Goal: Task Accomplishment & Management: Manage account settings

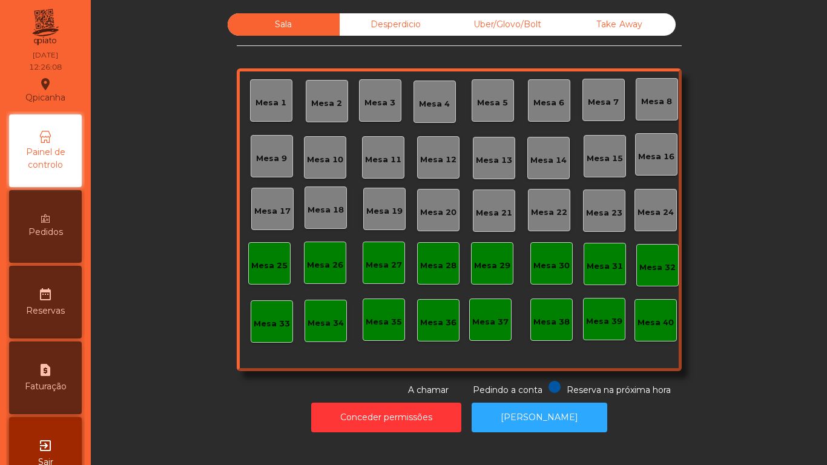
click at [364, 112] on div "Mesa 3" at bounding box center [380, 100] width 42 height 42
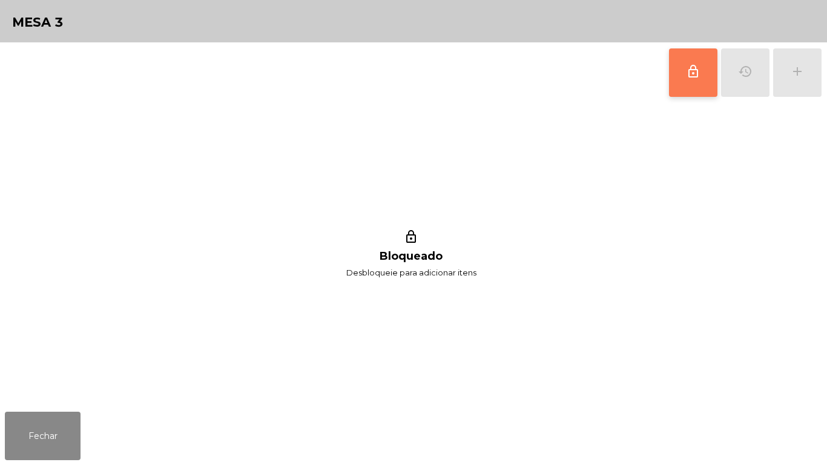
click at [682, 69] on button "lock_outline" at bounding box center [693, 72] width 48 height 48
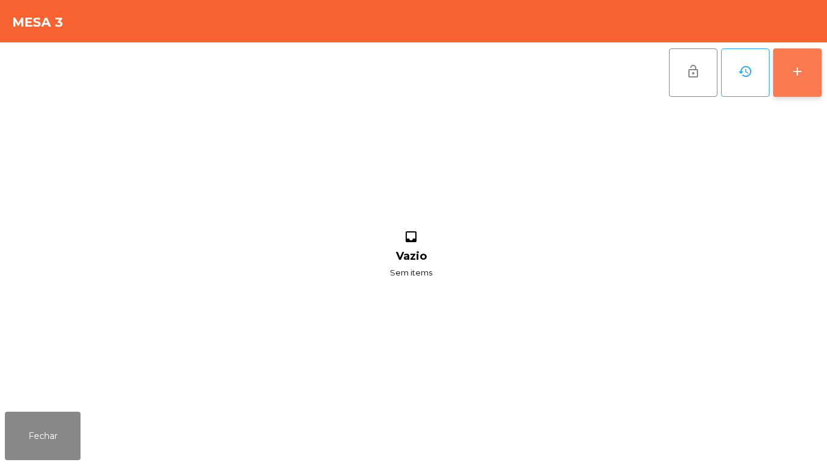
click at [790, 70] on div "add" at bounding box center [797, 71] width 15 height 15
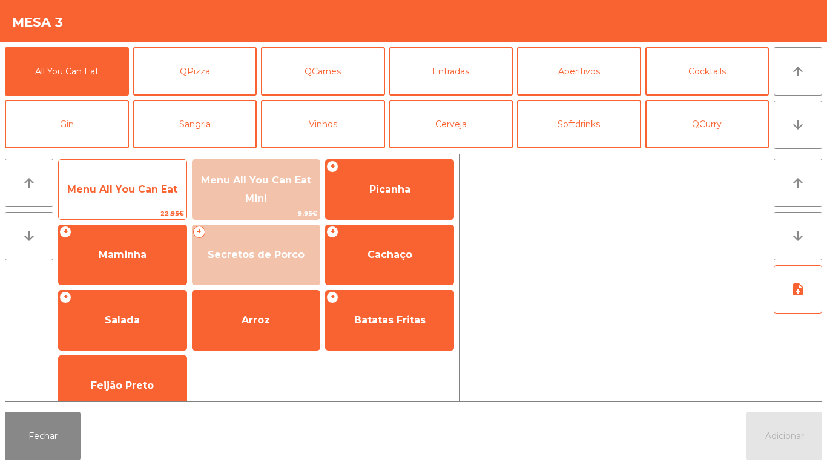
click at [122, 199] on span "Menu All You Can Eat" at bounding box center [123, 189] width 128 height 33
click at [122, 193] on span "Menu All You Can Eat" at bounding box center [122, 189] width 110 height 12
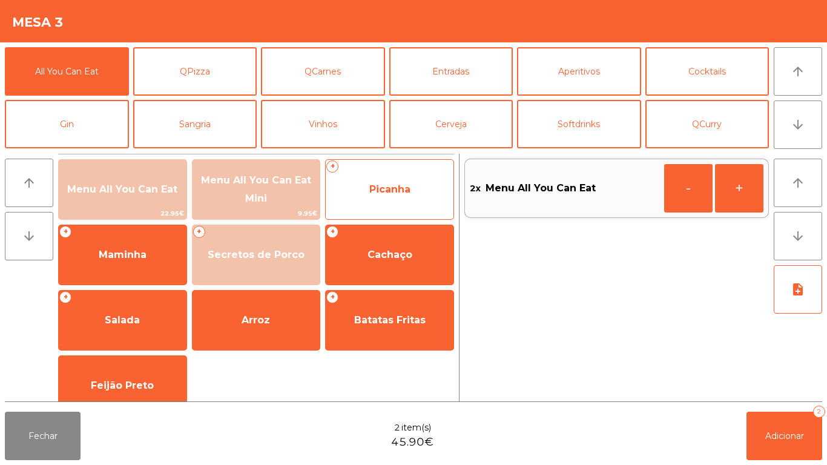
click at [381, 200] on span "Picanha" at bounding box center [390, 189] width 128 height 33
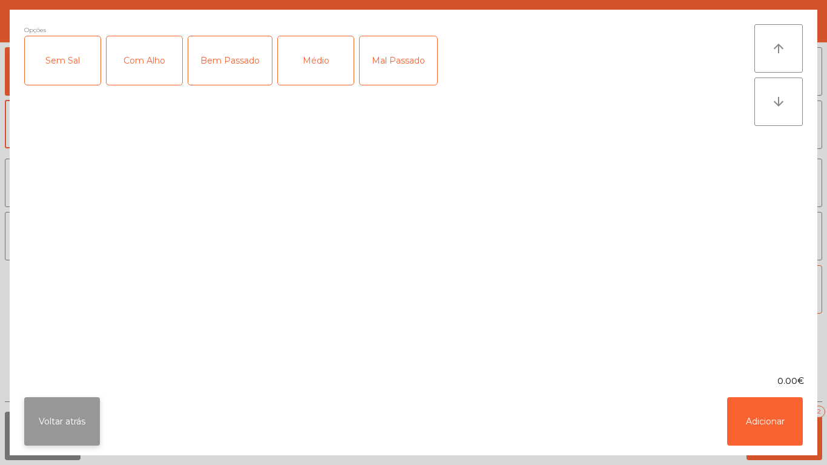
click at [59, 417] on button "Voltar atrás" at bounding box center [62, 421] width 76 height 48
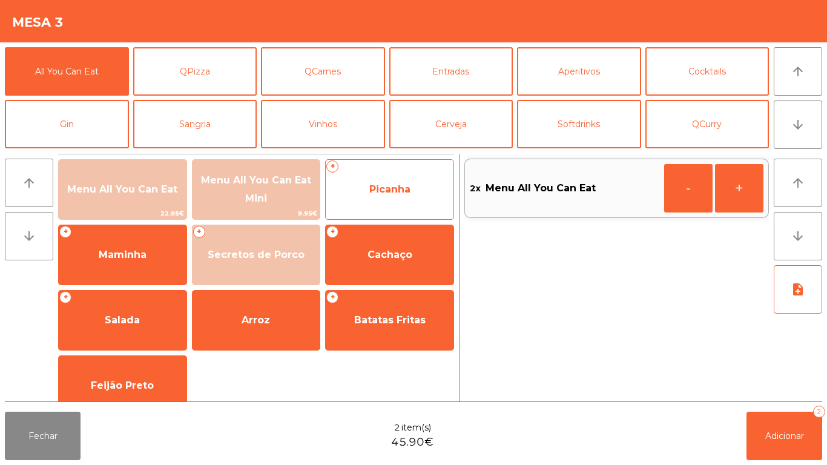
click at [378, 199] on span "Picanha" at bounding box center [390, 189] width 128 height 33
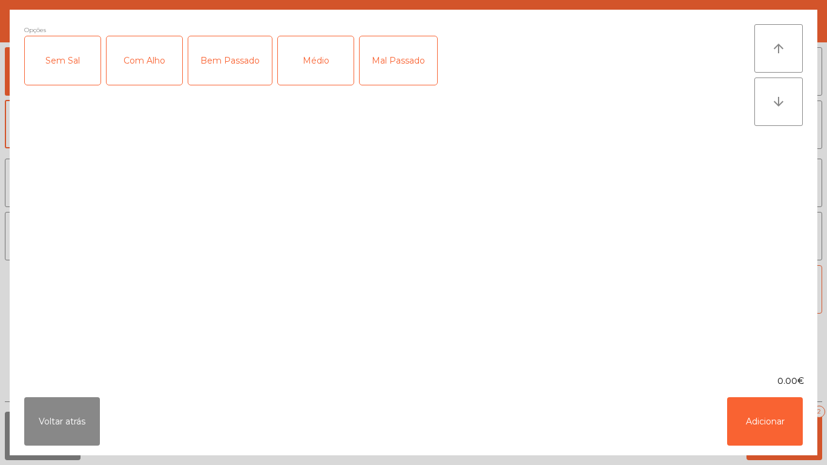
click at [308, 81] on div "Médio" at bounding box center [316, 60] width 76 height 48
click at [383, 67] on div "Mal Passado" at bounding box center [398, 60] width 77 height 48
click at [157, 74] on div "Com Alho" at bounding box center [145, 60] width 76 height 48
click at [754, 416] on button "Adicionar" at bounding box center [765, 421] width 76 height 48
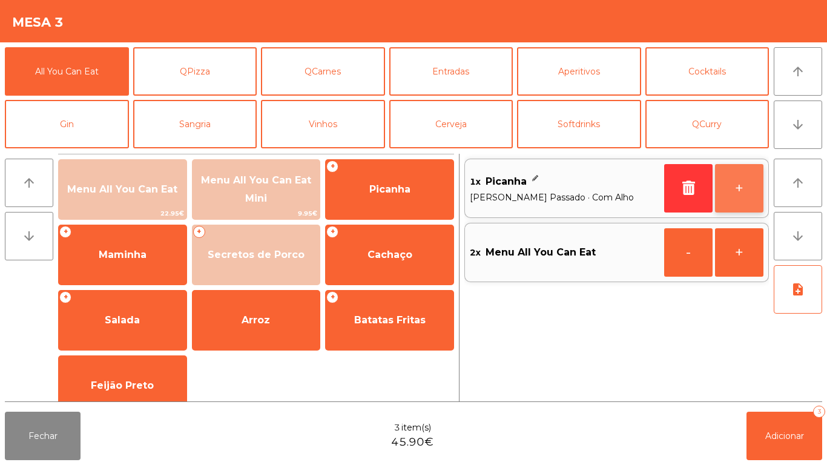
click at [733, 191] on button "+" at bounding box center [739, 188] width 48 height 48
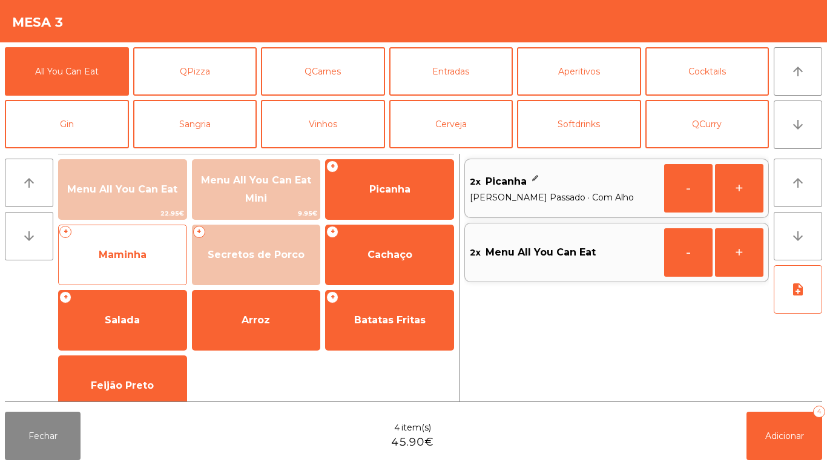
click at [143, 260] on span "Maminha" at bounding box center [123, 255] width 48 height 12
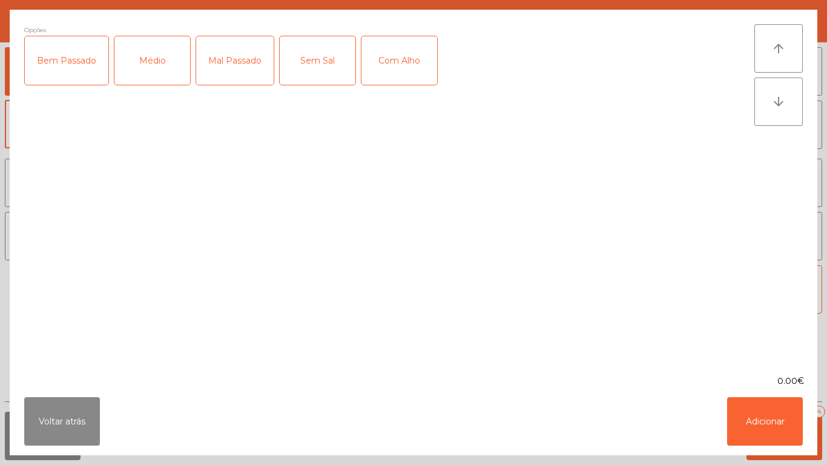
click at [155, 84] on div "Médio" at bounding box center [152, 60] width 76 height 48
click at [228, 80] on div "Mal Passado" at bounding box center [234, 60] width 77 height 48
click at [383, 71] on div "Com Alho" at bounding box center [399, 60] width 76 height 48
click at [758, 425] on button "Adicionar" at bounding box center [765, 421] width 76 height 48
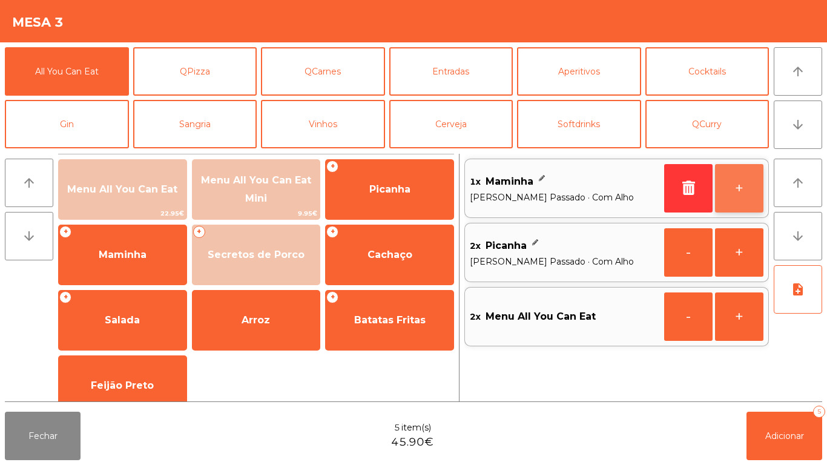
click at [727, 191] on button "+" at bounding box center [739, 188] width 48 height 48
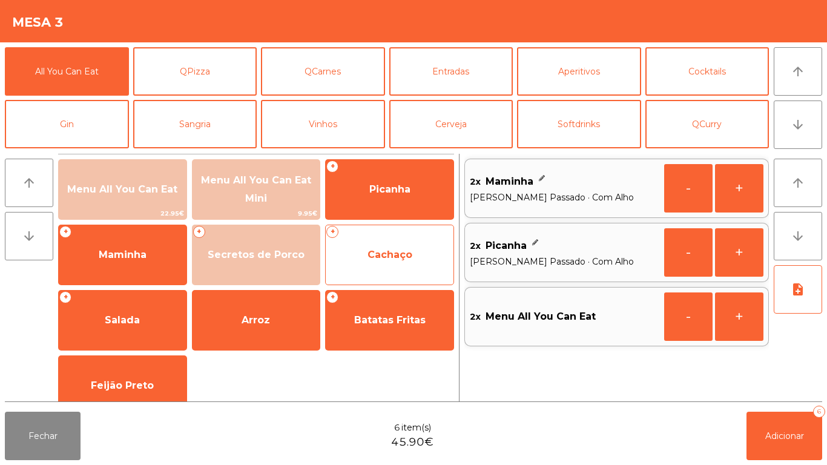
click at [392, 253] on span "Cachaço" at bounding box center [389, 255] width 45 height 12
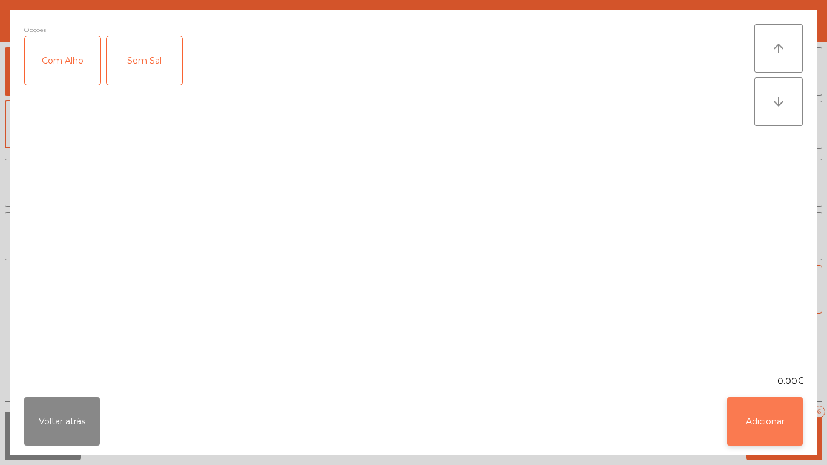
click at [767, 410] on button "Adicionar" at bounding box center [765, 421] width 76 height 48
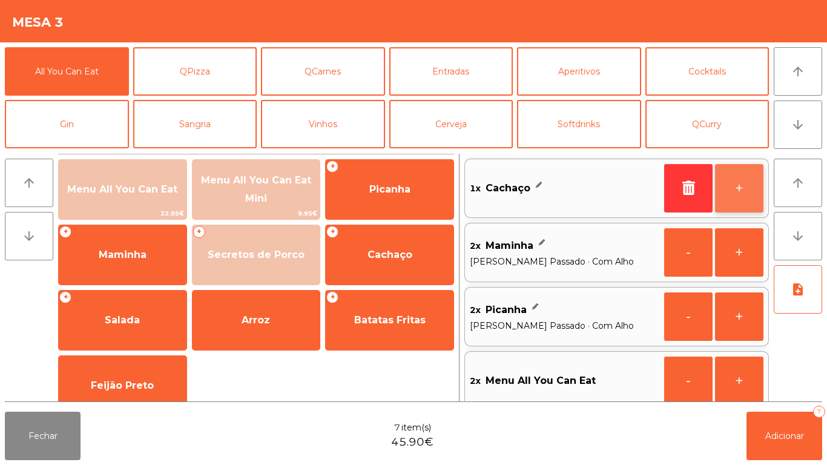
click at [739, 186] on button "+" at bounding box center [739, 188] width 48 height 48
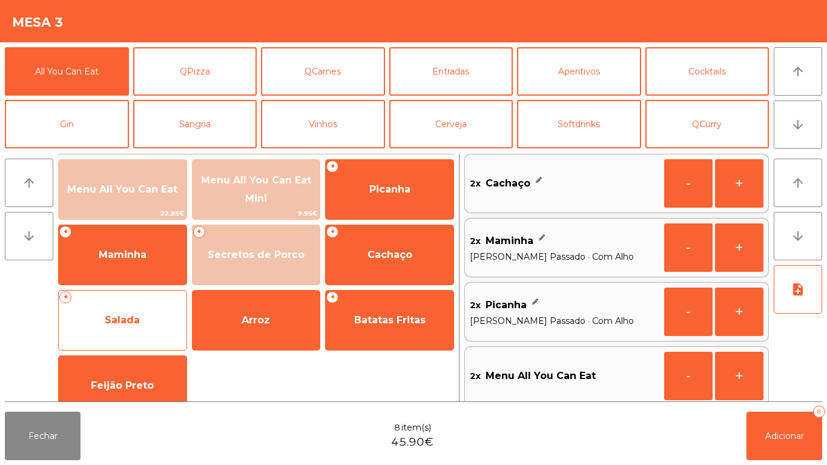
click at [141, 312] on span "Salada" at bounding box center [123, 320] width 128 height 33
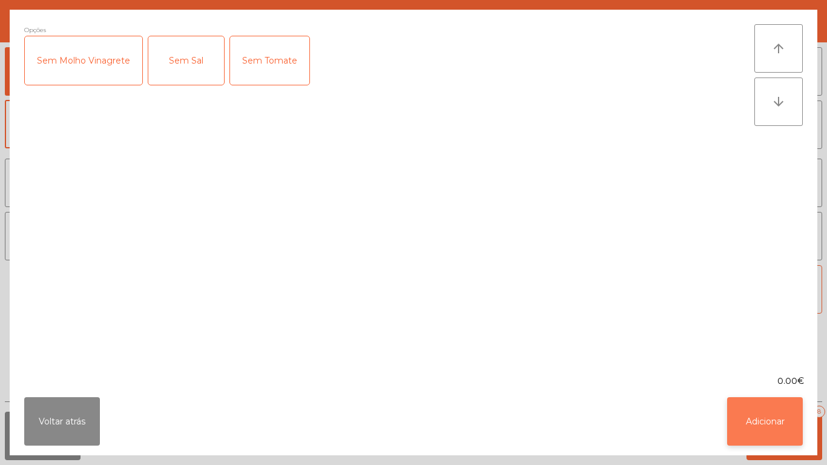
click at [746, 411] on button "Adicionar" at bounding box center [765, 421] width 76 height 48
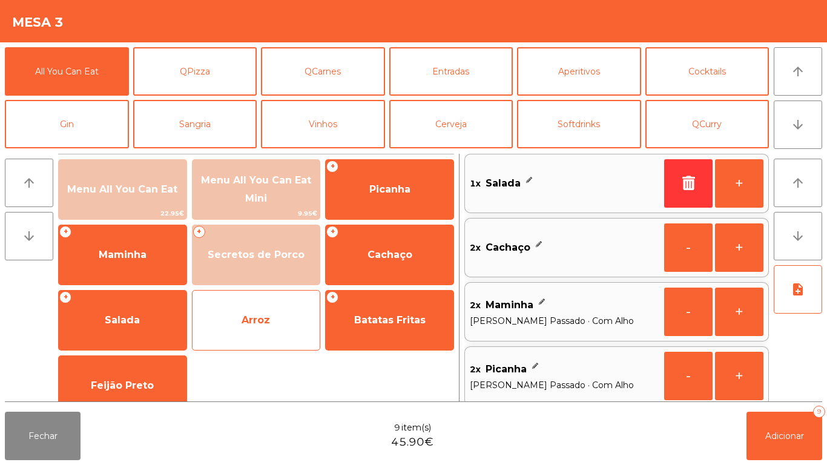
click at [256, 321] on span "Arroz" at bounding box center [256, 320] width 28 height 12
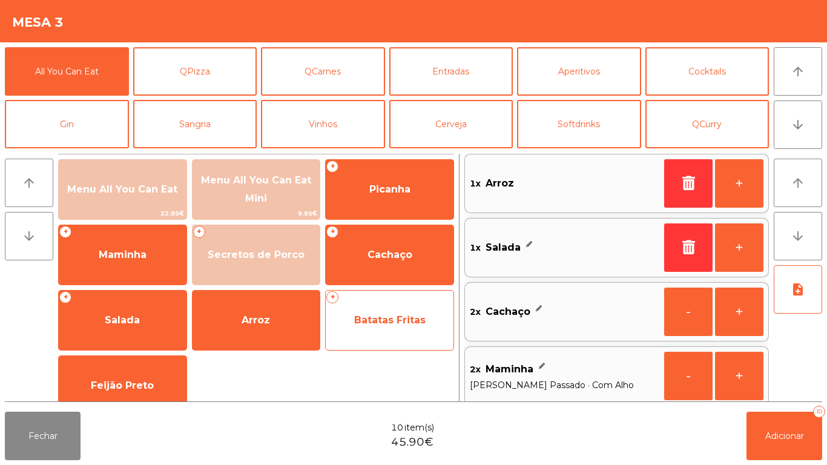
click at [380, 327] on span "Batatas Fritas" at bounding box center [390, 320] width 128 height 33
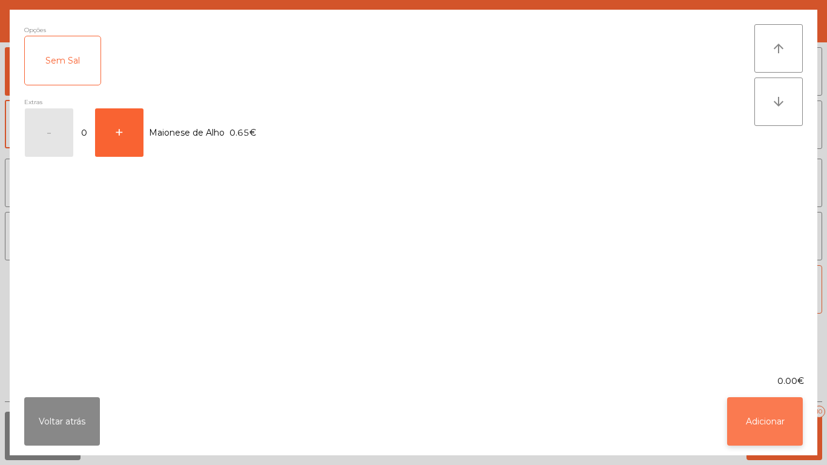
click at [762, 438] on button "Adicionar" at bounding box center [765, 421] width 76 height 48
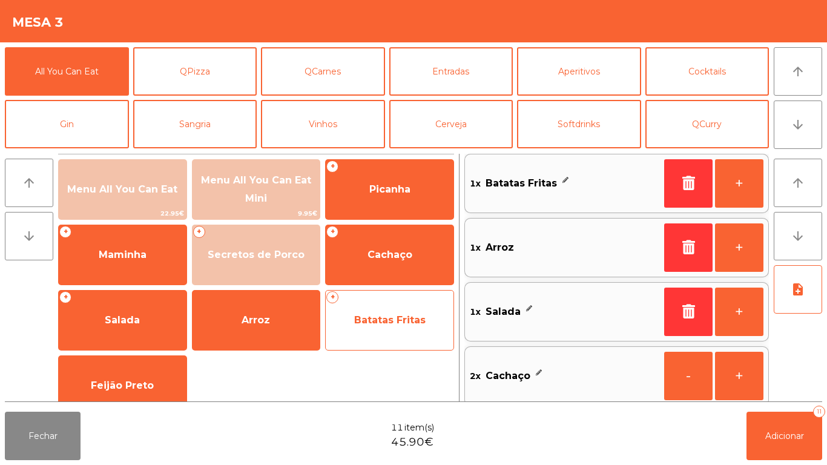
click at [382, 318] on span "Batatas Fritas" at bounding box center [389, 320] width 71 height 12
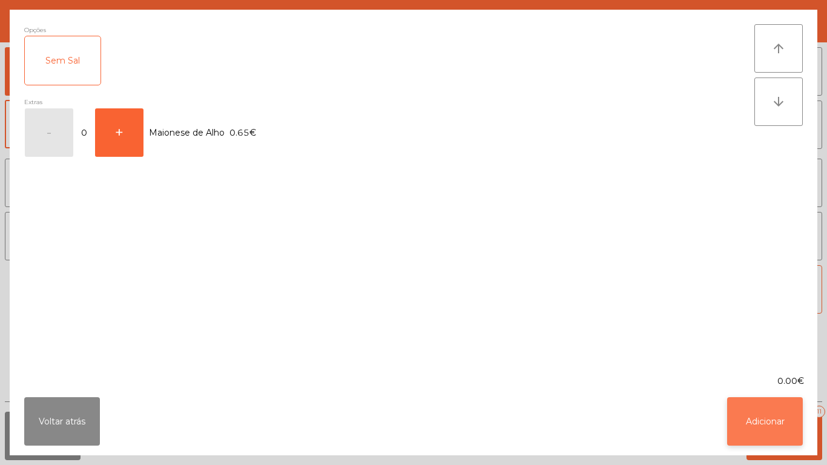
click at [772, 421] on button "Adicionar" at bounding box center [765, 421] width 76 height 48
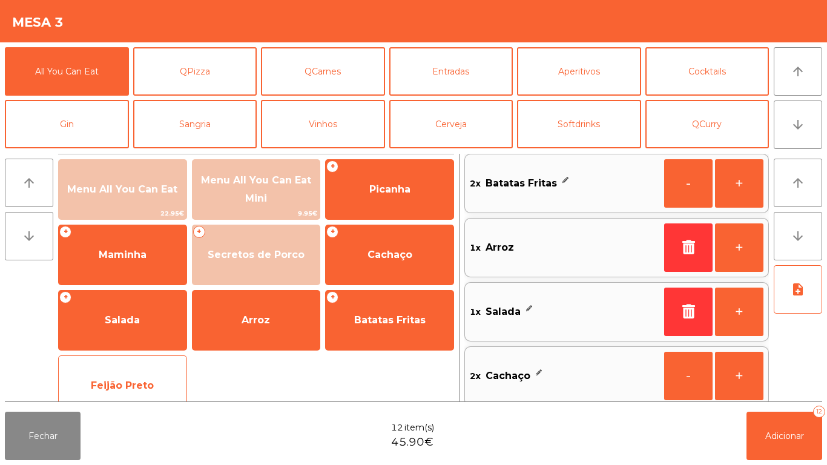
click at [125, 378] on span "Feijão Preto" at bounding box center [123, 385] width 128 height 33
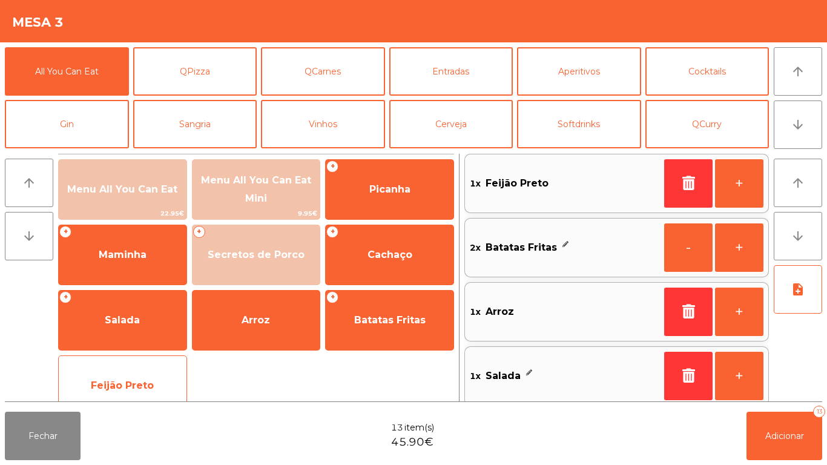
click at [123, 380] on span "Feijão Preto" at bounding box center [122, 386] width 63 height 12
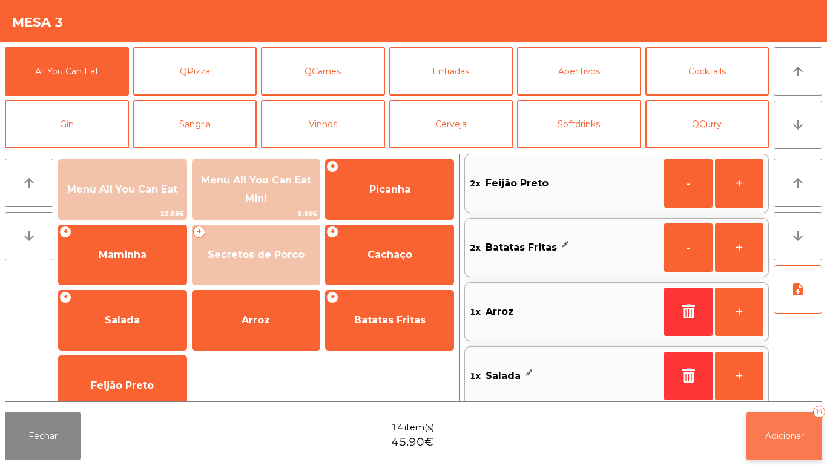
click at [778, 442] on button "Adicionar 14" at bounding box center [784, 436] width 76 height 48
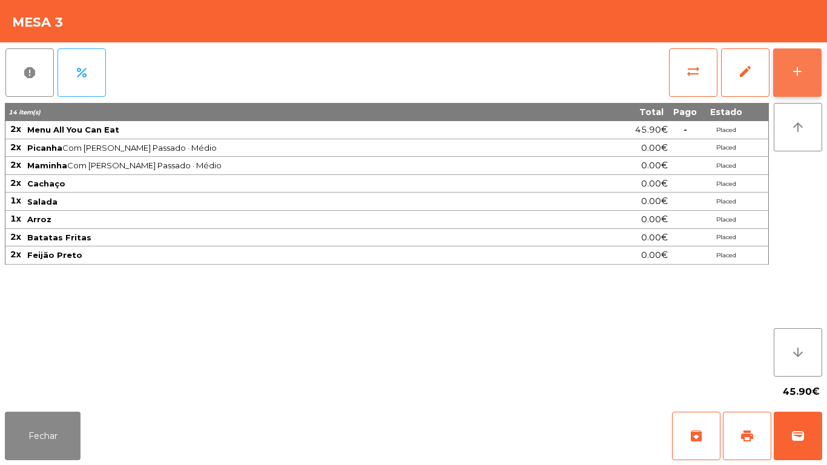
click at [799, 62] on button "add" at bounding box center [797, 72] width 48 height 48
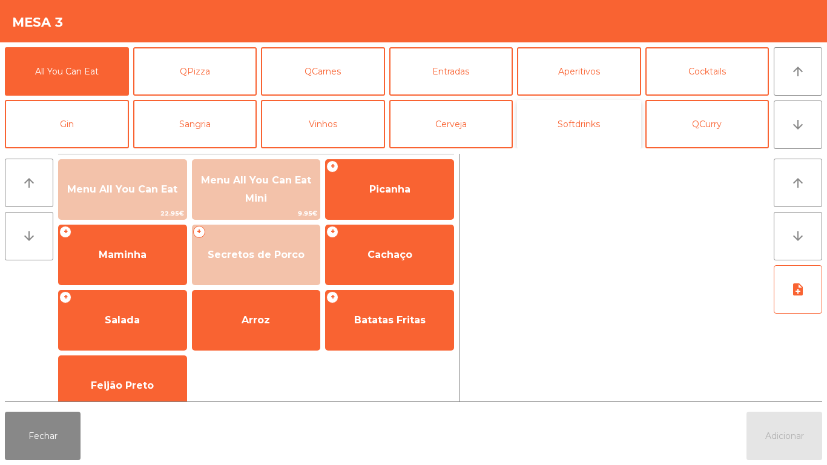
click at [567, 126] on button "Softdrinks" at bounding box center [579, 124] width 124 height 48
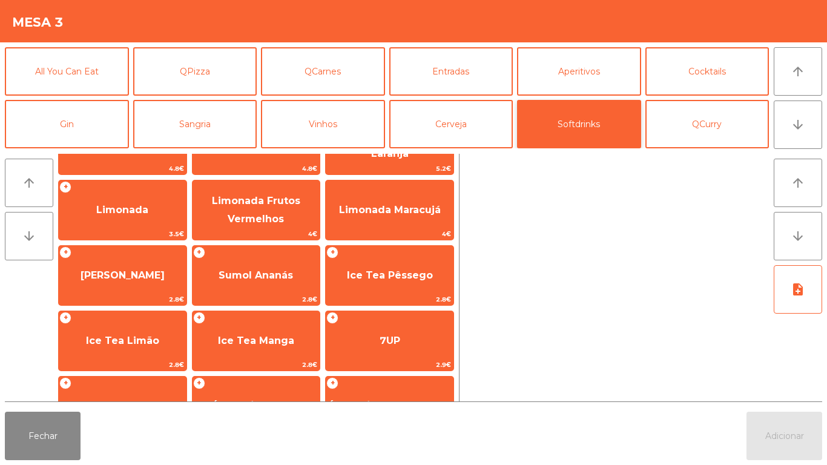
scroll to position [116, 0]
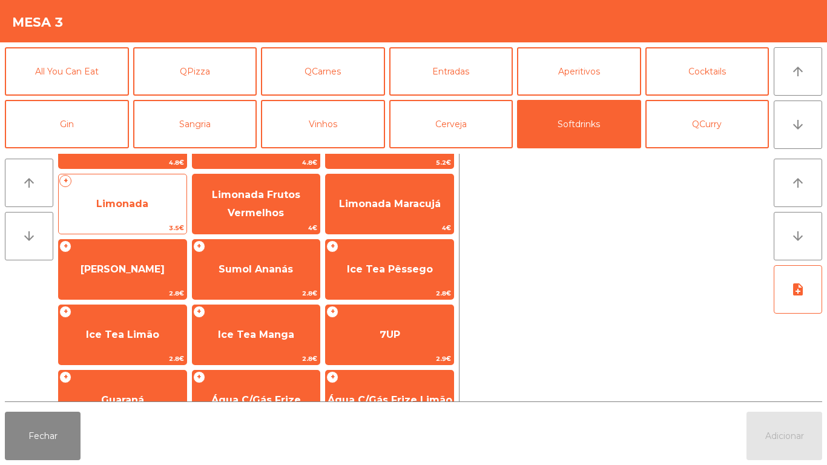
click at [147, 214] on span "Limonada" at bounding box center [123, 204] width 128 height 33
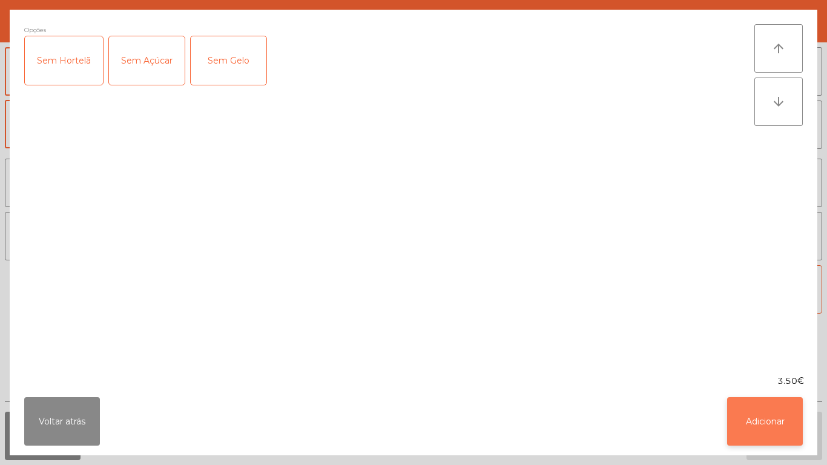
click at [759, 423] on button "Adicionar" at bounding box center [765, 421] width 76 height 48
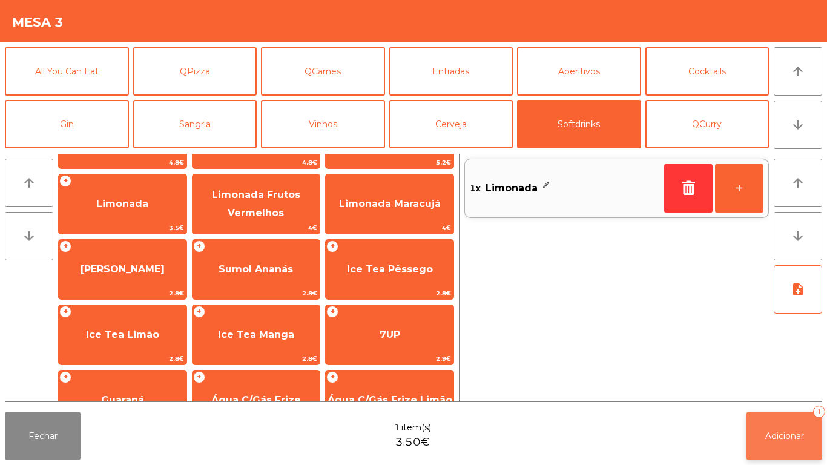
click at [785, 436] on span "Adicionar" at bounding box center [784, 435] width 39 height 11
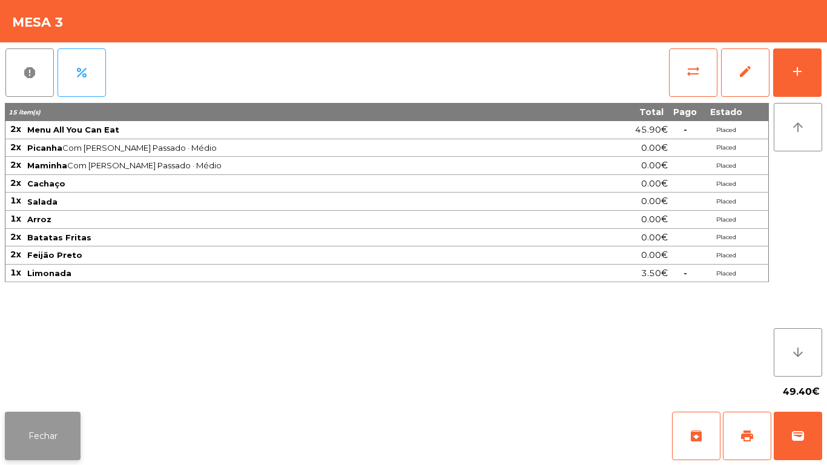
click at [36, 436] on button "Fechar" at bounding box center [43, 436] width 76 height 48
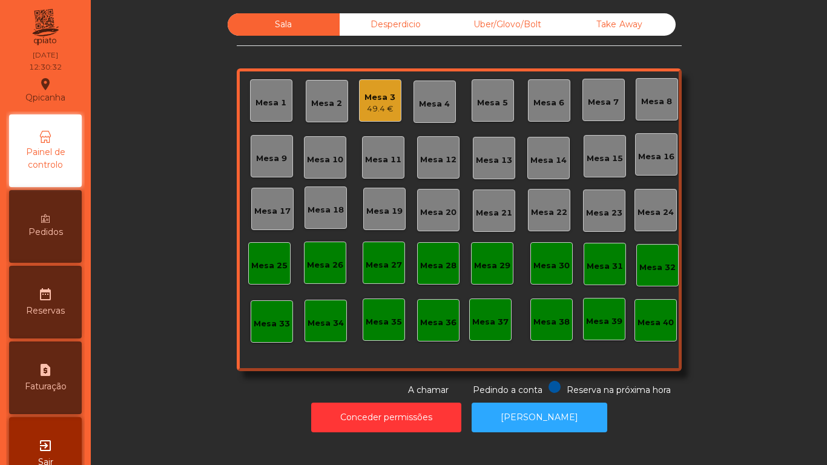
click at [268, 100] on div "Mesa 1" at bounding box center [270, 103] width 31 height 12
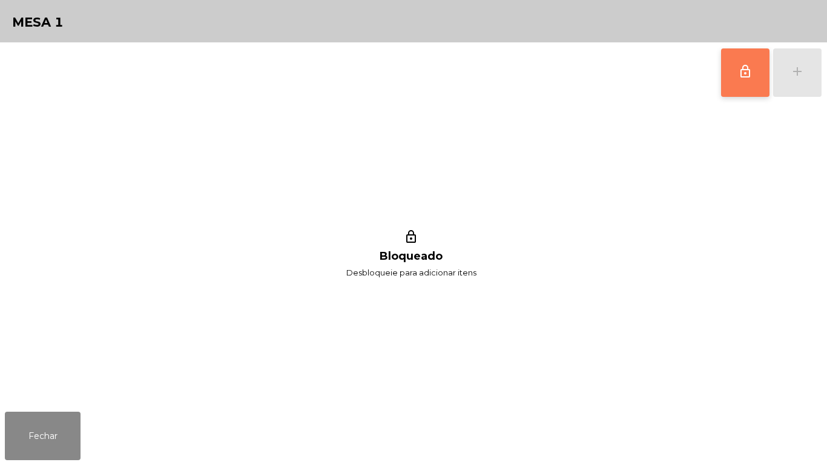
click at [726, 79] on button "lock_outline" at bounding box center [745, 72] width 48 height 48
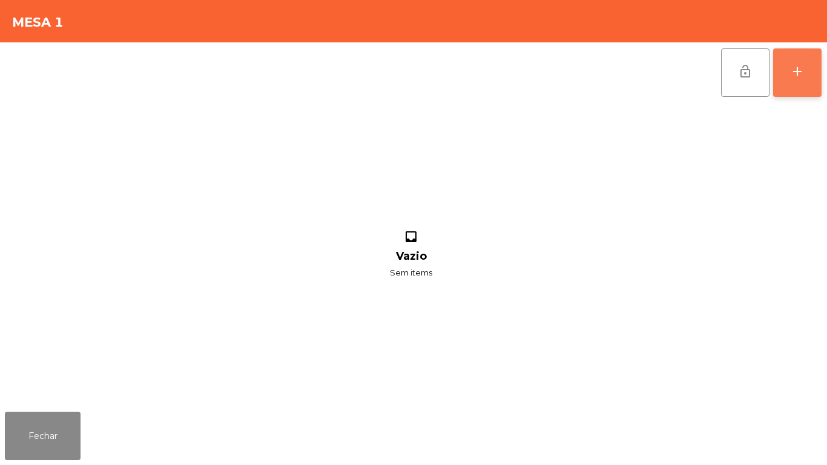
click at [797, 68] on div "add" at bounding box center [797, 71] width 15 height 15
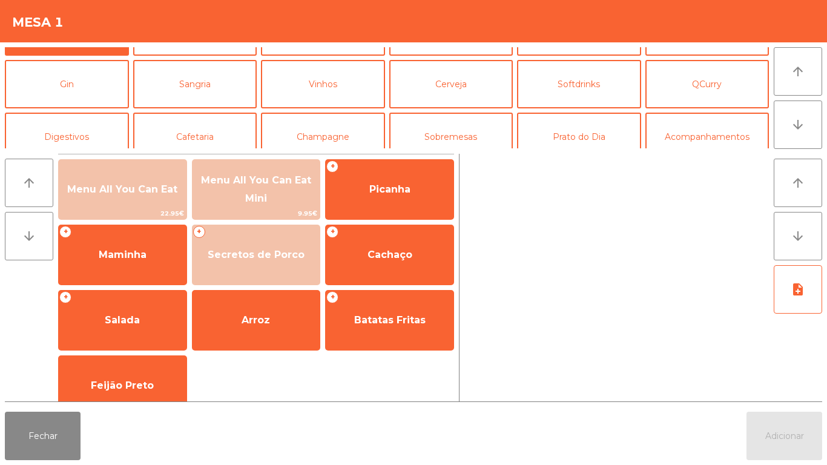
scroll to position [50, 0]
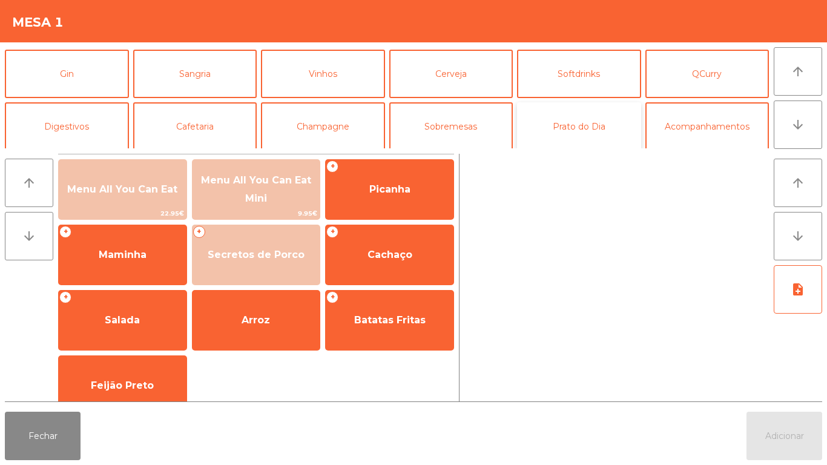
click at [558, 131] on button "Prato do Dia" at bounding box center [579, 126] width 124 height 48
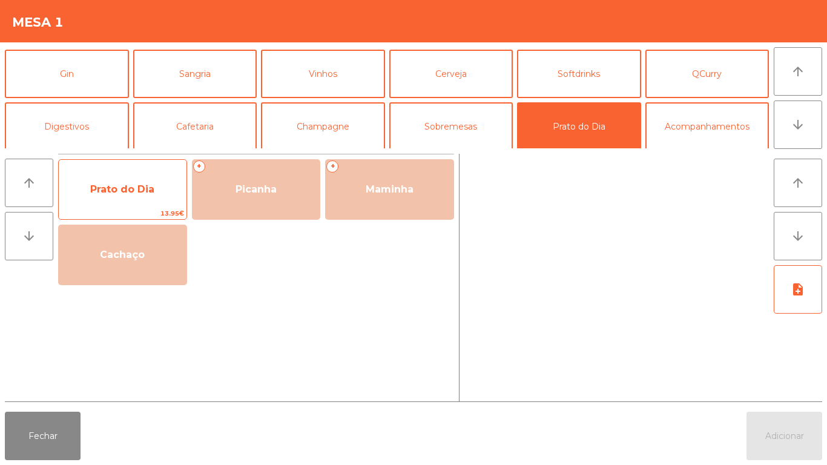
click at [132, 189] on span "Prato do Dia" at bounding box center [122, 189] width 64 height 12
click at [123, 169] on div "Prato do Dia 13.95€" at bounding box center [122, 189] width 129 height 61
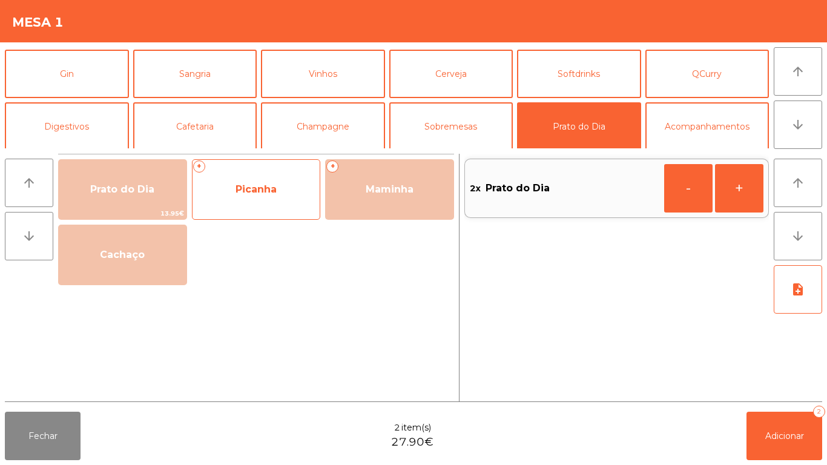
click at [248, 180] on span "Picanha" at bounding box center [256, 189] width 128 height 33
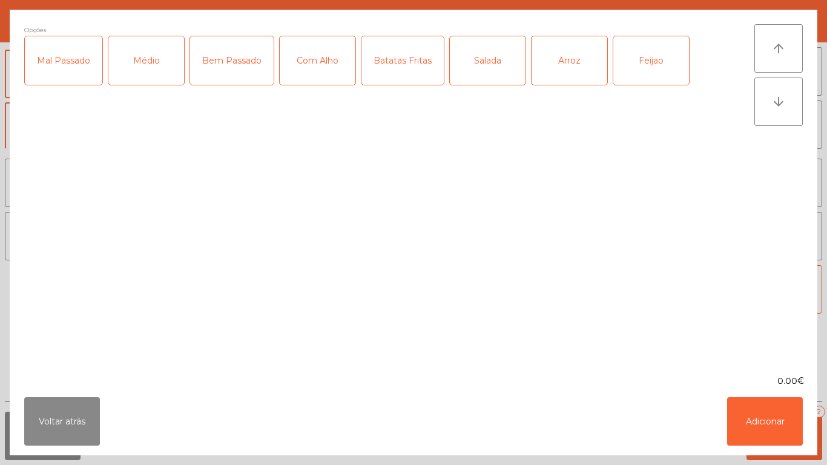
click at [140, 71] on div "Médio" at bounding box center [146, 60] width 76 height 48
click at [306, 64] on div "Com Alho" at bounding box center [318, 60] width 76 height 48
click at [396, 77] on div "Batatas Fritas" at bounding box center [402, 60] width 82 height 48
click at [551, 67] on div "Arroz" at bounding box center [569, 60] width 76 height 48
click at [640, 70] on div "Feijao" at bounding box center [651, 60] width 76 height 48
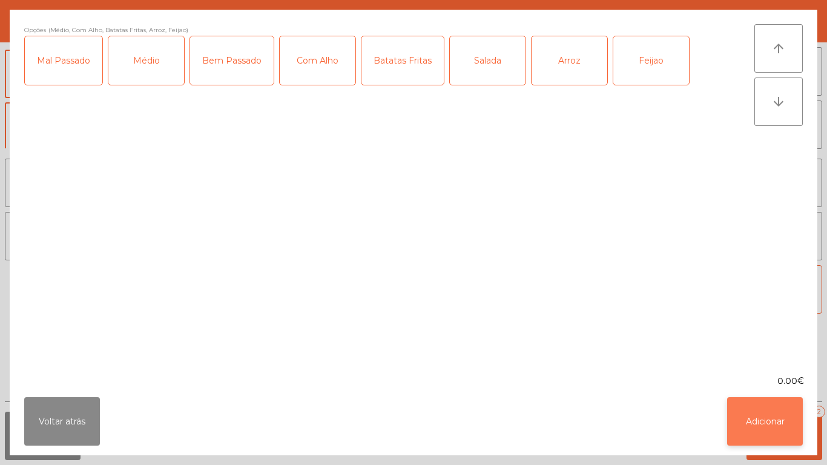
click at [760, 424] on button "Adicionar" at bounding box center [765, 421] width 76 height 48
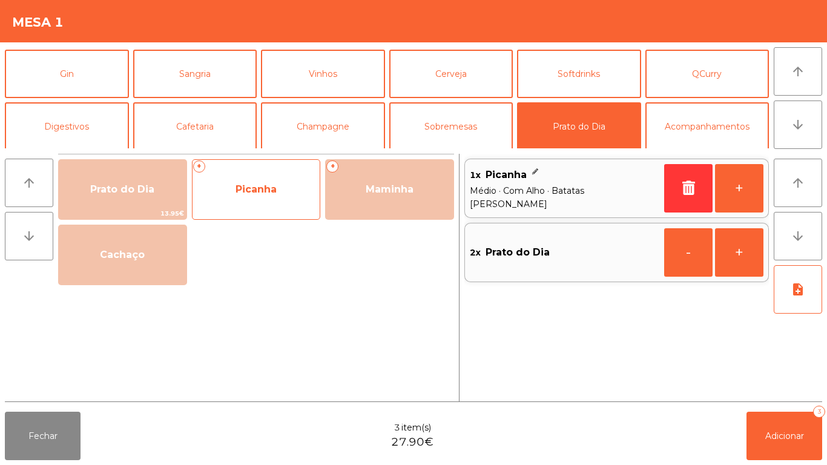
click at [261, 194] on span "Picanha" at bounding box center [255, 189] width 41 height 12
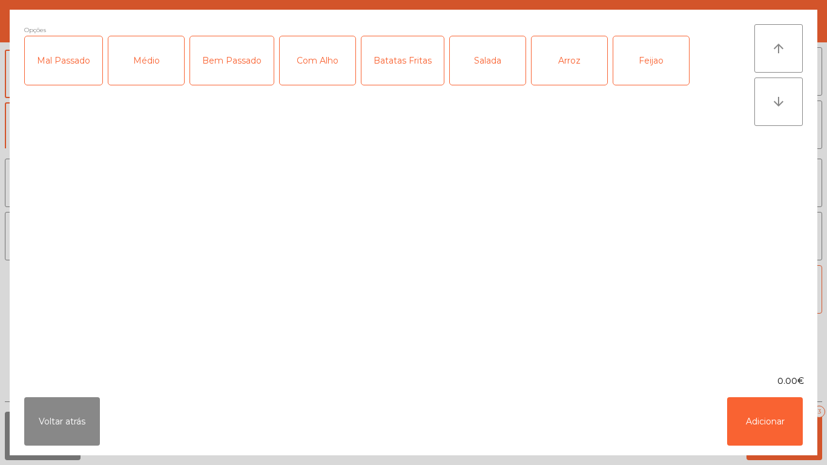
click at [148, 73] on div "Médio" at bounding box center [146, 60] width 76 height 48
click at [403, 74] on div "Batatas Fritas" at bounding box center [402, 60] width 82 height 48
click at [761, 418] on button "Adicionar" at bounding box center [765, 421] width 76 height 48
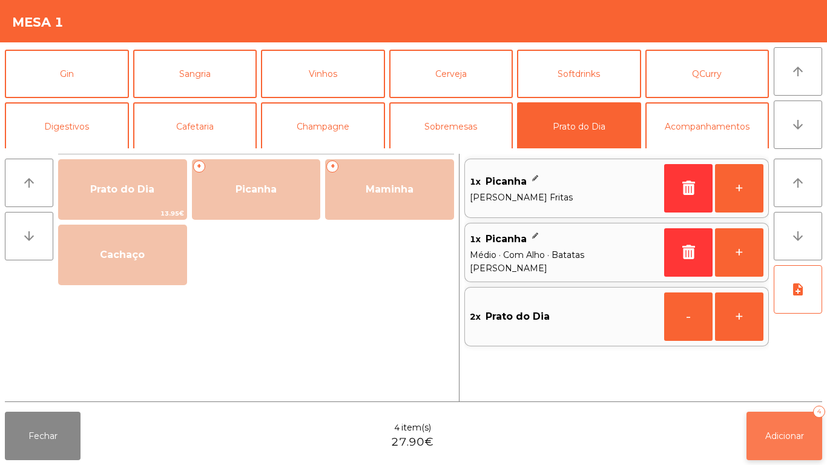
click at [785, 434] on span "Adicionar" at bounding box center [784, 435] width 39 height 11
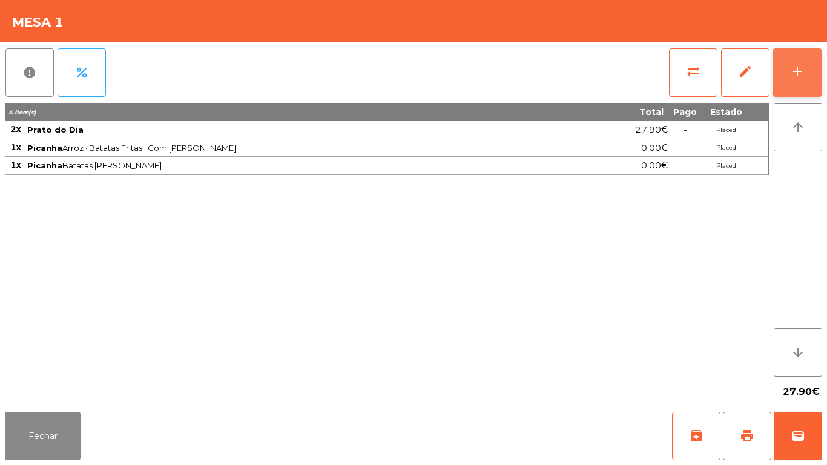
click at [783, 68] on button "add" at bounding box center [797, 72] width 48 height 48
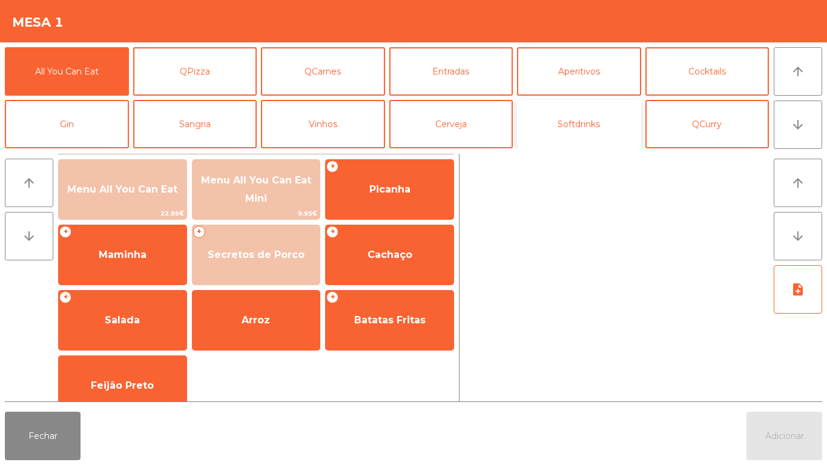
click at [567, 128] on button "Softdrinks" at bounding box center [579, 124] width 124 height 48
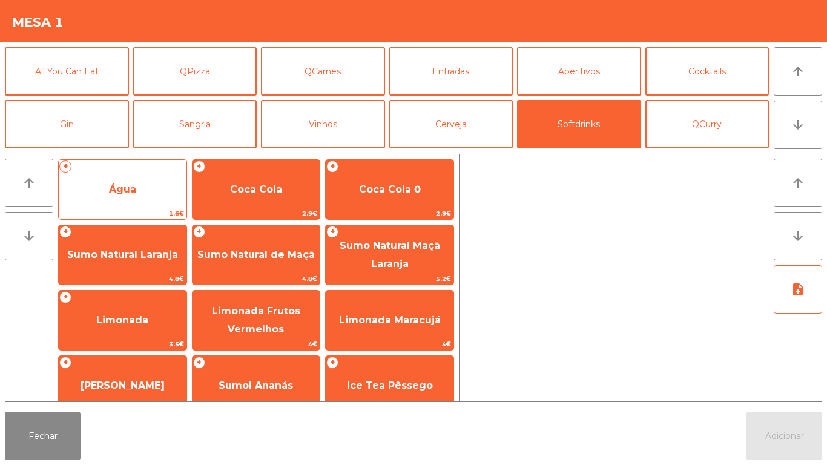
click at [148, 191] on span "Água" at bounding box center [123, 189] width 128 height 33
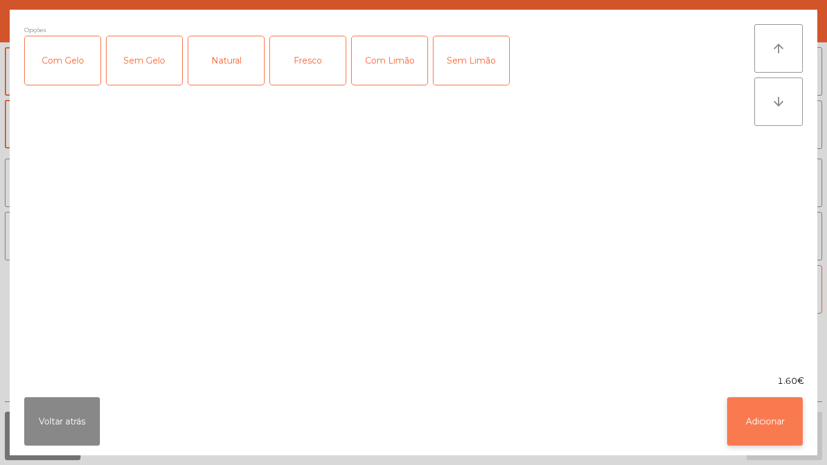
click at [760, 421] on button "Adicionar" at bounding box center [765, 421] width 76 height 48
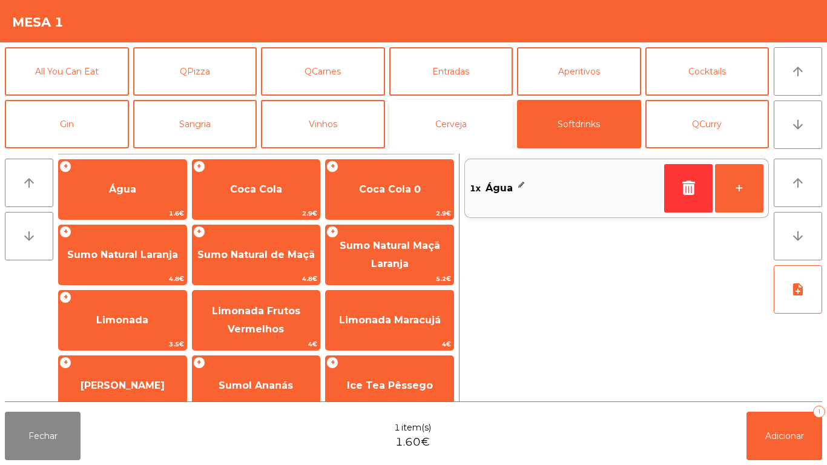
click at [458, 133] on button "Cerveja" at bounding box center [451, 124] width 124 height 48
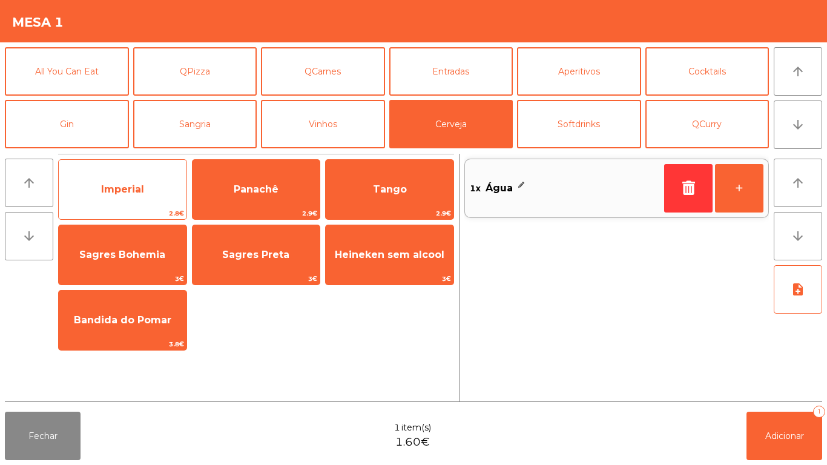
click at [149, 194] on span "Imperial" at bounding box center [123, 189] width 128 height 33
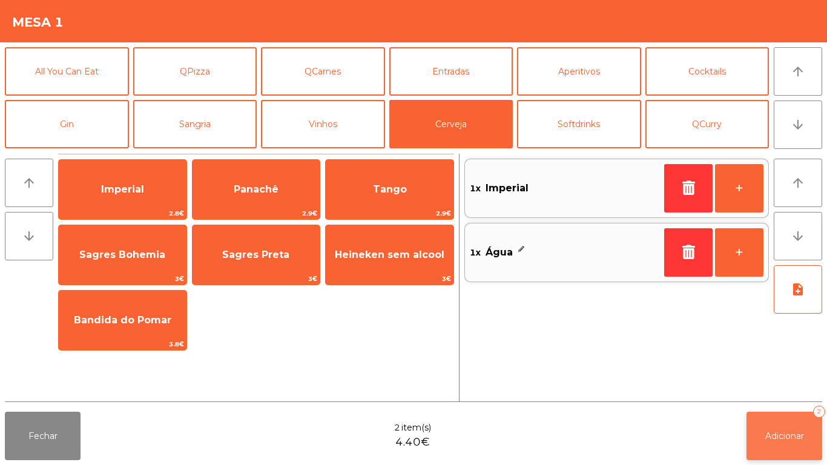
click at [776, 433] on span "Adicionar" at bounding box center [784, 435] width 39 height 11
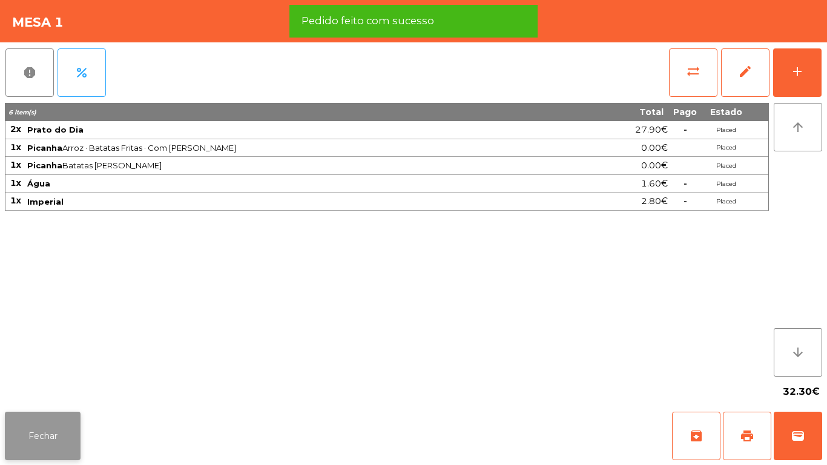
click at [51, 424] on button "Fechar" at bounding box center [43, 436] width 76 height 48
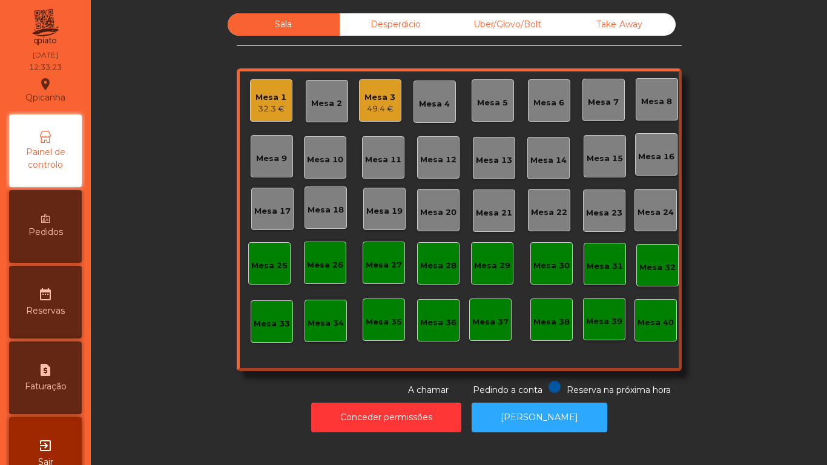
click at [373, 95] on div "Mesa 3" at bounding box center [379, 97] width 31 height 12
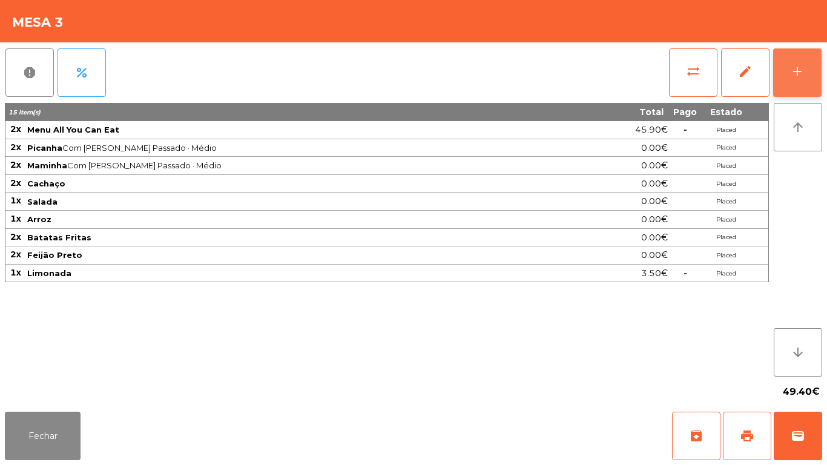
click at [786, 70] on button "add" at bounding box center [797, 72] width 48 height 48
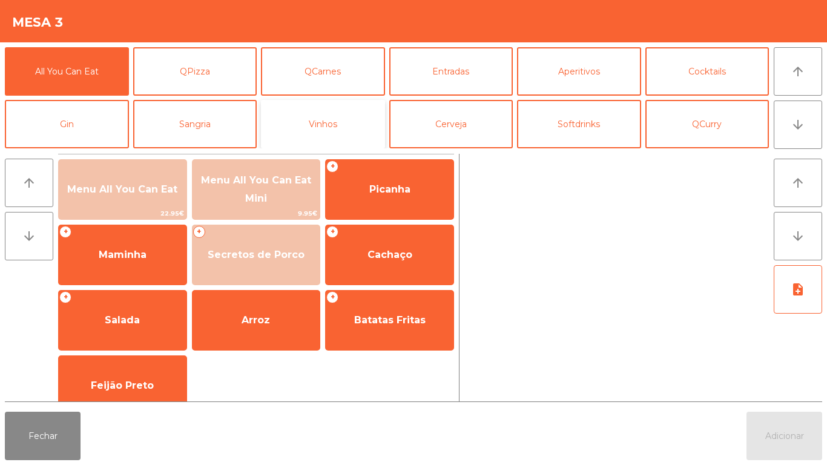
click at [334, 132] on button "Vinhos" at bounding box center [323, 124] width 124 height 48
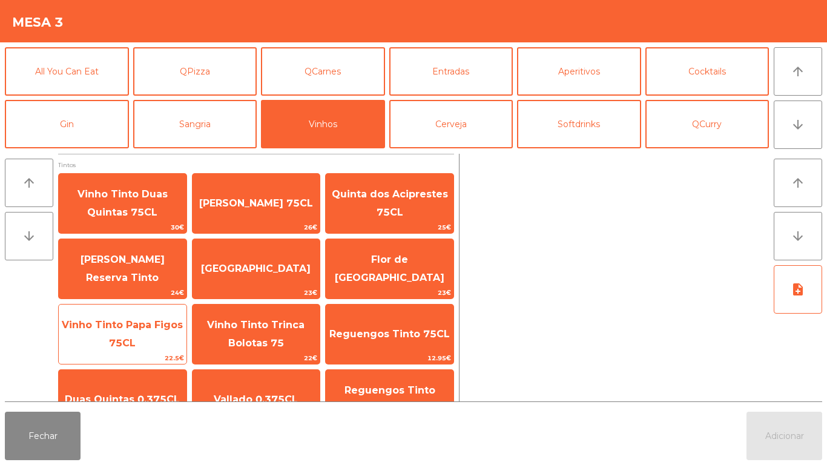
click at [142, 340] on span "Vinho Tinto Papa Figos 75CL" at bounding box center [123, 334] width 128 height 51
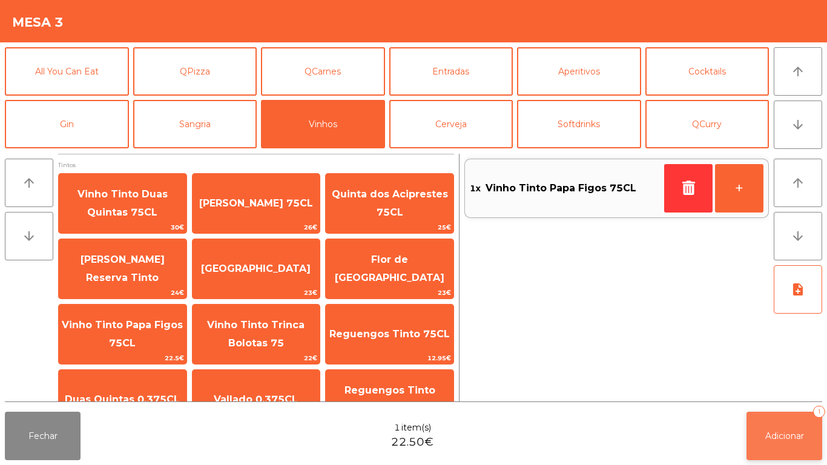
click at [785, 426] on button "Adicionar 1" at bounding box center [784, 436] width 76 height 48
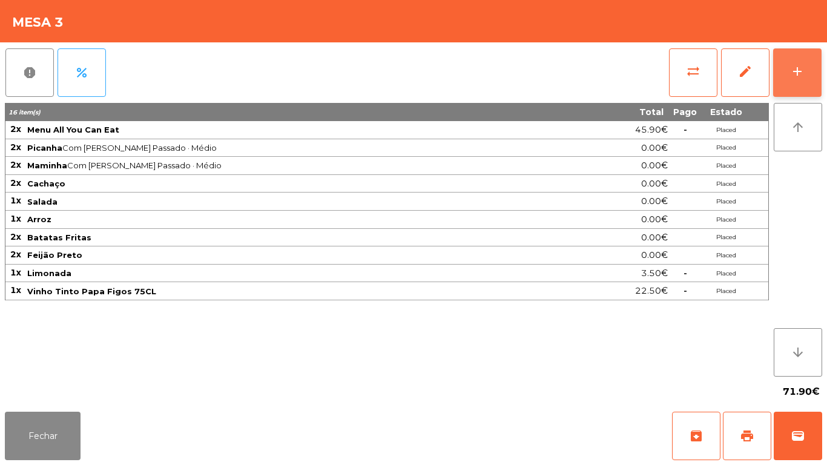
click at [796, 80] on button "add" at bounding box center [797, 72] width 48 height 48
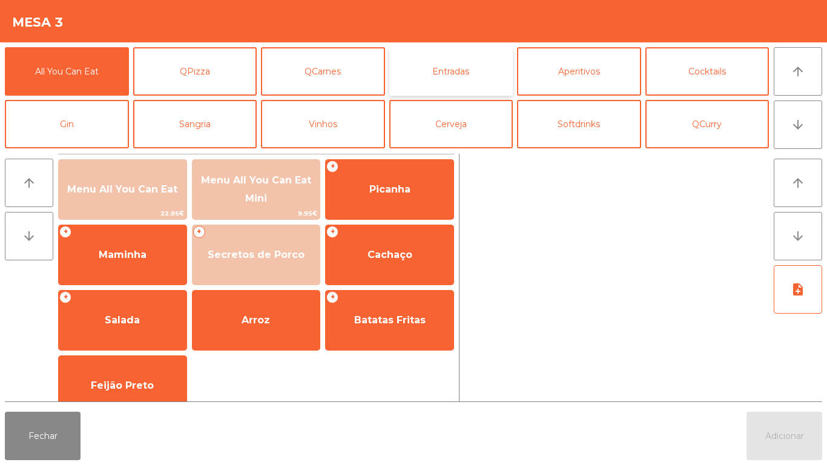
click at [454, 74] on button "Entradas" at bounding box center [451, 71] width 124 height 48
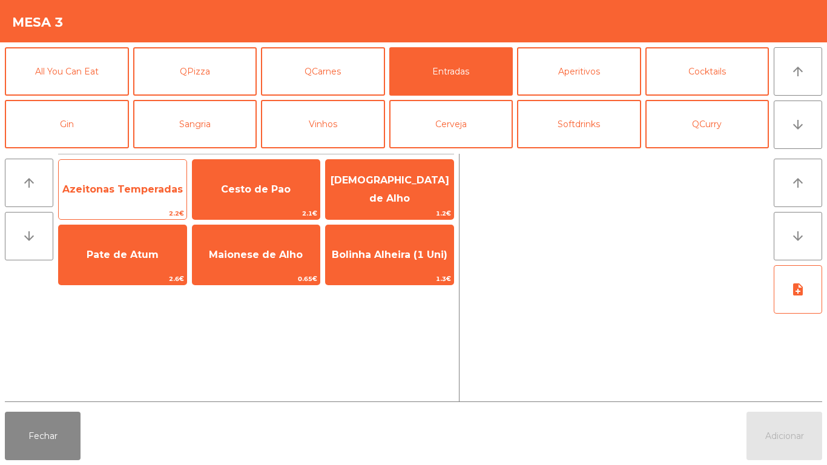
click at [122, 186] on span "Azeitonas Temperadas" at bounding box center [122, 189] width 120 height 12
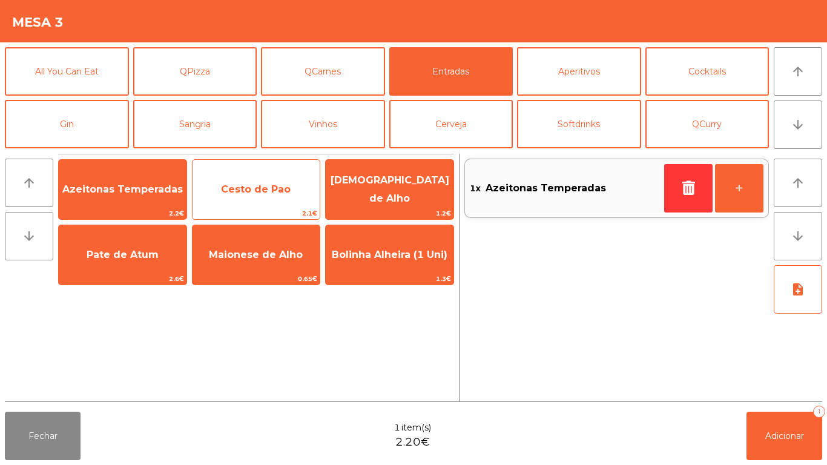
click at [255, 189] on span "Cesto de Pao" at bounding box center [256, 189] width 70 height 12
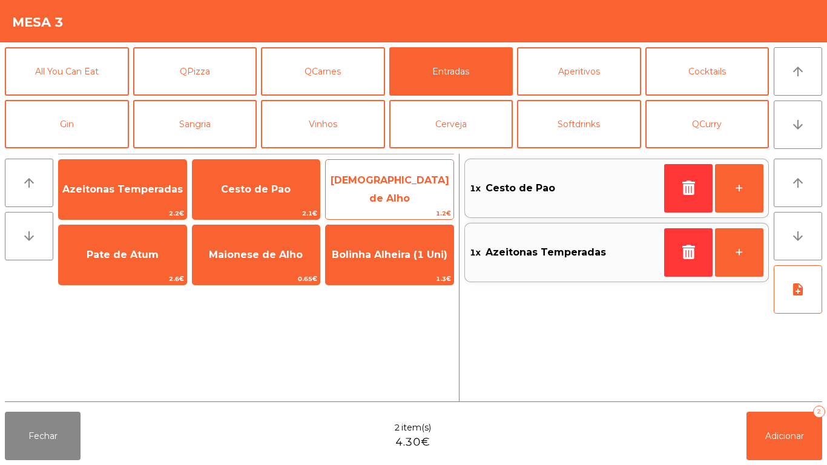
click at [384, 186] on span "[DEMOGRAPHIC_DATA] de Alho" at bounding box center [390, 189] width 119 height 30
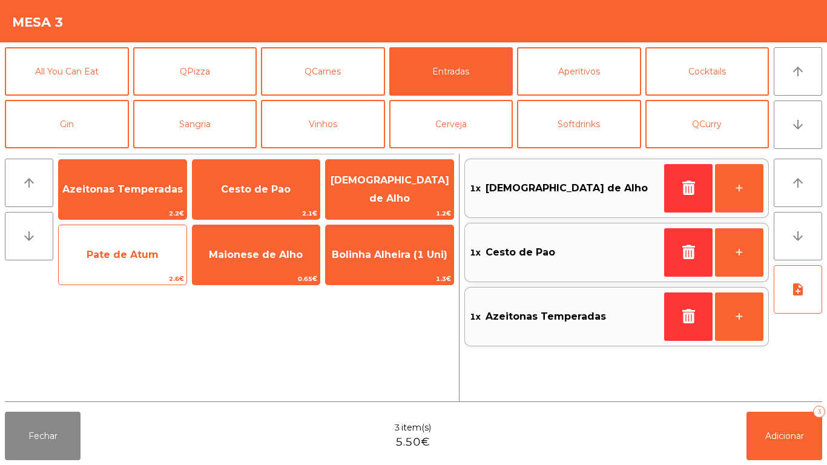
click at [130, 252] on span "Pate de Atum" at bounding box center [123, 255] width 72 height 12
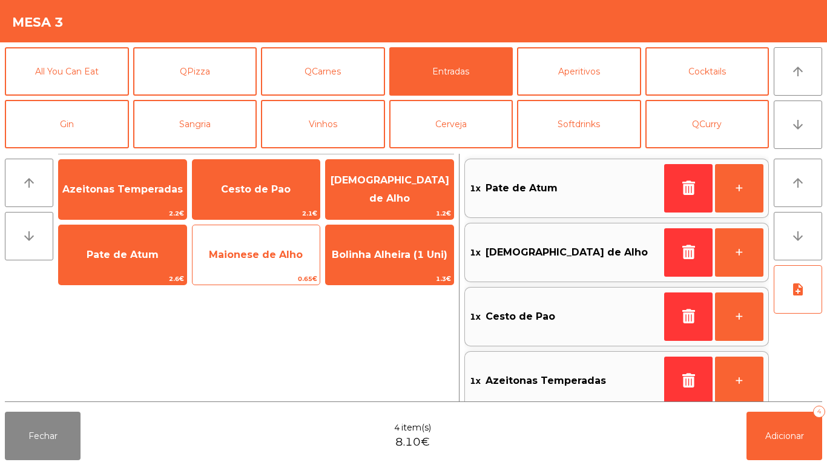
click at [258, 247] on span "Maionese de Alho" at bounding box center [256, 254] width 128 height 33
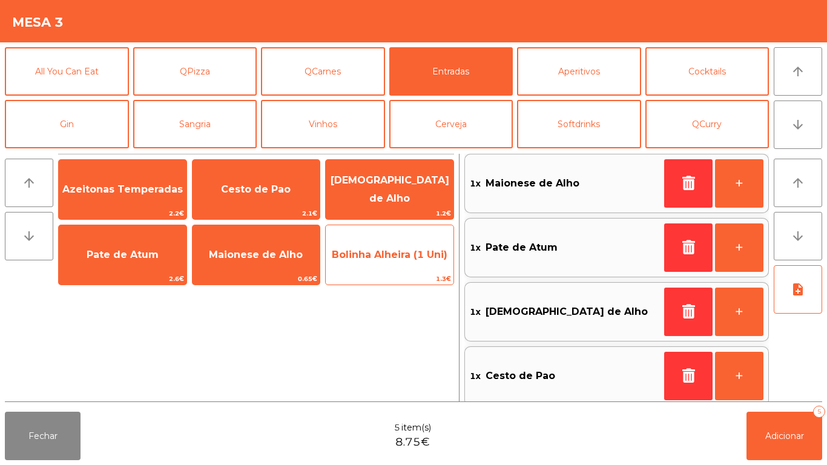
click at [373, 256] on span "Bolinha Alheira (1 Uni)" at bounding box center [390, 255] width 116 height 12
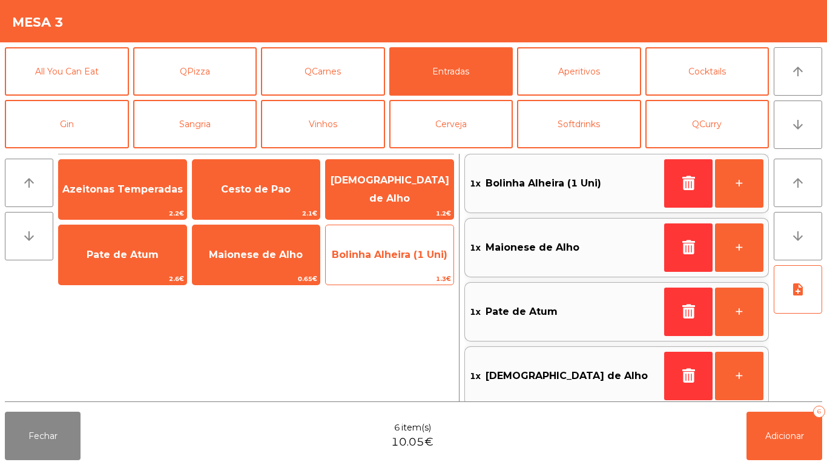
click at [381, 246] on span "Bolinha Alheira (1 Uni)" at bounding box center [390, 254] width 128 height 33
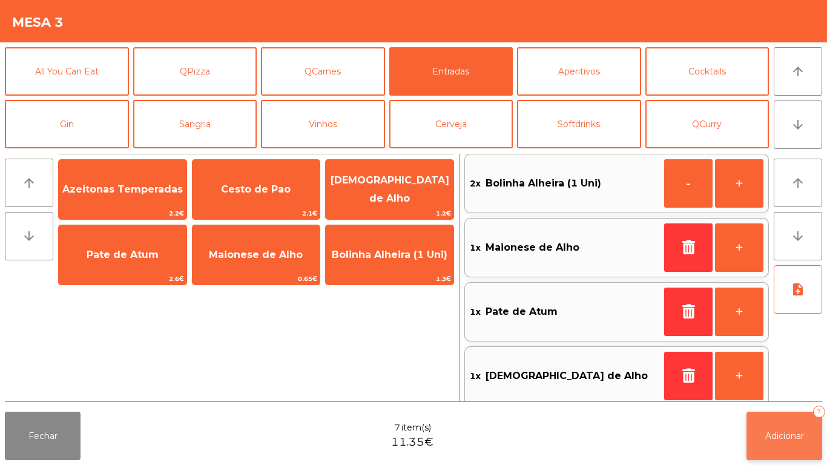
click at [785, 435] on span "Adicionar" at bounding box center [784, 435] width 39 height 11
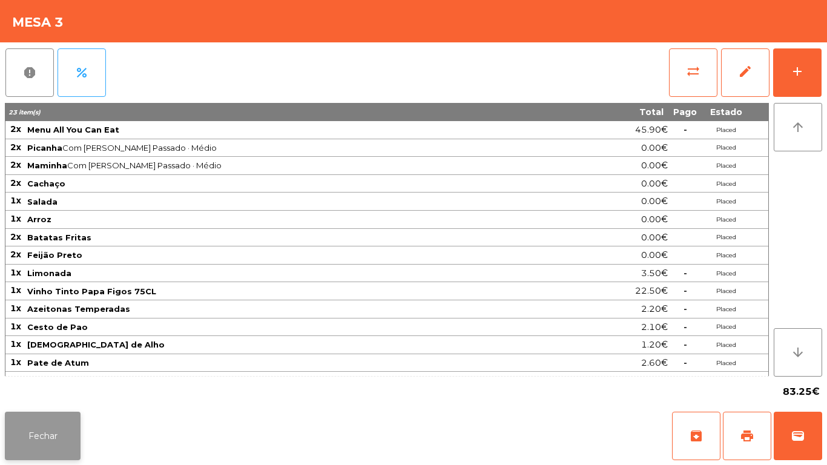
click at [61, 424] on button "Fechar" at bounding box center [43, 436] width 76 height 48
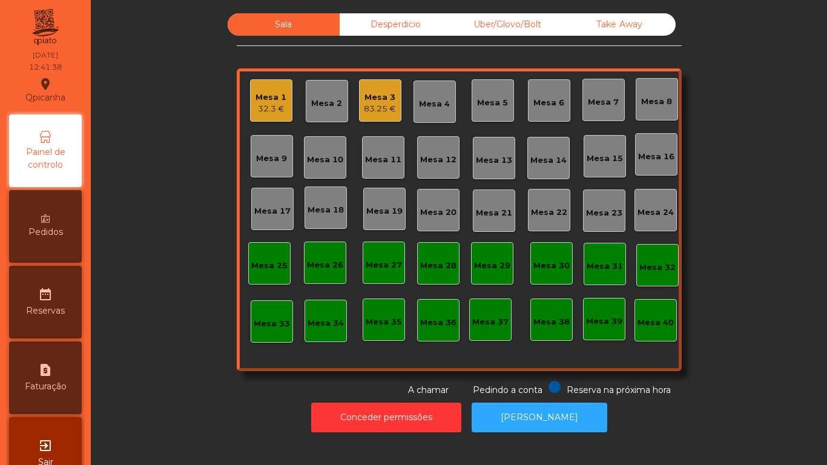
click at [273, 109] on div "32.3 €" at bounding box center [270, 109] width 31 height 12
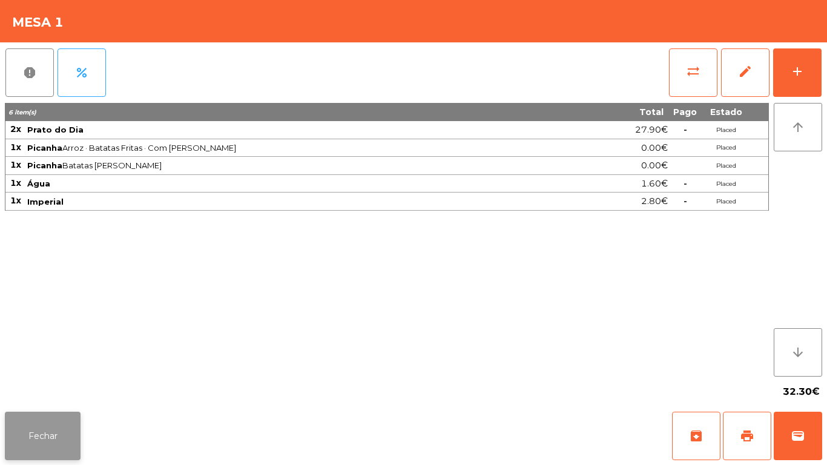
click at [64, 428] on button "Fechar" at bounding box center [43, 436] width 76 height 48
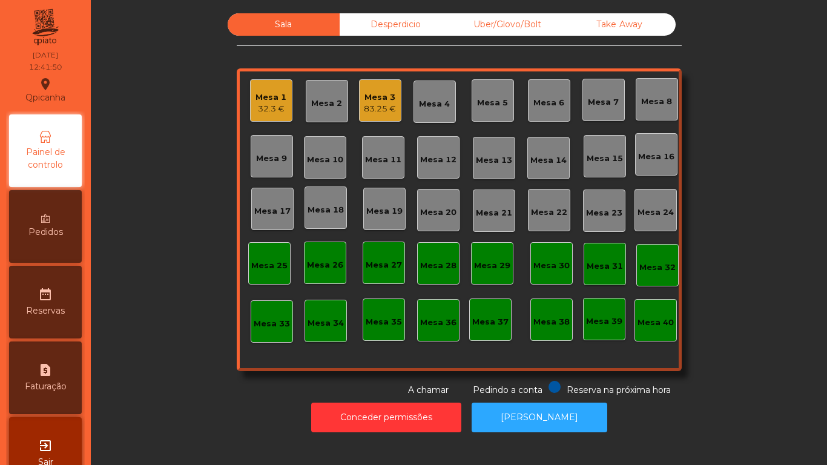
click at [652, 157] on div "Mesa 16" at bounding box center [656, 157] width 36 height 12
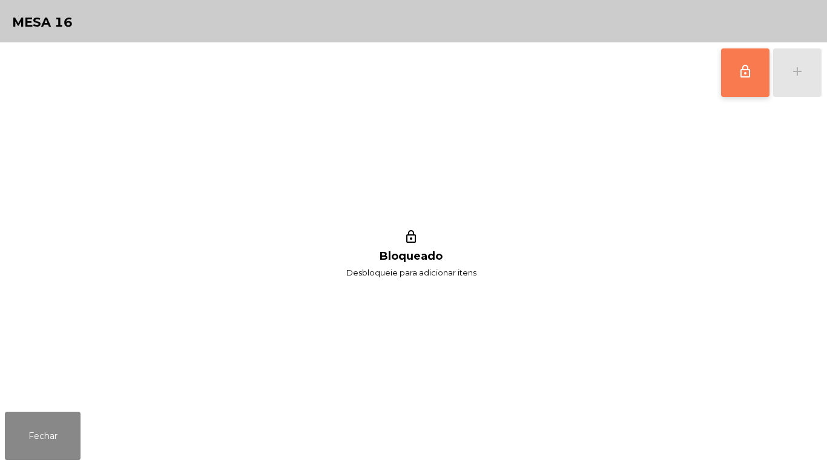
click at [732, 87] on button "lock_outline" at bounding box center [745, 72] width 48 height 48
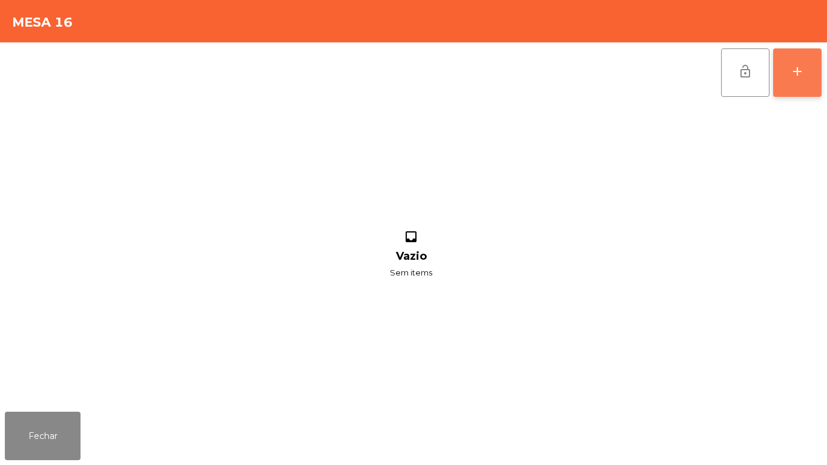
click at [798, 72] on div "add" at bounding box center [797, 71] width 15 height 15
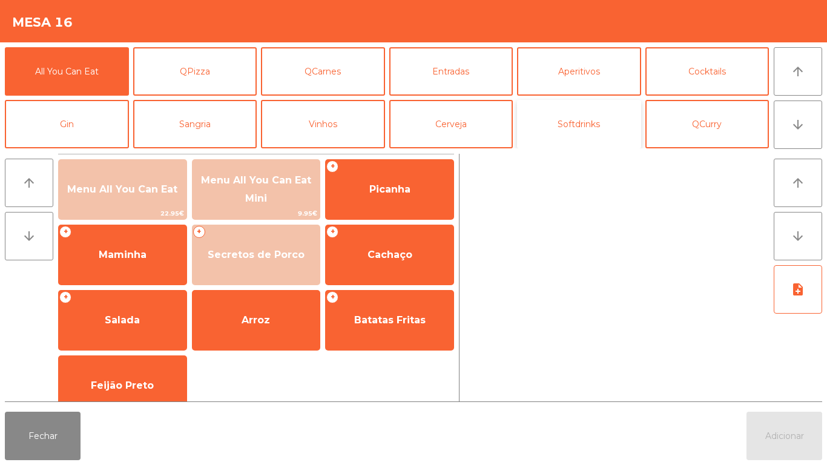
click at [562, 130] on button "Softdrinks" at bounding box center [579, 124] width 124 height 48
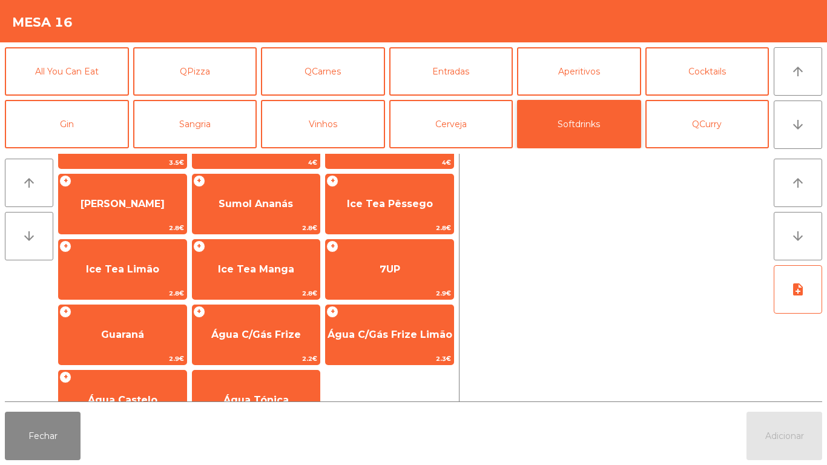
scroll to position [181, 0]
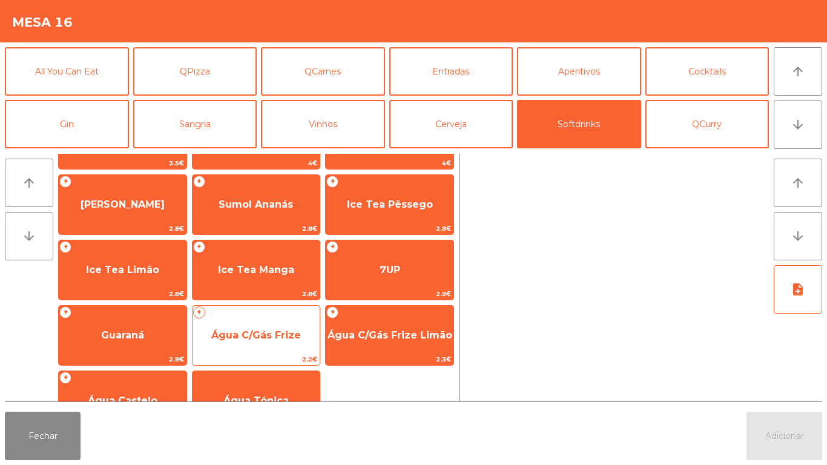
click at [273, 339] on span "Água C/Gás Frize" at bounding box center [256, 335] width 90 height 12
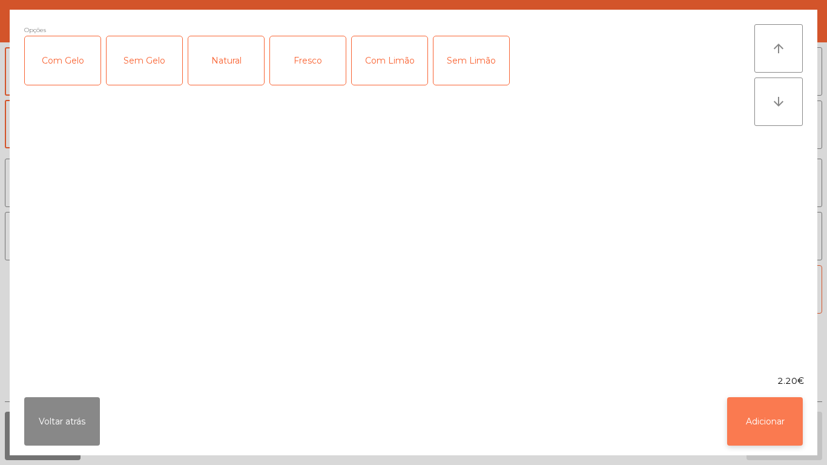
click at [766, 415] on button "Adicionar" at bounding box center [765, 421] width 76 height 48
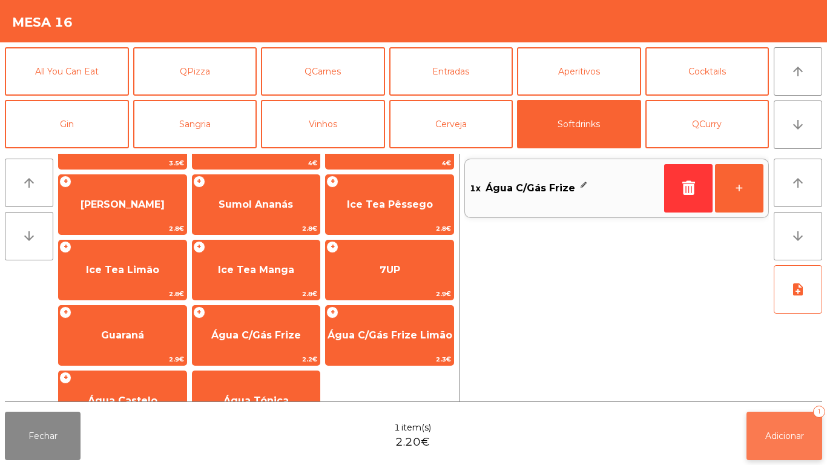
click at [786, 436] on span "Adicionar" at bounding box center [784, 435] width 39 height 11
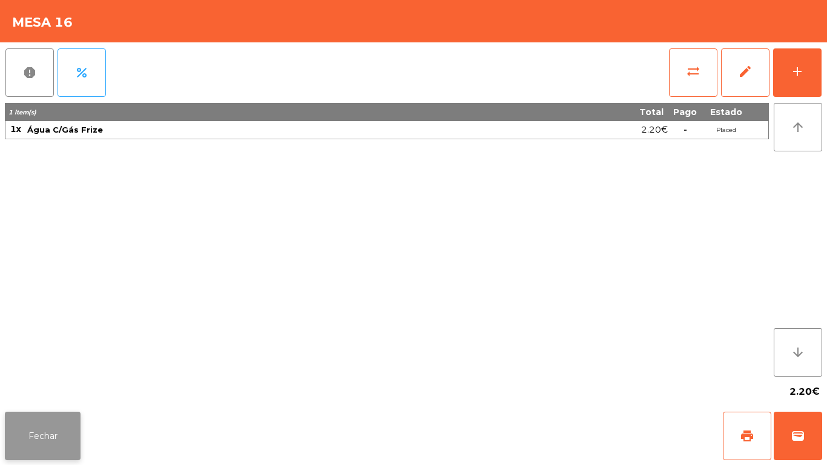
click at [58, 433] on button "Fechar" at bounding box center [43, 436] width 76 height 48
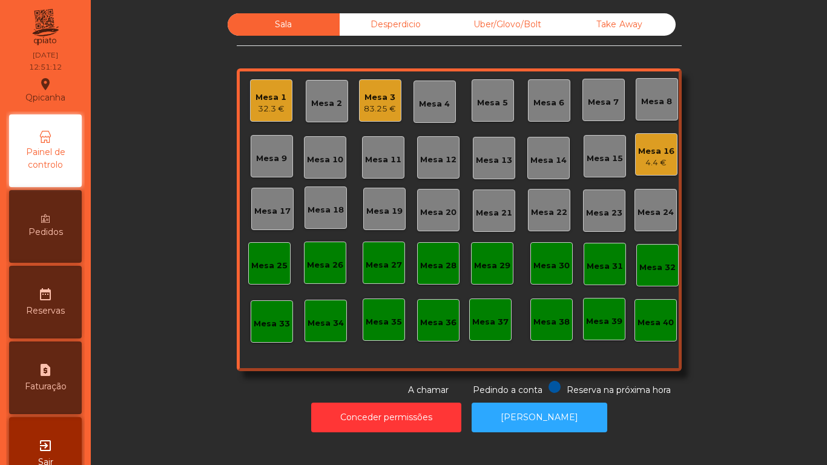
click at [373, 91] on div "Mesa 3" at bounding box center [380, 97] width 32 height 12
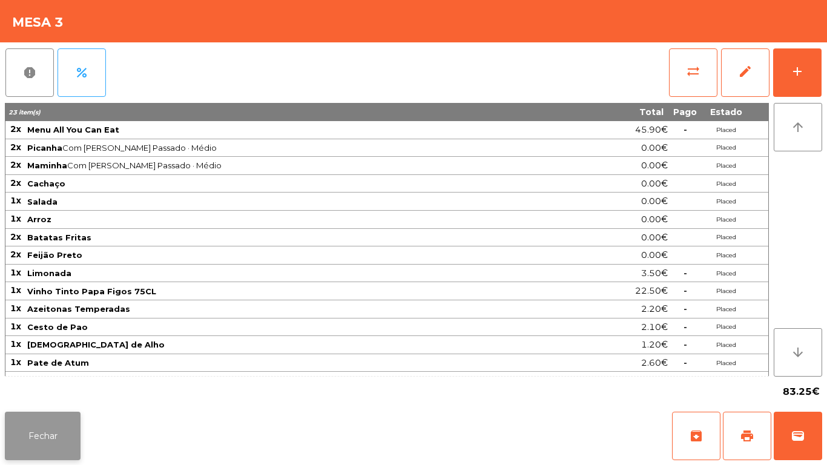
click at [56, 426] on button "Fechar" at bounding box center [43, 436] width 76 height 48
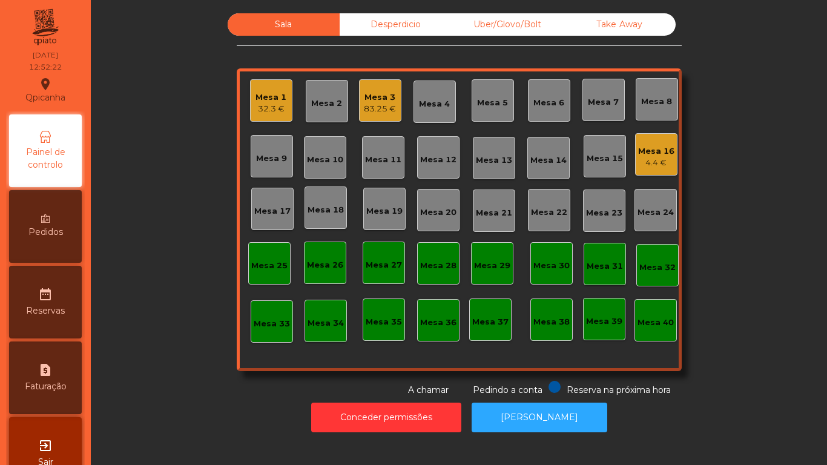
click at [653, 159] on div "4.4 €" at bounding box center [656, 163] width 36 height 12
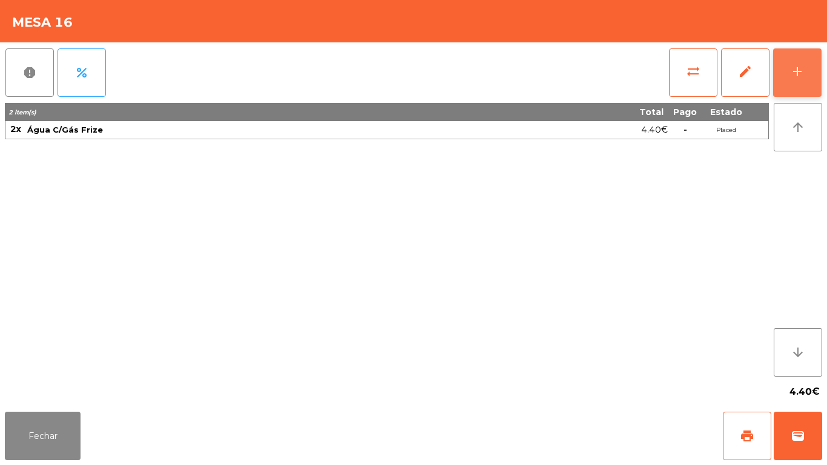
click at [791, 60] on button "add" at bounding box center [797, 72] width 48 height 48
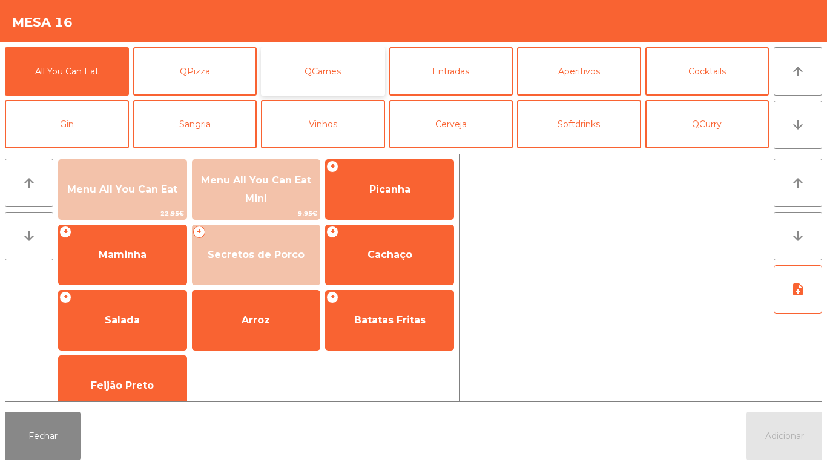
click at [332, 74] on button "QCarnes" at bounding box center [323, 71] width 124 height 48
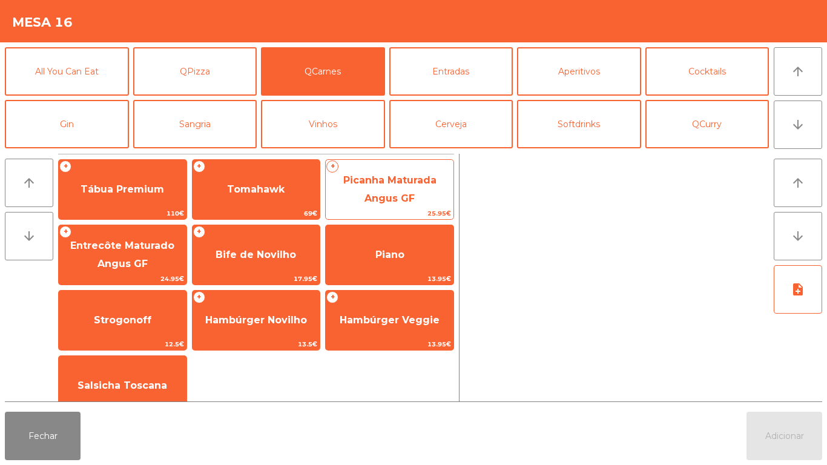
click at [381, 188] on span "Picanha Maturada Angus GF" at bounding box center [390, 189] width 128 height 51
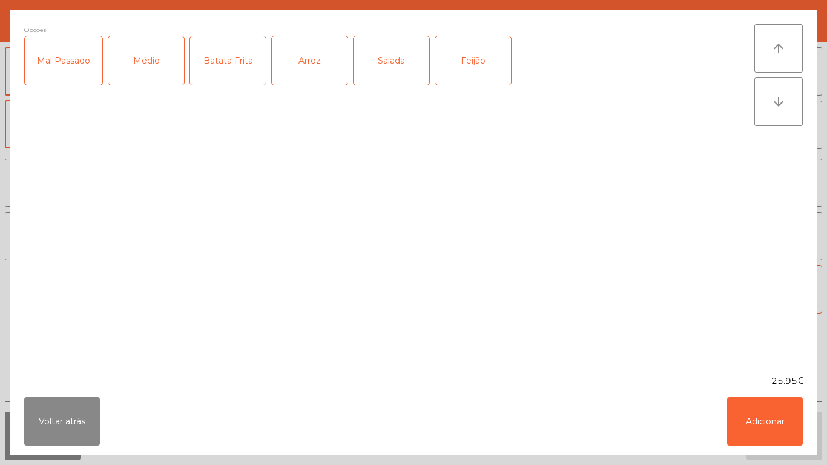
click at [67, 72] on div "Mal Passado" at bounding box center [63, 60] width 77 height 48
click at [135, 62] on div "Médio" at bounding box center [146, 60] width 76 height 48
click at [373, 67] on div "Salada" at bounding box center [392, 60] width 76 height 48
click at [761, 416] on button "Adicionar" at bounding box center [765, 421] width 76 height 48
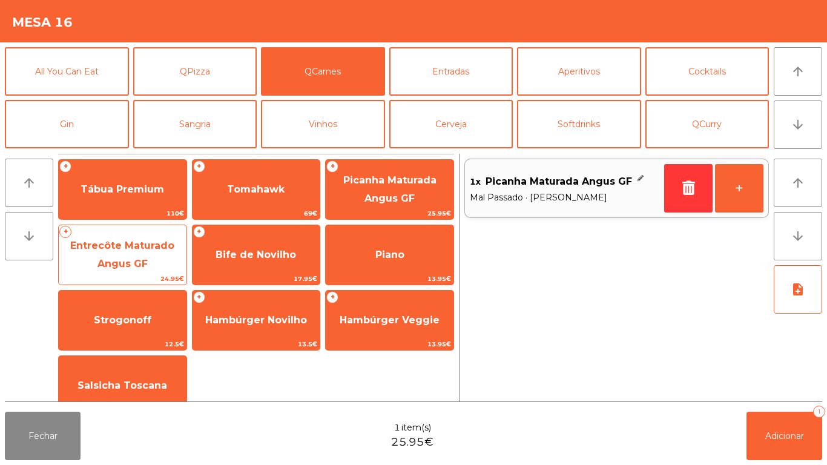
click at [140, 260] on span "Entrecôte Maturado Angus GF" at bounding box center [122, 255] width 104 height 30
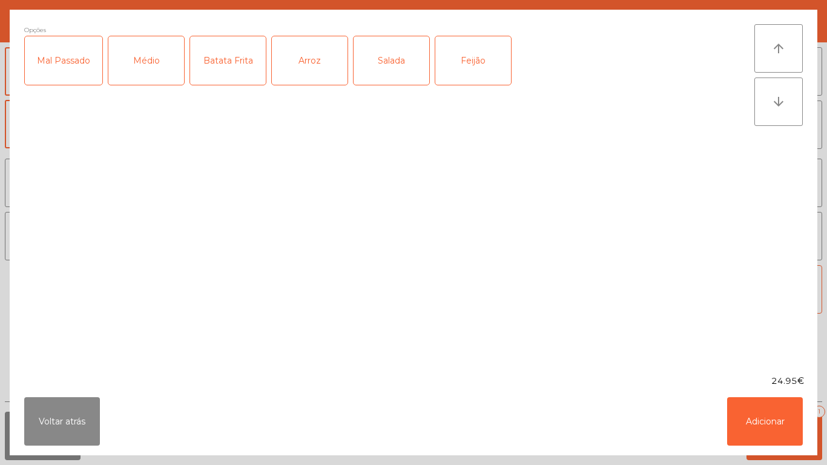
click at [60, 79] on div "Mal Passado" at bounding box center [63, 60] width 77 height 48
click at [141, 68] on div "Médio" at bounding box center [146, 60] width 76 height 48
click at [393, 75] on div "Salada" at bounding box center [392, 60] width 76 height 48
click at [749, 409] on button "Adicionar" at bounding box center [765, 421] width 76 height 48
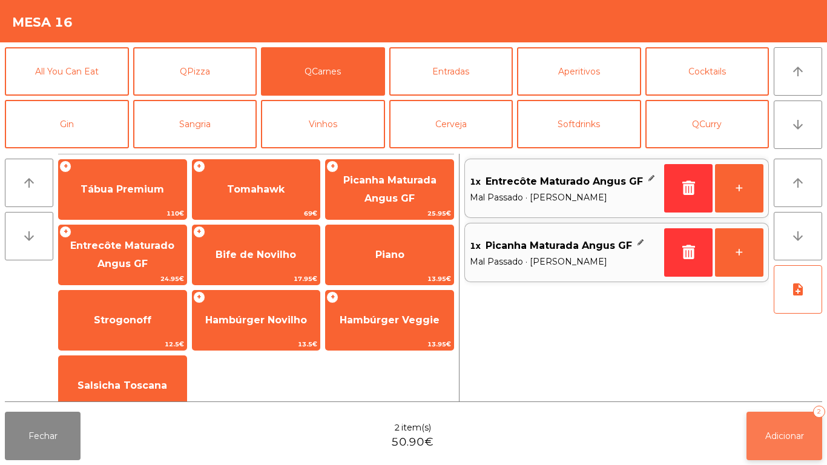
click at [781, 451] on button "Adicionar 2" at bounding box center [784, 436] width 76 height 48
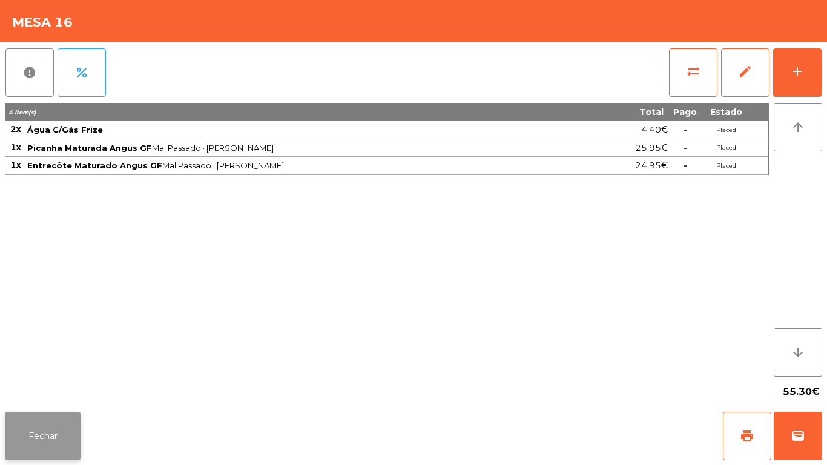
click at [50, 434] on button "Fechar" at bounding box center [43, 436] width 76 height 48
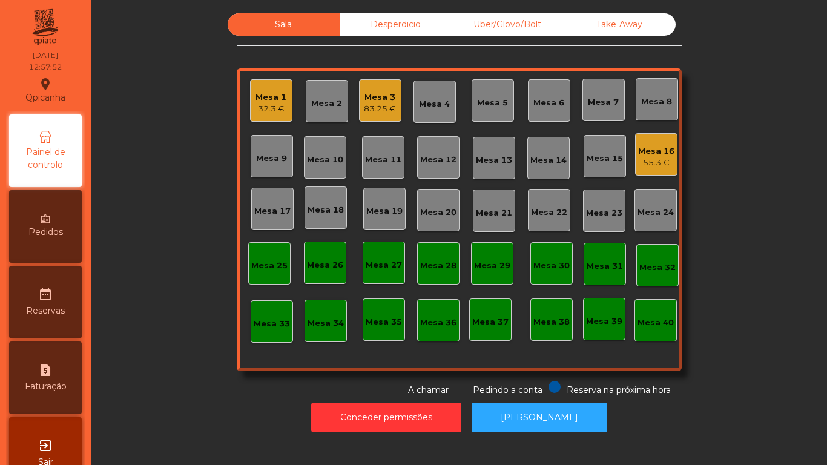
click at [651, 105] on div "Mesa 8" at bounding box center [656, 102] width 31 height 12
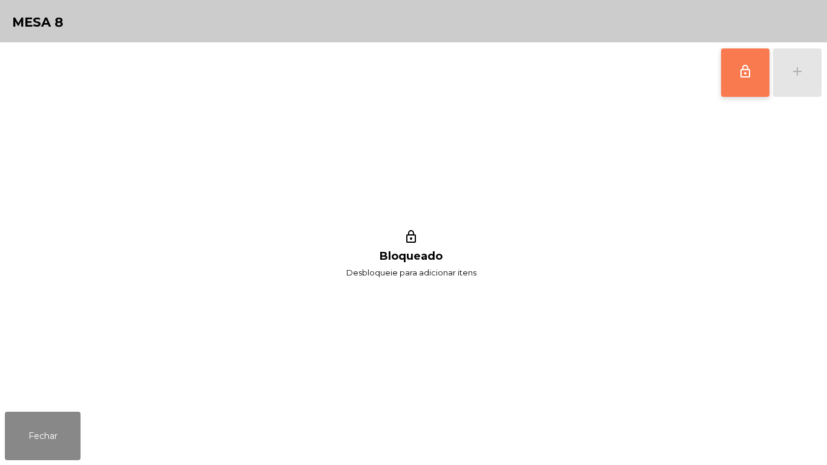
click at [739, 81] on button "lock_outline" at bounding box center [745, 72] width 48 height 48
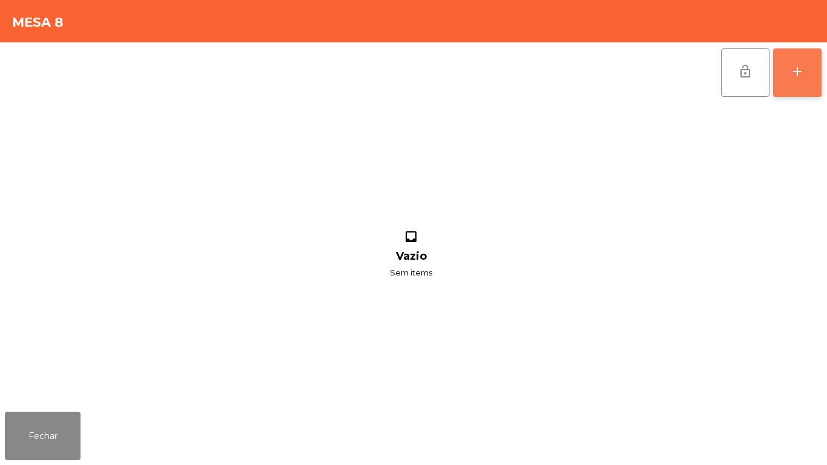
click at [789, 75] on button "add" at bounding box center [797, 72] width 48 height 48
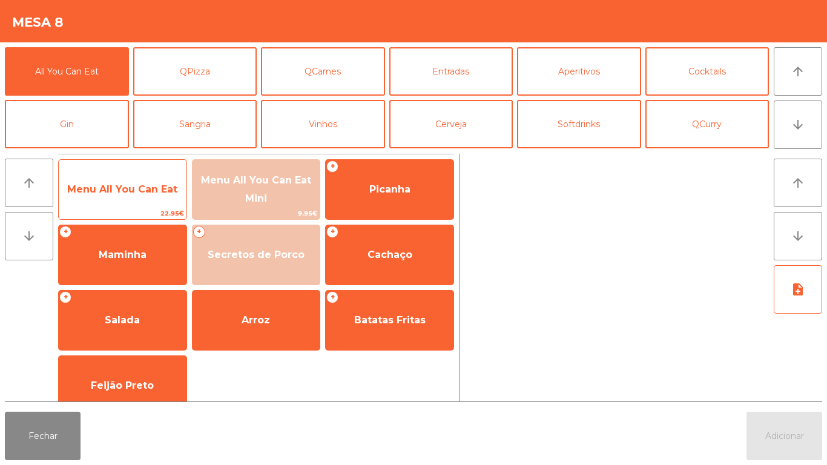
click at [148, 194] on span "Menu All You Can Eat" at bounding box center [122, 189] width 110 height 12
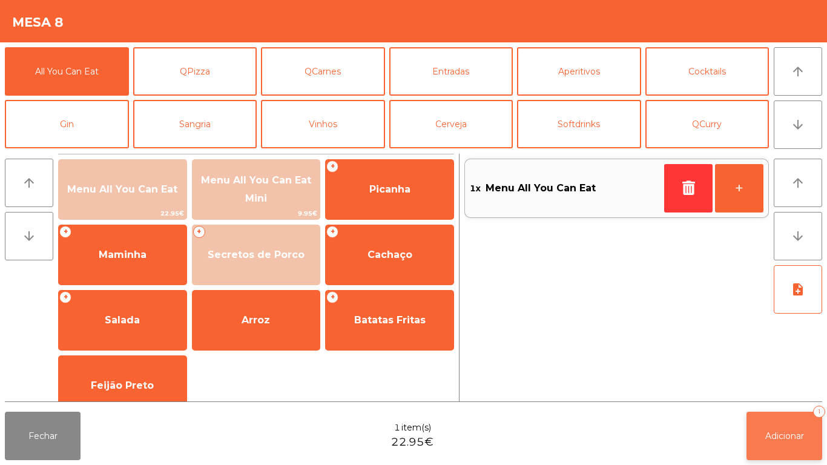
click at [774, 435] on span "Adicionar" at bounding box center [784, 435] width 39 height 11
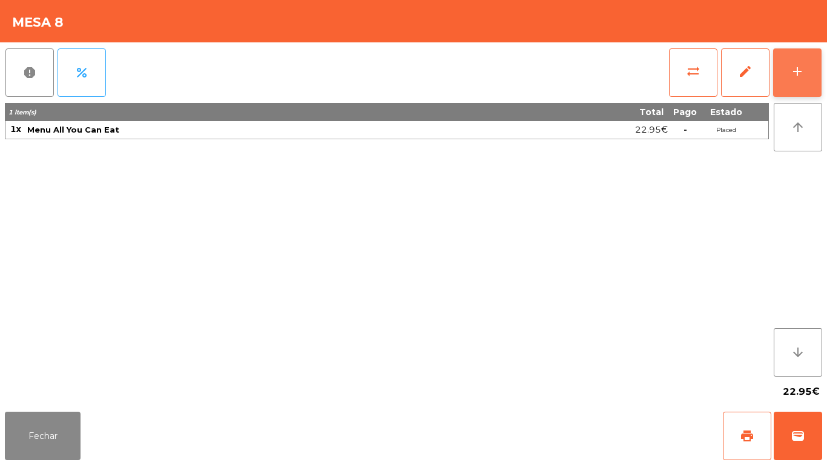
click at [795, 71] on div "add" at bounding box center [797, 71] width 15 height 15
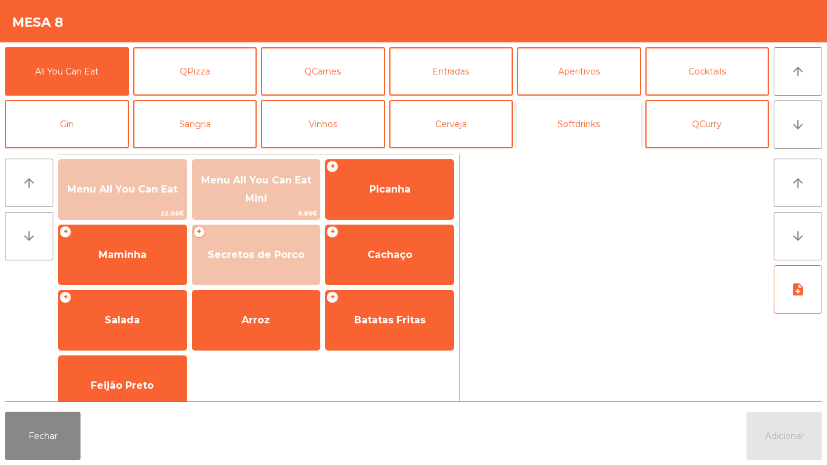
click at [573, 127] on button "Softdrinks" at bounding box center [579, 124] width 124 height 48
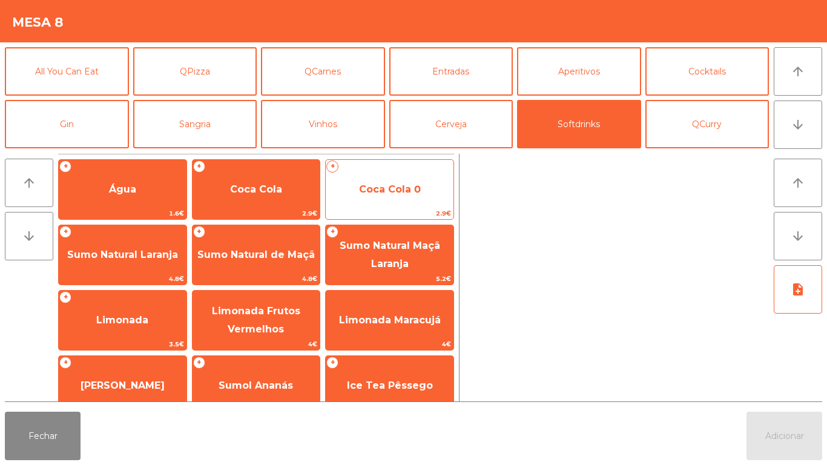
click at [379, 189] on span "Coca Cola 0" at bounding box center [390, 189] width 62 height 12
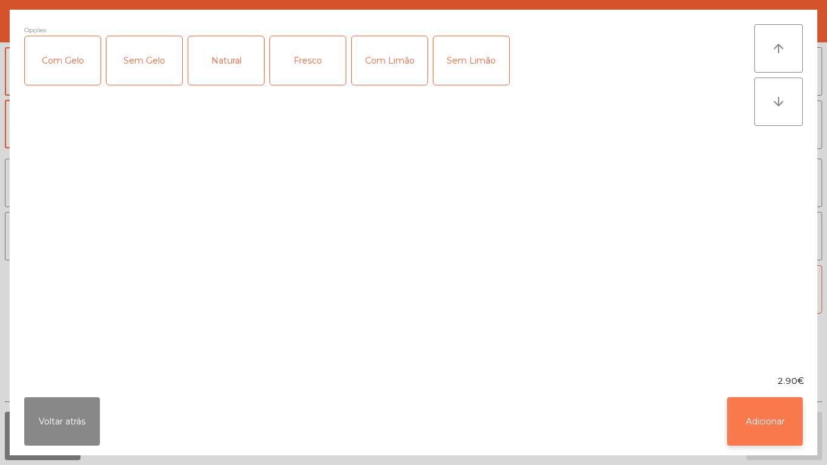
click at [755, 421] on button "Adicionar" at bounding box center [765, 421] width 76 height 48
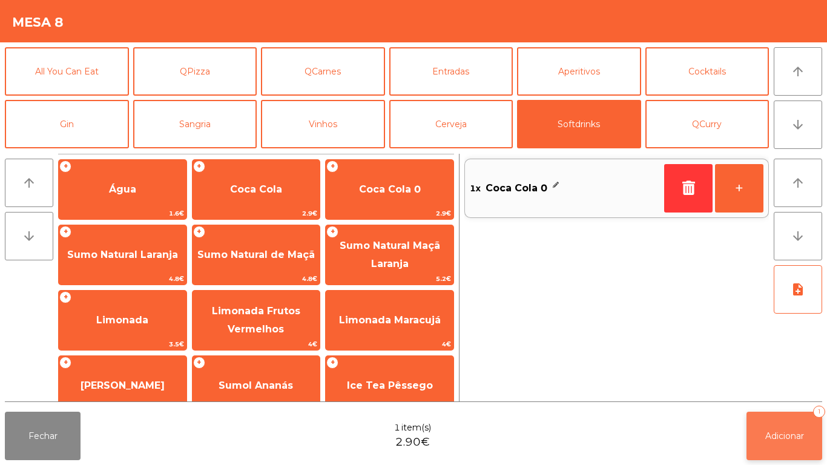
click at [777, 435] on span "Adicionar" at bounding box center [784, 435] width 39 height 11
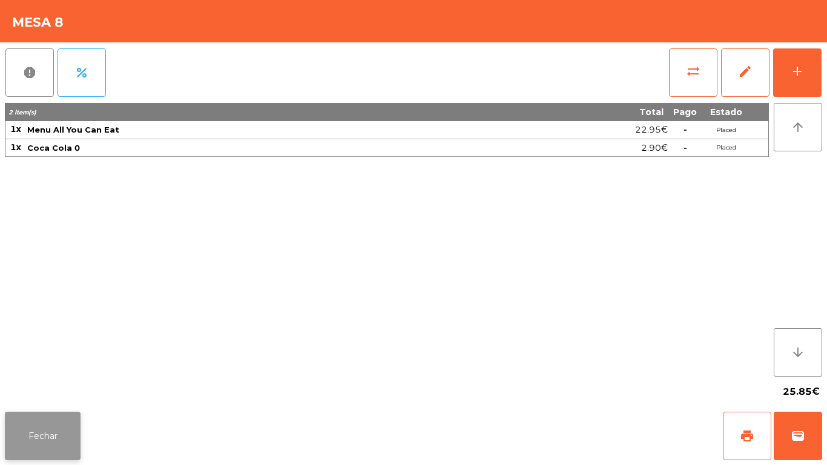
click at [47, 423] on button "Fechar" at bounding box center [43, 436] width 76 height 48
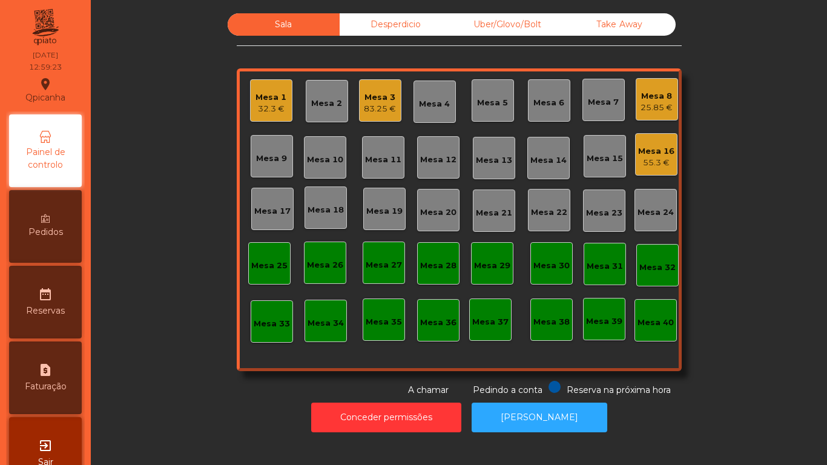
click at [370, 120] on div "Mesa 3 83.25 €" at bounding box center [380, 100] width 42 height 42
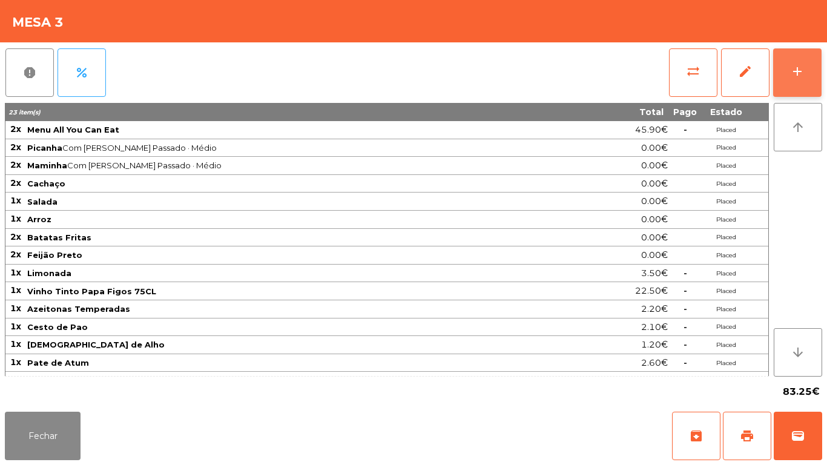
click at [789, 77] on button "add" at bounding box center [797, 72] width 48 height 48
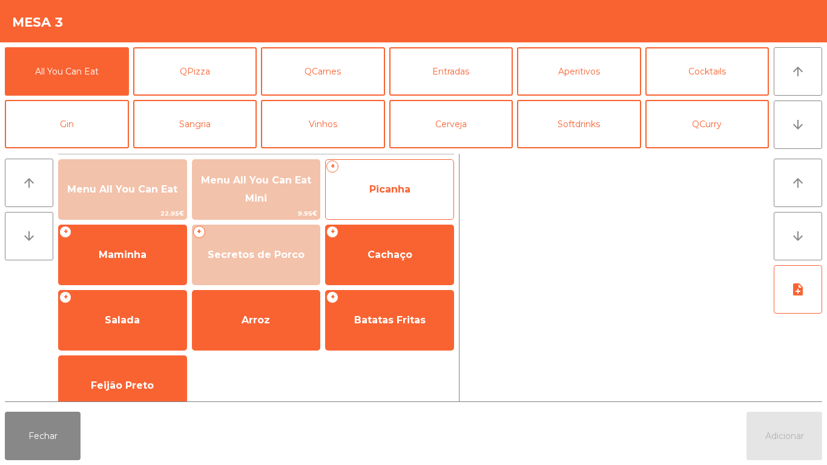
click at [386, 197] on span "Picanha" at bounding box center [390, 189] width 128 height 33
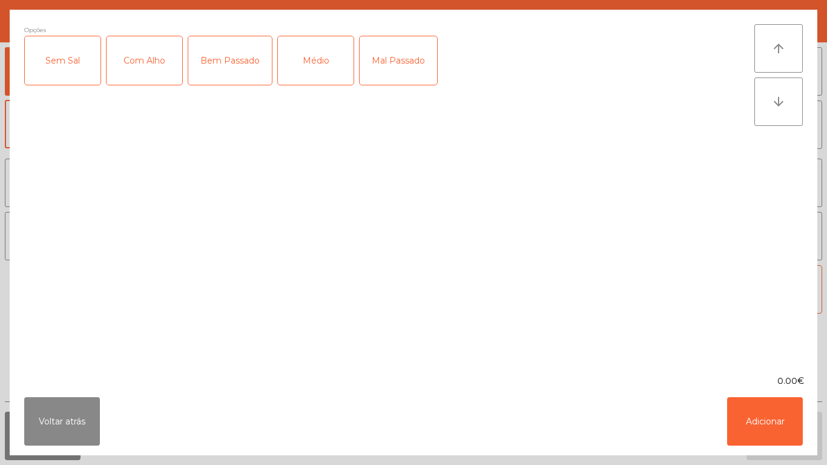
click at [403, 70] on div "Mal Passado" at bounding box center [398, 60] width 77 height 48
click at [153, 70] on div "Com Alho" at bounding box center [145, 60] width 76 height 48
click at [323, 70] on div "Médio" at bounding box center [316, 60] width 76 height 48
click at [750, 412] on button "Adicionar" at bounding box center [765, 421] width 76 height 48
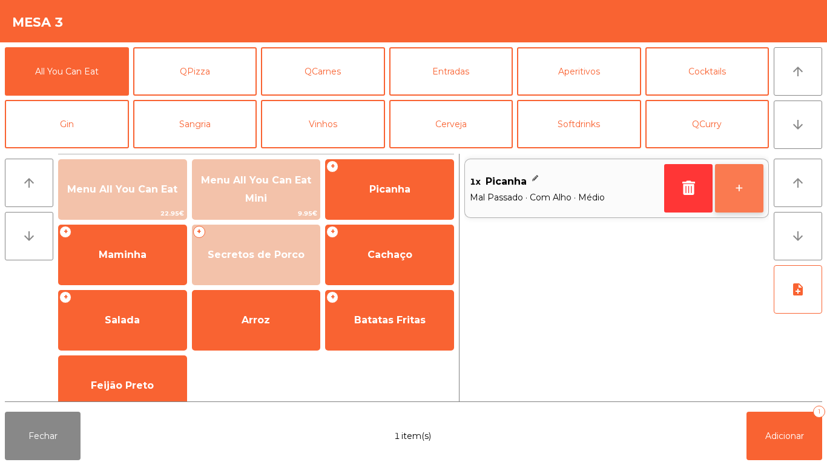
click at [725, 186] on button "+" at bounding box center [739, 188] width 48 height 48
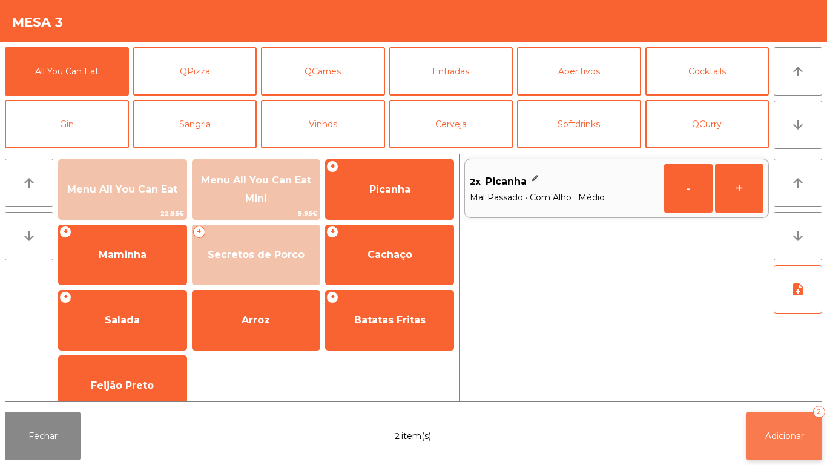
click at [785, 424] on button "Adicionar 2" at bounding box center [784, 436] width 76 height 48
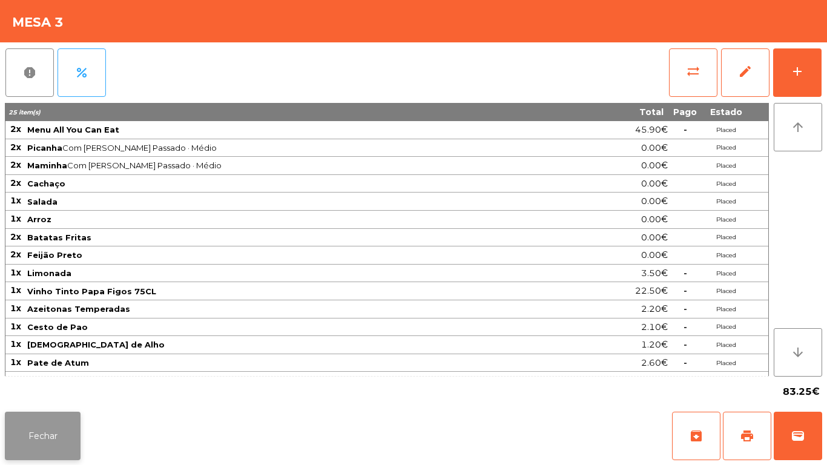
click at [56, 435] on button "Fechar" at bounding box center [43, 436] width 76 height 48
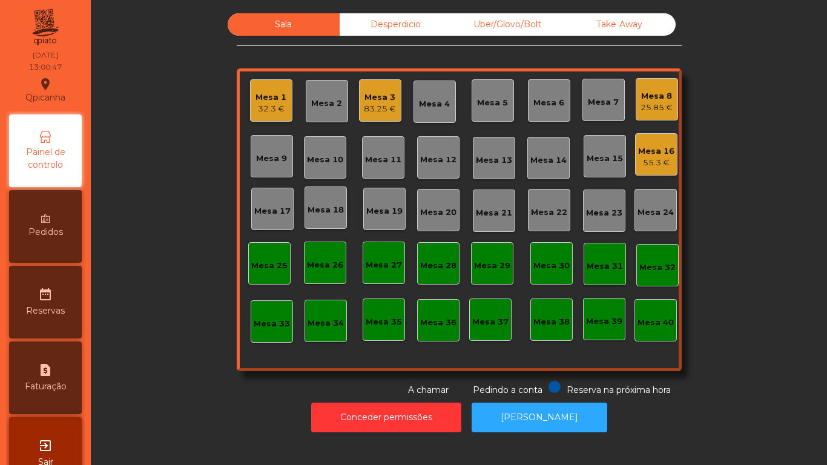
click at [658, 152] on div "Mesa 16" at bounding box center [656, 151] width 36 height 12
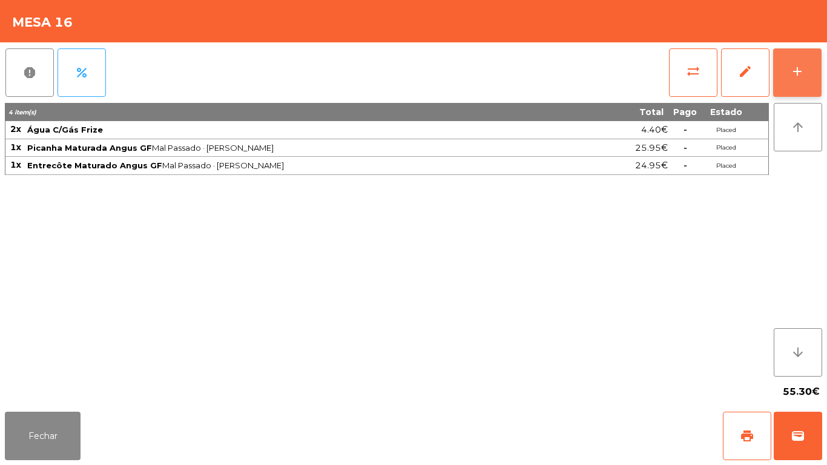
click at [801, 76] on div "add" at bounding box center [797, 71] width 15 height 15
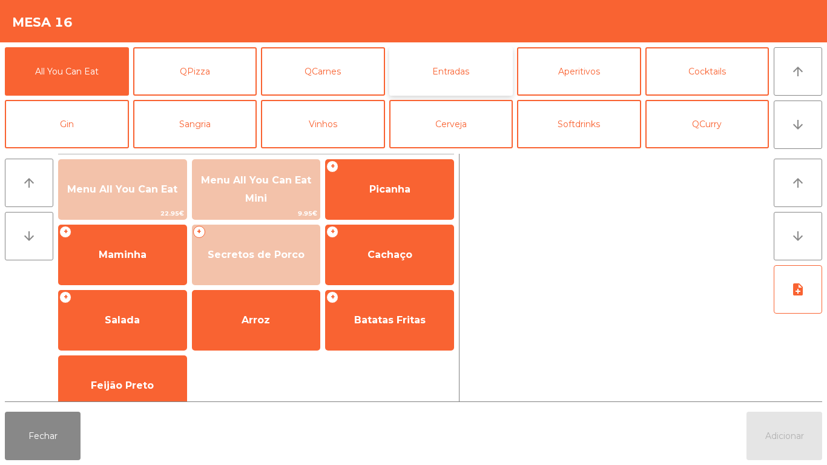
click at [456, 76] on button "Entradas" at bounding box center [451, 71] width 124 height 48
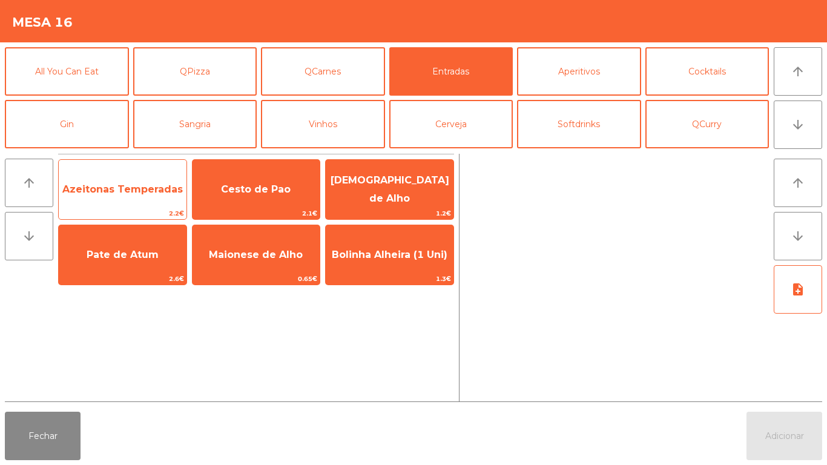
click at [138, 199] on span "Azeitonas Temperadas" at bounding box center [123, 189] width 128 height 33
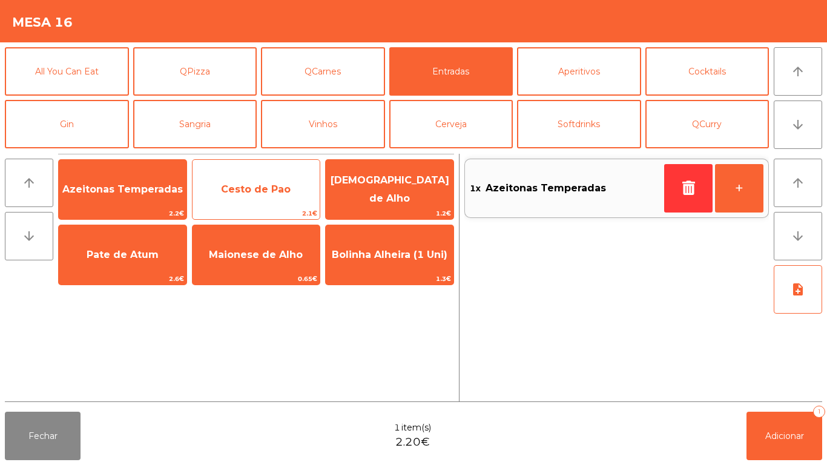
click at [272, 195] on span "Cesto de Pao" at bounding box center [256, 189] width 128 height 33
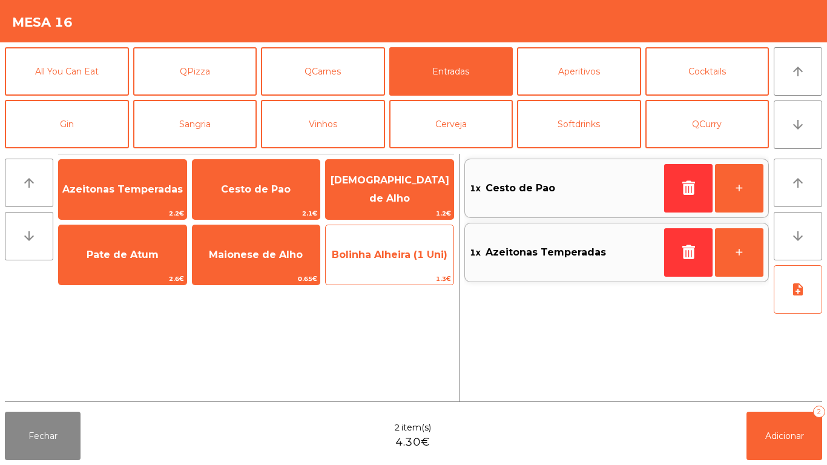
click at [382, 253] on span "Bolinha Alheira (1 Uni)" at bounding box center [390, 255] width 116 height 12
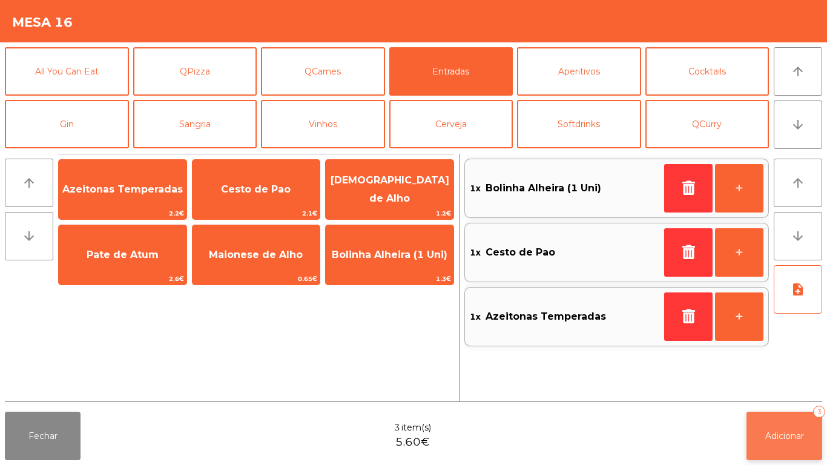
click at [774, 433] on span "Adicionar" at bounding box center [784, 435] width 39 height 11
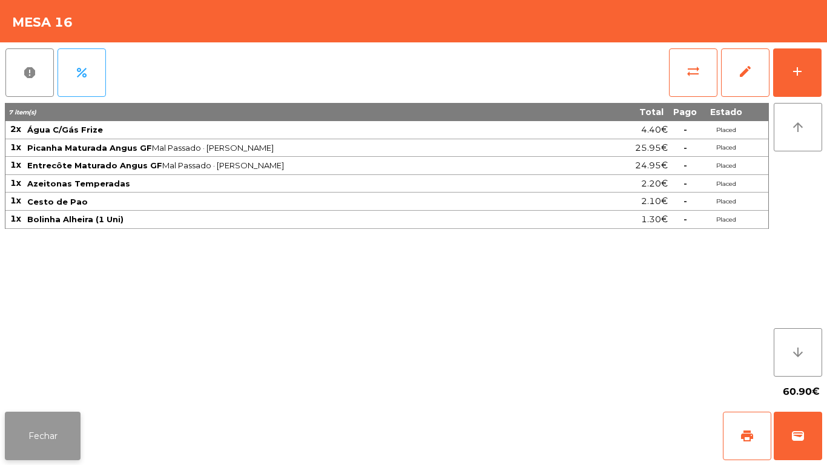
click at [64, 427] on button "Fechar" at bounding box center [43, 436] width 76 height 48
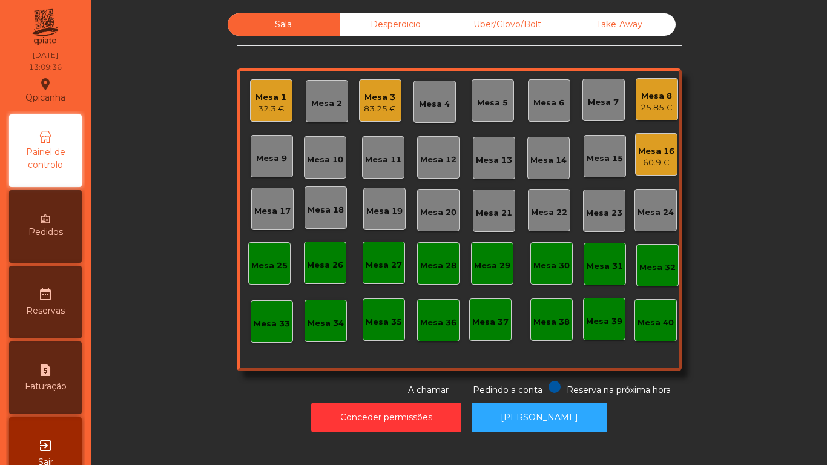
click at [323, 104] on div "Mesa 2" at bounding box center [326, 103] width 31 height 12
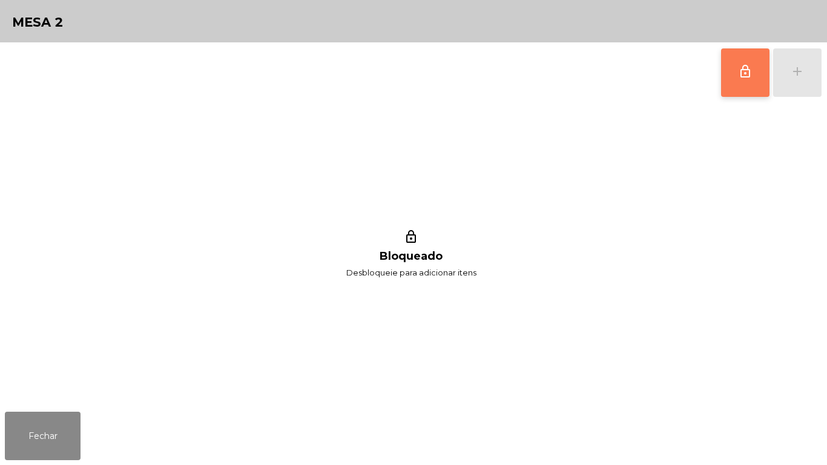
click at [728, 76] on button "lock_outline" at bounding box center [745, 72] width 48 height 48
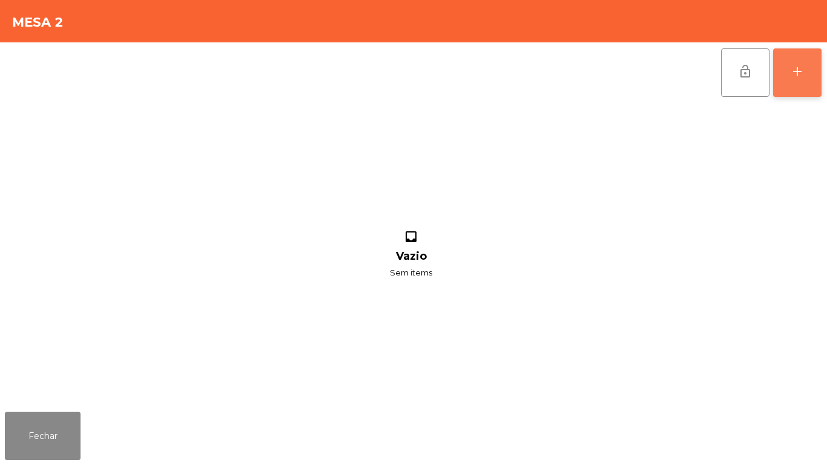
click at [797, 71] on div "add" at bounding box center [797, 71] width 15 height 15
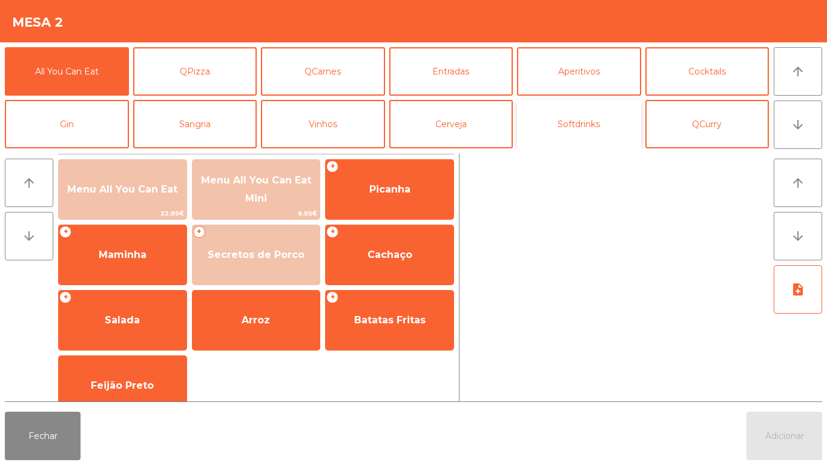
click at [568, 125] on button "Softdrinks" at bounding box center [579, 124] width 124 height 48
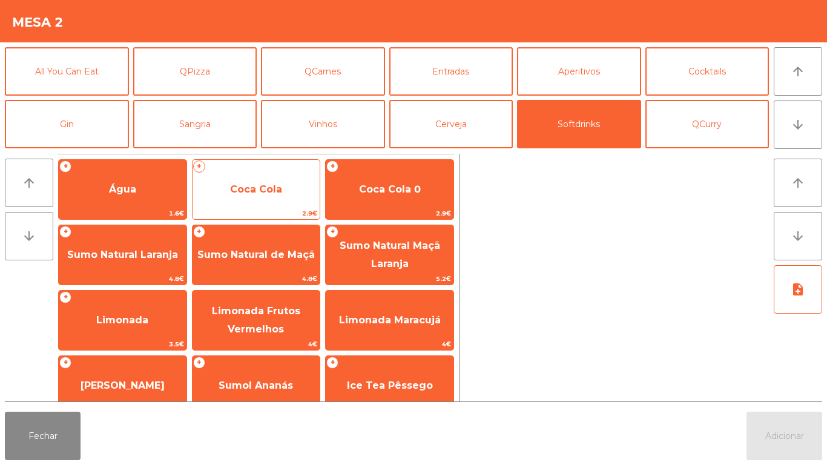
click at [285, 186] on span "Coca Cola" at bounding box center [256, 189] width 128 height 33
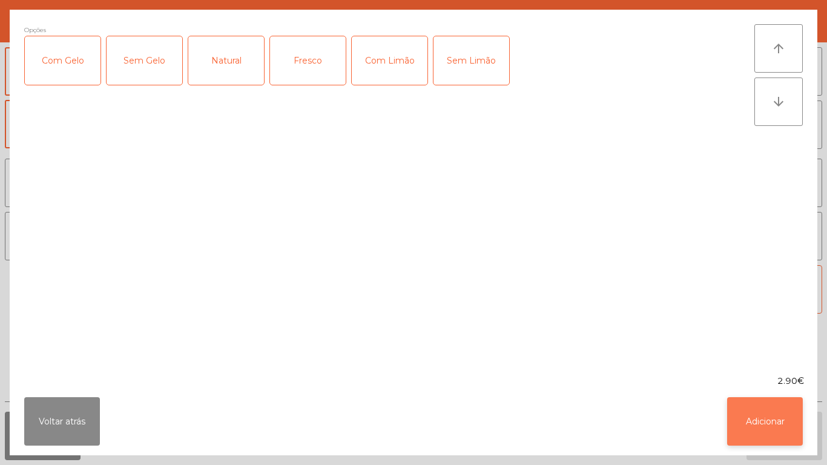
click at [753, 416] on button "Adicionar" at bounding box center [765, 421] width 76 height 48
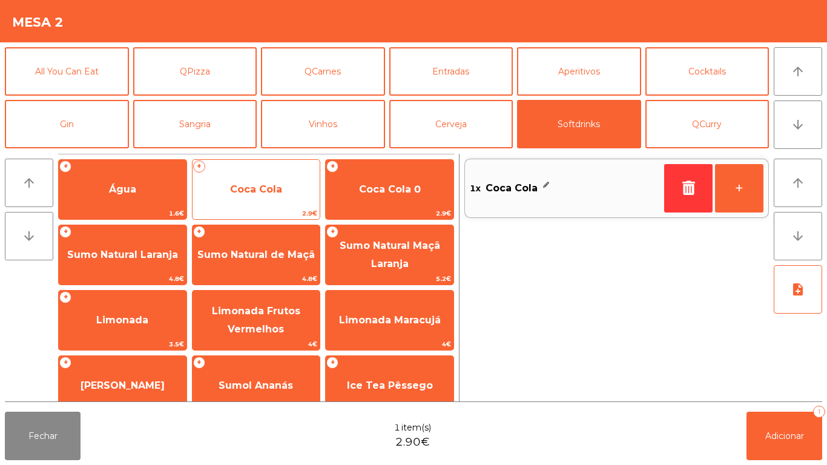
click at [260, 177] on span "Coca Cola" at bounding box center [256, 189] width 128 height 33
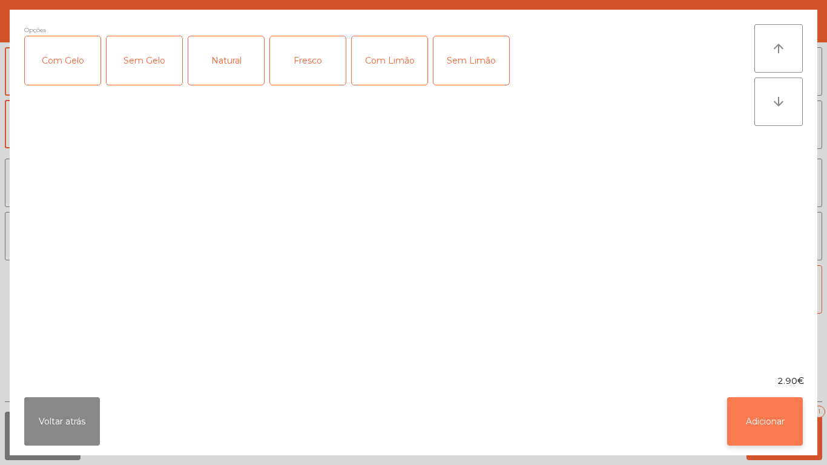
click at [747, 417] on button "Adicionar" at bounding box center [765, 421] width 76 height 48
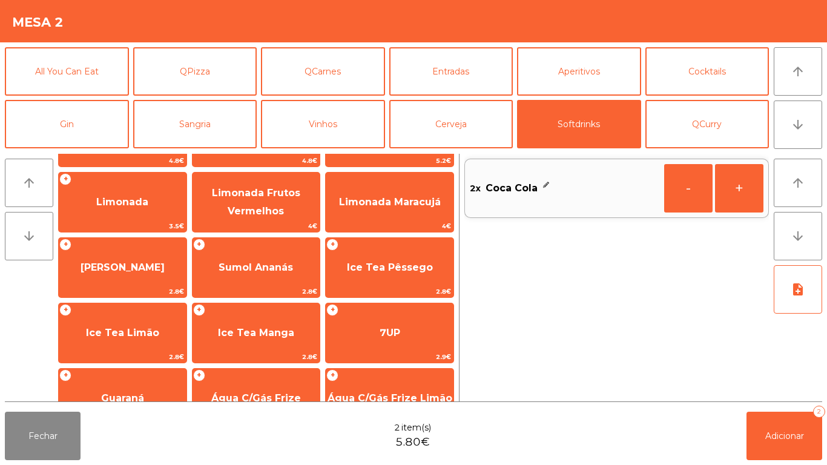
scroll to position [119, 0]
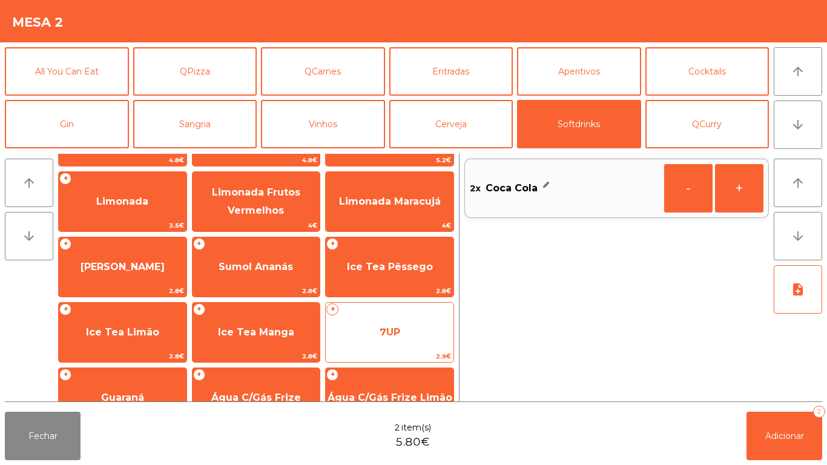
click at [391, 330] on span "7UP" at bounding box center [390, 332] width 21 height 12
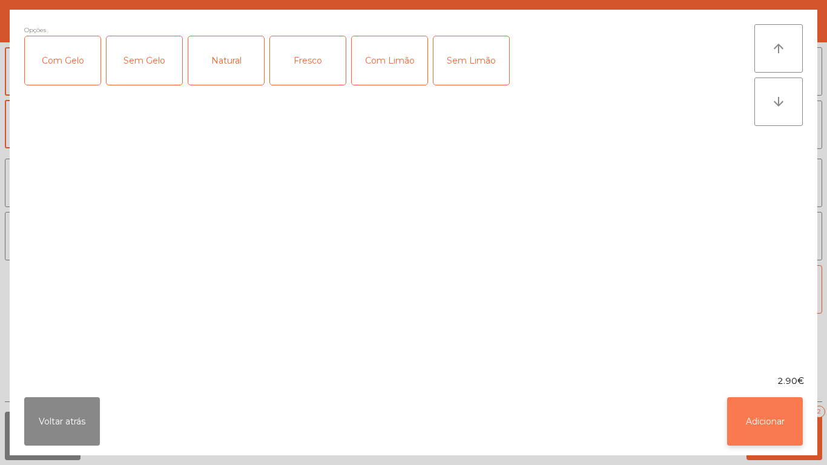
click at [755, 414] on button "Adicionar" at bounding box center [765, 421] width 76 height 48
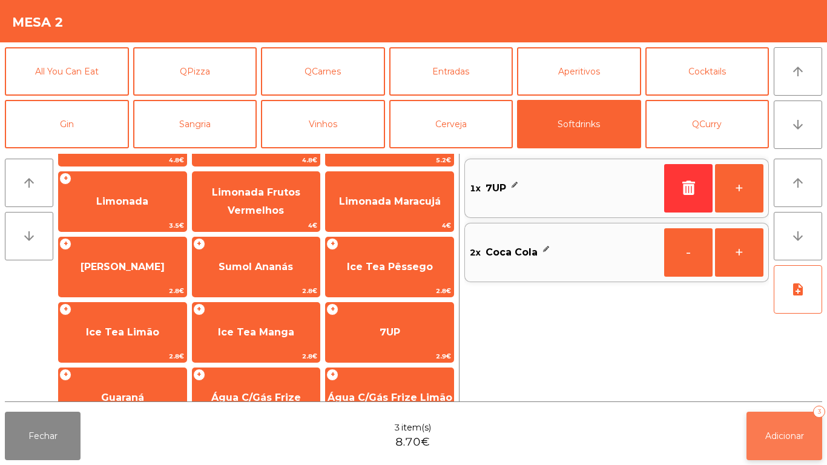
click at [788, 426] on button "Adicionar 3" at bounding box center [784, 436] width 76 height 48
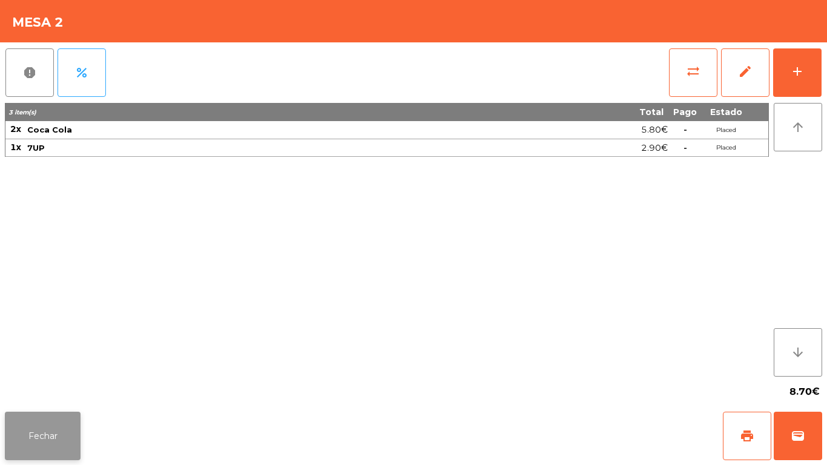
click at [58, 427] on button "Fechar" at bounding box center [43, 436] width 76 height 48
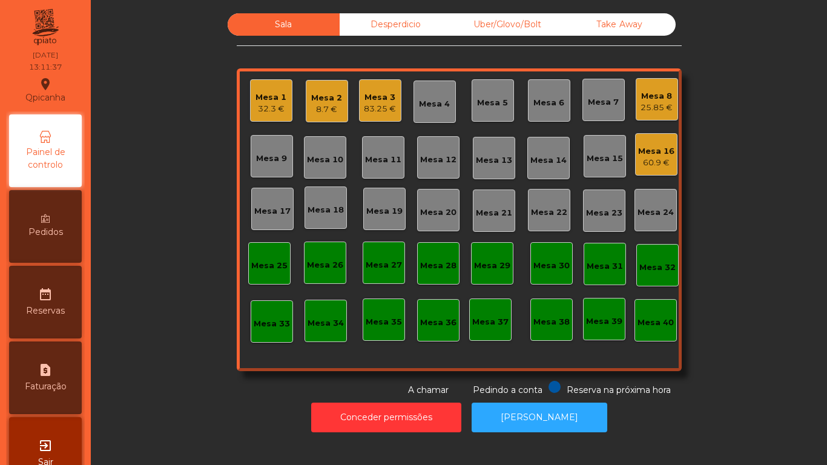
click at [386, 98] on div "Mesa 3" at bounding box center [380, 97] width 32 height 12
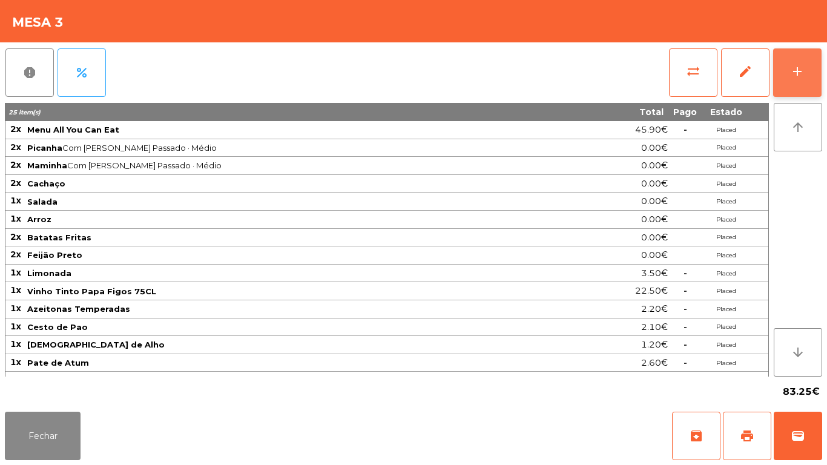
click at [790, 72] on div "add" at bounding box center [797, 71] width 15 height 15
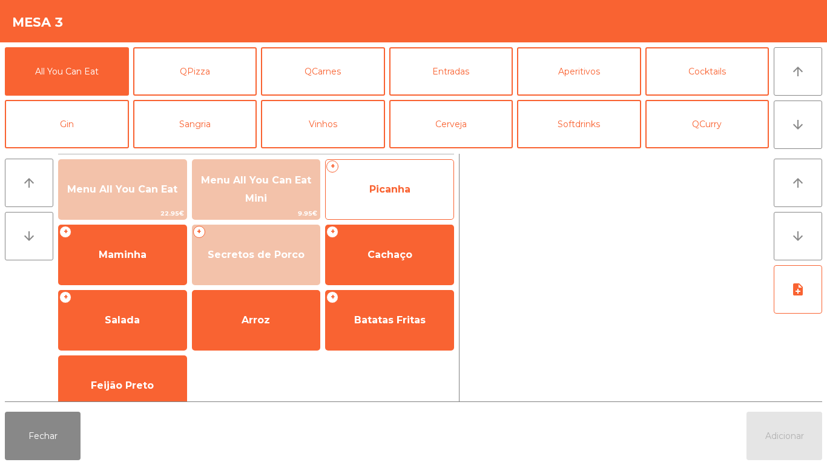
click at [395, 203] on span "Picanha" at bounding box center [390, 189] width 128 height 33
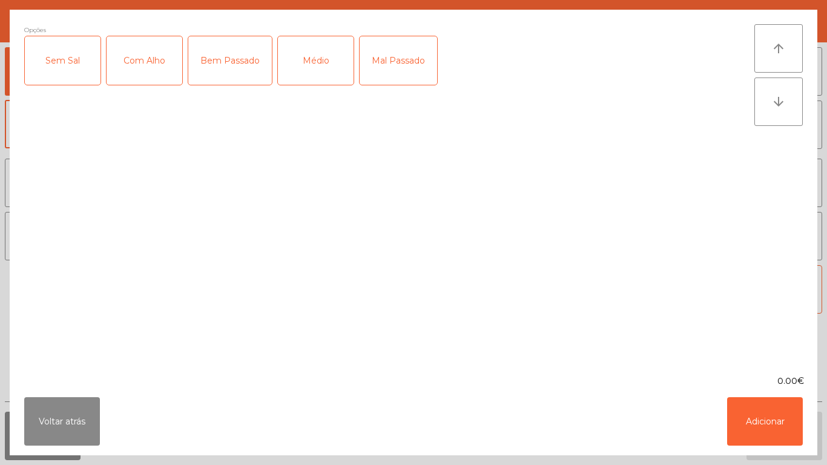
click at [145, 75] on div "Com Alho" at bounding box center [145, 60] width 76 height 48
click at [308, 71] on div "Médio" at bounding box center [316, 60] width 76 height 48
click at [395, 67] on div "Mal Passado" at bounding box center [398, 60] width 77 height 48
click at [755, 421] on button "Adicionar" at bounding box center [765, 421] width 76 height 48
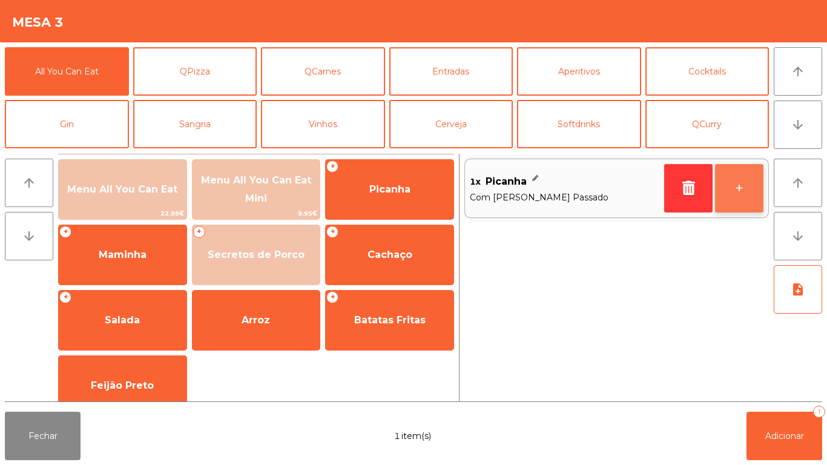
click at [738, 196] on button "+" at bounding box center [739, 188] width 48 height 48
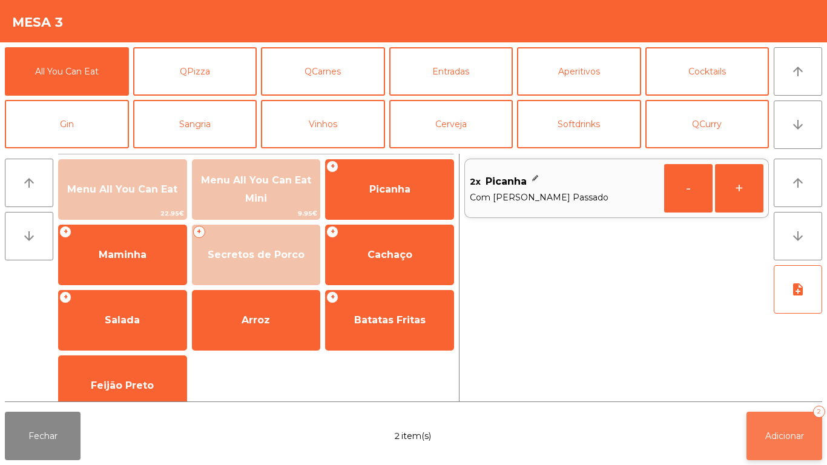
click at [772, 437] on span "Adicionar" at bounding box center [784, 435] width 39 height 11
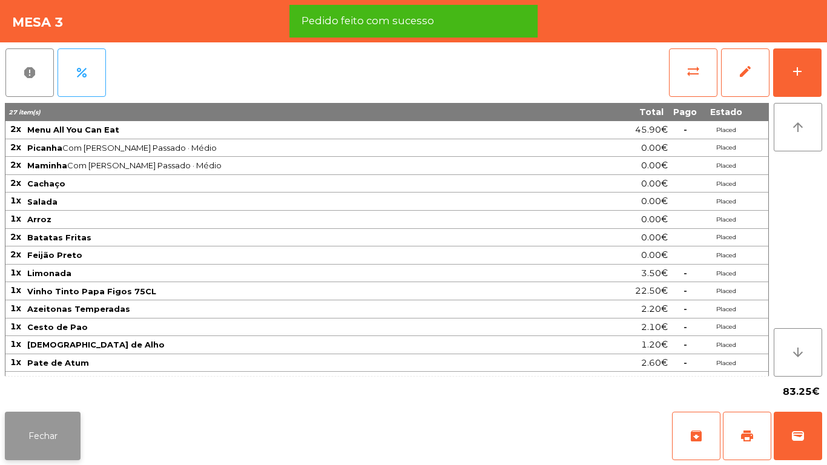
click at [51, 439] on button "Fechar" at bounding box center [43, 436] width 76 height 48
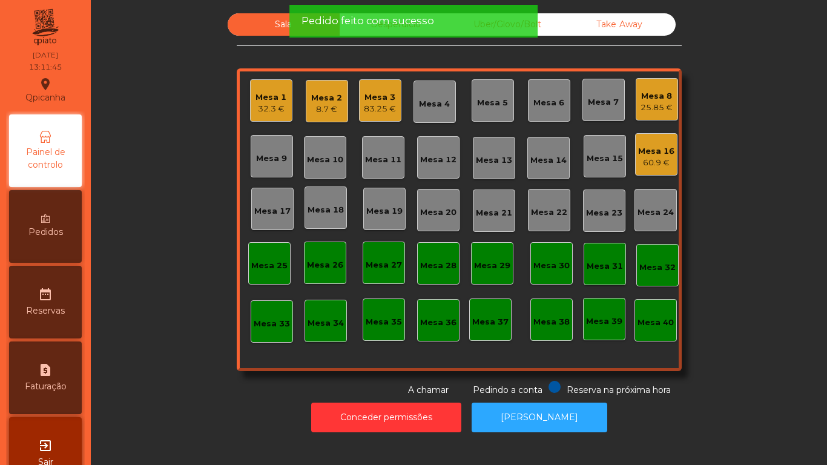
click at [328, 102] on div "Mesa 2" at bounding box center [326, 98] width 31 height 12
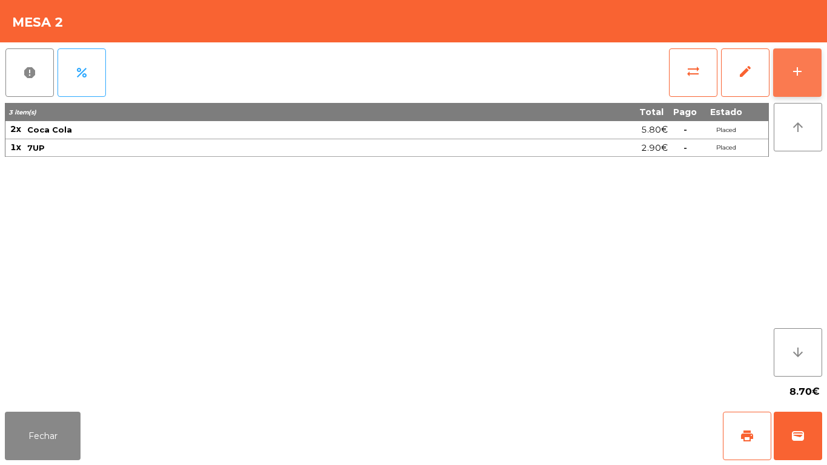
click at [786, 68] on button "add" at bounding box center [797, 72] width 48 height 48
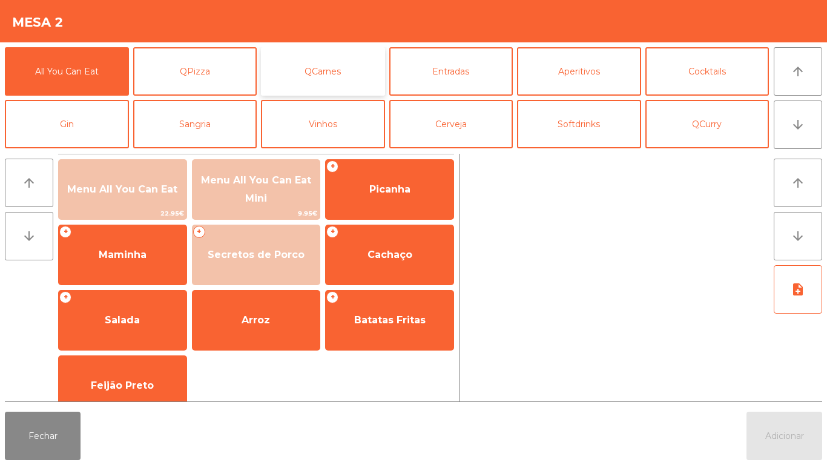
click at [351, 74] on button "QCarnes" at bounding box center [323, 71] width 124 height 48
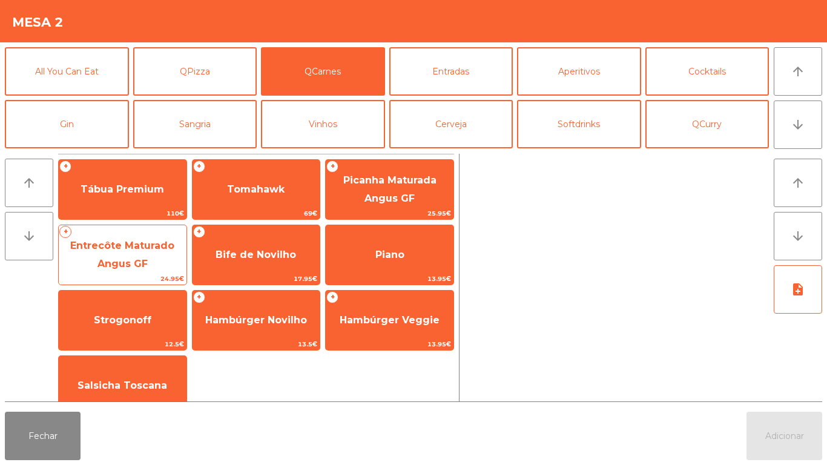
click at [143, 253] on span "Entrecôte Maturado Angus GF" at bounding box center [123, 254] width 128 height 51
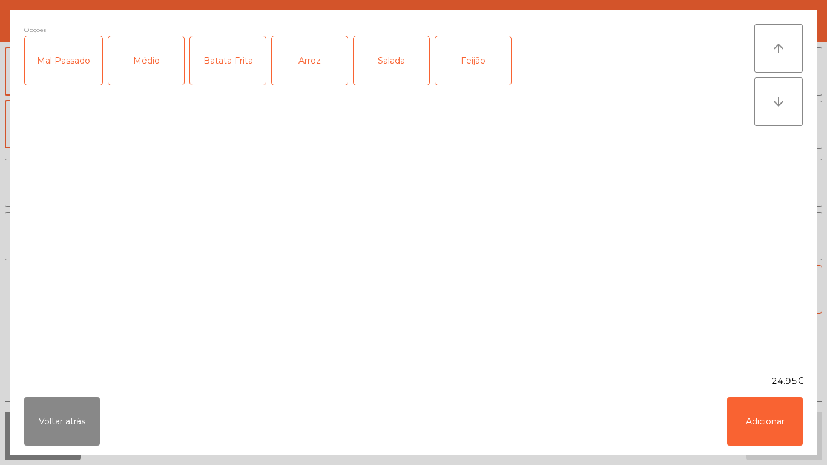
click at [150, 68] on div "Médio" at bounding box center [146, 60] width 76 height 48
click at [248, 70] on div "Batata Frita" at bounding box center [228, 60] width 76 height 48
click at [314, 67] on div "Arroz" at bounding box center [310, 60] width 76 height 48
click at [389, 71] on div "Salada" at bounding box center [392, 60] width 76 height 48
click at [476, 70] on div "Feijão" at bounding box center [473, 60] width 76 height 48
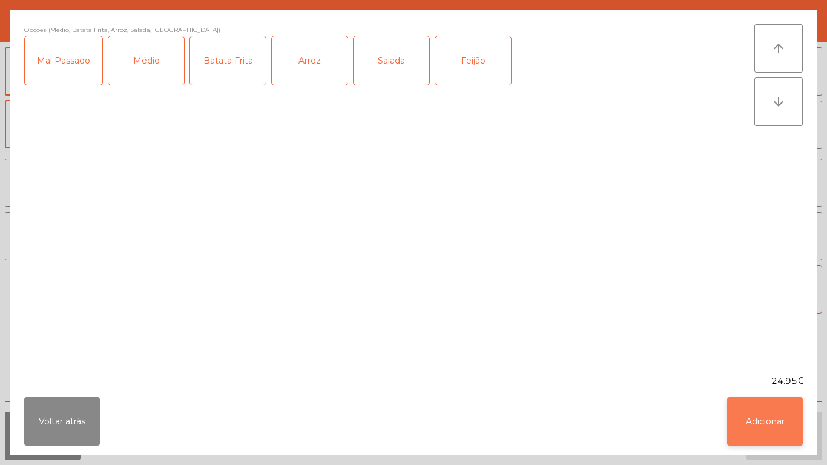
click at [757, 425] on button "Adicionar" at bounding box center [765, 421] width 76 height 48
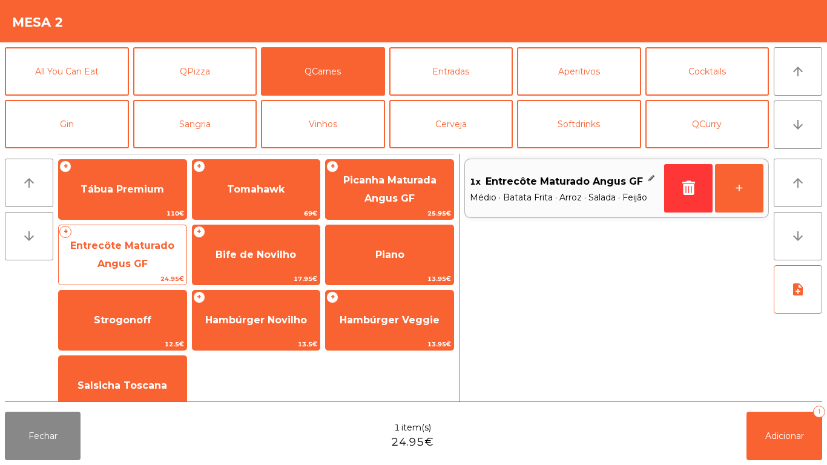
click at [141, 251] on span "Entrecôte Maturado Angus GF" at bounding box center [122, 255] width 104 height 30
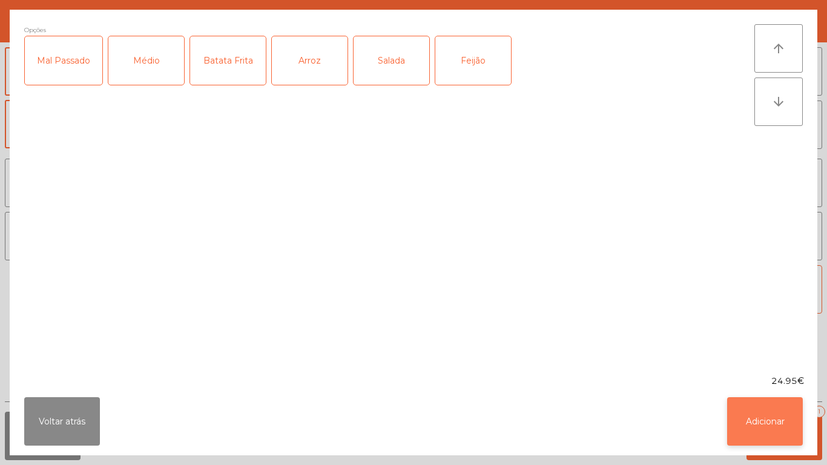
click at [762, 419] on button "Adicionar" at bounding box center [765, 421] width 76 height 48
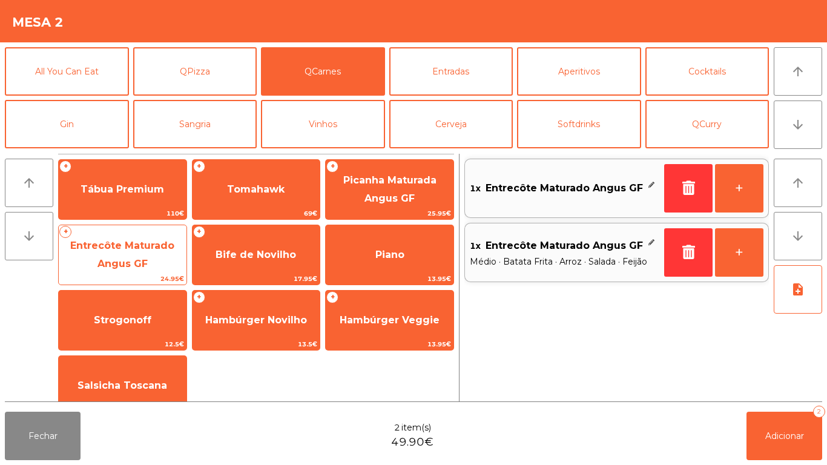
click at [115, 258] on span "Entrecôte Maturado Angus GF" at bounding box center [122, 255] width 104 height 30
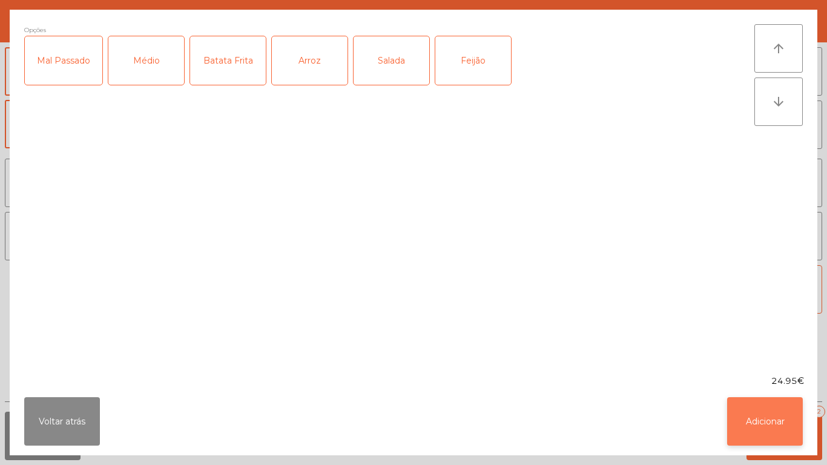
click at [751, 418] on button "Adicionar" at bounding box center [765, 421] width 76 height 48
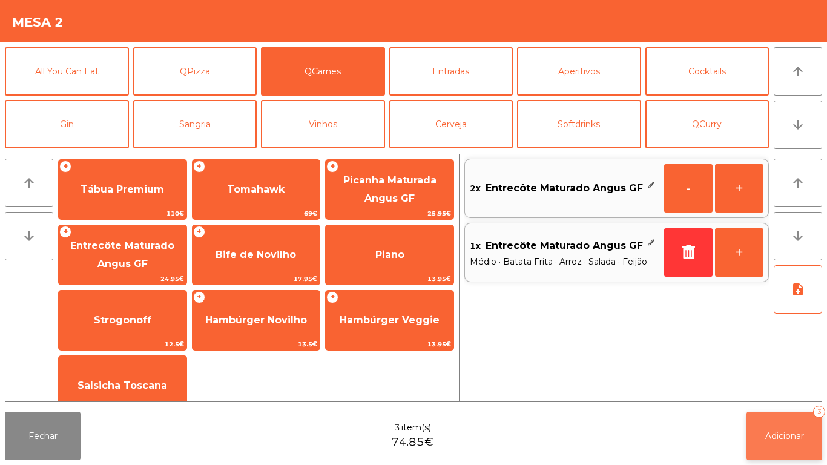
click at [788, 432] on span "Adicionar" at bounding box center [784, 435] width 39 height 11
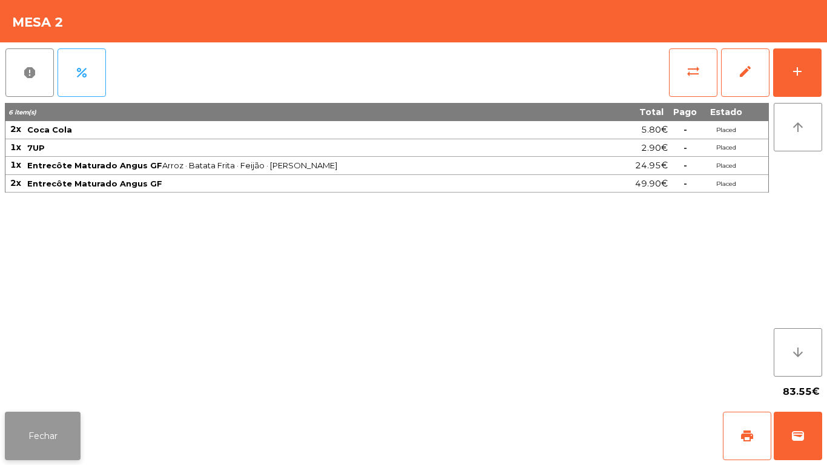
click at [47, 424] on button "Fechar" at bounding box center [43, 436] width 76 height 48
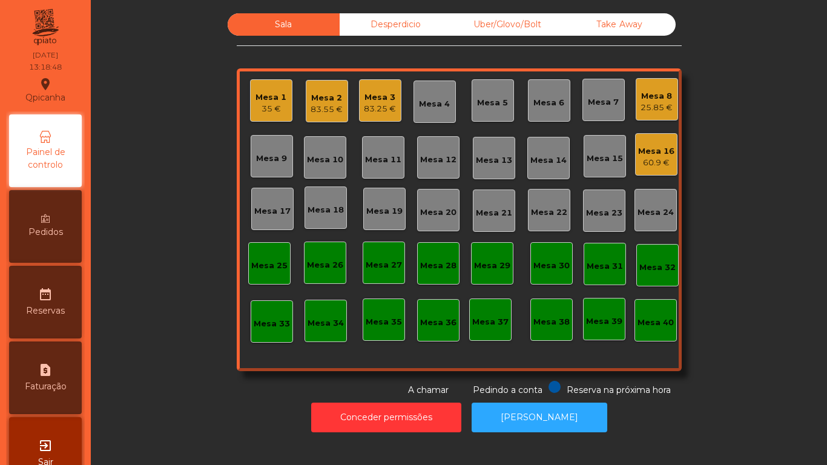
click at [316, 96] on div "Mesa 2" at bounding box center [327, 98] width 32 height 12
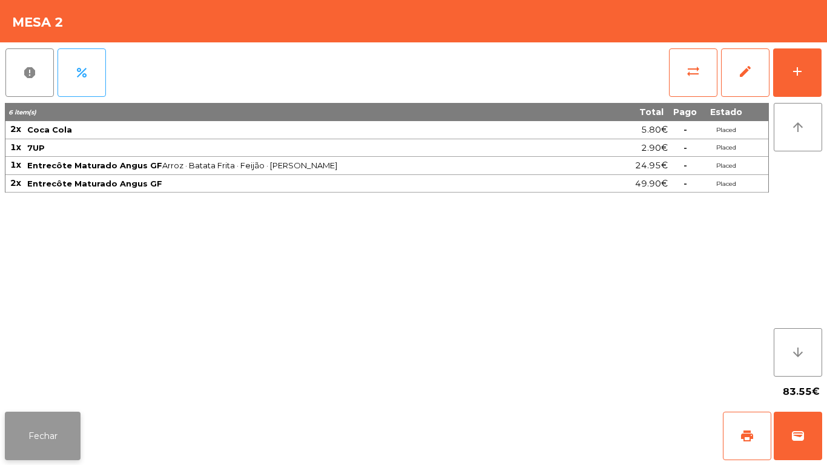
click at [53, 415] on button "Fechar" at bounding box center [43, 436] width 76 height 48
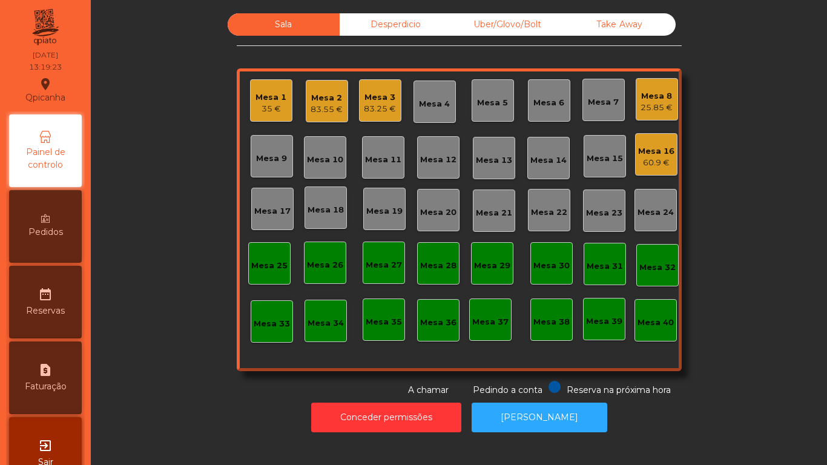
click at [258, 108] on div "35 €" at bounding box center [270, 109] width 31 height 12
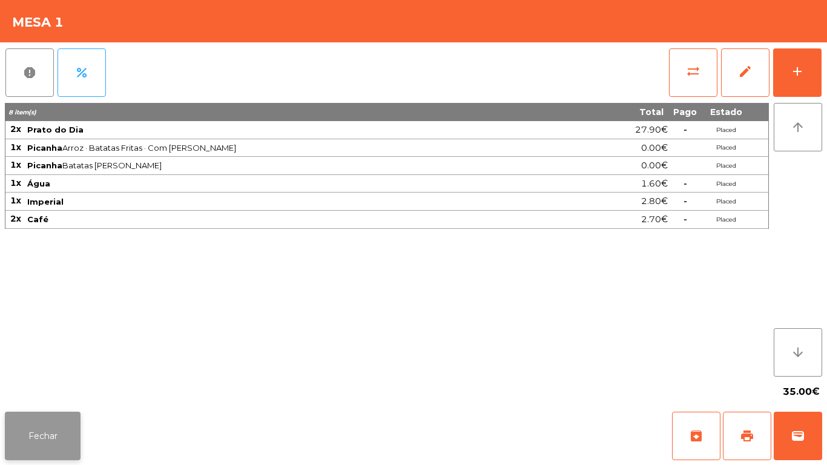
click at [45, 429] on button "Fechar" at bounding box center [43, 436] width 76 height 48
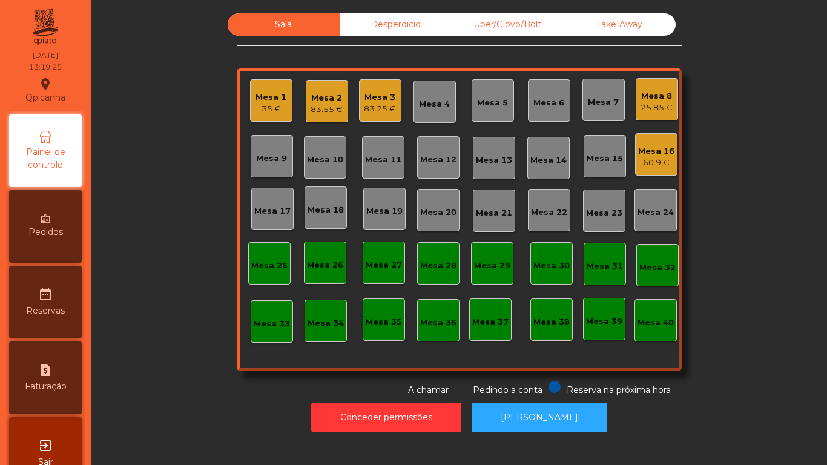
click at [372, 104] on div "83.25 €" at bounding box center [380, 109] width 32 height 12
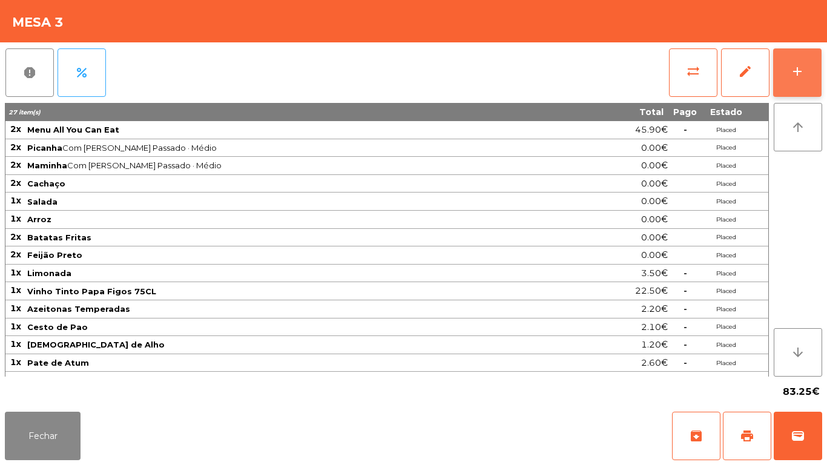
click at [785, 72] on button "add" at bounding box center [797, 72] width 48 height 48
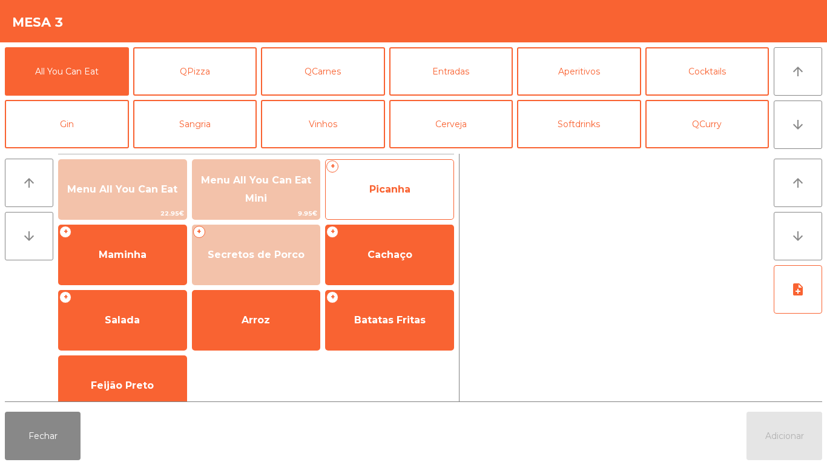
click at [401, 200] on span "Picanha" at bounding box center [390, 189] width 128 height 33
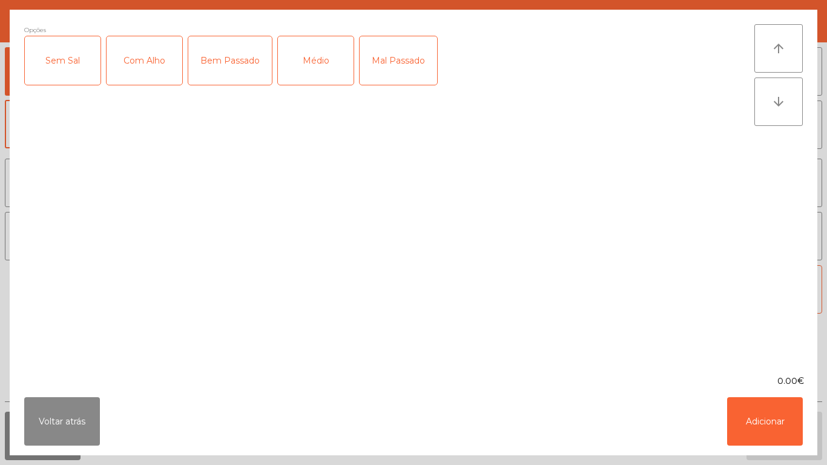
click at [143, 67] on div "Com Alho" at bounding box center [145, 60] width 76 height 48
click at [403, 61] on div "Mal Passado" at bounding box center [398, 60] width 77 height 48
click at [312, 82] on div "Médio" at bounding box center [316, 60] width 76 height 48
click at [760, 424] on button "Adicionar" at bounding box center [765, 421] width 76 height 48
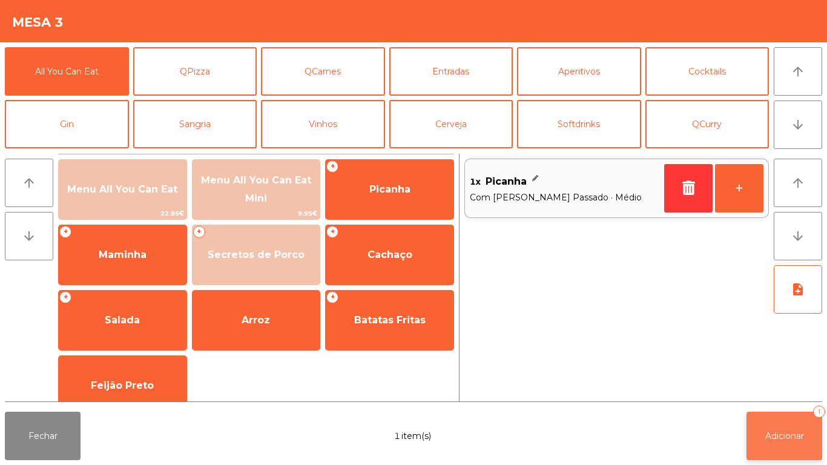
click at [784, 426] on button "Adicionar 1" at bounding box center [784, 436] width 76 height 48
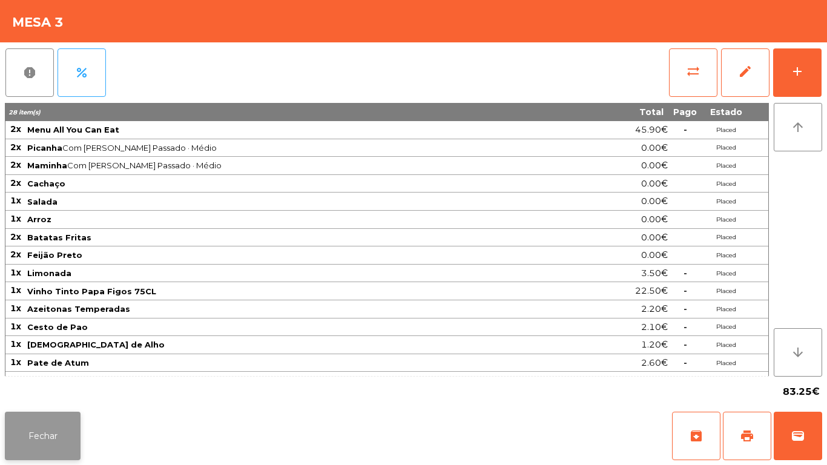
click at [42, 434] on button "Fechar" at bounding box center [43, 436] width 76 height 48
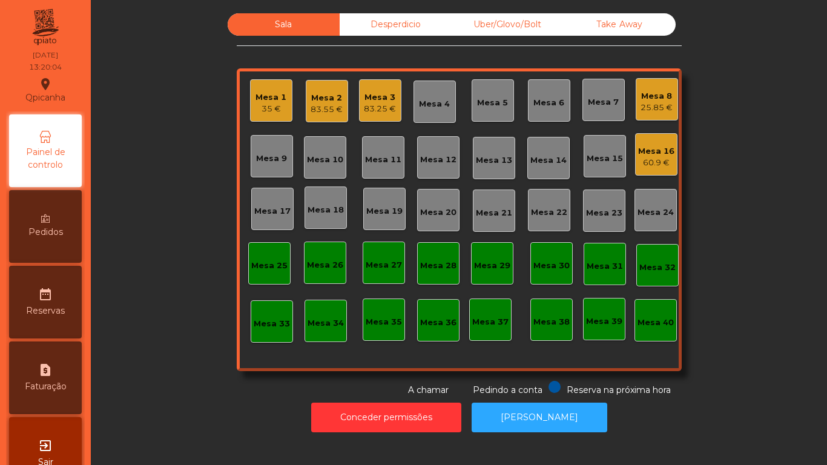
click at [378, 168] on div "Mesa 11" at bounding box center [383, 157] width 42 height 42
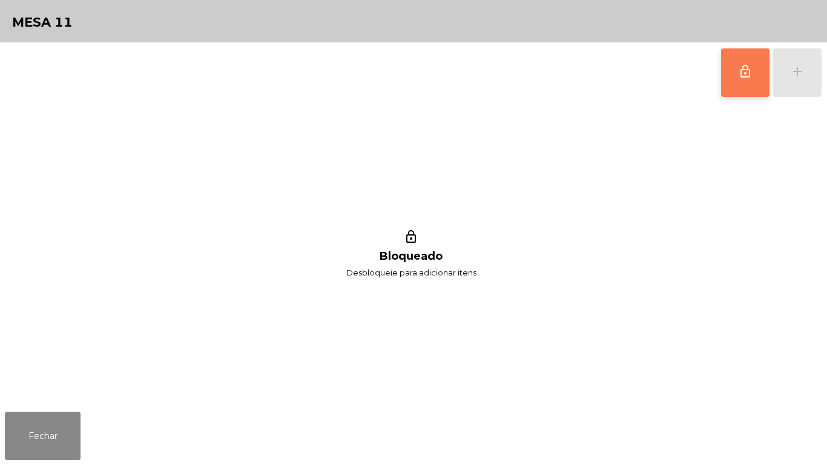
click at [738, 74] on span "lock_outline" at bounding box center [745, 71] width 15 height 15
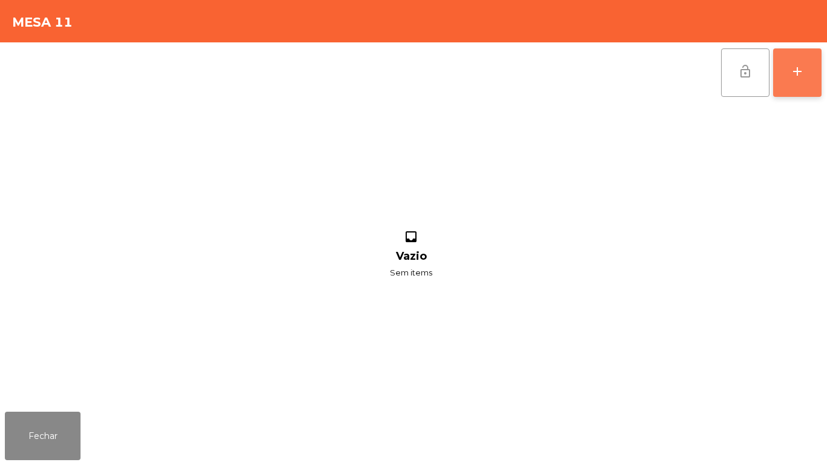
click at [792, 73] on div "add" at bounding box center [797, 71] width 15 height 15
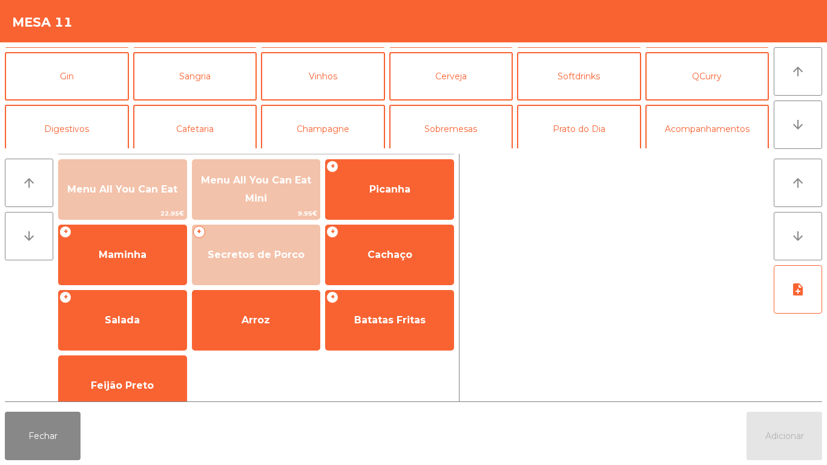
scroll to position [56, 0]
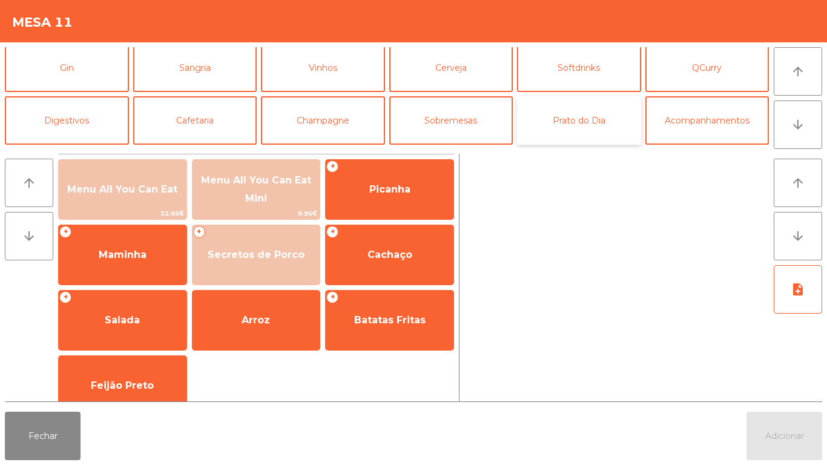
click at [589, 122] on button "Prato do Dia" at bounding box center [579, 120] width 124 height 48
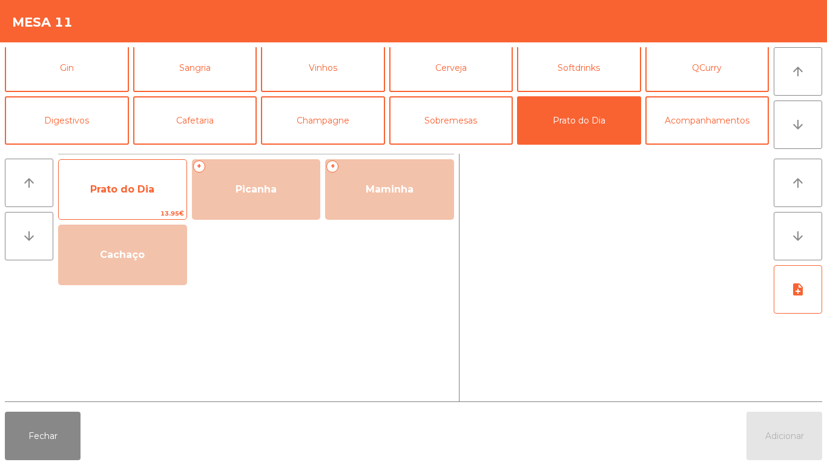
click at [142, 197] on span "Prato do Dia" at bounding box center [123, 189] width 128 height 33
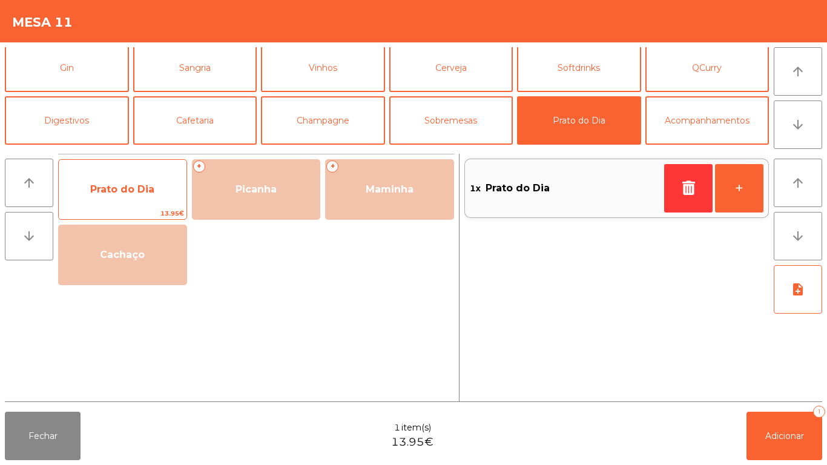
click at [143, 194] on span "Prato do Dia" at bounding box center [122, 189] width 64 height 12
click at [132, 197] on span "Prato do Dia" at bounding box center [123, 189] width 128 height 33
click at [119, 194] on span "Prato do Dia" at bounding box center [122, 189] width 64 height 12
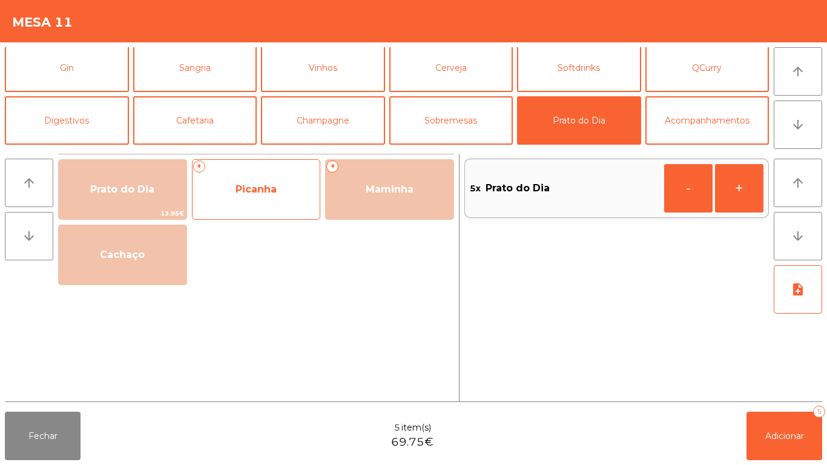
click at [254, 203] on span "Picanha" at bounding box center [256, 189] width 128 height 33
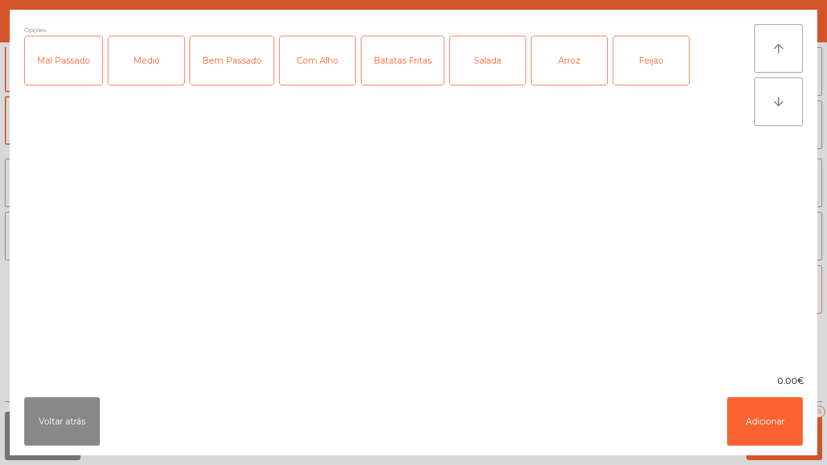
click at [143, 61] on div "Médio" at bounding box center [146, 60] width 76 height 48
click at [310, 73] on div "Com Alho" at bounding box center [318, 60] width 76 height 48
click at [395, 79] on div "Batatas Fritas" at bounding box center [402, 60] width 82 height 48
click at [556, 59] on div "Arroz" at bounding box center [569, 60] width 76 height 48
click at [622, 60] on div "Feijao" at bounding box center [651, 60] width 76 height 48
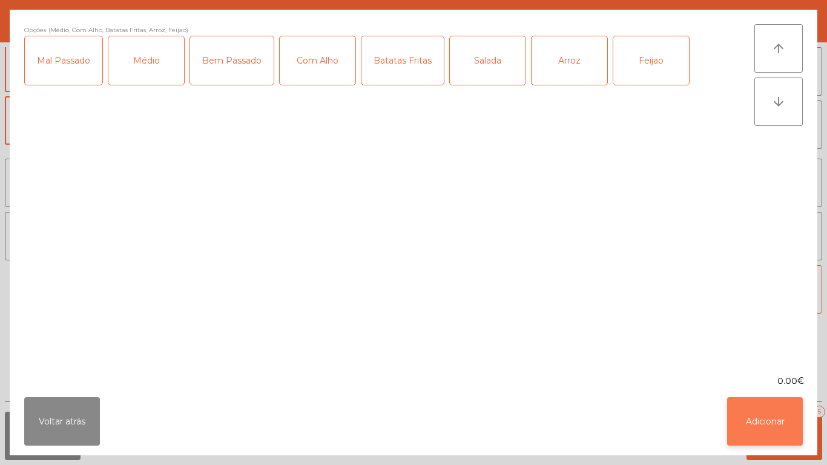
click at [746, 423] on button "Adicionar" at bounding box center [765, 421] width 76 height 48
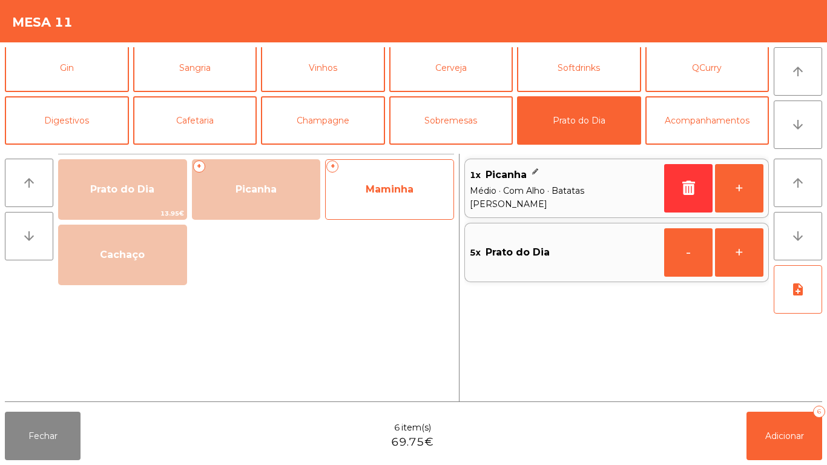
click at [383, 203] on span "Maminha" at bounding box center [390, 189] width 128 height 33
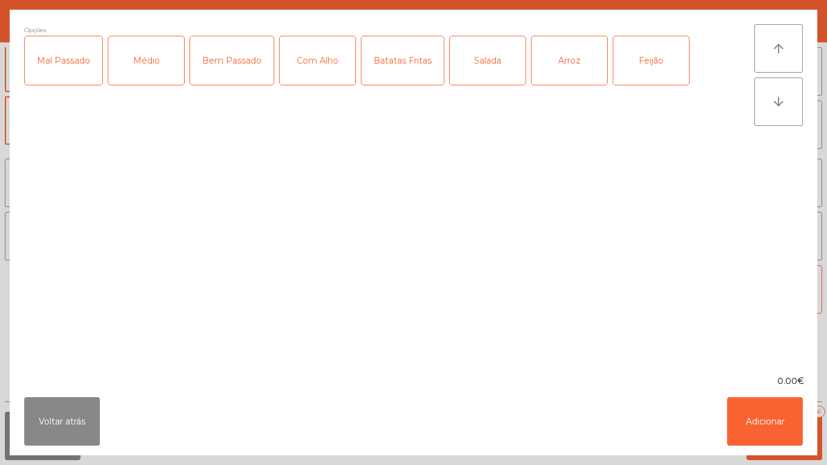
click at [151, 79] on div "Médio" at bounding box center [146, 60] width 76 height 48
click at [306, 75] on div "Com Alho" at bounding box center [318, 60] width 76 height 48
click at [401, 75] on div "Batatas Fritas" at bounding box center [402, 60] width 82 height 48
click at [555, 64] on div "Arroz" at bounding box center [569, 60] width 76 height 48
click at [648, 64] on div "Feijão" at bounding box center [651, 60] width 76 height 48
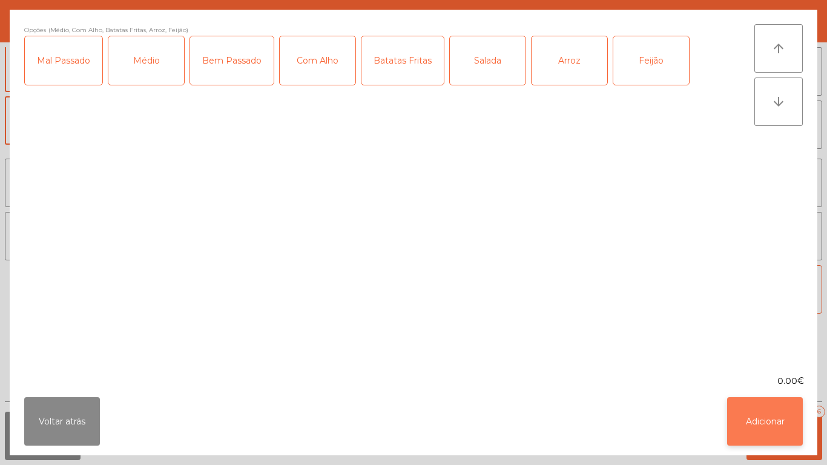
click at [769, 422] on button "Adicionar" at bounding box center [765, 421] width 76 height 48
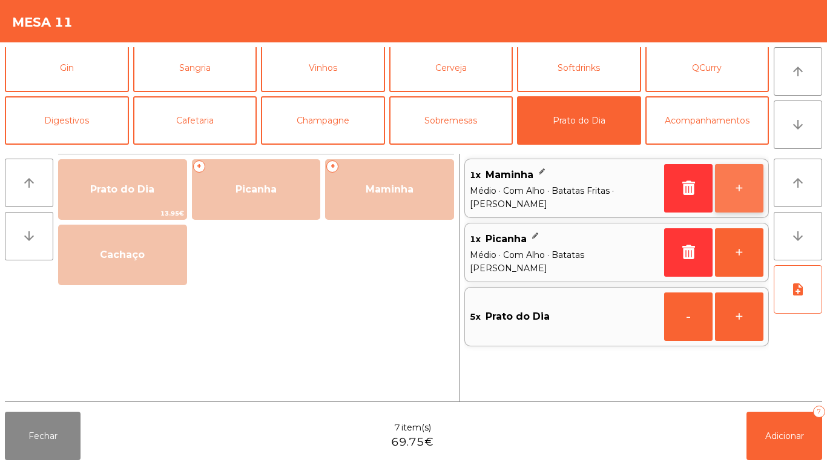
click at [733, 191] on button "+" at bounding box center [739, 188] width 48 height 48
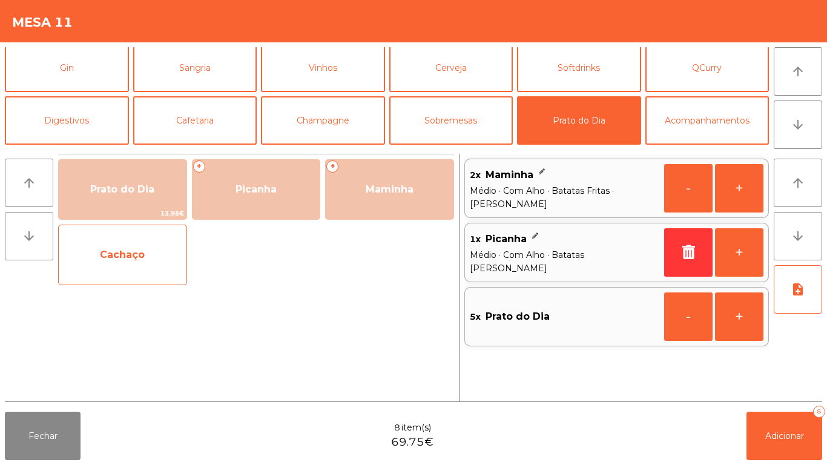
click at [143, 266] on span "Cachaço" at bounding box center [123, 254] width 128 height 33
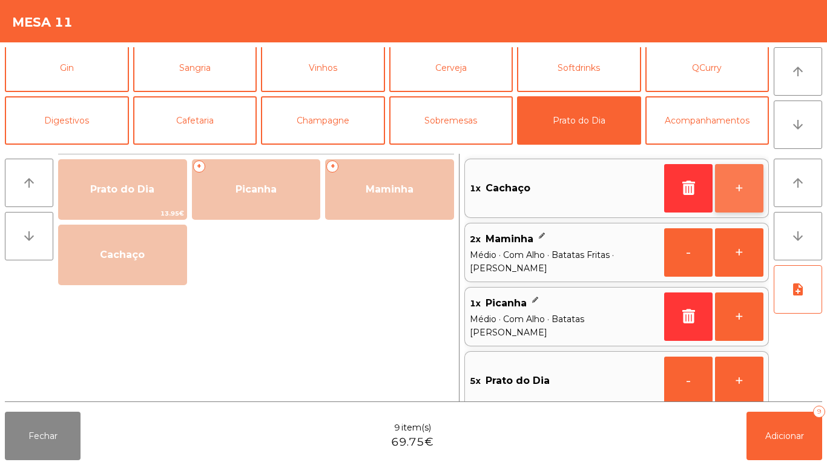
click at [728, 187] on button "+" at bounding box center [739, 188] width 48 height 48
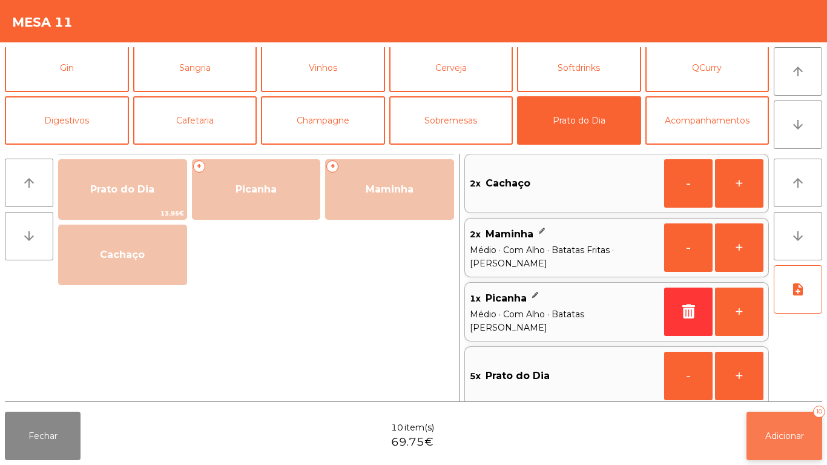
click at [786, 427] on button "Adicionar 10" at bounding box center [784, 436] width 76 height 48
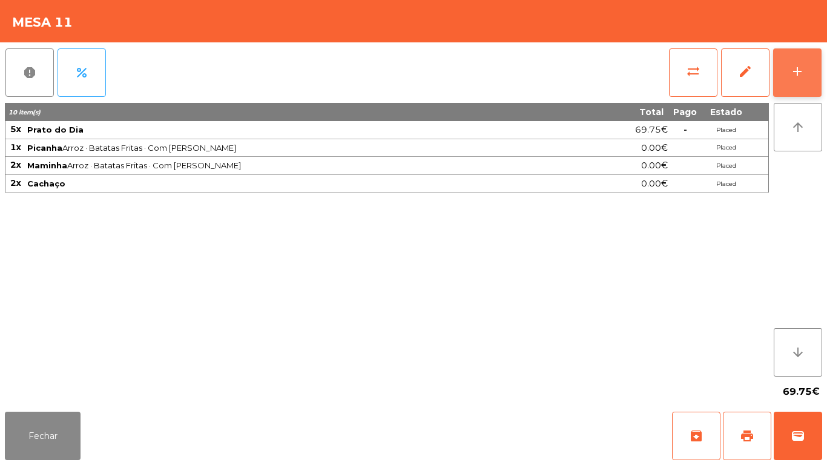
click at [791, 79] on button "add" at bounding box center [797, 72] width 48 height 48
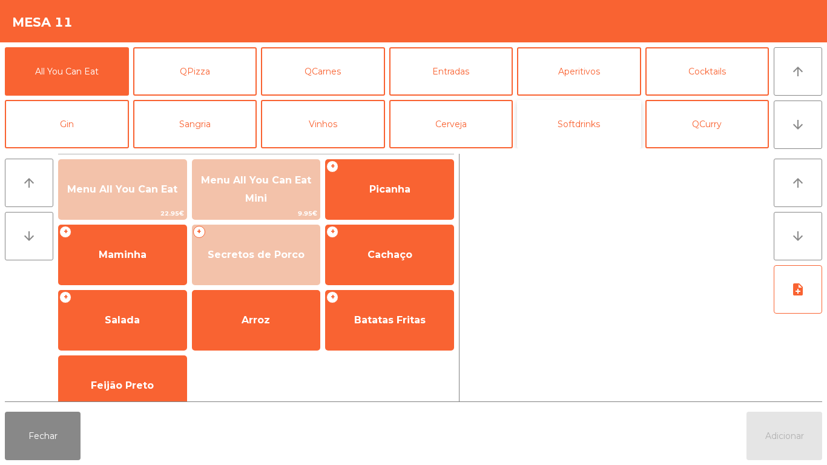
click at [584, 124] on button "Softdrinks" at bounding box center [579, 124] width 124 height 48
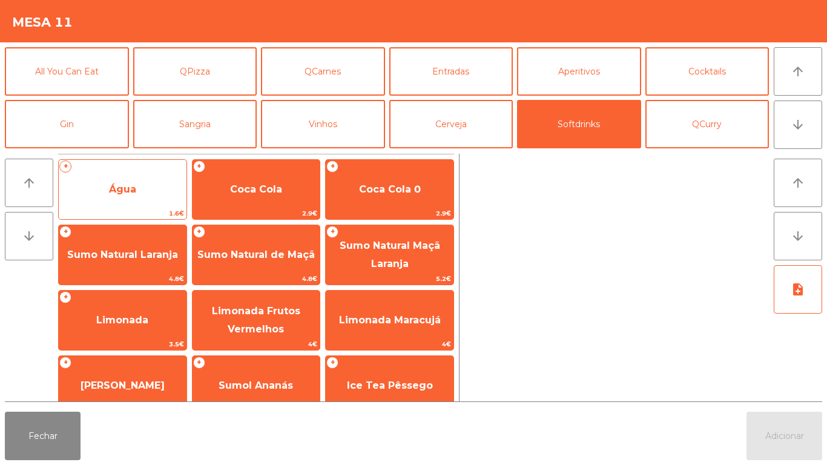
click at [138, 186] on span "Água" at bounding box center [123, 189] width 128 height 33
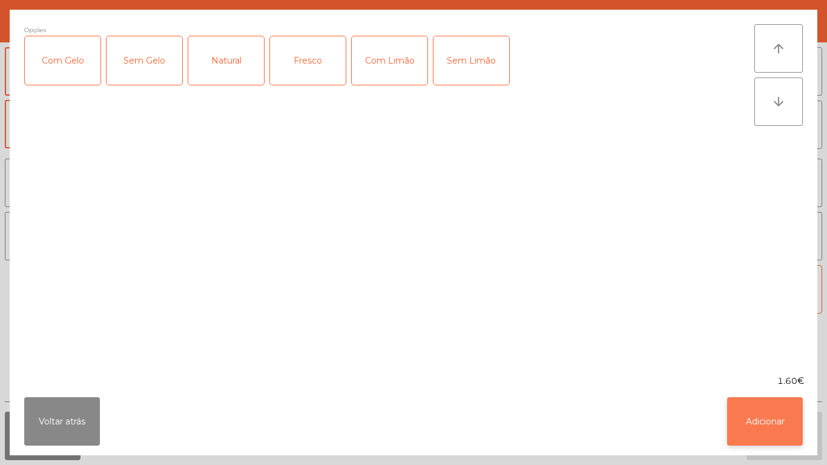
click at [763, 421] on button "Adicionar" at bounding box center [765, 421] width 76 height 48
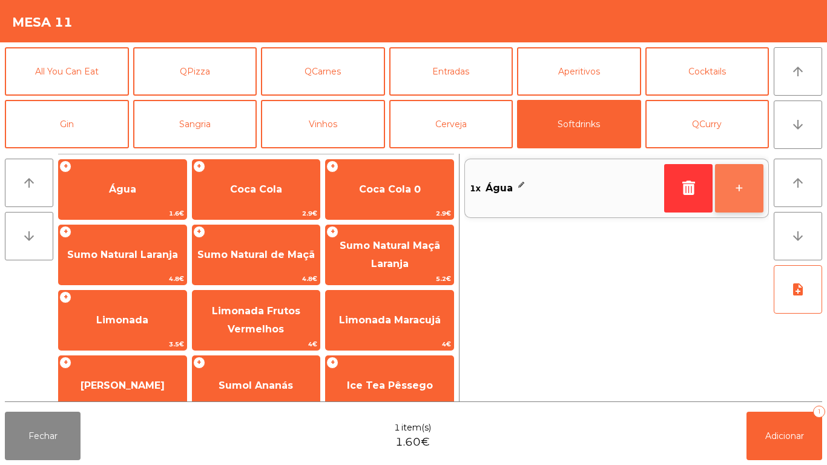
click at [734, 182] on button "+" at bounding box center [739, 188] width 48 height 48
click at [725, 185] on button "+" at bounding box center [739, 188] width 48 height 48
click at [734, 185] on button "+" at bounding box center [739, 188] width 48 height 48
click at [731, 189] on button "+" at bounding box center [739, 188] width 48 height 48
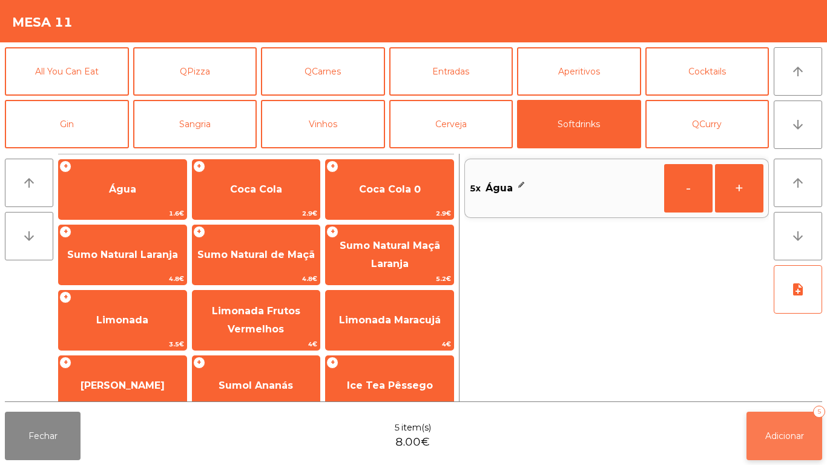
click at [775, 434] on span "Adicionar" at bounding box center [784, 435] width 39 height 11
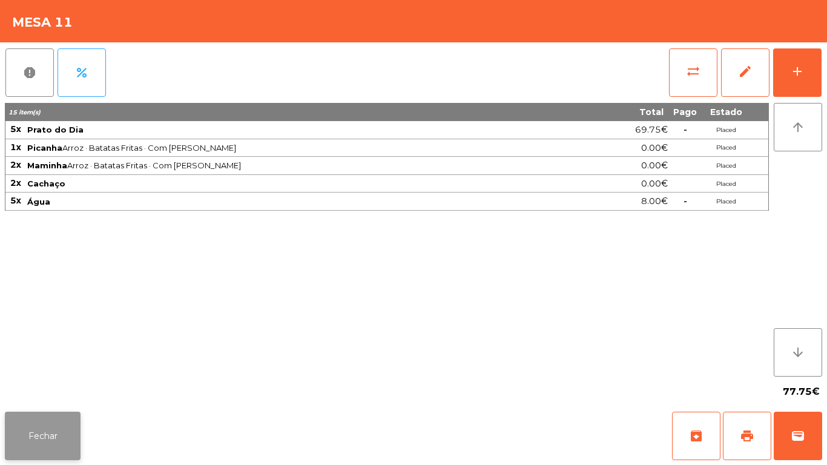
click at [44, 419] on button "Fechar" at bounding box center [43, 436] width 76 height 48
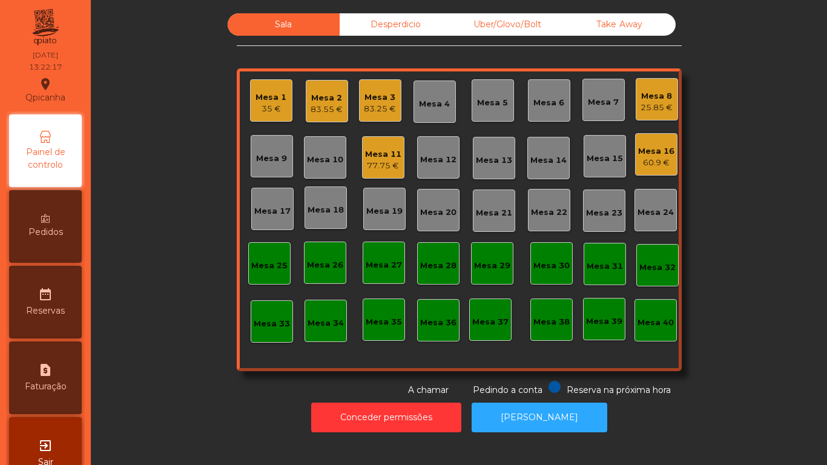
click at [652, 102] on div "25.85 €" at bounding box center [656, 108] width 32 height 12
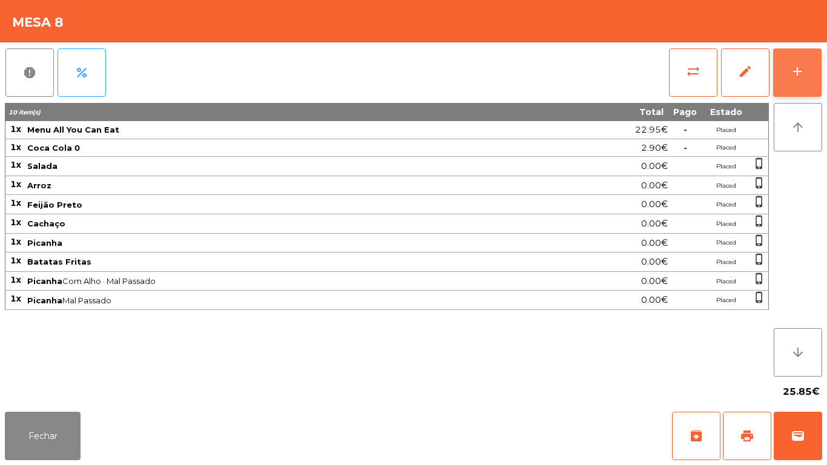
click at [790, 78] on div "add" at bounding box center [797, 71] width 15 height 15
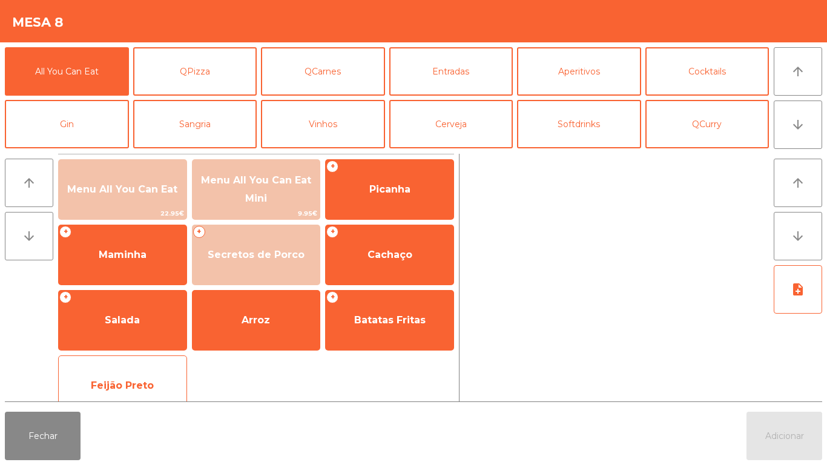
click at [128, 380] on span "Feijão Preto" at bounding box center [122, 386] width 63 height 12
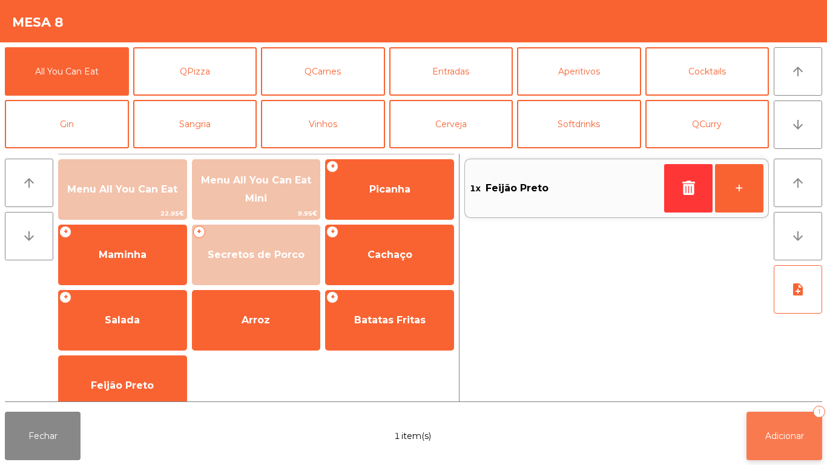
click at [780, 433] on span "Adicionar" at bounding box center [784, 435] width 39 height 11
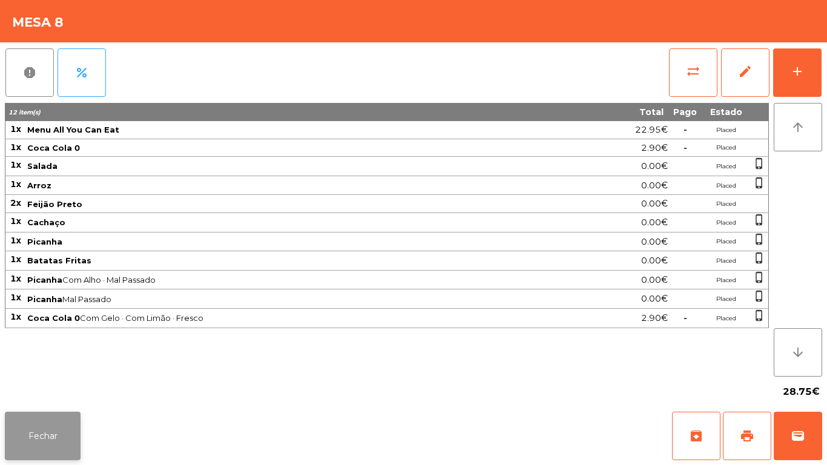
click at [39, 430] on button "Fechar" at bounding box center [43, 436] width 76 height 48
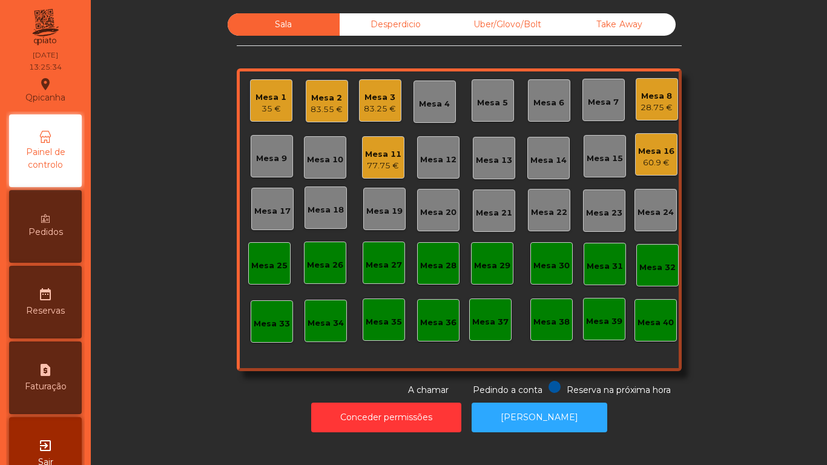
click at [605, 25] on div "Take Away" at bounding box center [620, 24] width 112 height 22
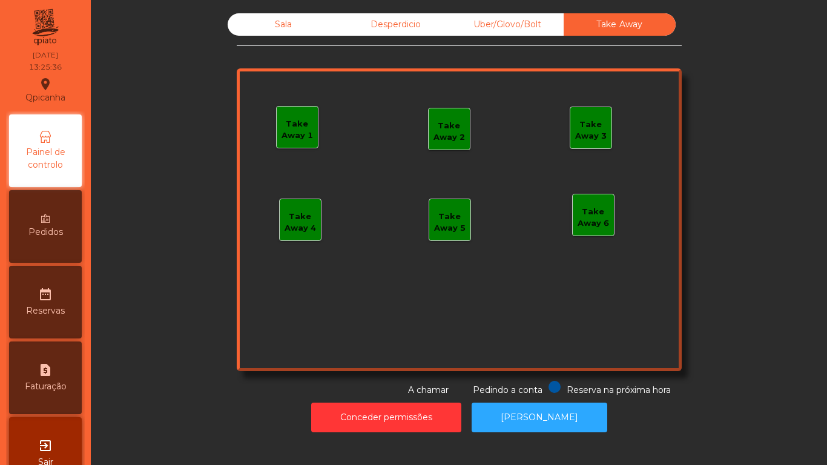
click at [287, 123] on div "Take Away 1" at bounding box center [297, 130] width 41 height 24
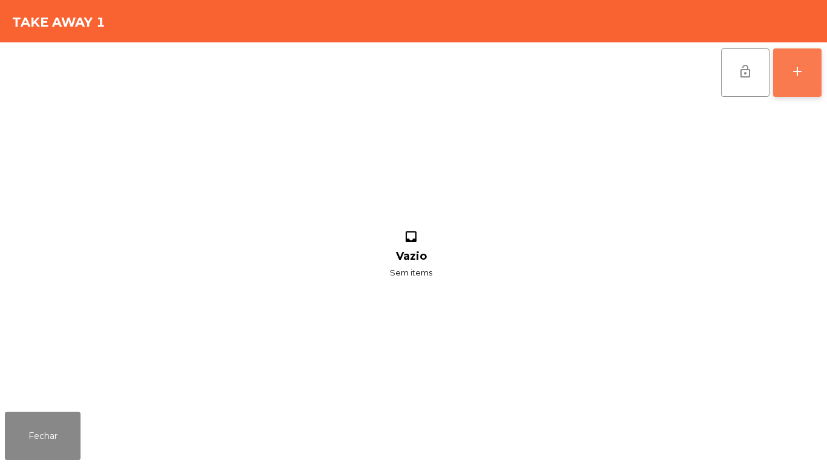
click at [789, 62] on button "add" at bounding box center [797, 72] width 48 height 48
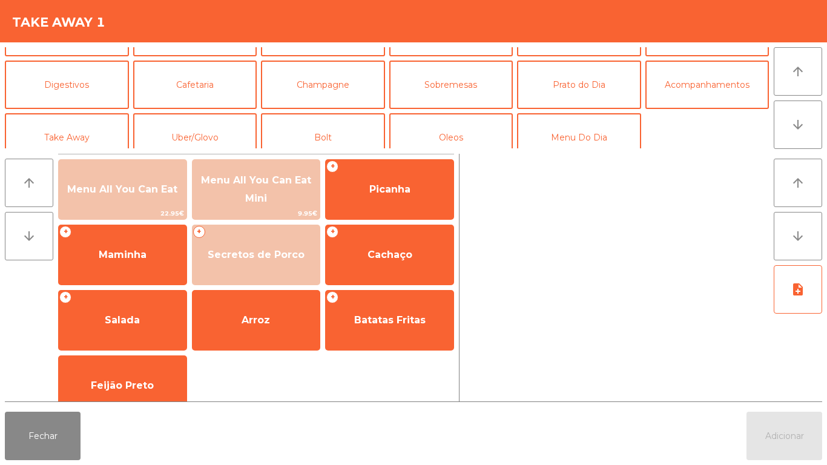
scroll to position [101, 0]
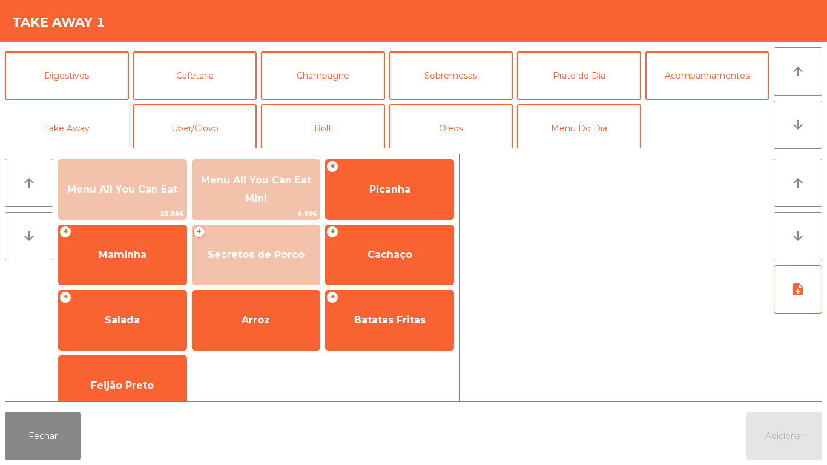
click at [90, 132] on button "Take Away" at bounding box center [67, 128] width 124 height 48
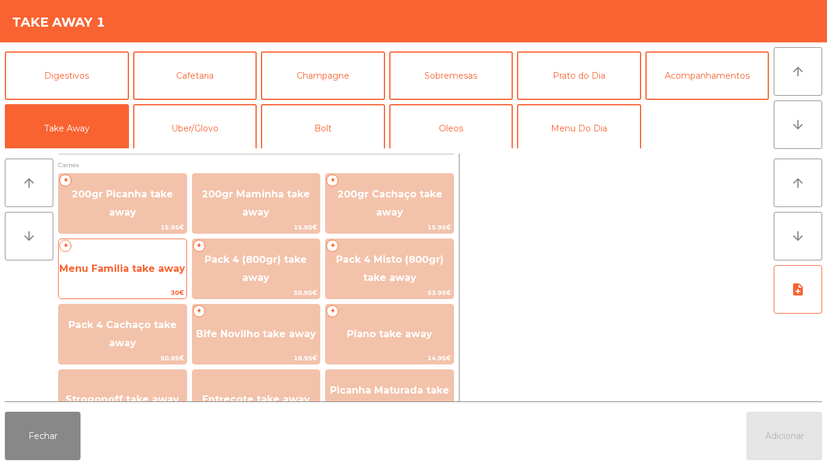
click at [128, 278] on span "Menu Familia take away" at bounding box center [123, 268] width 128 height 33
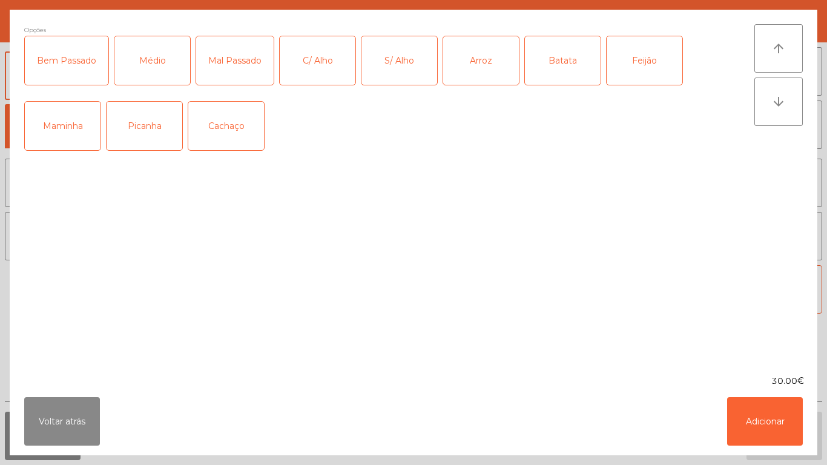
click at [140, 138] on div "Picanha" at bounding box center [145, 126] width 76 height 48
click at [160, 71] on div "Médio" at bounding box center [152, 60] width 76 height 48
click at [485, 82] on div "Arroz" at bounding box center [481, 60] width 76 height 48
click at [557, 75] on div "Batata" at bounding box center [563, 60] width 76 height 48
click at [650, 68] on div "Feijão" at bounding box center [645, 60] width 76 height 48
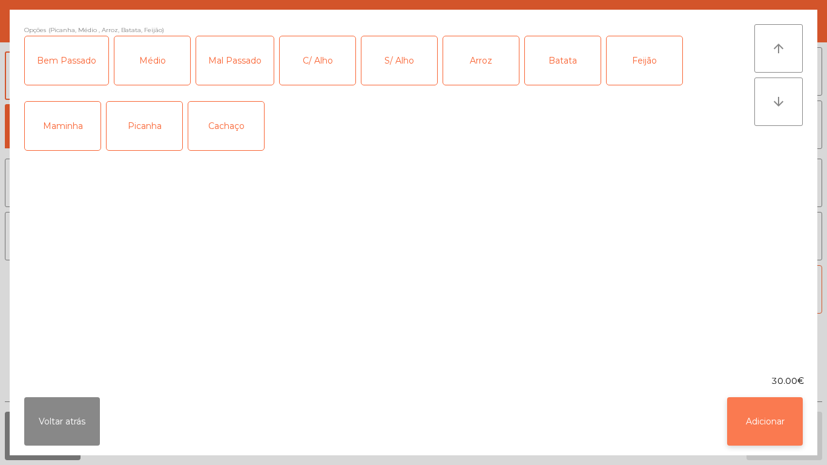
click at [769, 415] on button "Adicionar" at bounding box center [765, 421] width 76 height 48
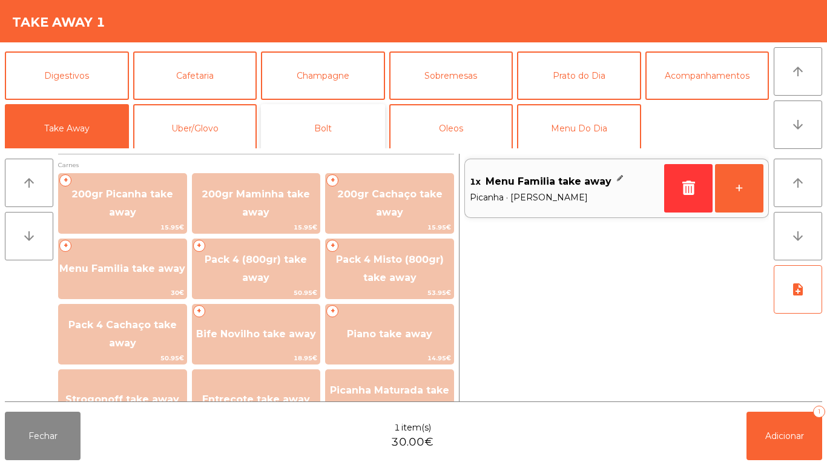
click at [332, 133] on button "Bolt" at bounding box center [323, 128] width 124 height 48
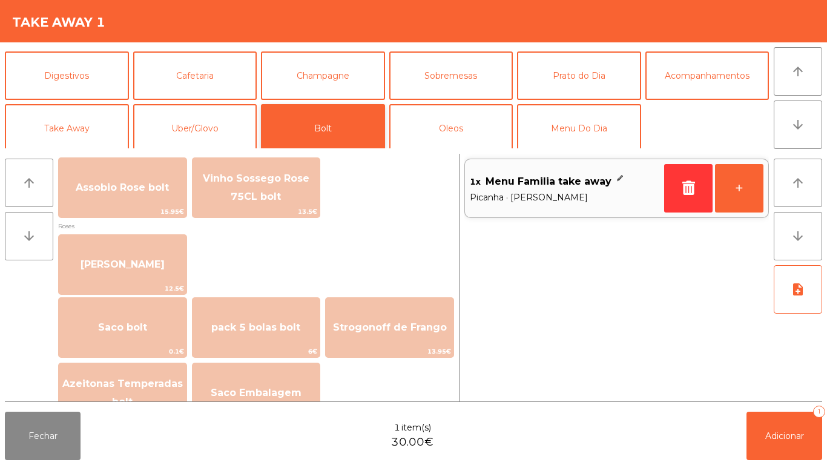
scroll to position [1496, 0]
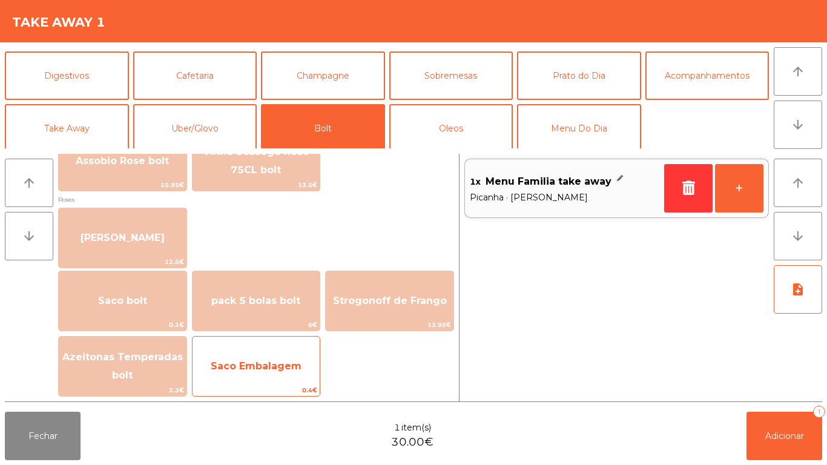
click at [259, 357] on span "Saco Embalagem" at bounding box center [256, 366] width 128 height 33
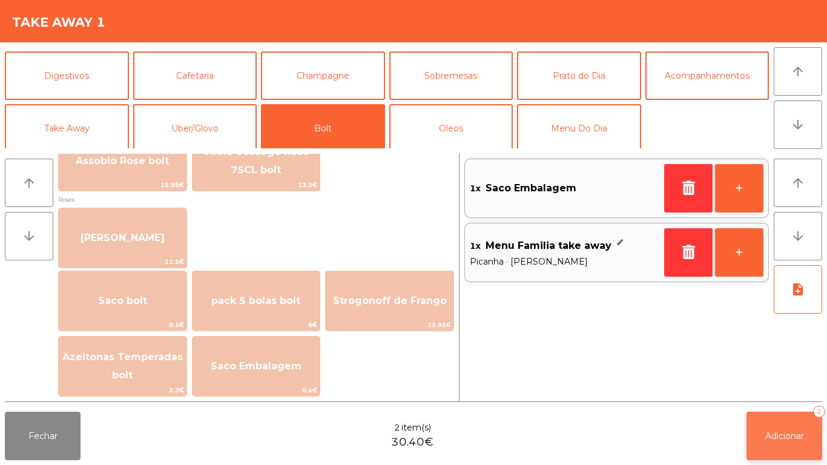
click at [782, 434] on span "Adicionar" at bounding box center [784, 435] width 39 height 11
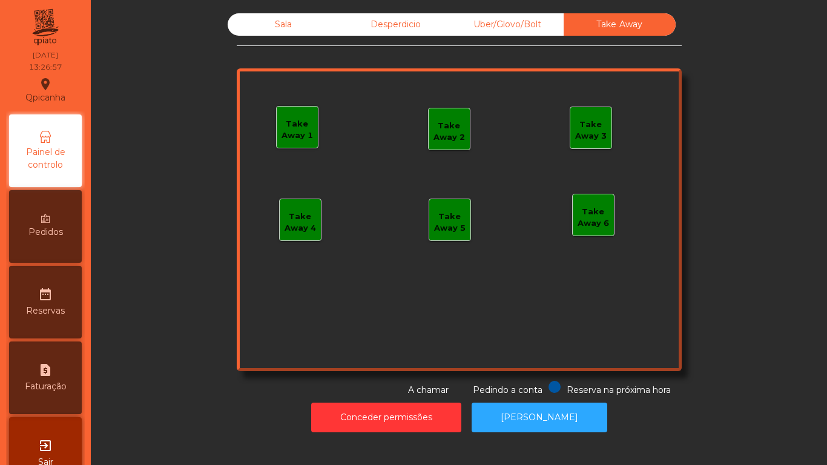
click at [73, 142] on div "Painel de controlo" at bounding box center [45, 150] width 73 height 73
click at [278, 31] on div "Sala" at bounding box center [284, 24] width 112 height 22
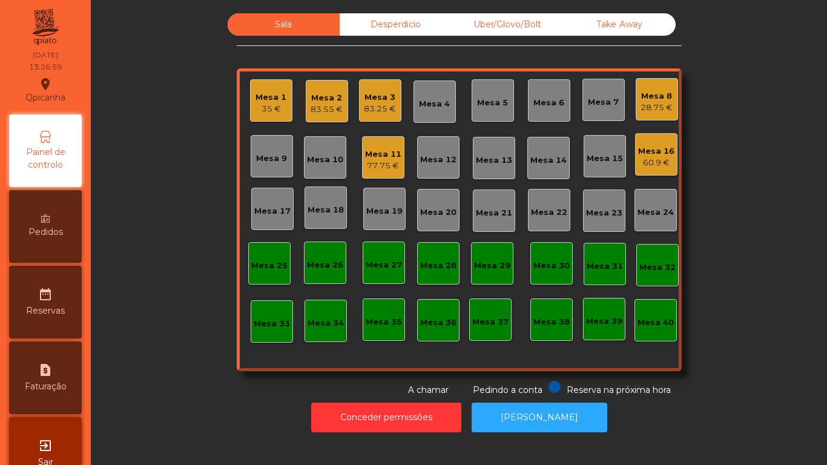
click at [325, 106] on div "83.55 €" at bounding box center [327, 110] width 32 height 12
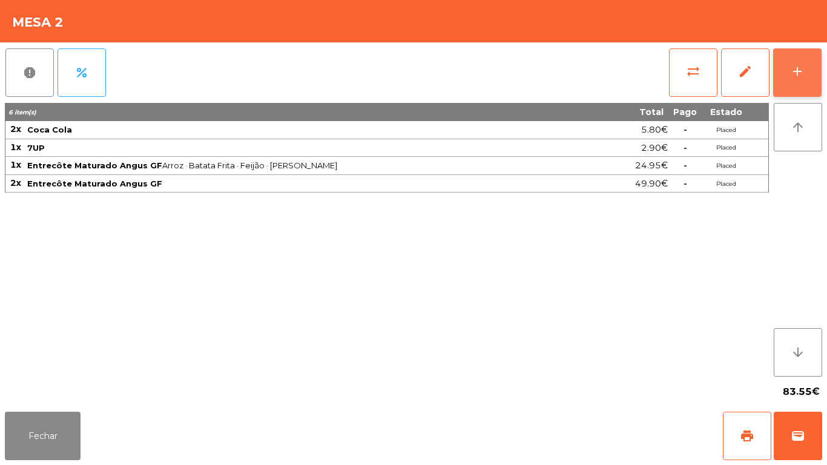
click at [789, 79] on button "add" at bounding box center [797, 72] width 48 height 48
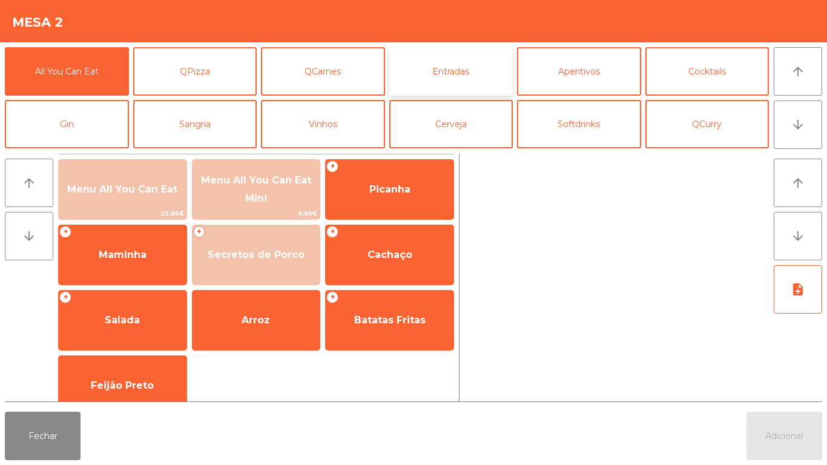
click at [455, 73] on button "Entradas" at bounding box center [451, 71] width 124 height 48
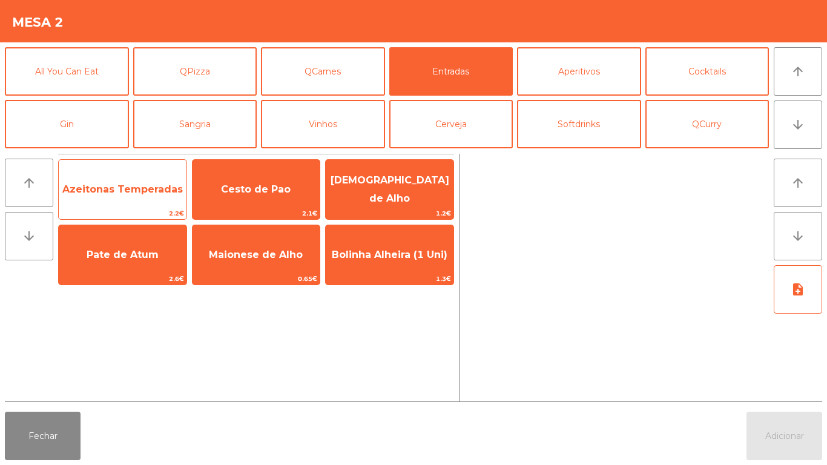
click at [136, 185] on span "Azeitonas Temperadas" at bounding box center [122, 189] width 120 height 12
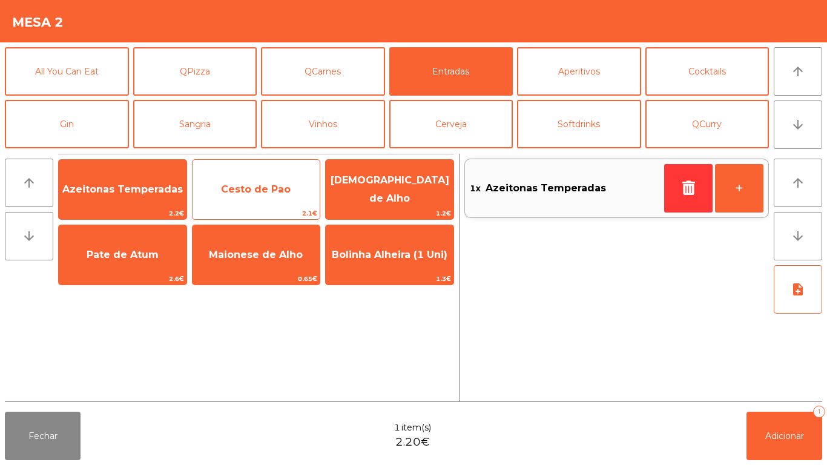
click at [257, 188] on span "Cesto de Pao" at bounding box center [256, 189] width 70 height 12
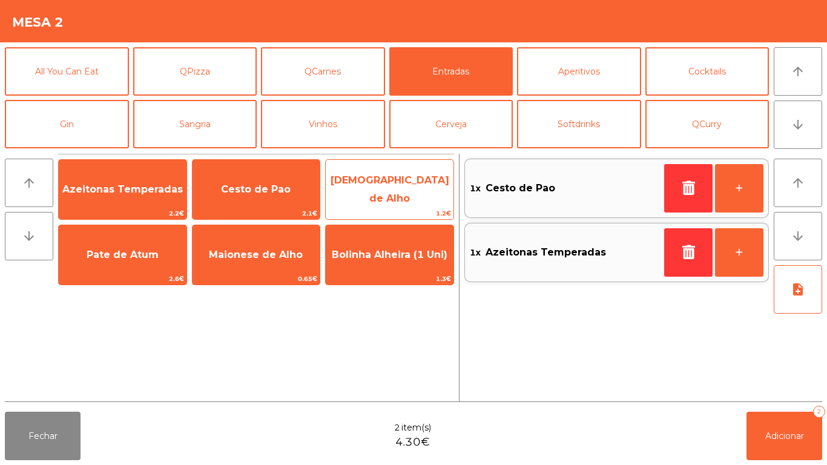
click at [382, 188] on span "[DEMOGRAPHIC_DATA] de Alho" at bounding box center [390, 189] width 119 height 30
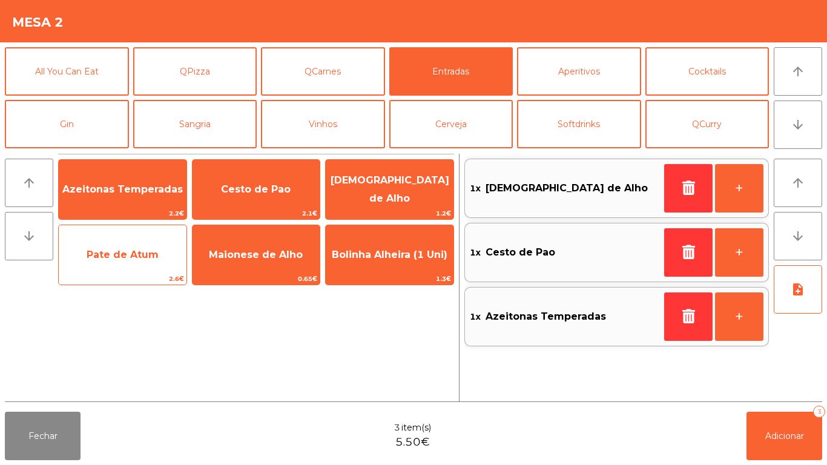
click at [136, 249] on span "Pate de Atum" at bounding box center [123, 255] width 72 height 12
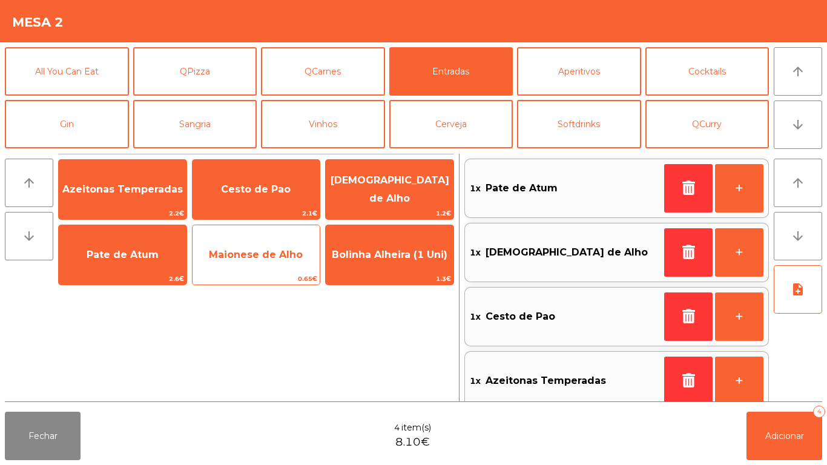
click at [257, 253] on span "Maionese de Alho" at bounding box center [256, 255] width 94 height 12
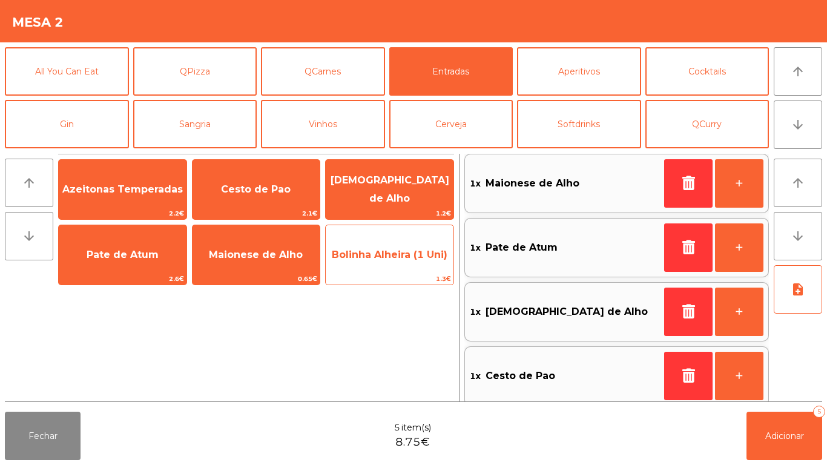
click at [366, 251] on span "Bolinha Alheira (1 Uni)" at bounding box center [390, 255] width 116 height 12
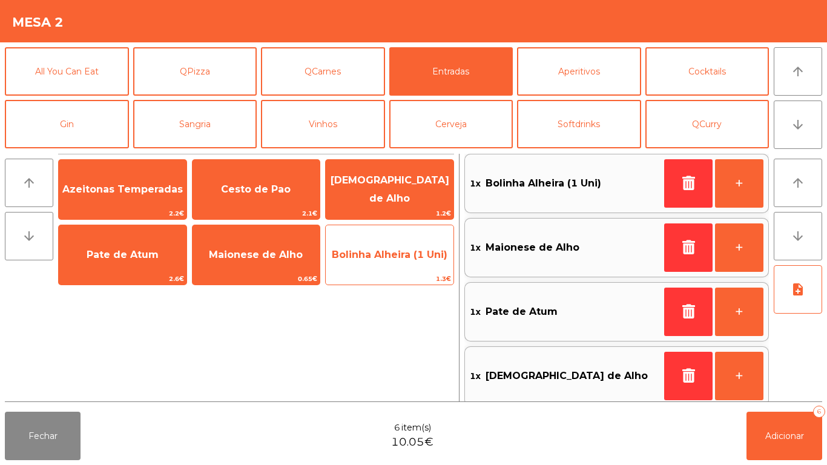
click at [386, 251] on span "Bolinha Alheira (1 Uni)" at bounding box center [390, 255] width 116 height 12
click at [383, 249] on span "Bolinha Alheira (1 Uni)" at bounding box center [390, 255] width 116 height 12
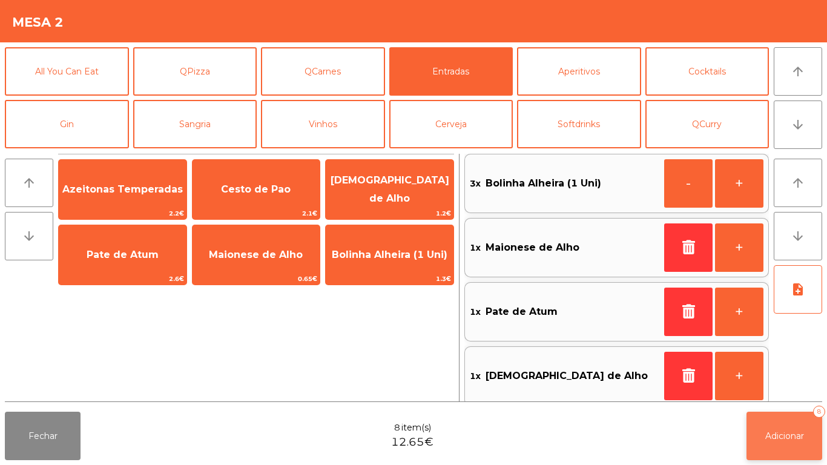
click at [784, 433] on span "Adicionar" at bounding box center [784, 435] width 39 height 11
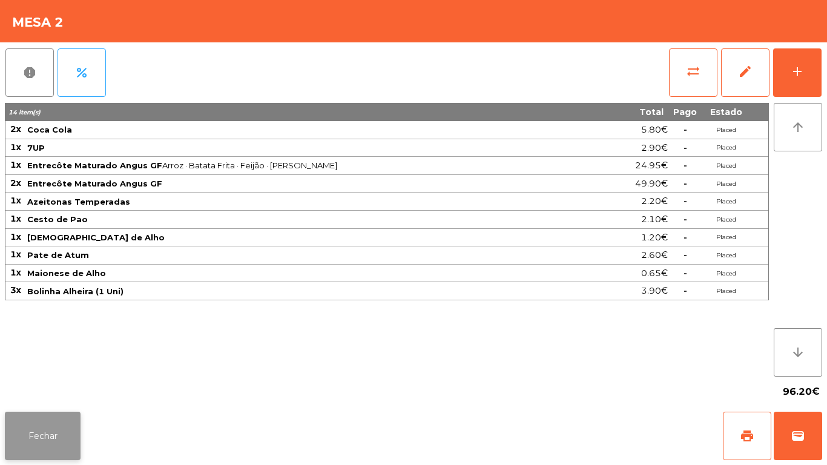
click at [59, 425] on button "Fechar" at bounding box center [43, 436] width 76 height 48
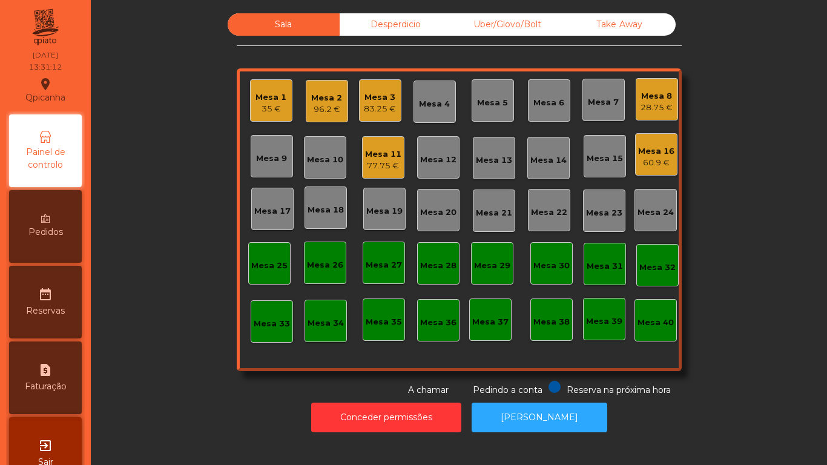
click at [376, 93] on div "Mesa 3" at bounding box center [380, 97] width 32 height 12
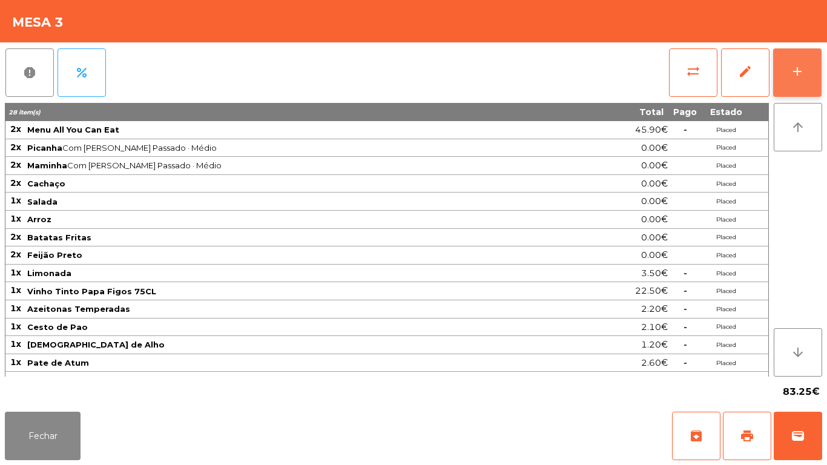
click at [786, 77] on button "add" at bounding box center [797, 72] width 48 height 48
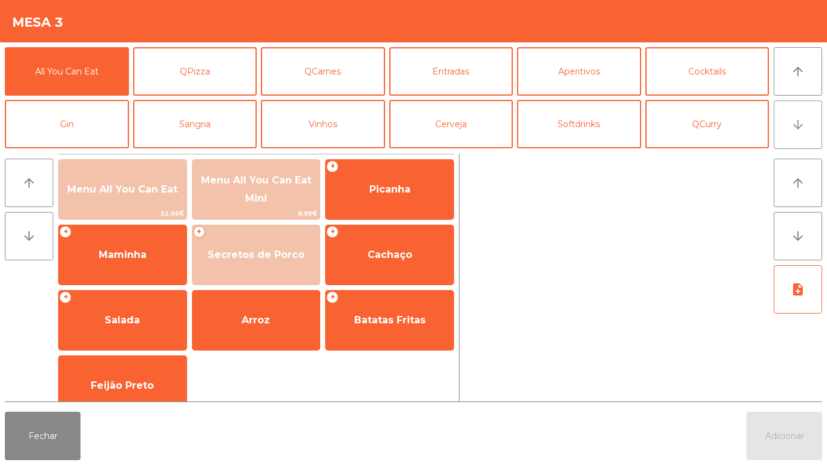
click at [786, 130] on button "arrow_downward" at bounding box center [798, 124] width 48 height 48
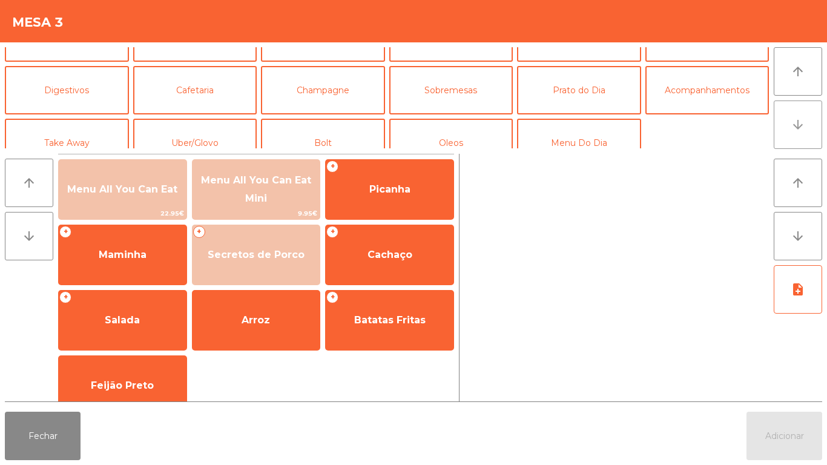
scroll to position [105, 0]
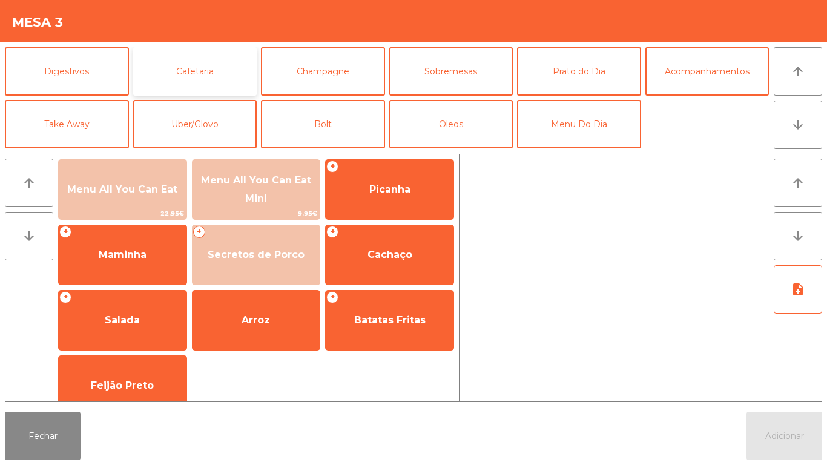
click at [211, 73] on button "Cafetaria" at bounding box center [195, 71] width 124 height 48
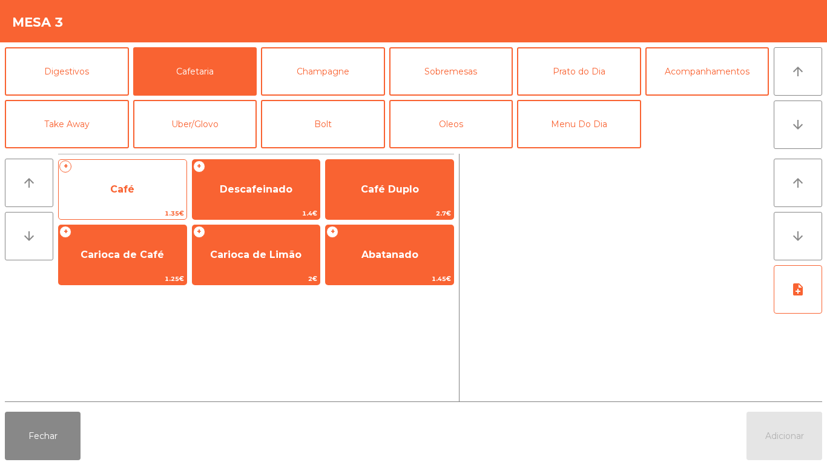
click at [118, 189] on span "Café" at bounding box center [122, 189] width 24 height 12
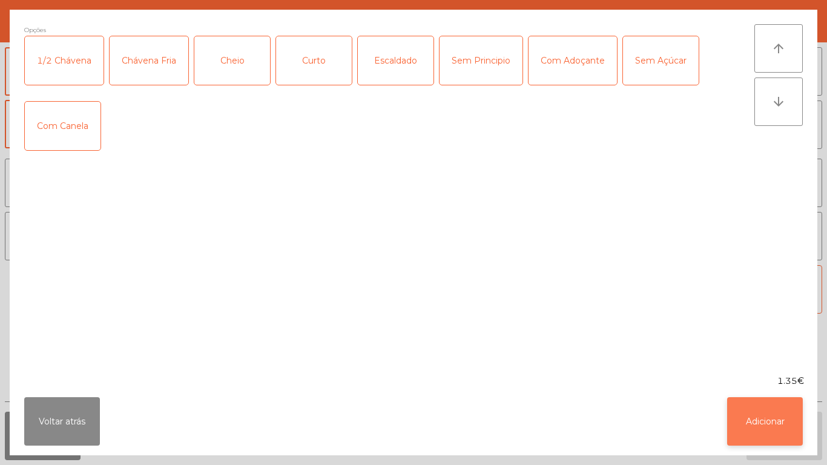
click at [763, 407] on button "Adicionar" at bounding box center [765, 421] width 76 height 48
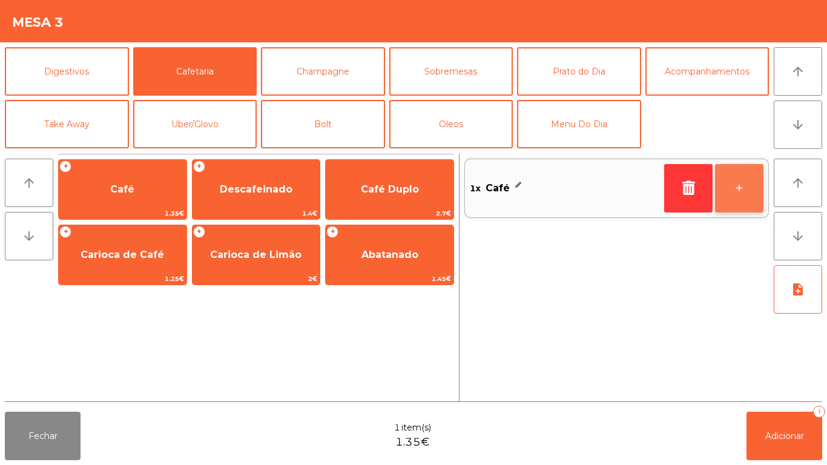
click at [732, 185] on button "+" at bounding box center [739, 188] width 48 height 48
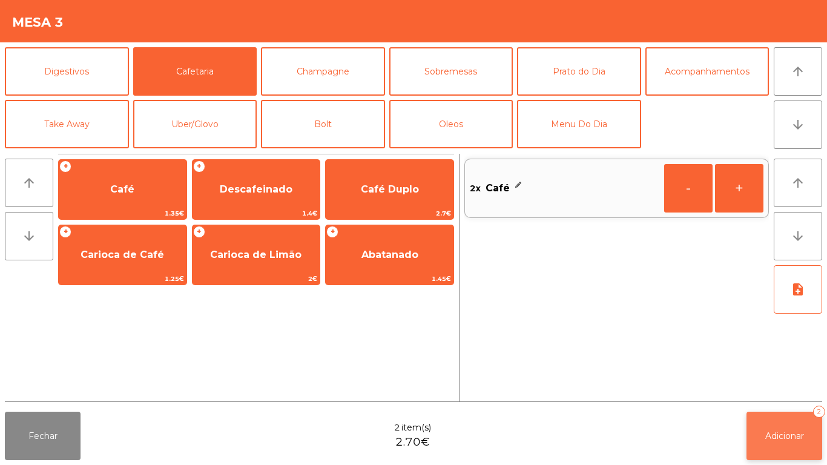
click at [773, 433] on span "Adicionar" at bounding box center [784, 435] width 39 height 11
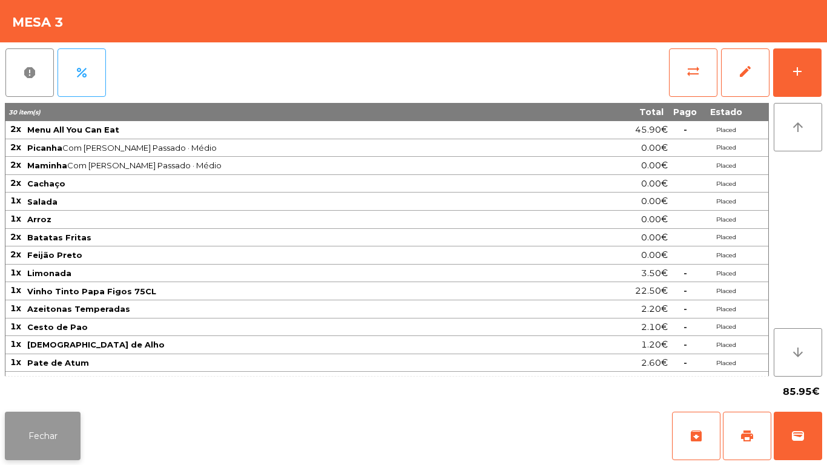
click at [47, 442] on button "Fechar" at bounding box center [43, 436] width 76 height 48
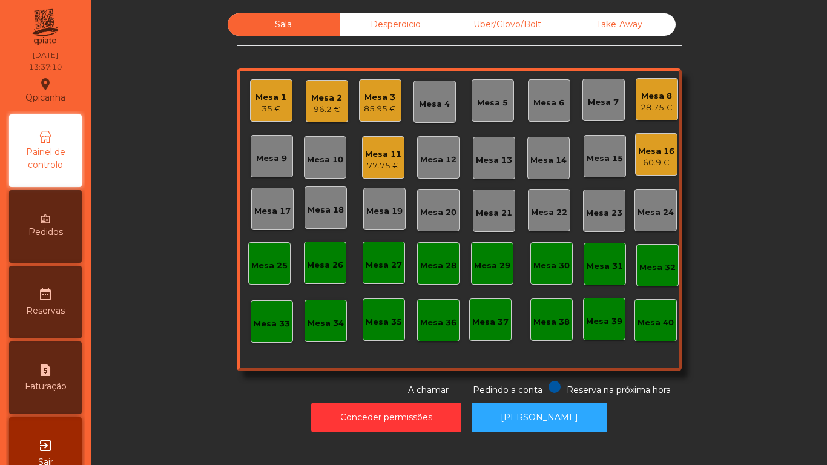
click at [265, 96] on div "Mesa 1" at bounding box center [270, 97] width 31 height 12
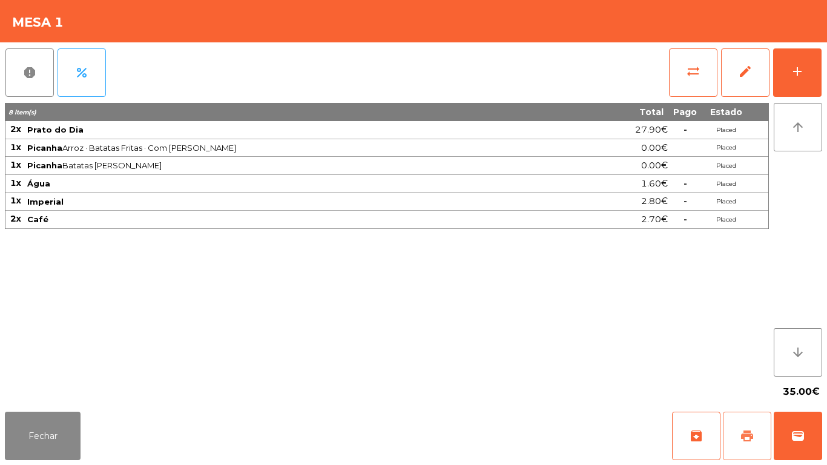
click at [741, 423] on button "print" at bounding box center [747, 436] width 48 height 48
click at [50, 435] on button "Fechar" at bounding box center [43, 436] width 76 height 48
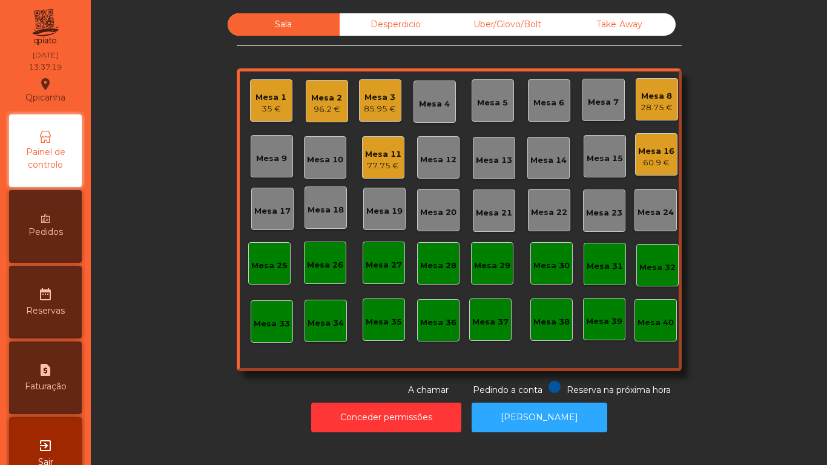
click at [383, 164] on div "77.75 €" at bounding box center [383, 166] width 36 height 12
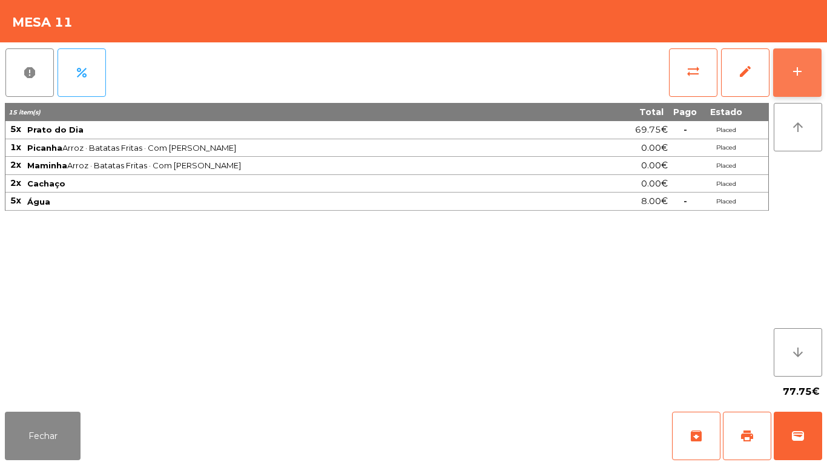
click at [795, 73] on div "add" at bounding box center [797, 71] width 15 height 15
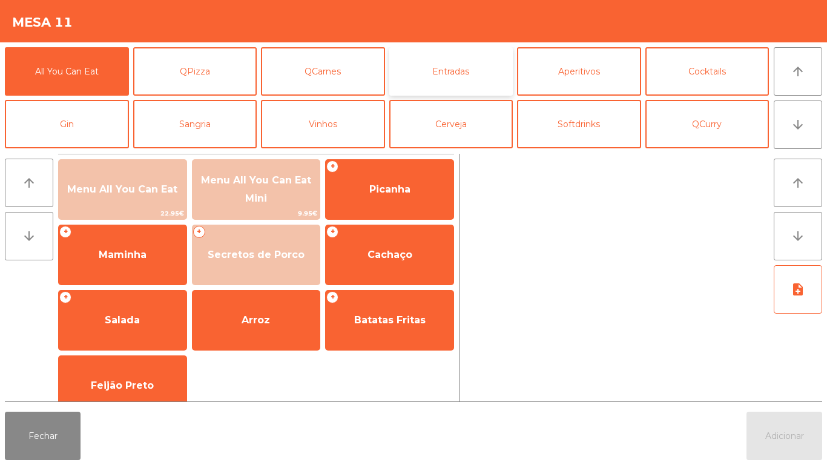
click at [467, 78] on button "Entradas" at bounding box center [451, 71] width 124 height 48
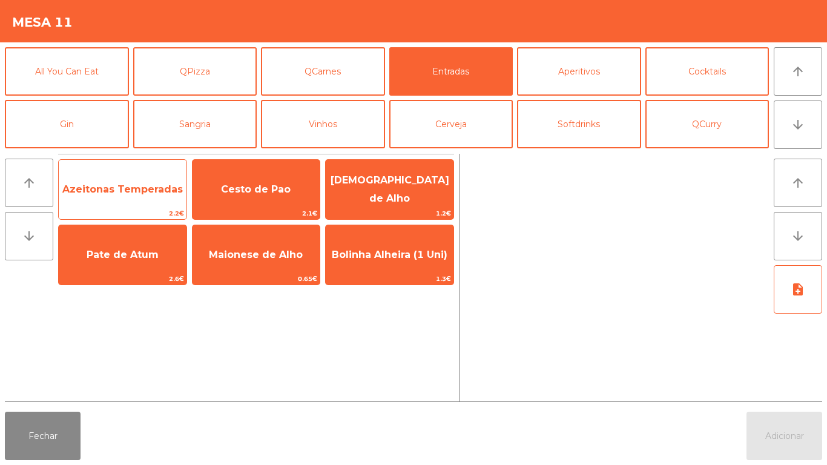
click at [128, 189] on span "Azeitonas Temperadas" at bounding box center [122, 189] width 120 height 12
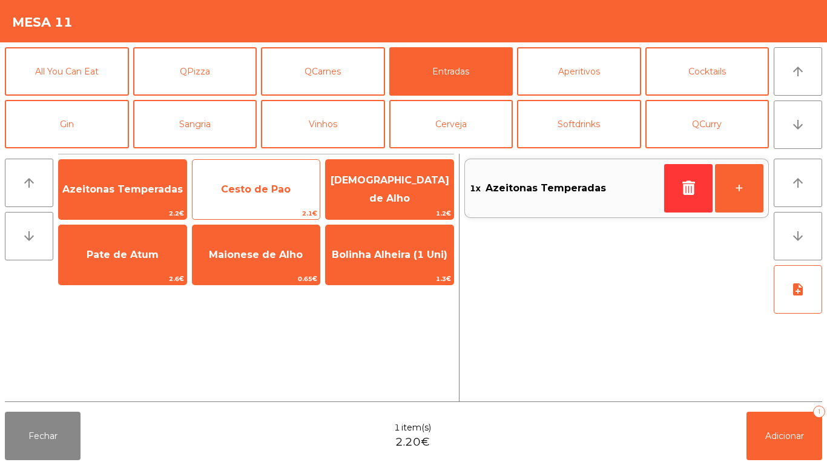
click at [272, 200] on span "Cesto de Pao" at bounding box center [256, 189] width 128 height 33
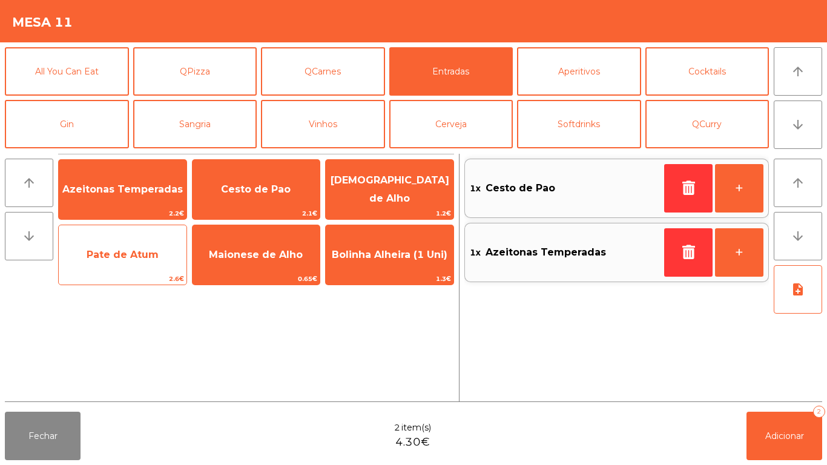
click at [128, 263] on span "Pate de Atum" at bounding box center [123, 254] width 128 height 33
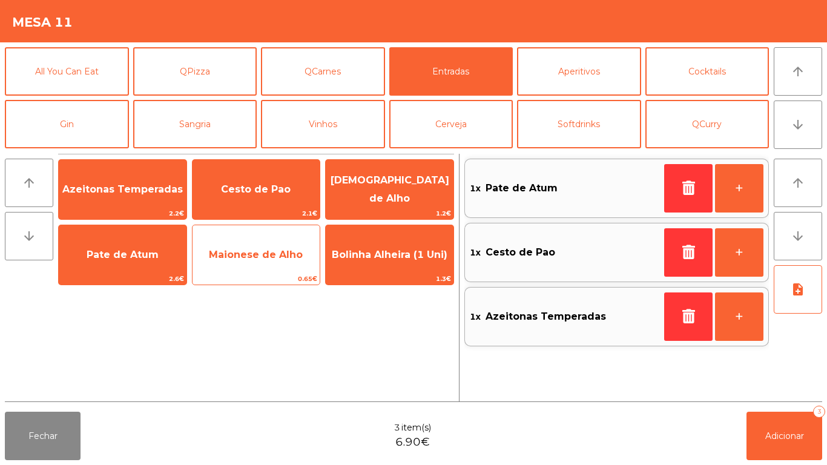
click at [281, 262] on span "Maionese de Alho" at bounding box center [256, 254] width 128 height 33
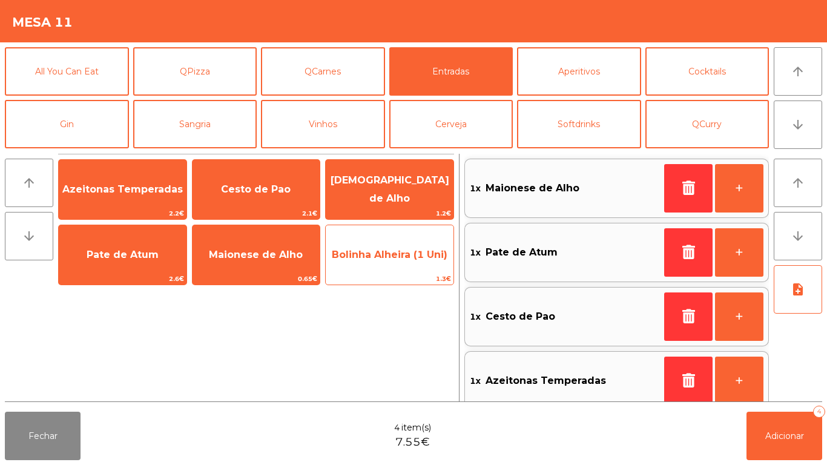
click at [386, 254] on span "Bolinha Alheira (1 Uni)" at bounding box center [390, 255] width 116 height 12
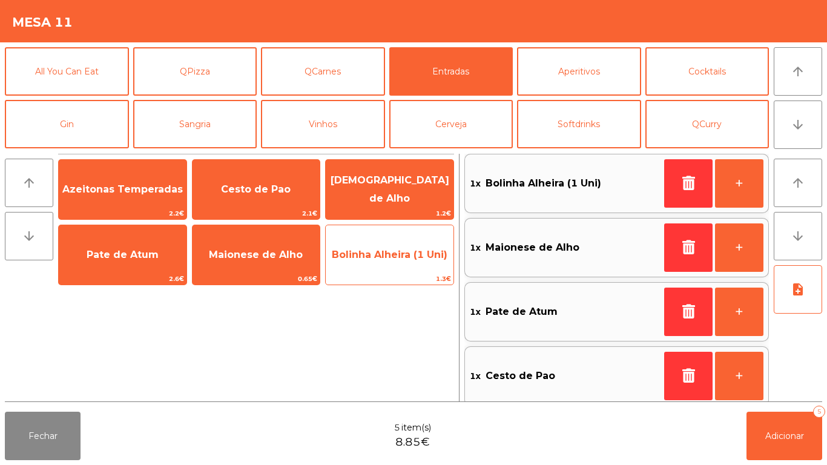
click at [385, 258] on span "Bolinha Alheira (1 Uni)" at bounding box center [390, 255] width 116 height 12
click at [387, 255] on span "Bolinha Alheira (1 Uni)" at bounding box center [390, 255] width 116 height 12
click at [381, 254] on span "Bolinha Alheira (1 Uni)" at bounding box center [390, 255] width 116 height 12
click at [381, 257] on span "Bolinha Alheira (1 Uni)" at bounding box center [390, 255] width 116 height 12
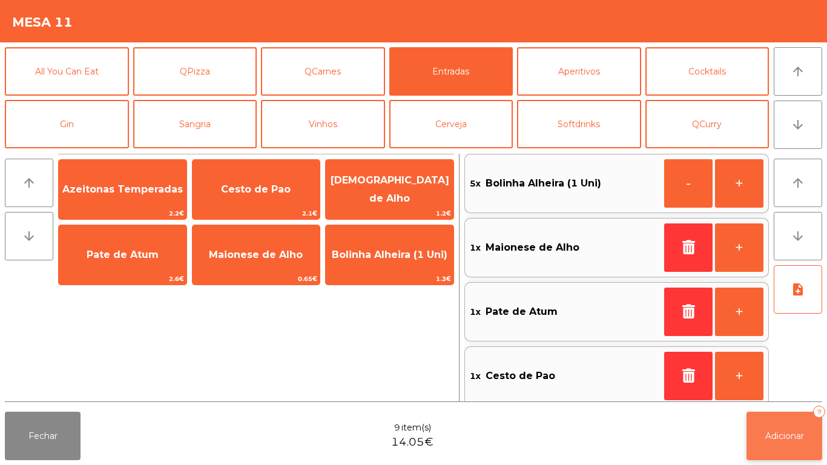
click at [791, 435] on span "Adicionar" at bounding box center [784, 435] width 39 height 11
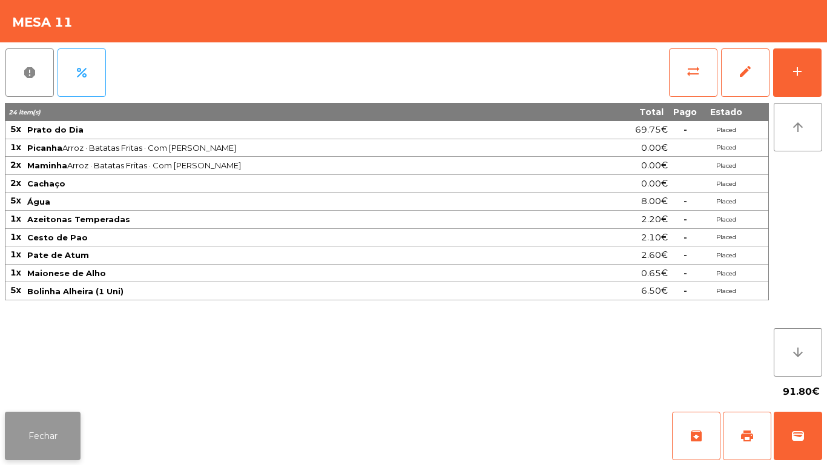
click at [51, 419] on button "Fechar" at bounding box center [43, 436] width 76 height 48
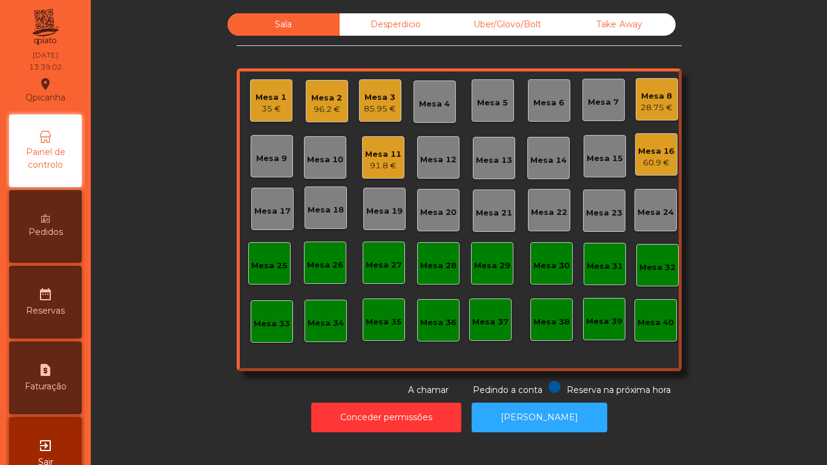
click at [262, 102] on div "Mesa 1" at bounding box center [270, 97] width 31 height 12
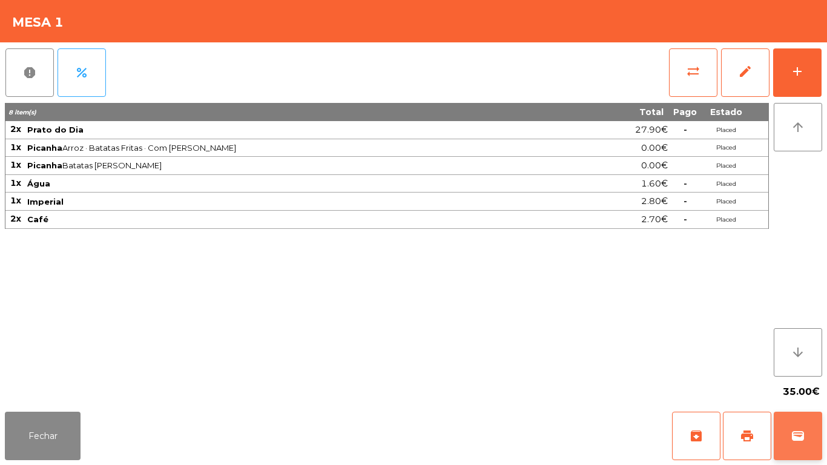
click at [798, 435] on span "wallet" at bounding box center [798, 436] width 15 height 15
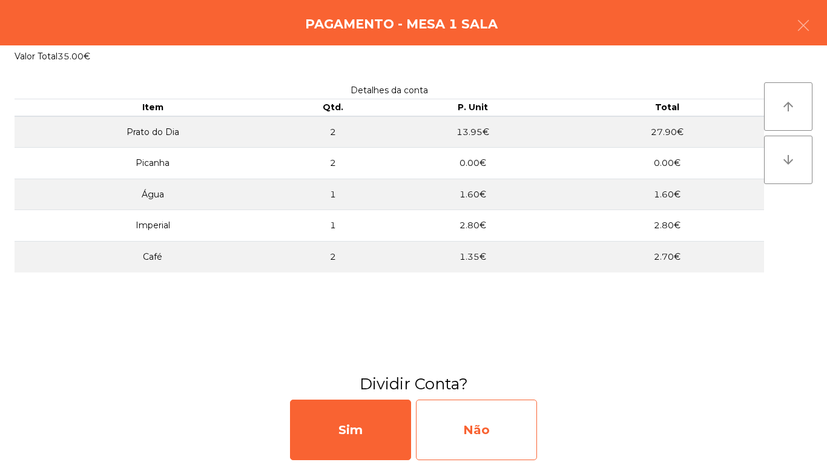
click at [495, 433] on div "Não" at bounding box center [476, 430] width 121 height 61
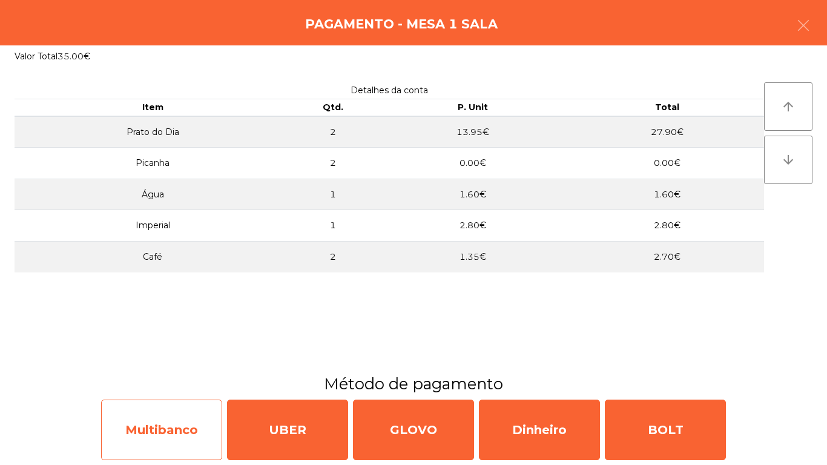
click at [169, 429] on div "Multibanco" at bounding box center [161, 430] width 121 height 61
select select "**"
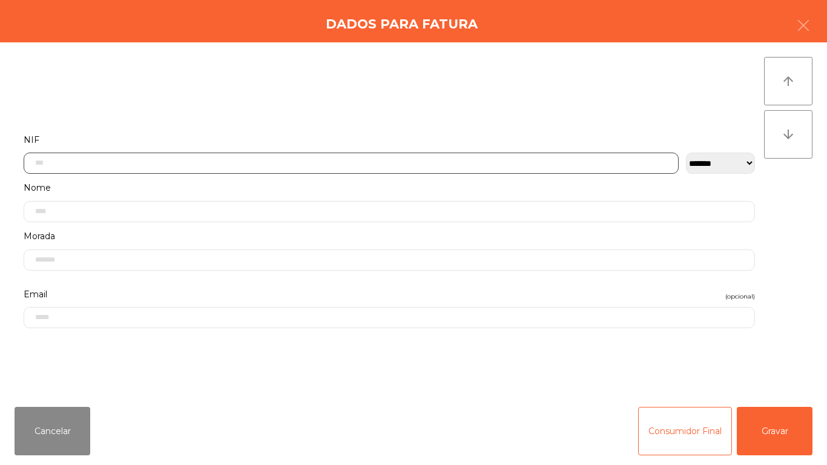
click at [90, 167] on input "text" at bounding box center [351, 163] width 655 height 21
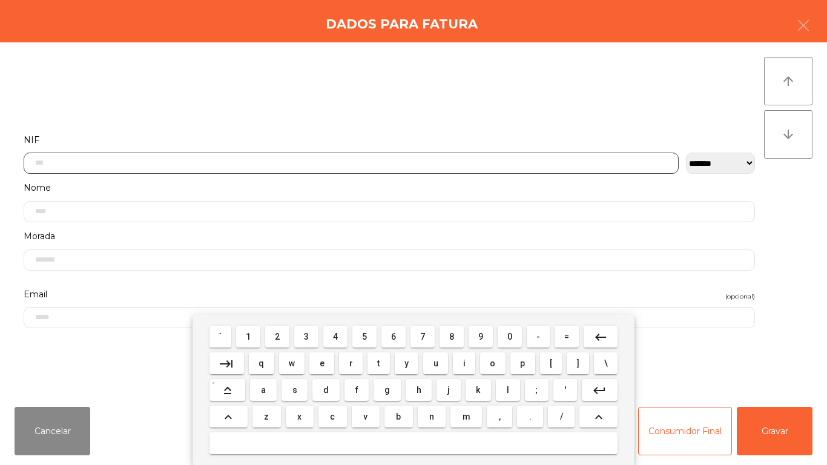
scroll to position [74, 0]
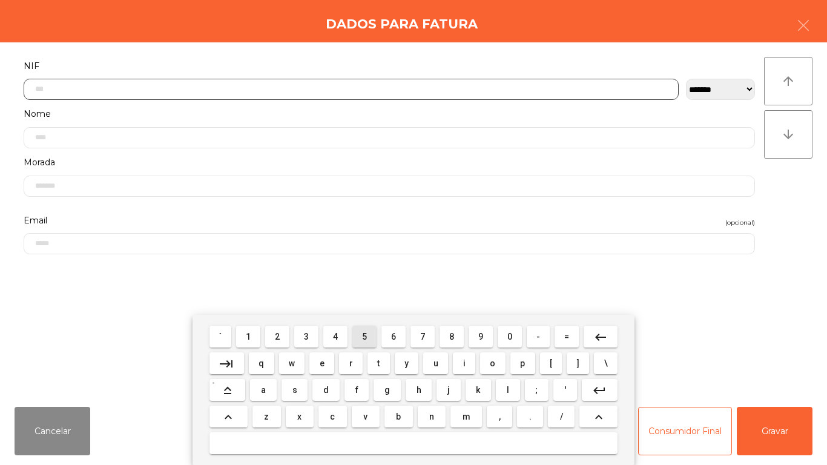
click at [364, 337] on span "5" at bounding box center [364, 337] width 5 height 10
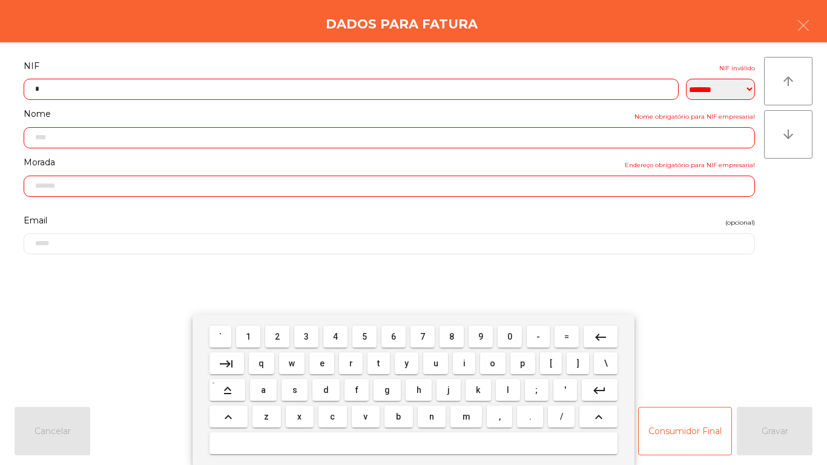
click at [251, 333] on span "1" at bounding box center [248, 337] width 5 height 10
click at [307, 336] on span "3" at bounding box center [306, 337] width 5 height 10
click at [249, 337] on span "1" at bounding box center [248, 337] width 5 height 10
click at [510, 336] on span "0" at bounding box center [509, 337] width 5 height 10
click at [512, 336] on span "0" at bounding box center [509, 337] width 5 height 10
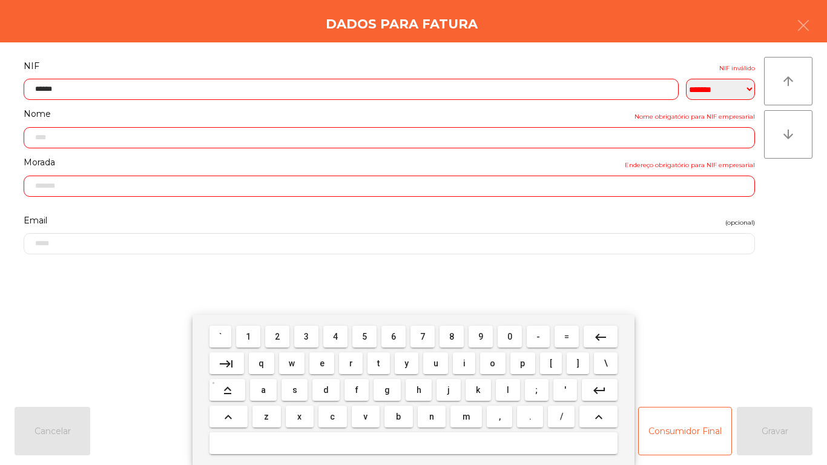
click at [394, 338] on span "6" at bounding box center [393, 337] width 5 height 10
click at [451, 337] on span "8" at bounding box center [451, 337] width 5 height 10
click at [423, 336] on span "7" at bounding box center [422, 337] width 5 height 10
type input "*********"
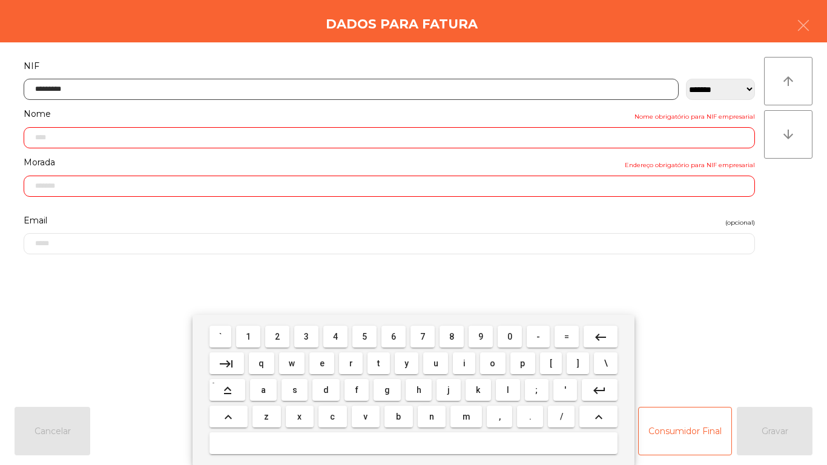
type input "**********"
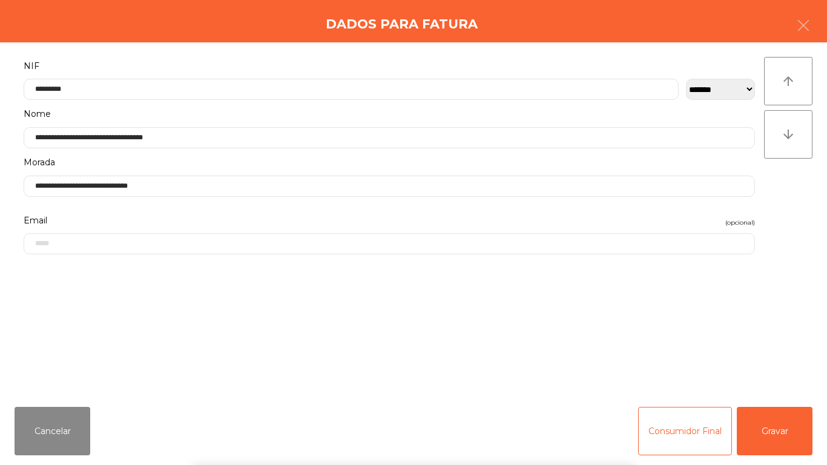
click at [780, 427] on div "` 1 2 3 4 5 6 7 8 9 0 - = keyboard_backspace keyboard_tab q w e r t y u i o p […" at bounding box center [413, 390] width 827 height 150
click at [775, 423] on button "Gravar" at bounding box center [775, 431] width 76 height 48
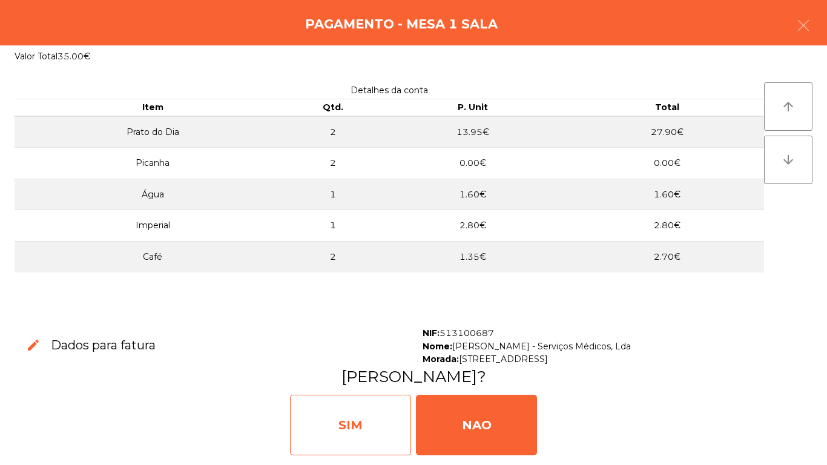
click at [360, 424] on div "SIM" at bounding box center [350, 425] width 121 height 61
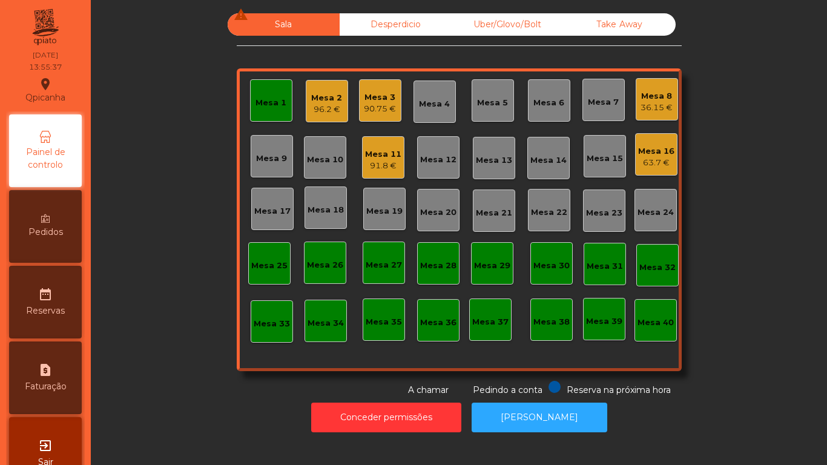
click at [645, 99] on div "Mesa 8" at bounding box center [656, 96] width 32 height 12
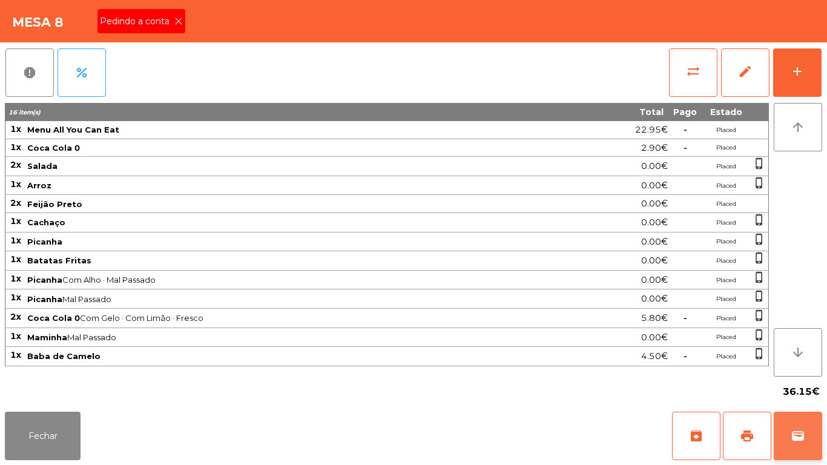
click at [795, 427] on button "wallet" at bounding box center [798, 436] width 48 height 48
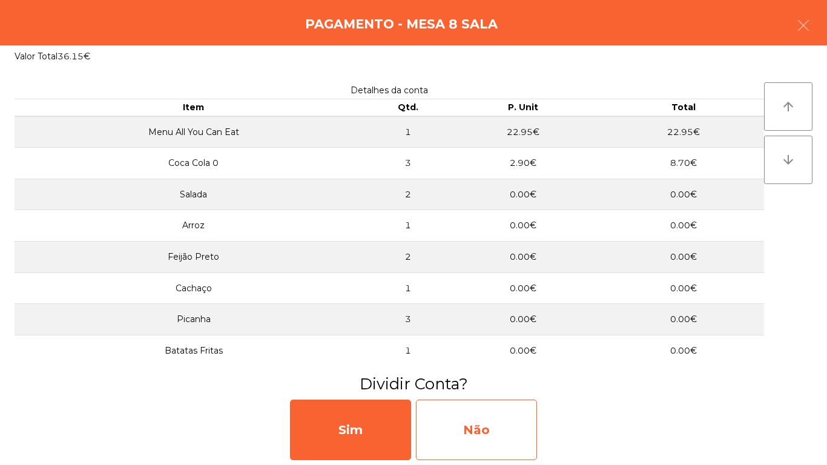
click at [499, 427] on div "Não" at bounding box center [476, 430] width 121 height 61
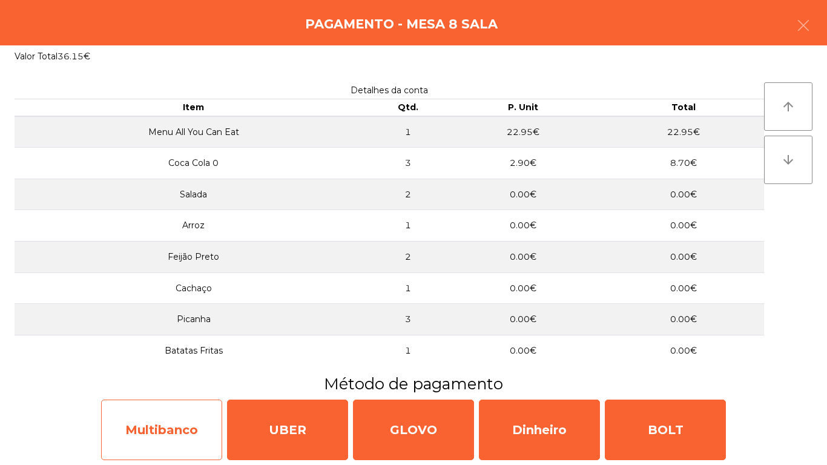
click at [166, 435] on div "Multibanco" at bounding box center [161, 430] width 121 height 61
select select "**"
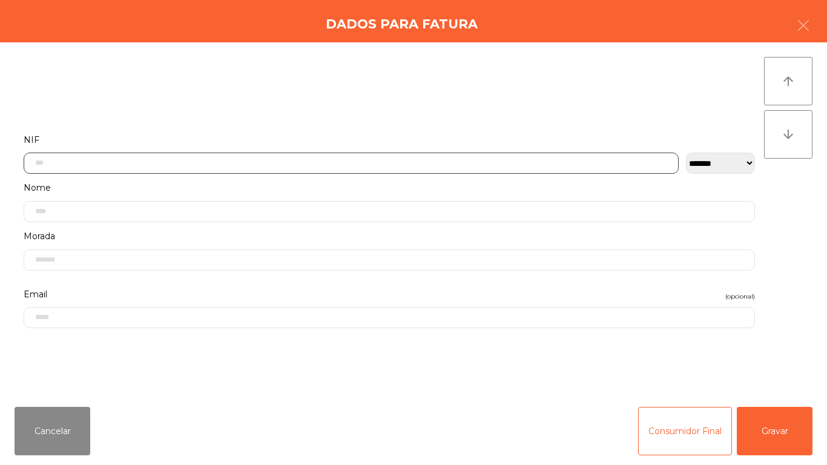
click at [91, 165] on input "text" at bounding box center [351, 163] width 655 height 21
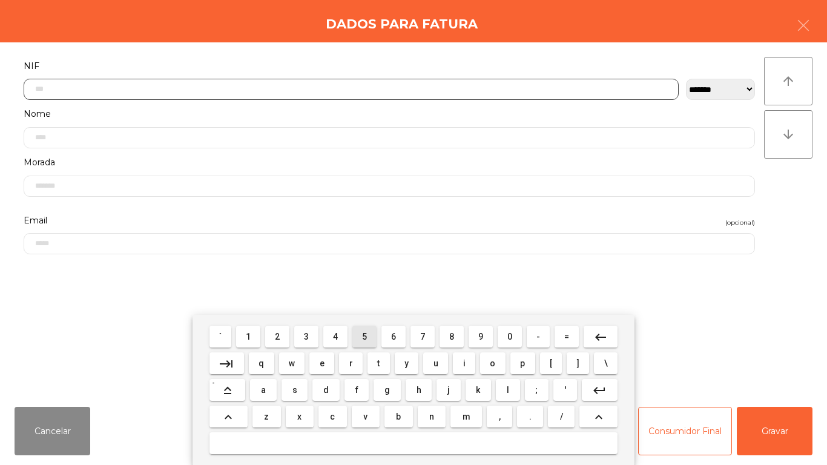
click at [363, 333] on span "5" at bounding box center [364, 337] width 5 height 10
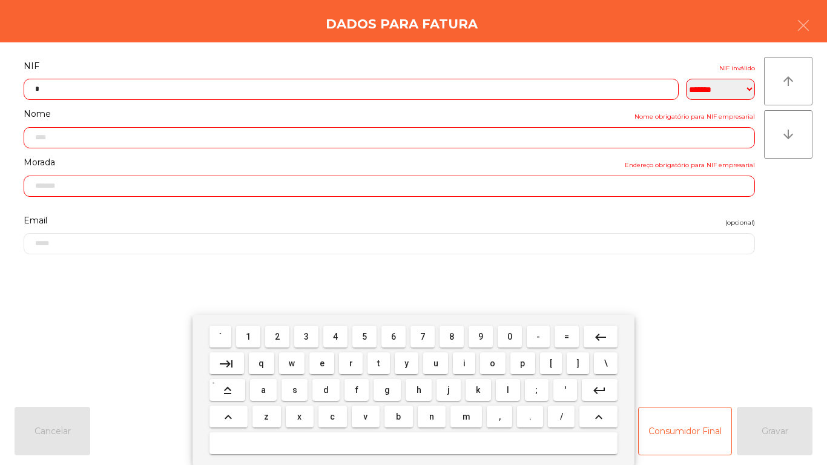
click at [510, 336] on span "0" at bounding box center [509, 337] width 5 height 10
click at [481, 336] on span "9" at bounding box center [480, 337] width 5 height 10
click at [452, 336] on span "8" at bounding box center [451, 337] width 5 height 10
click at [393, 336] on span "6" at bounding box center [393, 337] width 5 height 10
click at [355, 334] on button "5" at bounding box center [364, 337] width 24 height 22
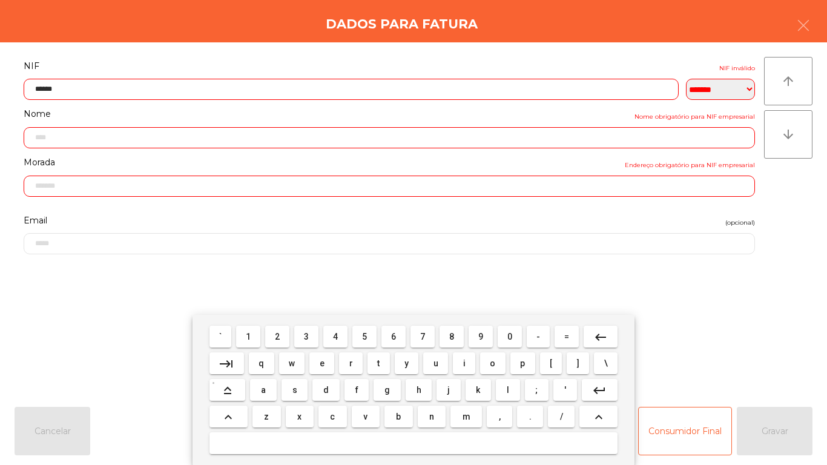
click at [512, 334] on span "0" at bounding box center [509, 337] width 5 height 10
click at [278, 335] on span "2" at bounding box center [277, 337] width 5 height 10
click at [508, 332] on span "0" at bounding box center [509, 337] width 5 height 10
type input "*********"
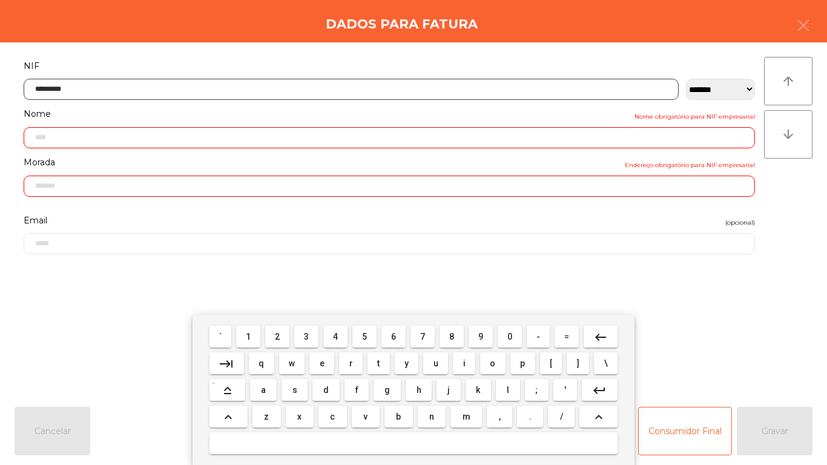
type input "**********"
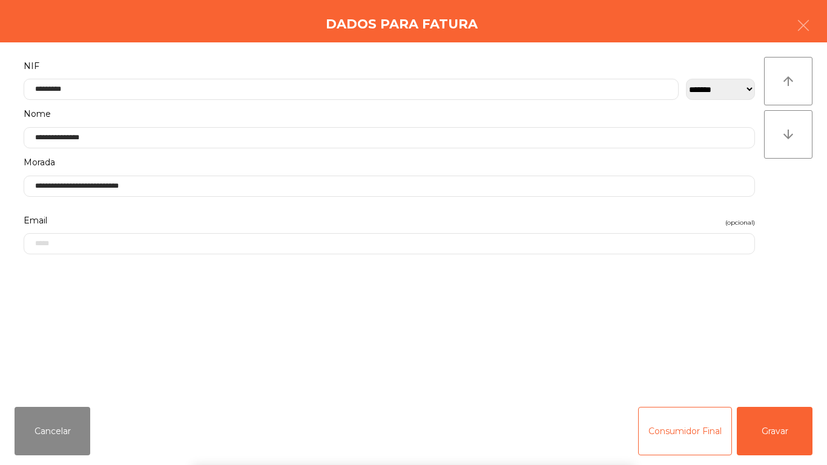
click at [775, 432] on div "` 1 2 3 4 5 6 7 8 9 0 - = keyboard_backspace keyboard_tab q w e r t y u i o p […" at bounding box center [413, 390] width 827 height 150
click at [770, 430] on button "Gravar" at bounding box center [775, 431] width 76 height 48
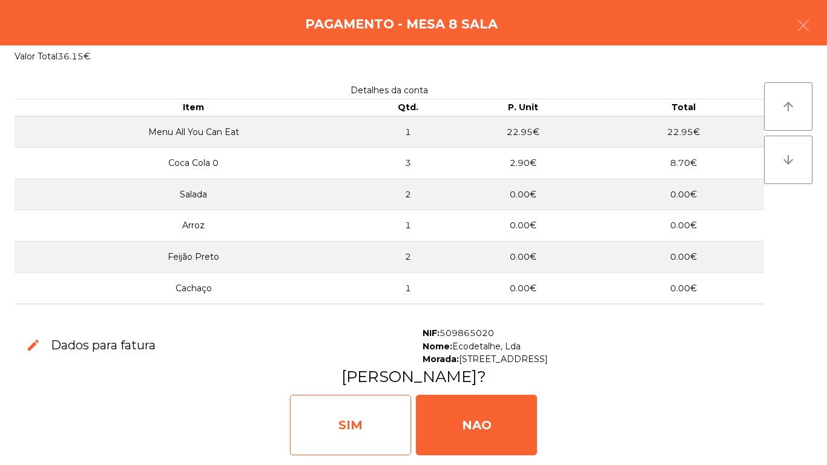
click at [347, 426] on div "SIM" at bounding box center [350, 425] width 121 height 61
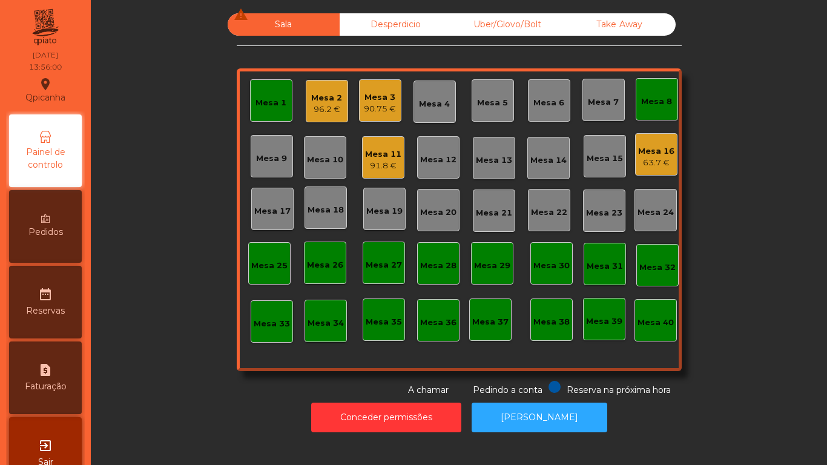
click at [320, 113] on div "96.2 €" at bounding box center [326, 110] width 31 height 12
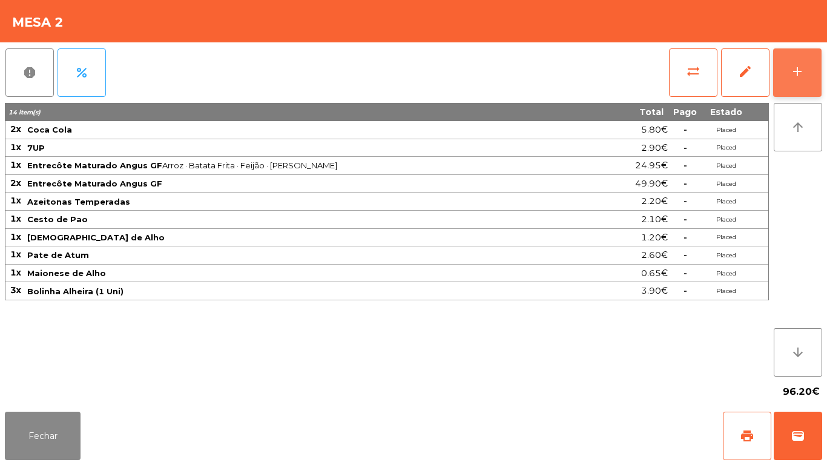
click at [782, 71] on button "add" at bounding box center [797, 72] width 48 height 48
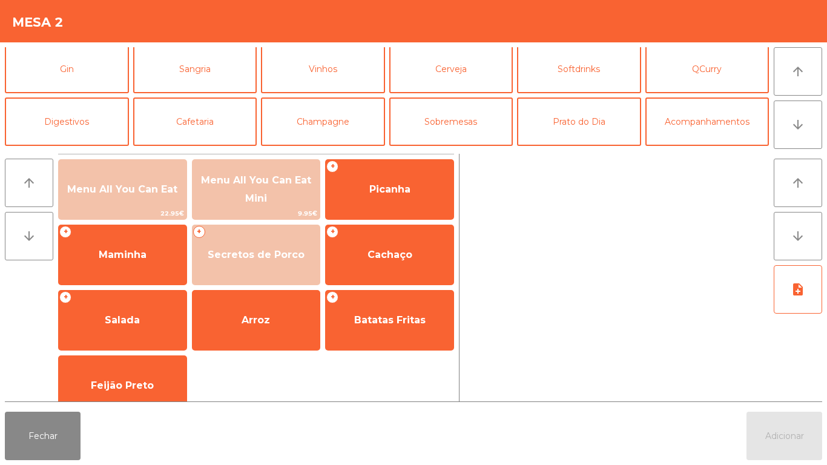
scroll to position [56, 0]
click at [458, 133] on button "Sobremesas" at bounding box center [451, 121] width 124 height 48
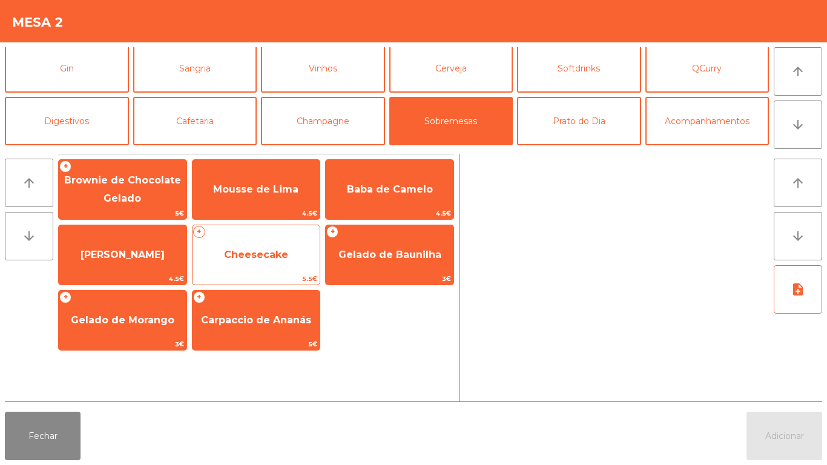
click at [274, 266] on span "Cheesecake" at bounding box center [256, 254] width 128 height 33
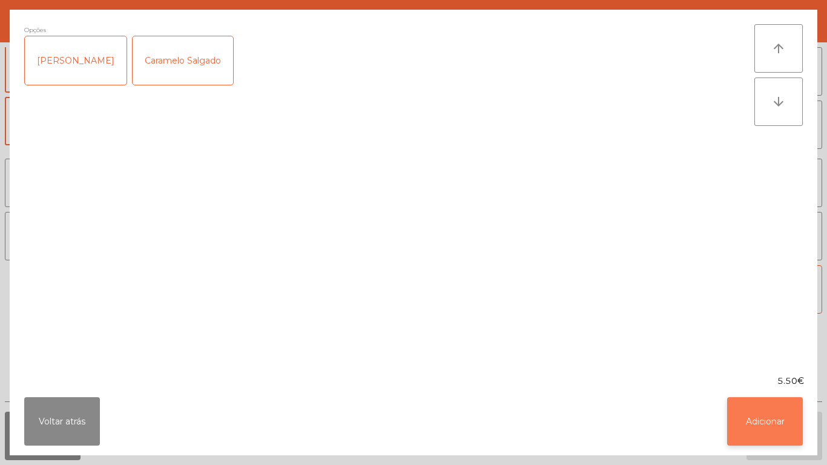
click at [748, 416] on button "Adicionar" at bounding box center [765, 421] width 76 height 48
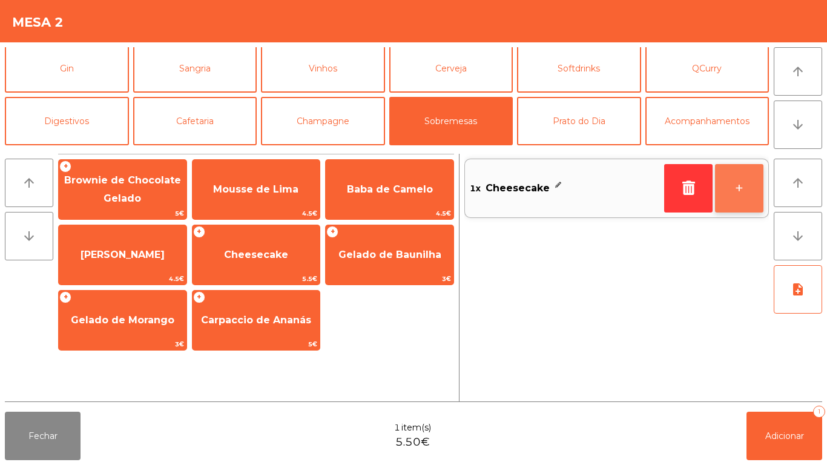
click at [734, 187] on button "+" at bounding box center [739, 188] width 48 height 48
click at [731, 181] on button "+" at bounding box center [739, 188] width 48 height 48
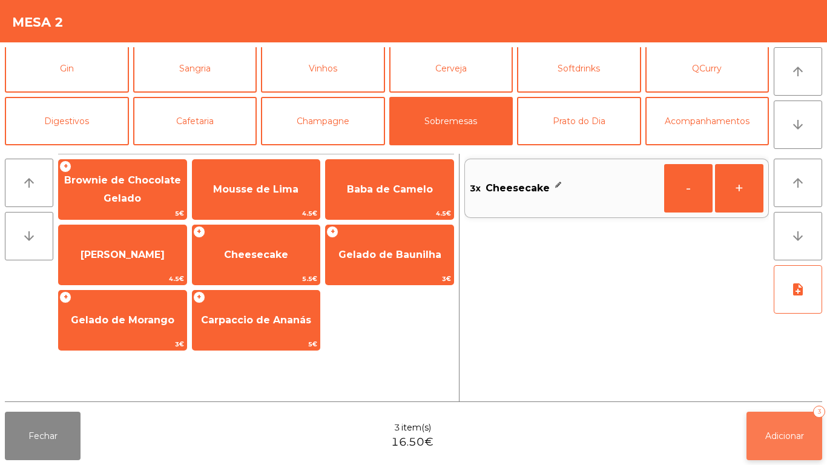
click at [783, 426] on button "Adicionar 3" at bounding box center [784, 436] width 76 height 48
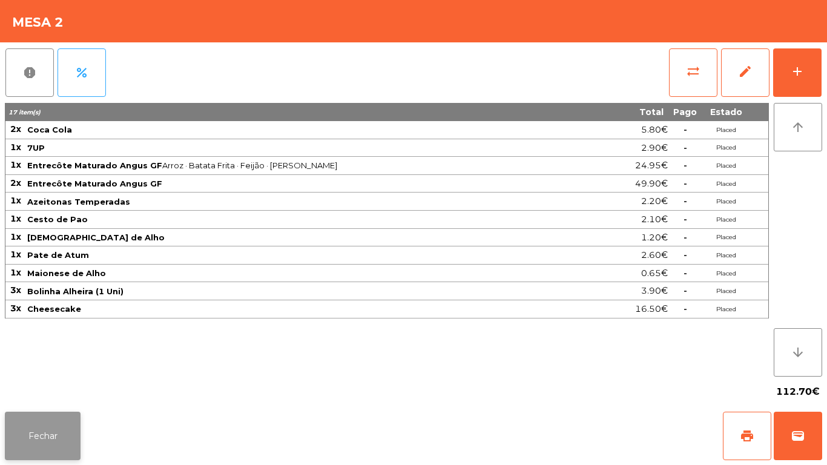
click at [33, 438] on button "Fechar" at bounding box center [43, 436] width 76 height 48
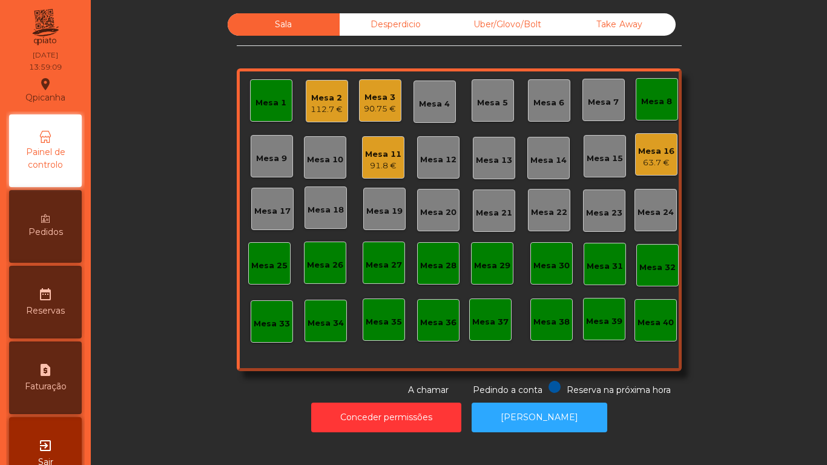
click at [379, 103] on div "90.75 €" at bounding box center [380, 109] width 32 height 12
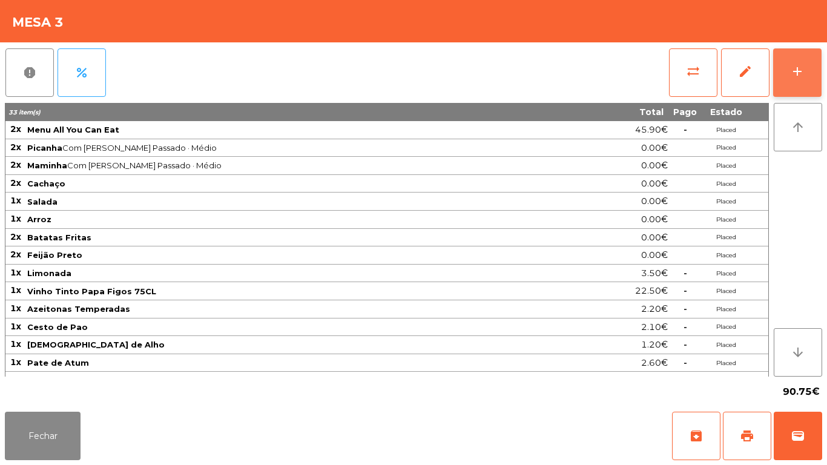
click at [791, 67] on div "add" at bounding box center [797, 71] width 15 height 15
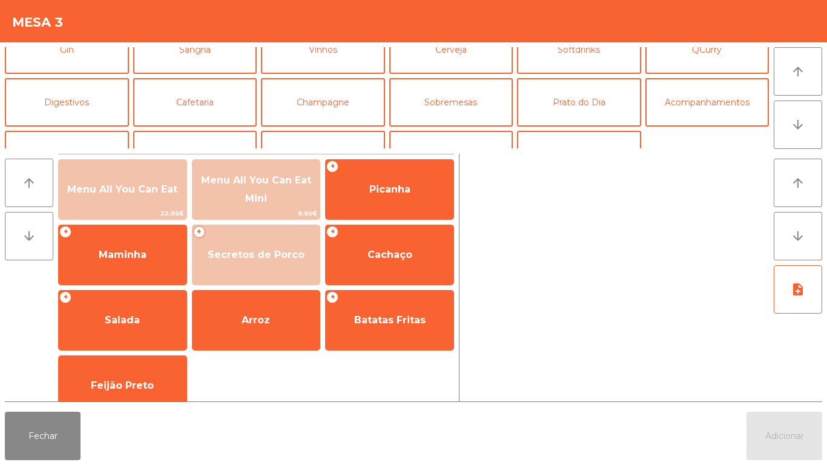
scroll to position [75, 0]
click at [465, 111] on button "Sobremesas" at bounding box center [451, 101] width 124 height 48
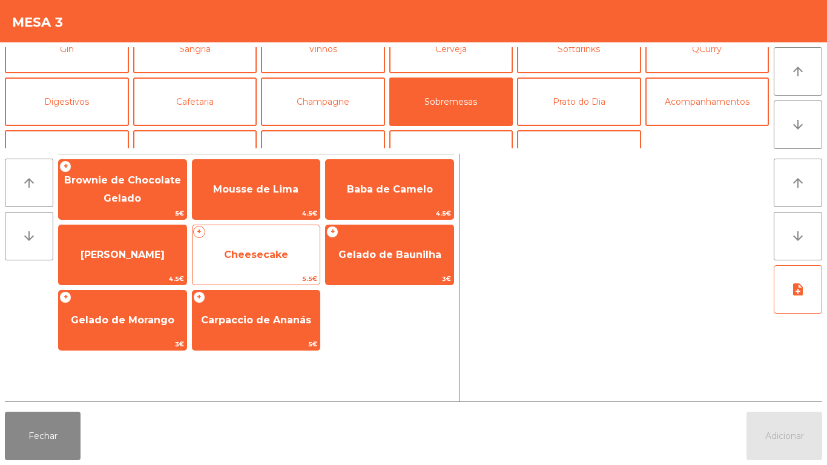
click at [271, 253] on span "Cheesecake" at bounding box center [256, 255] width 64 height 12
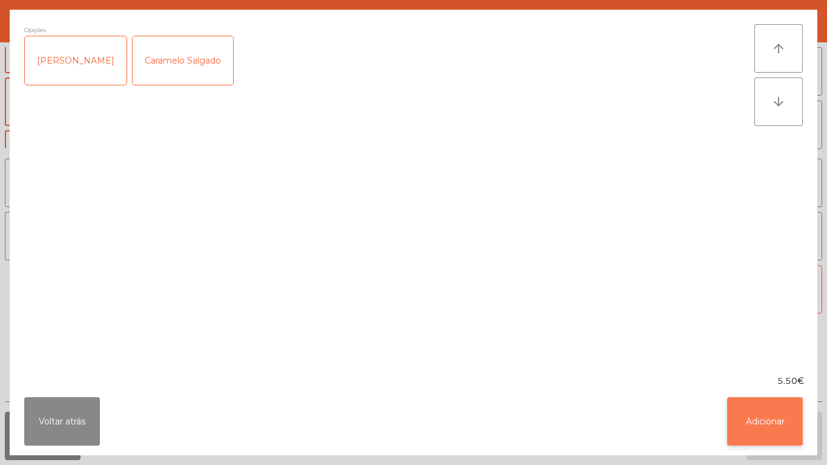
click at [762, 414] on button "Adicionar" at bounding box center [765, 421] width 76 height 48
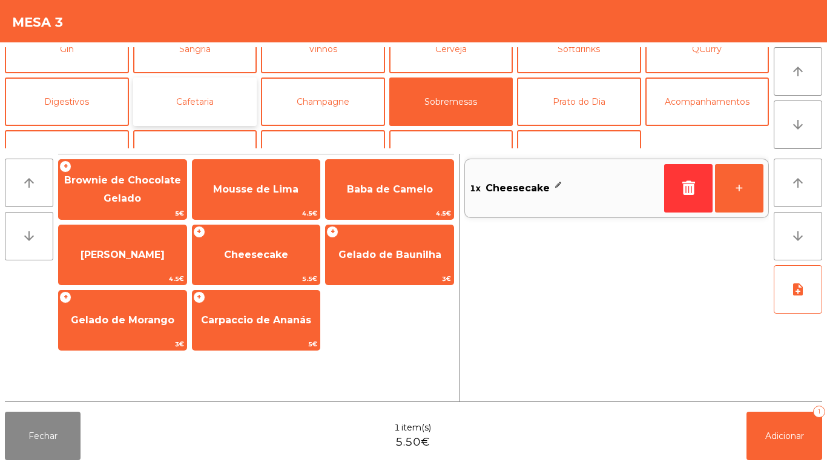
click at [209, 114] on button "Cafetaria" at bounding box center [195, 101] width 124 height 48
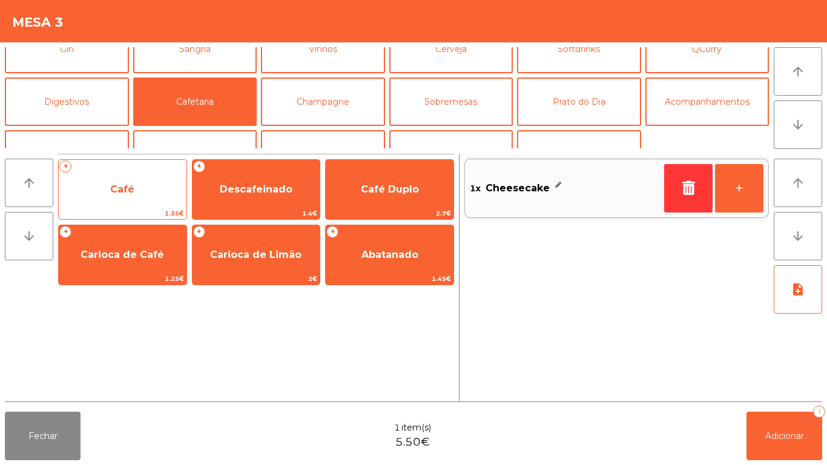
click at [133, 196] on span "Café" at bounding box center [123, 189] width 128 height 33
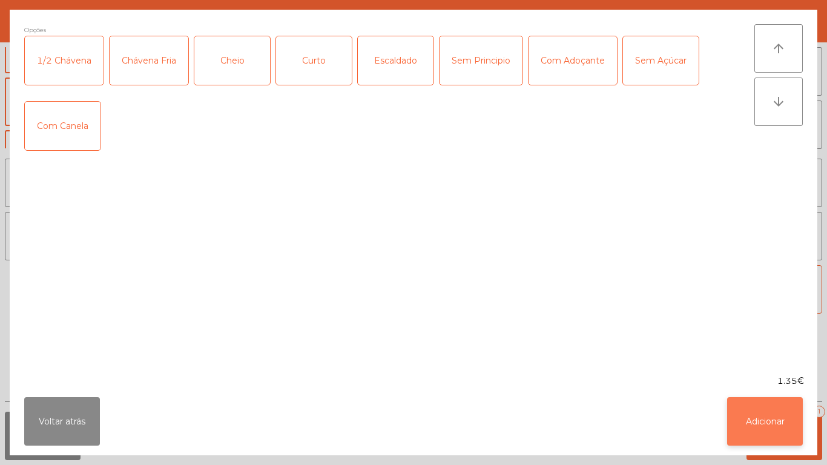
click at [739, 416] on button "Adicionar" at bounding box center [765, 421] width 76 height 48
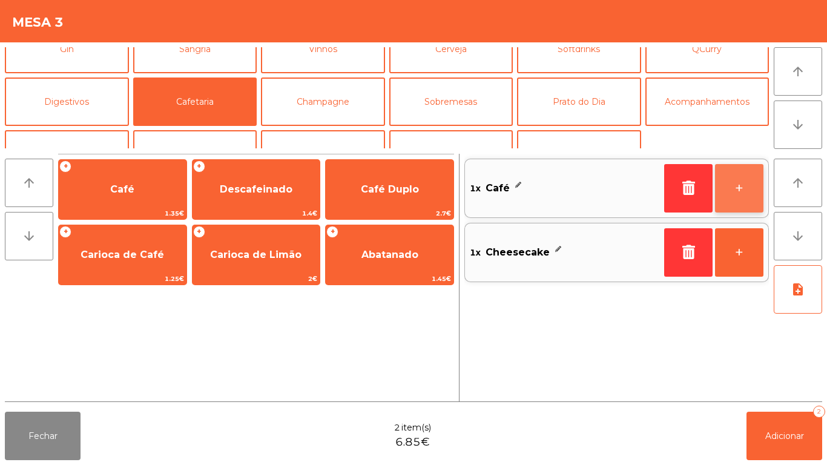
click at [729, 184] on button "+" at bounding box center [739, 188] width 48 height 48
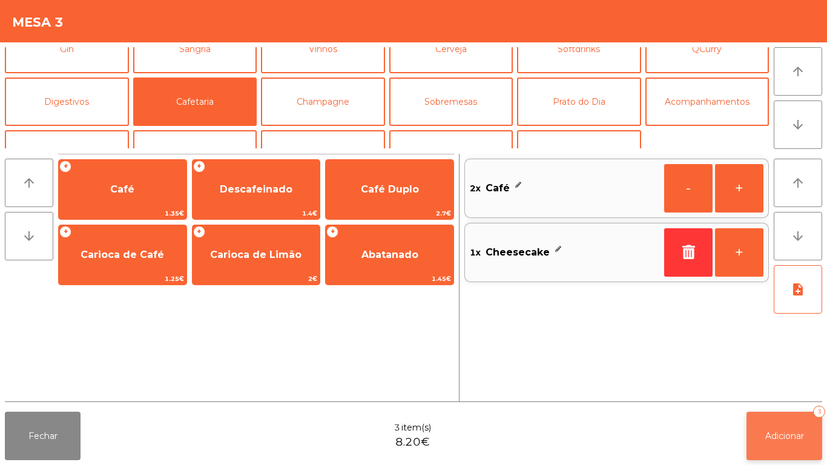
click at [784, 433] on span "Adicionar" at bounding box center [784, 435] width 39 height 11
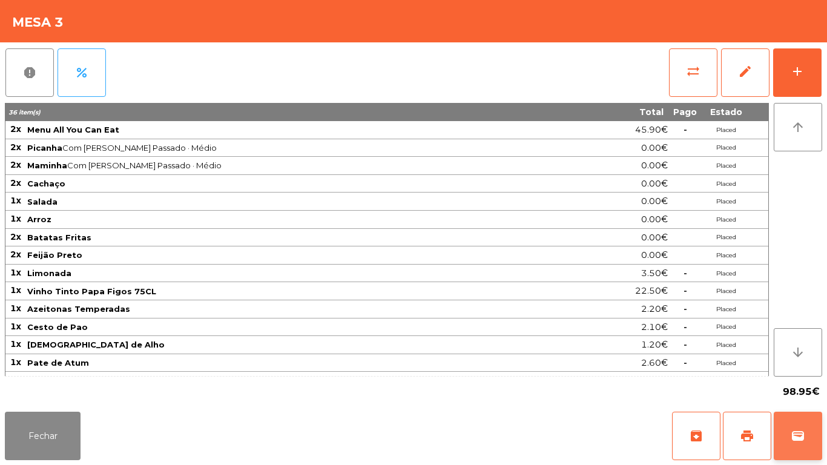
click at [814, 435] on button "wallet" at bounding box center [798, 436] width 48 height 48
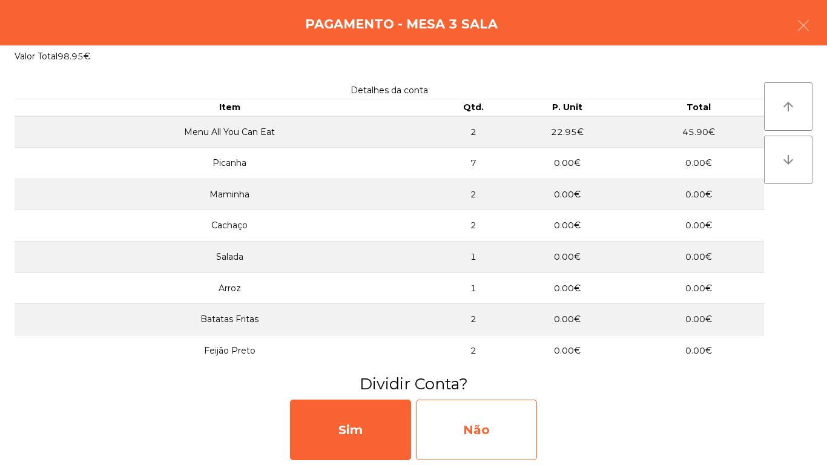
click at [504, 430] on div "Não" at bounding box center [476, 430] width 121 height 61
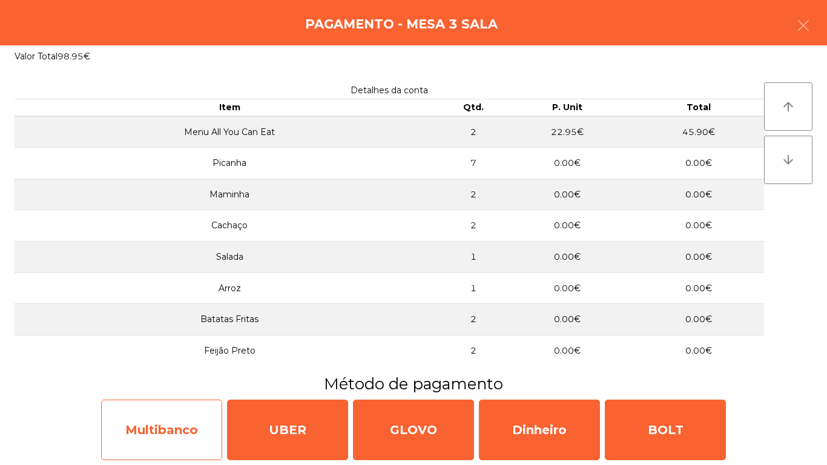
click at [181, 426] on div "Multibanco" at bounding box center [161, 430] width 121 height 61
select select "**"
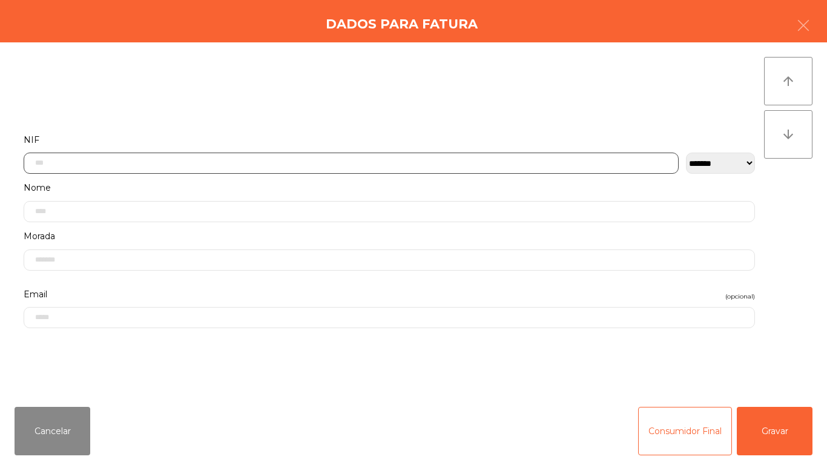
click at [81, 162] on input "text" at bounding box center [351, 163] width 655 height 21
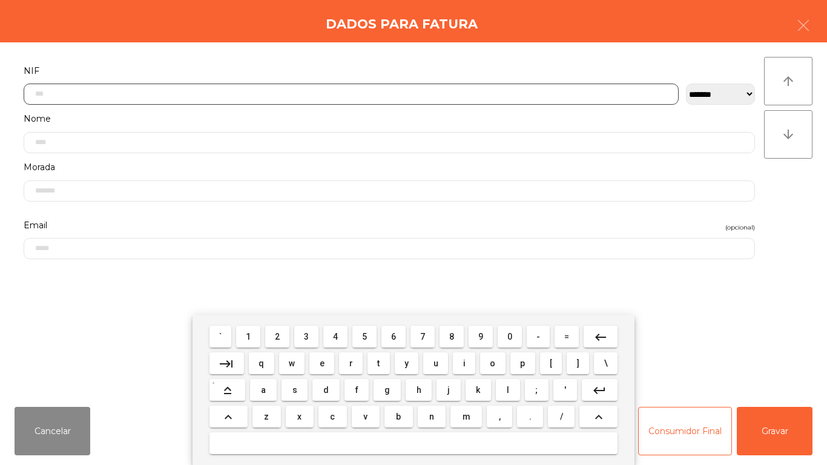
scroll to position [74, 0]
click at [362, 340] on span "5" at bounding box center [364, 337] width 5 height 10
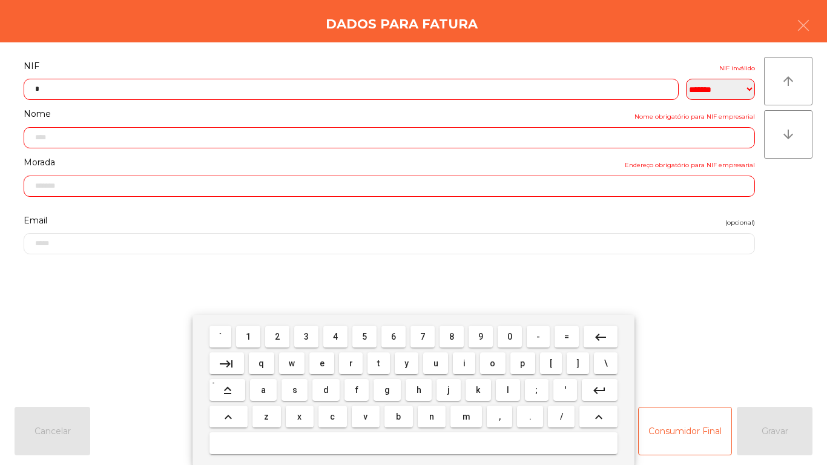
click at [249, 336] on span "1" at bounding box center [248, 337] width 5 height 10
click at [364, 336] on span "5" at bounding box center [364, 337] width 5 height 10
click at [249, 336] on span "1" at bounding box center [248, 337] width 5 height 10
click at [391, 339] on span "6" at bounding box center [393, 337] width 5 height 10
click at [335, 336] on span "4" at bounding box center [335, 337] width 5 height 10
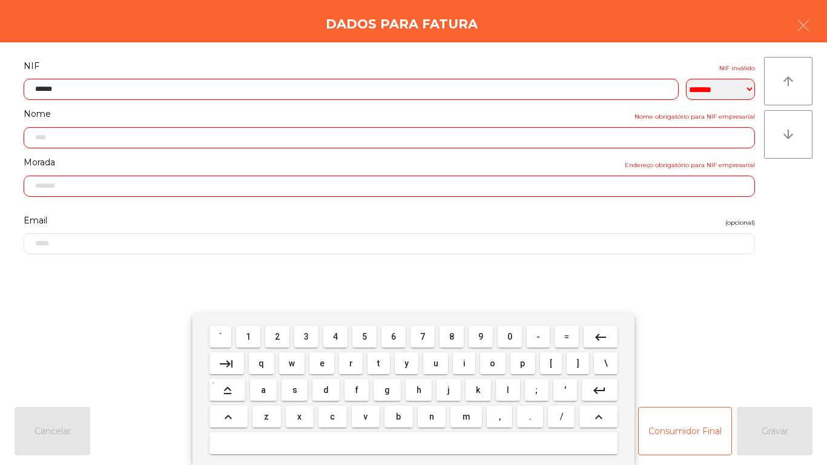
click at [278, 336] on span "2" at bounding box center [277, 337] width 5 height 10
click at [481, 336] on span "9" at bounding box center [480, 337] width 5 height 10
click at [248, 335] on span "1" at bounding box center [248, 337] width 5 height 10
type input "*********"
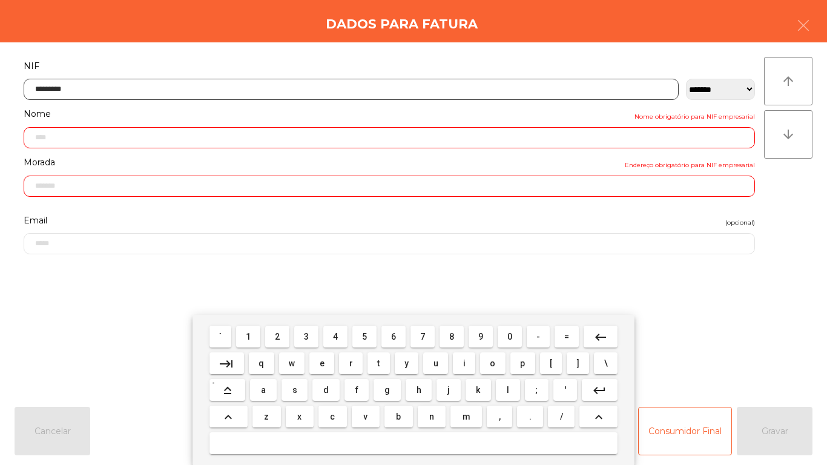
type input "**********"
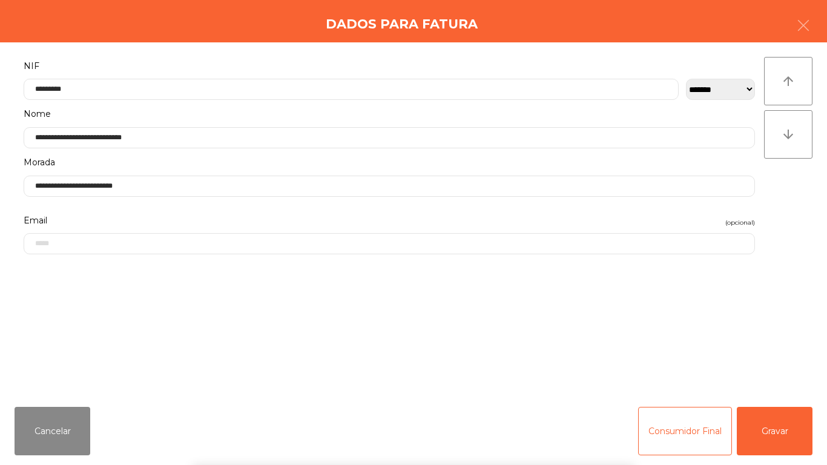
click at [774, 426] on div "` 1 2 3 4 5 6 7 8 9 0 - = keyboard_backspace keyboard_tab q w e r t y u i o p […" at bounding box center [413, 390] width 827 height 150
click at [768, 426] on button "Gravar" at bounding box center [775, 431] width 76 height 48
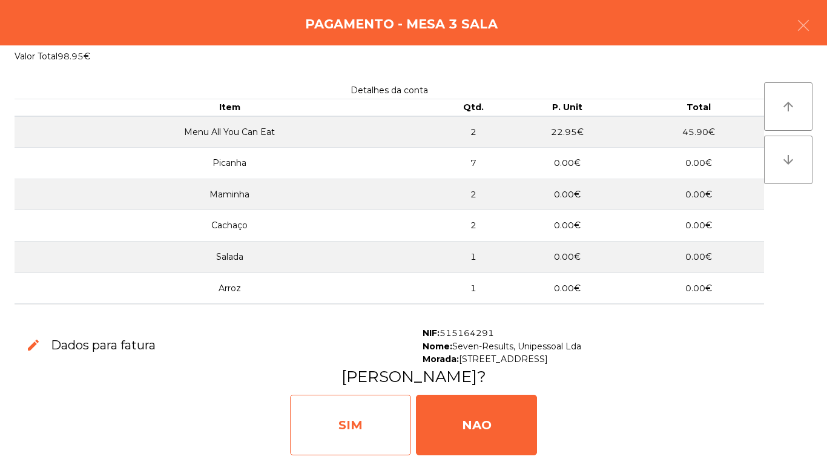
click at [362, 419] on div "SIM" at bounding box center [350, 425] width 121 height 61
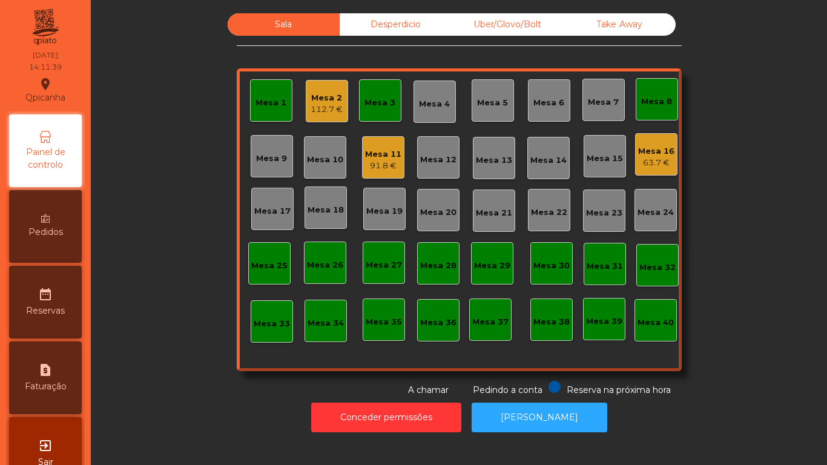
click at [642, 159] on div "63.7 €" at bounding box center [656, 163] width 36 height 12
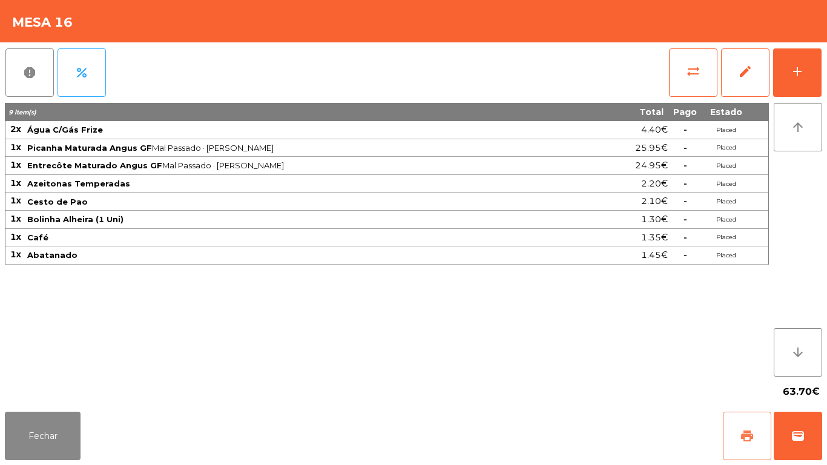
click at [745, 427] on button "print" at bounding box center [747, 436] width 48 height 48
click at [790, 435] on button "wallet" at bounding box center [798, 436] width 48 height 48
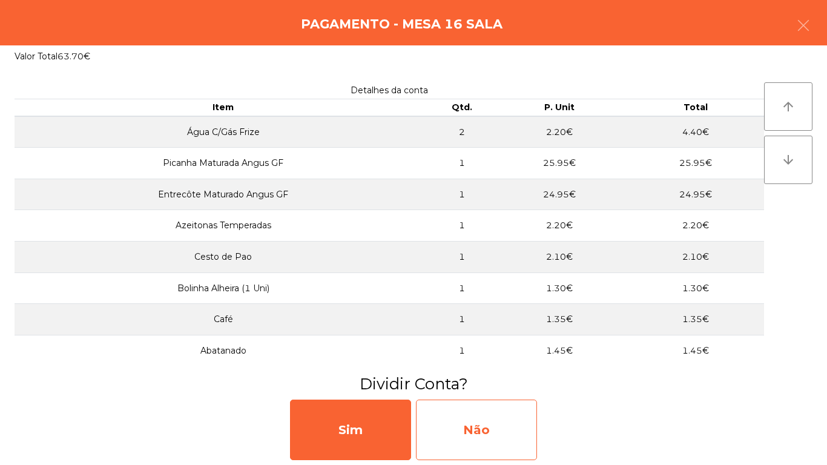
click at [469, 420] on div "Não" at bounding box center [476, 430] width 121 height 61
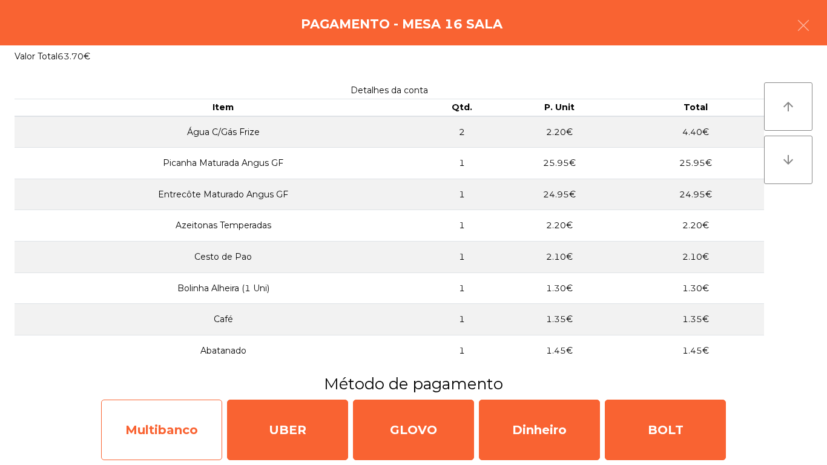
click at [169, 415] on div "Multibanco" at bounding box center [161, 430] width 121 height 61
select select "**"
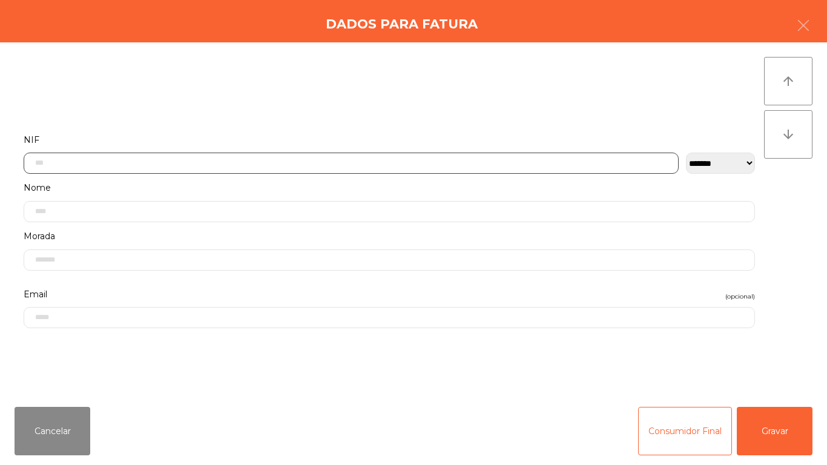
click at [83, 164] on input "text" at bounding box center [351, 163] width 655 height 21
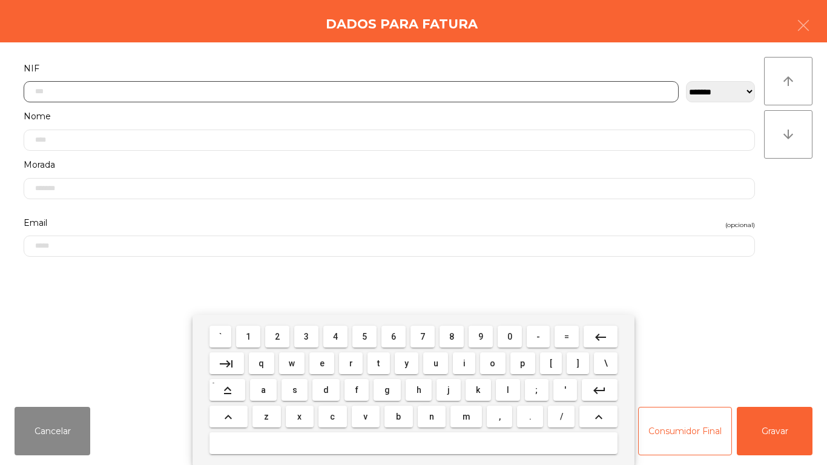
scroll to position [74, 0]
click at [364, 336] on span "5" at bounding box center [364, 337] width 5 height 10
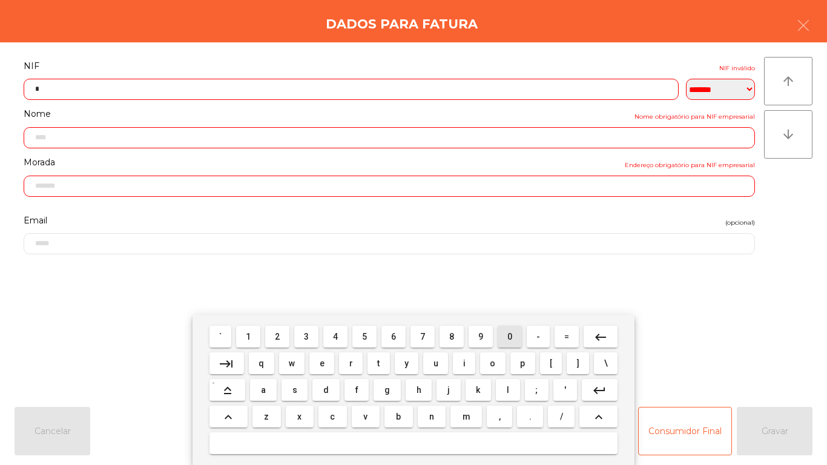
click at [508, 332] on span "0" at bounding box center [509, 337] width 5 height 10
click at [286, 329] on button "2" at bounding box center [277, 337] width 24 height 22
click at [365, 336] on span "5" at bounding box center [364, 337] width 5 height 10
click at [452, 332] on span "8" at bounding box center [451, 337] width 5 height 10
click at [396, 333] on span "6" at bounding box center [393, 337] width 5 height 10
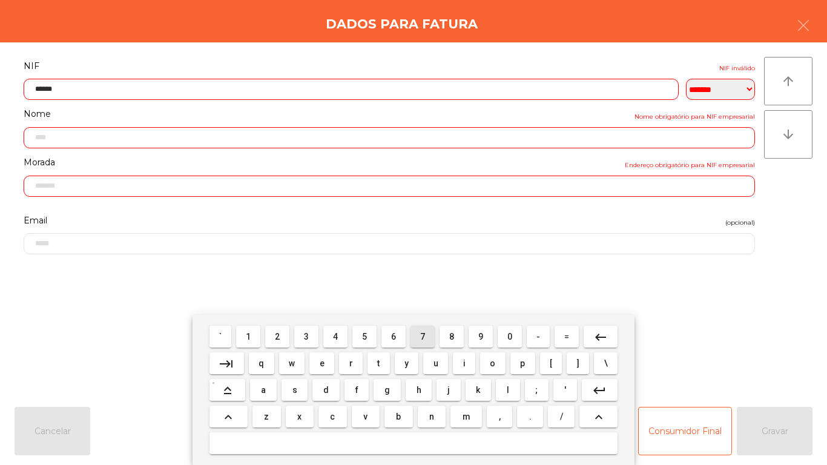
click at [423, 335] on span "7" at bounding box center [422, 337] width 5 height 10
click at [393, 335] on span "6" at bounding box center [393, 337] width 5 height 10
click at [590, 326] on button "keyboard_backspace" at bounding box center [601, 337] width 34 height 22
click at [335, 336] on span "4" at bounding box center [335, 337] width 5 height 10
click at [370, 327] on button "5" at bounding box center [364, 337] width 24 height 22
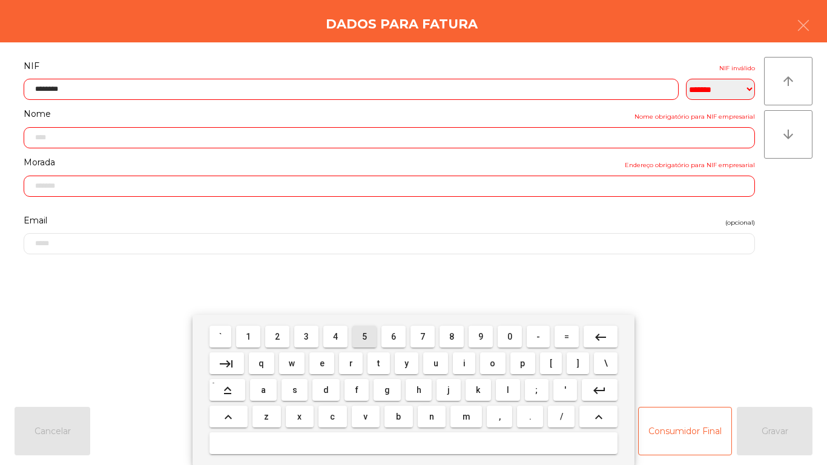
type input "*********"
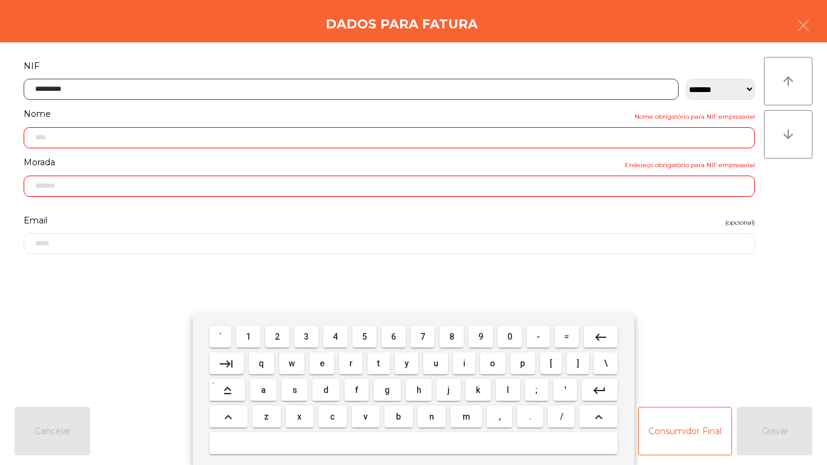
type input "**********"
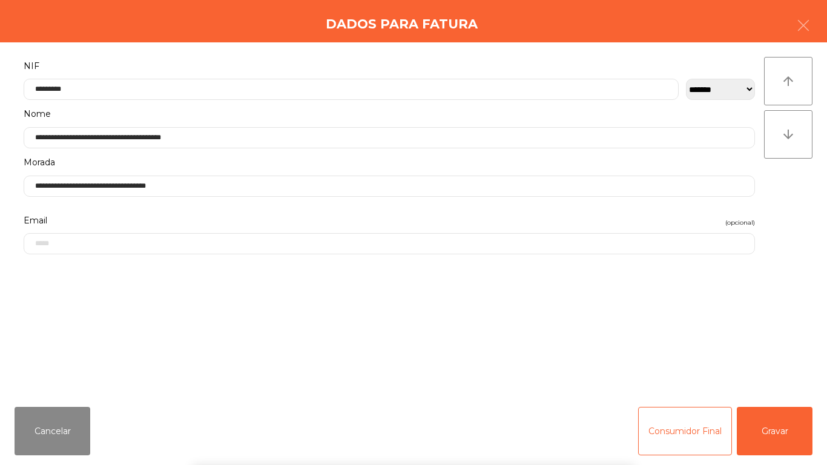
click at [773, 426] on div "` 1 2 3 4 5 6 7 8 9 0 - = keyboard_backspace keyboard_tab q w e r t y u i o p […" at bounding box center [413, 390] width 827 height 150
click at [775, 426] on button "Gravar" at bounding box center [775, 431] width 76 height 48
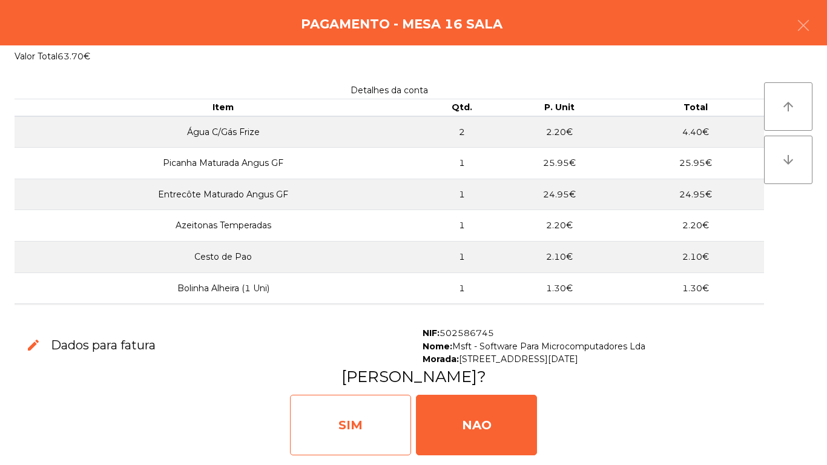
click at [351, 419] on div "SIM" at bounding box center [350, 425] width 121 height 61
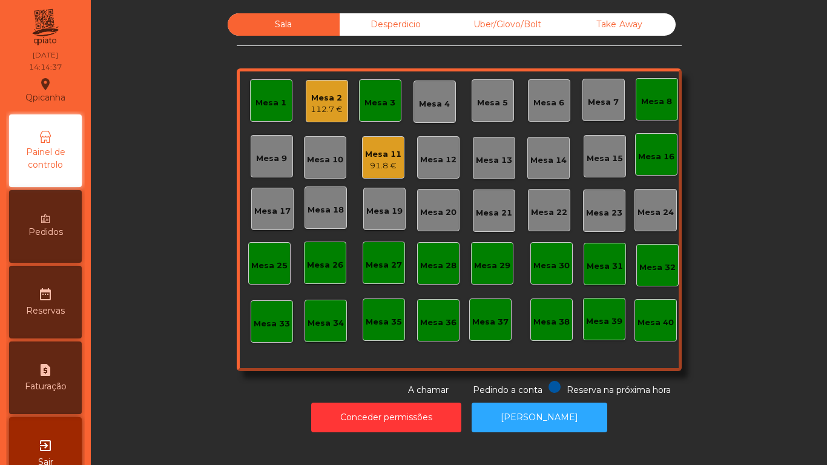
click at [373, 155] on div "Mesa 11" at bounding box center [383, 154] width 36 height 12
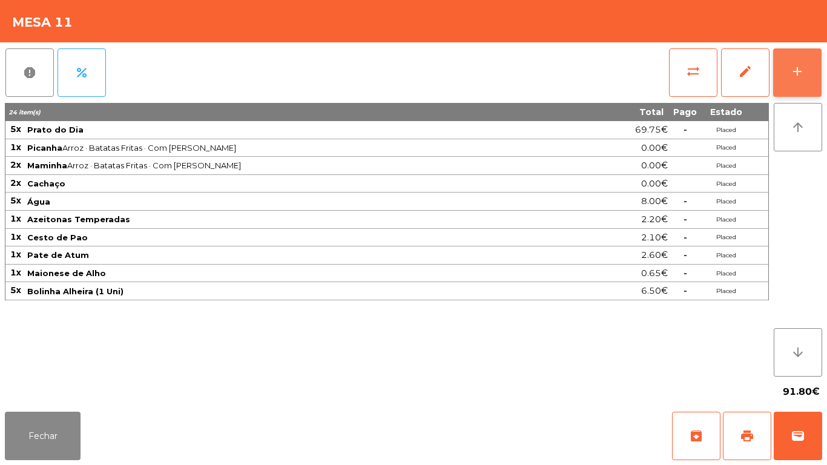
click at [788, 84] on button "add" at bounding box center [797, 72] width 48 height 48
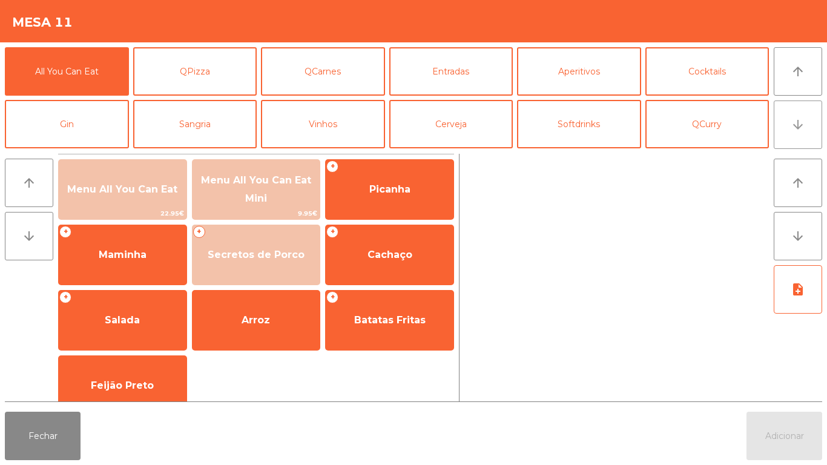
click at [789, 136] on button "arrow_downward" at bounding box center [798, 124] width 48 height 48
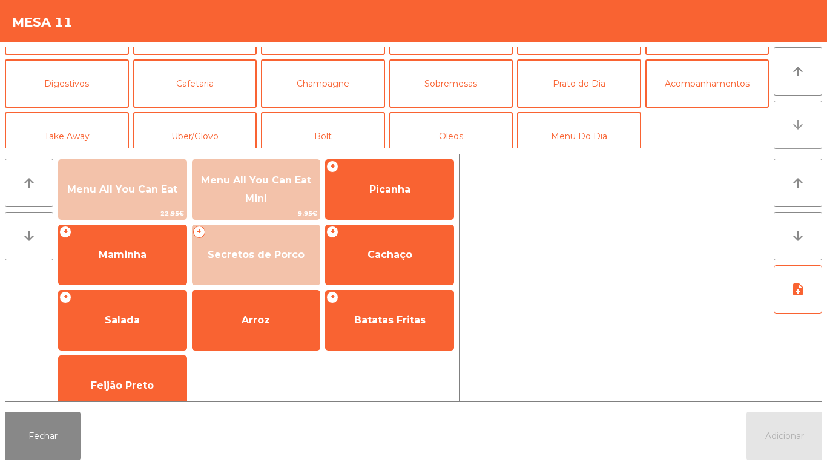
scroll to position [105, 0]
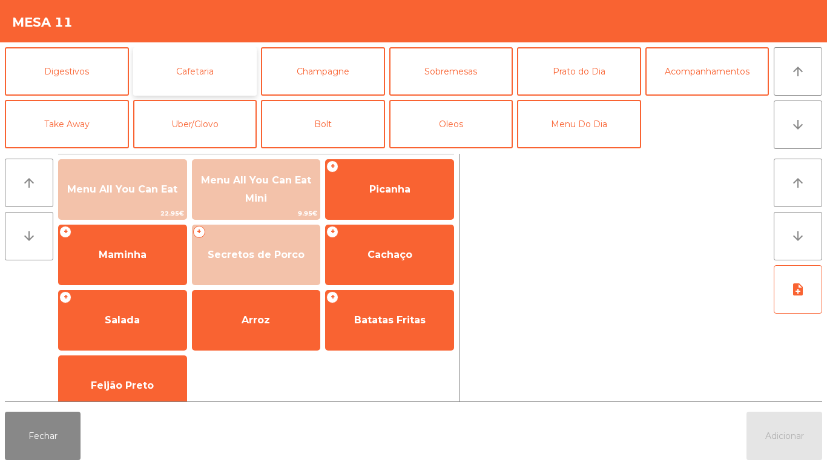
click at [197, 74] on button "Cafetaria" at bounding box center [195, 71] width 124 height 48
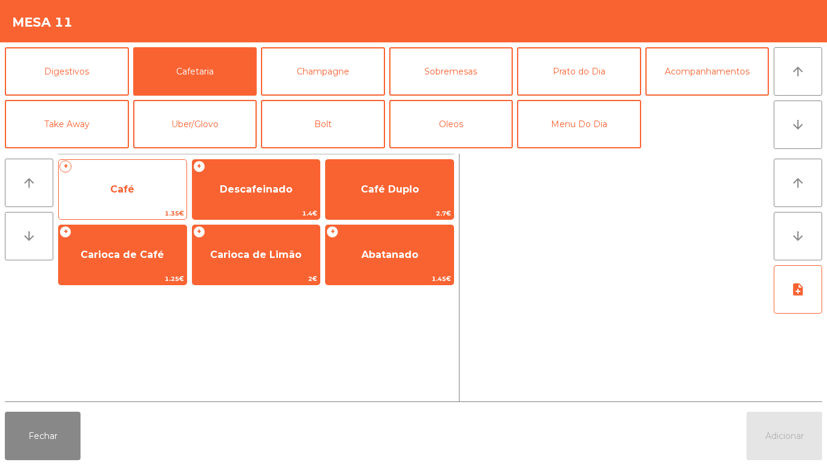
click at [120, 188] on span "Café" at bounding box center [122, 189] width 24 height 12
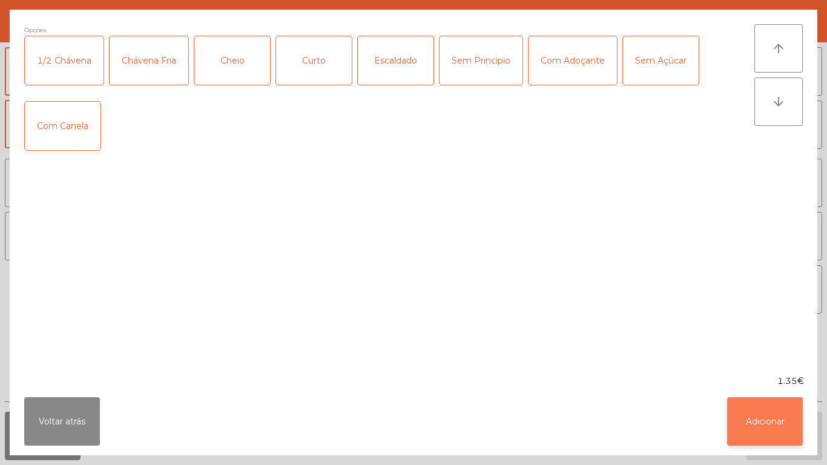
click at [752, 414] on button "Adicionar" at bounding box center [765, 421] width 76 height 48
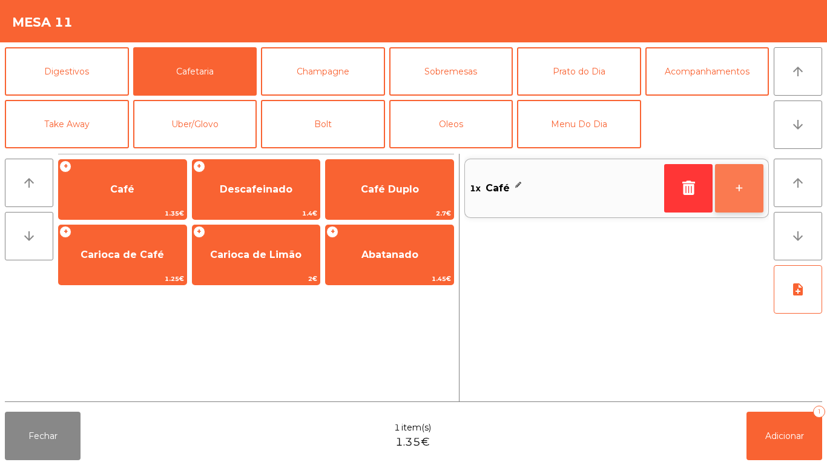
click at [735, 188] on button "+" at bounding box center [739, 188] width 48 height 48
click at [732, 191] on button "+" at bounding box center [739, 188] width 48 height 48
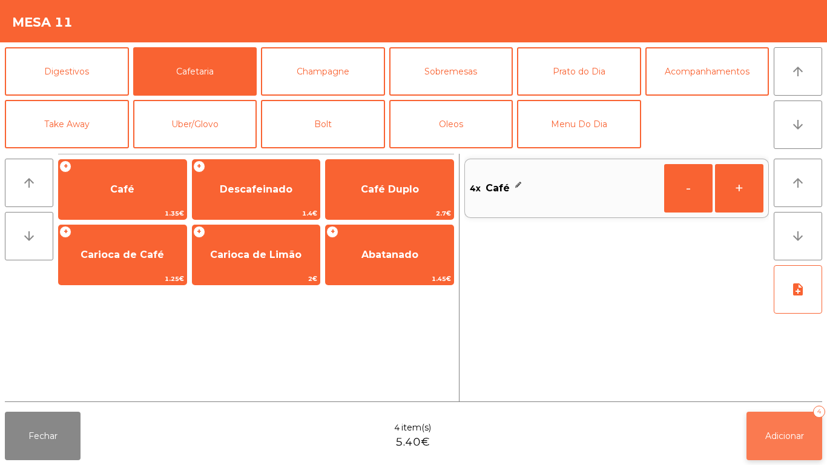
click at [785, 434] on span "Adicionar" at bounding box center [784, 435] width 39 height 11
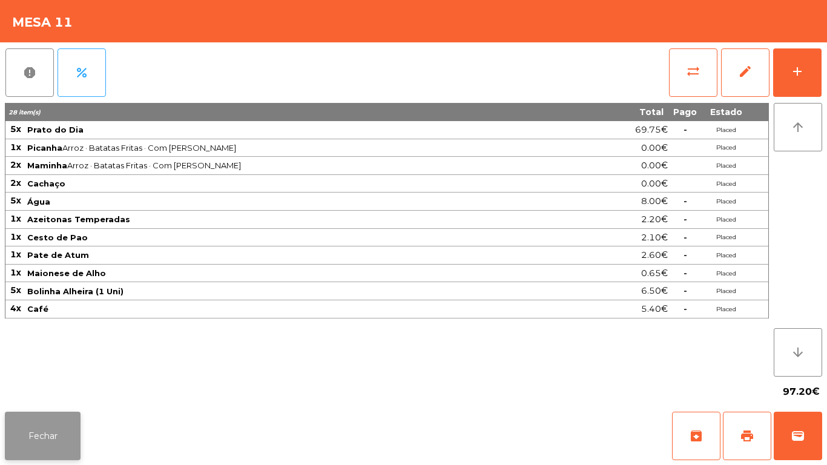
click at [54, 438] on button "Fechar" at bounding box center [43, 436] width 76 height 48
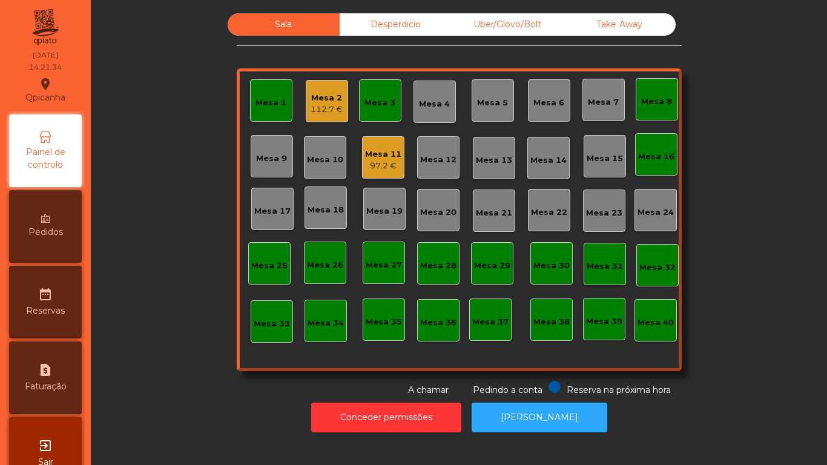
click at [329, 107] on div "112.7 €" at bounding box center [327, 110] width 32 height 12
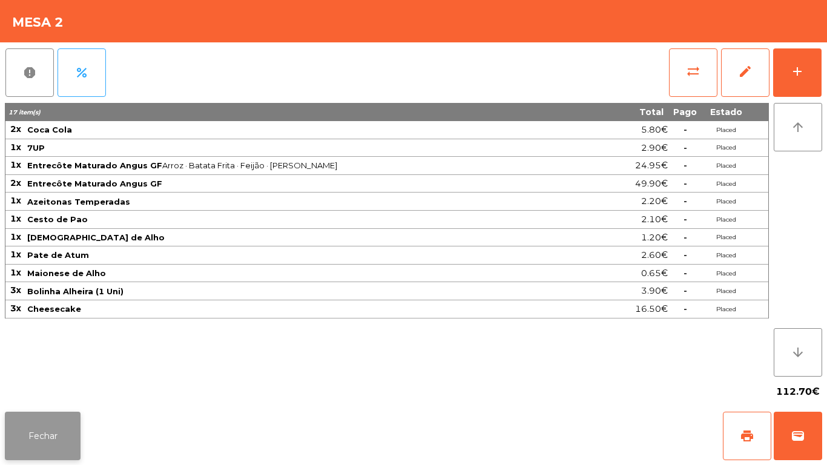
click at [47, 438] on button "Fechar" at bounding box center [43, 436] width 76 height 48
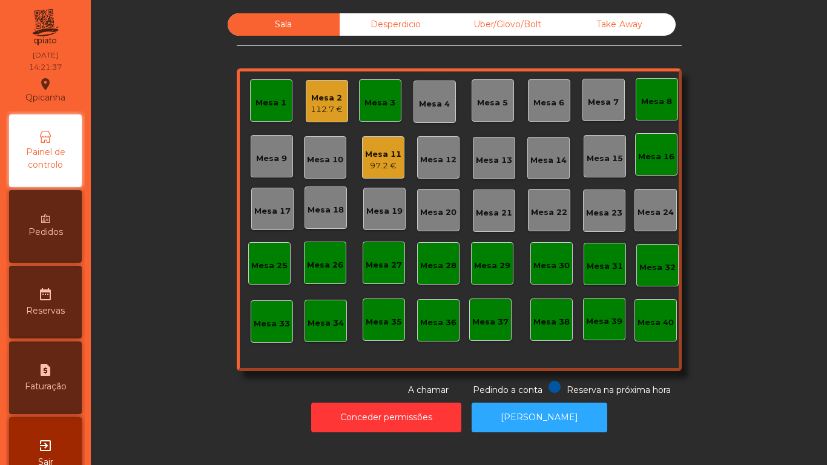
click at [272, 105] on div "Mesa 1" at bounding box center [270, 103] width 31 height 12
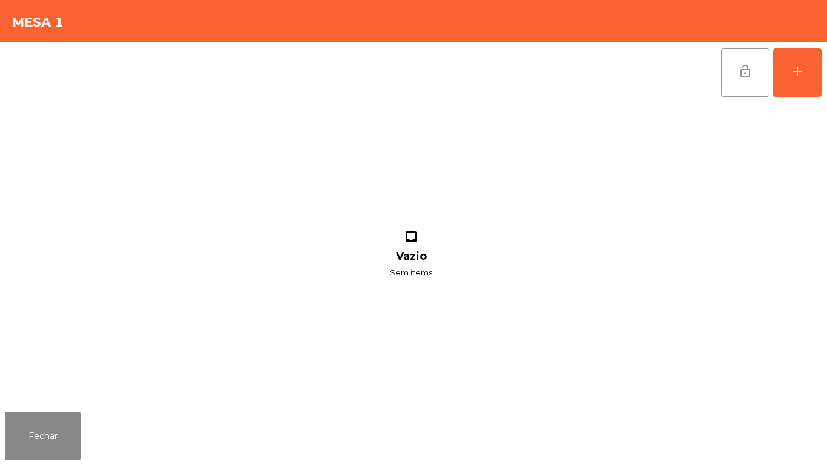
click at [731, 71] on button "lock_open" at bounding box center [745, 72] width 48 height 48
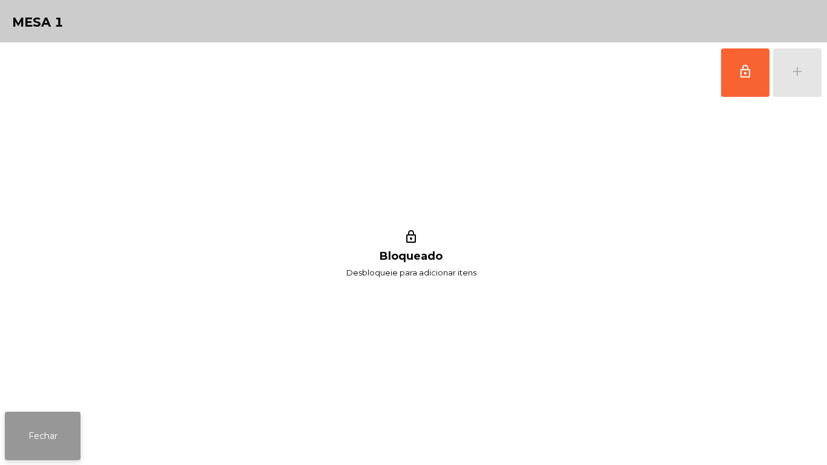
click at [61, 438] on button "Fechar" at bounding box center [43, 436] width 76 height 48
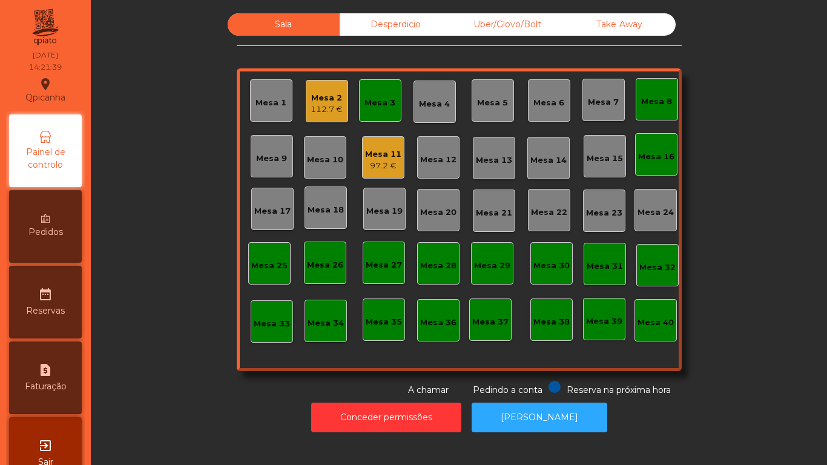
click at [378, 105] on div "Mesa 3" at bounding box center [379, 103] width 31 height 12
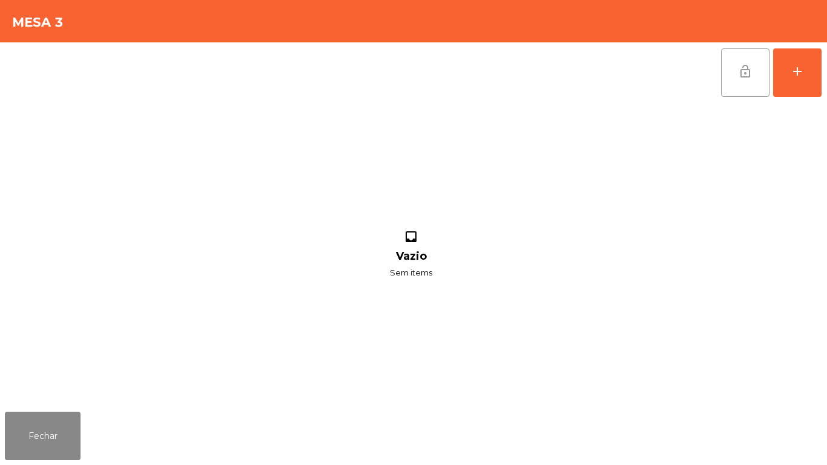
click at [734, 74] on button "lock_open" at bounding box center [745, 72] width 48 height 48
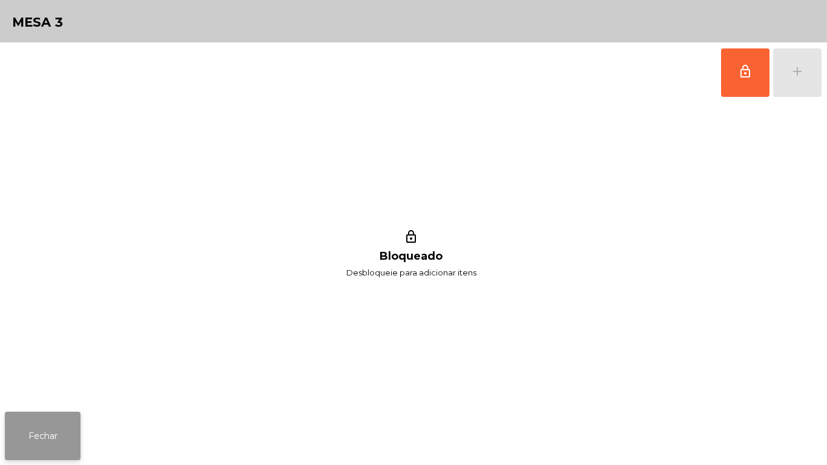
click at [61, 429] on button "Fechar" at bounding box center [43, 436] width 76 height 48
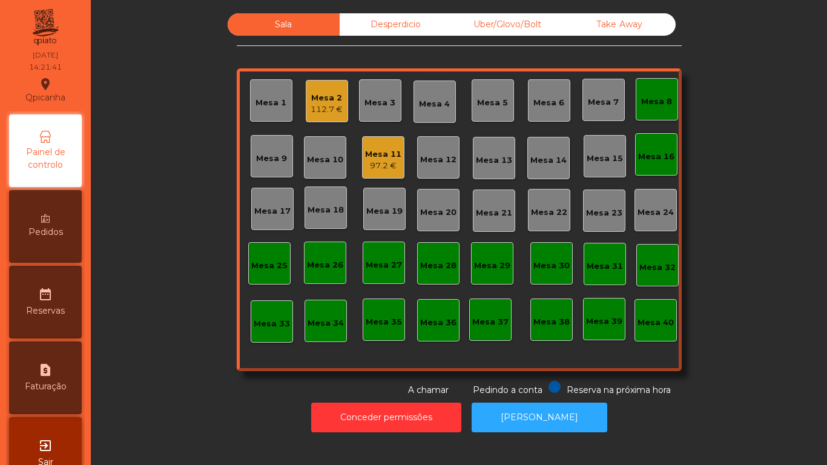
click at [649, 96] on div "Mesa 8" at bounding box center [656, 102] width 31 height 12
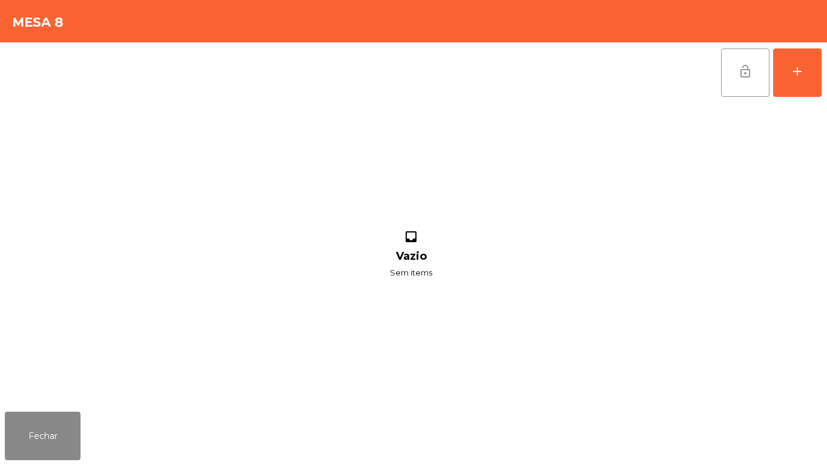
click at [735, 71] on button "lock_open" at bounding box center [745, 72] width 48 height 48
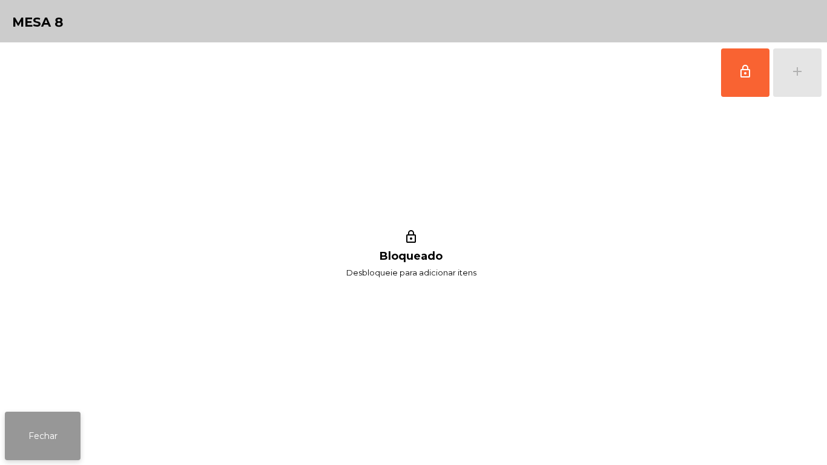
click at [40, 439] on button "Fechar" at bounding box center [43, 436] width 76 height 48
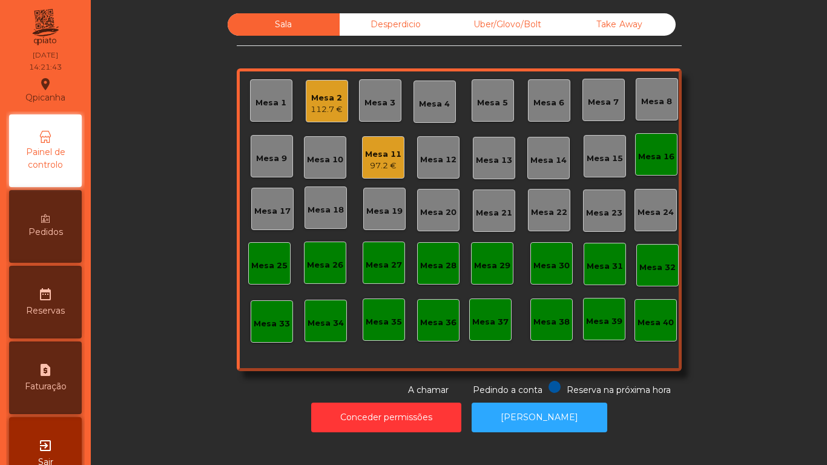
click at [656, 149] on div "Mesa 16" at bounding box center [656, 154] width 36 height 17
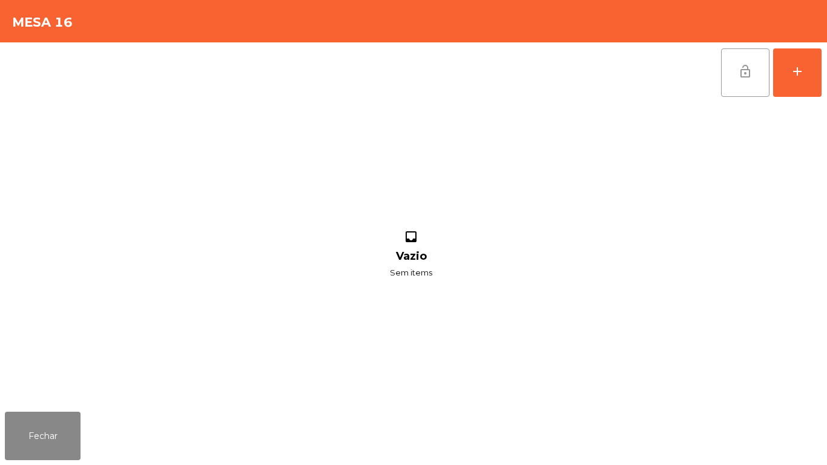
click at [730, 69] on button "lock_open" at bounding box center [745, 72] width 48 height 48
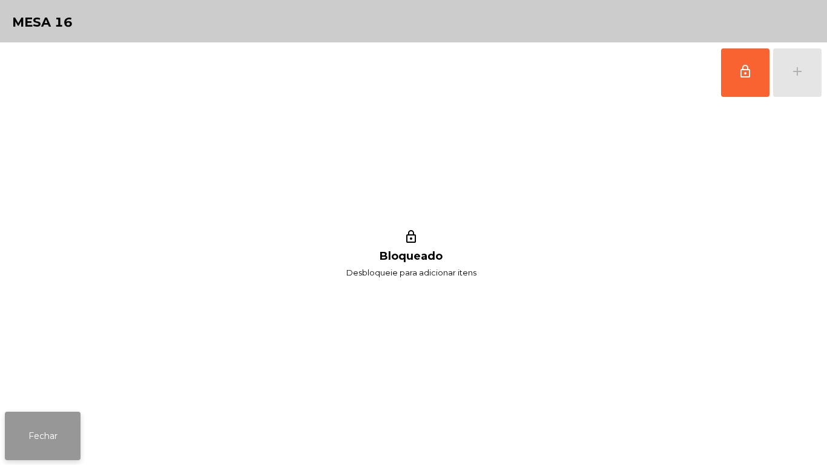
click at [45, 435] on button "Fechar" at bounding box center [43, 436] width 76 height 48
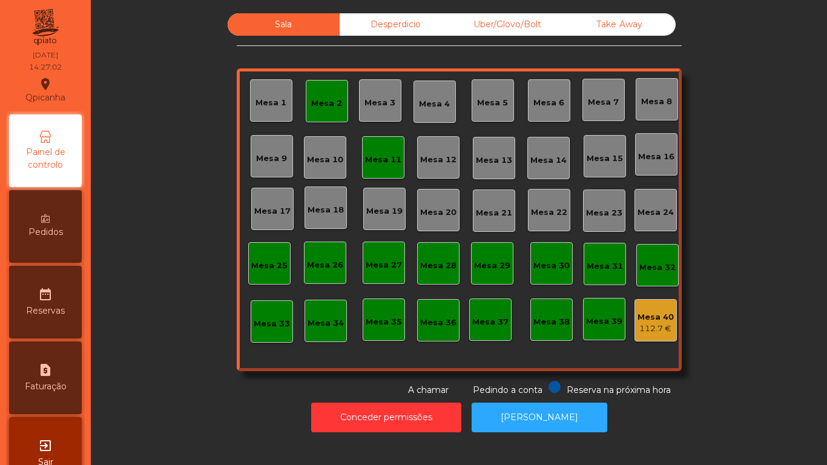
click at [642, 153] on div "Mesa 16" at bounding box center [656, 157] width 36 height 12
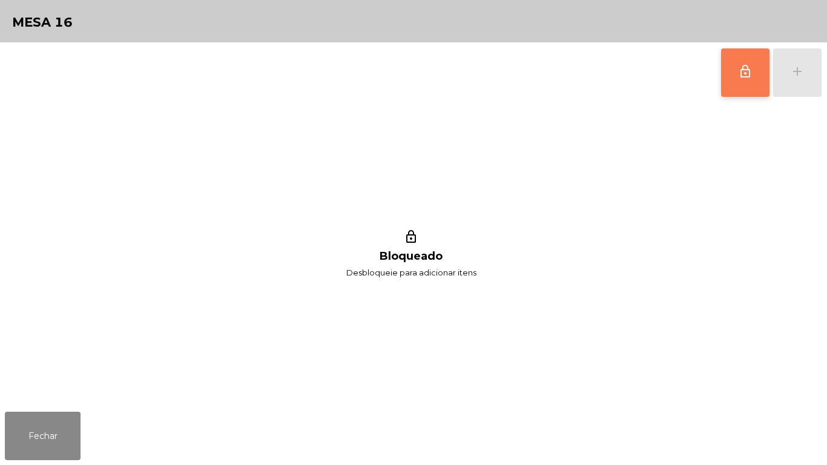
click at [742, 79] on button "lock_outline" at bounding box center [745, 72] width 48 height 48
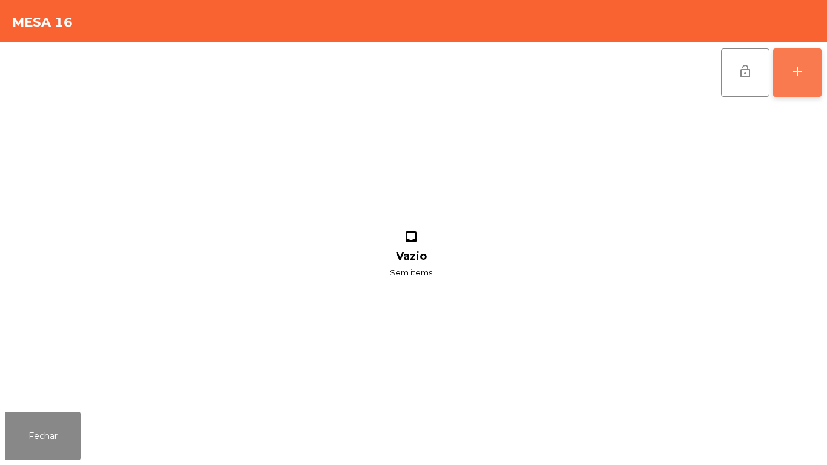
click at [797, 67] on div "add" at bounding box center [797, 71] width 15 height 15
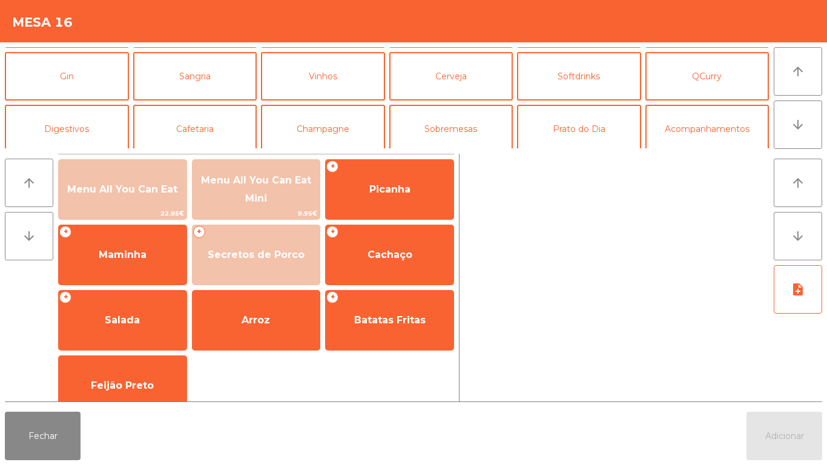
scroll to position [69, 0]
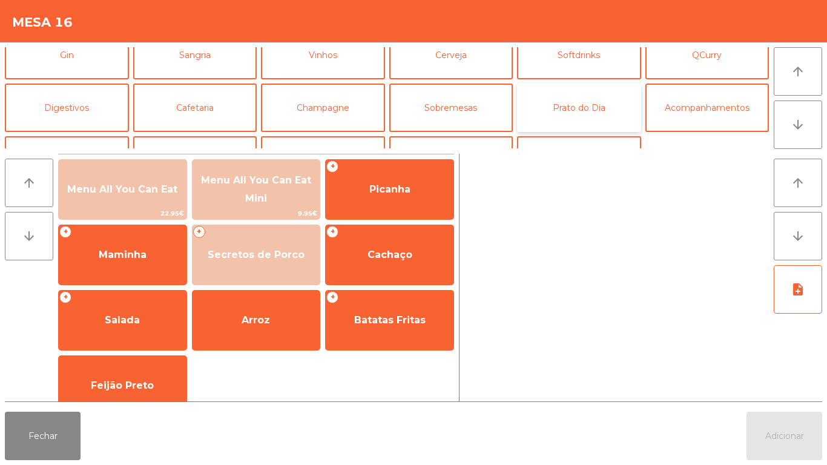
click at [574, 119] on button "Prato do Dia" at bounding box center [579, 108] width 124 height 48
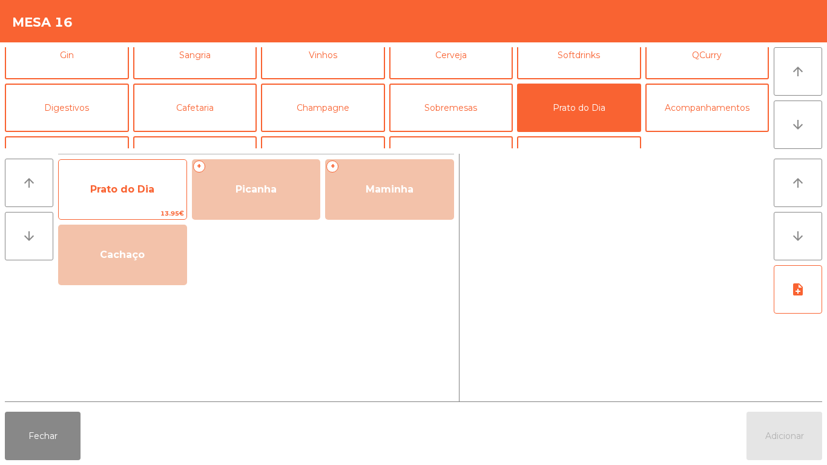
click at [138, 199] on span "Prato do Dia" at bounding box center [123, 189] width 128 height 33
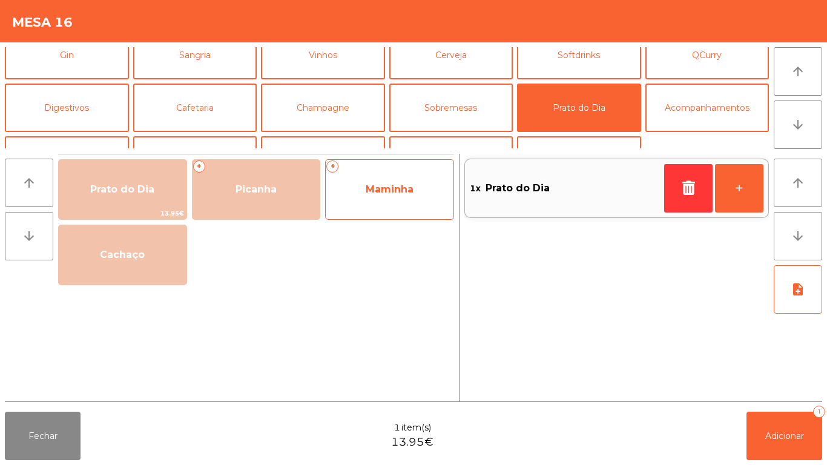
click at [392, 206] on div "+ Maminha" at bounding box center [389, 189] width 129 height 61
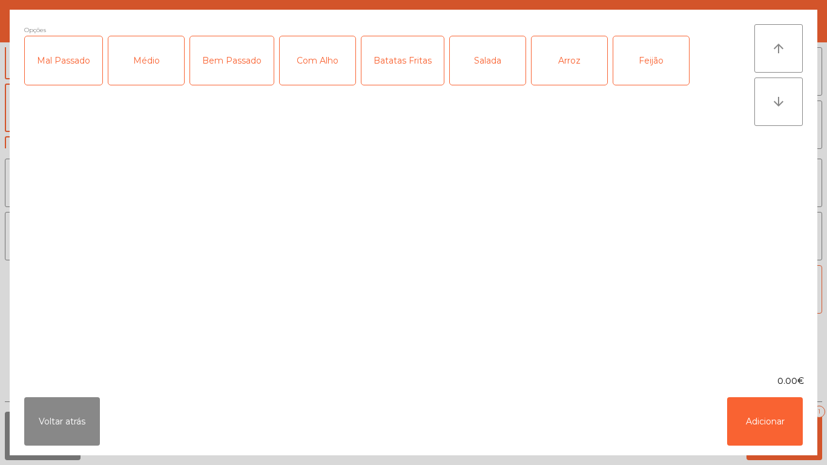
click at [74, 66] on div "Mal Passado" at bounding box center [63, 60] width 77 height 48
click at [323, 79] on div "Com Alho" at bounding box center [318, 60] width 76 height 48
click at [406, 62] on div "Batatas Fritas" at bounding box center [402, 60] width 82 height 48
click at [661, 72] on div "Feijão" at bounding box center [651, 60] width 76 height 48
click at [762, 423] on button "Adicionar" at bounding box center [765, 421] width 76 height 48
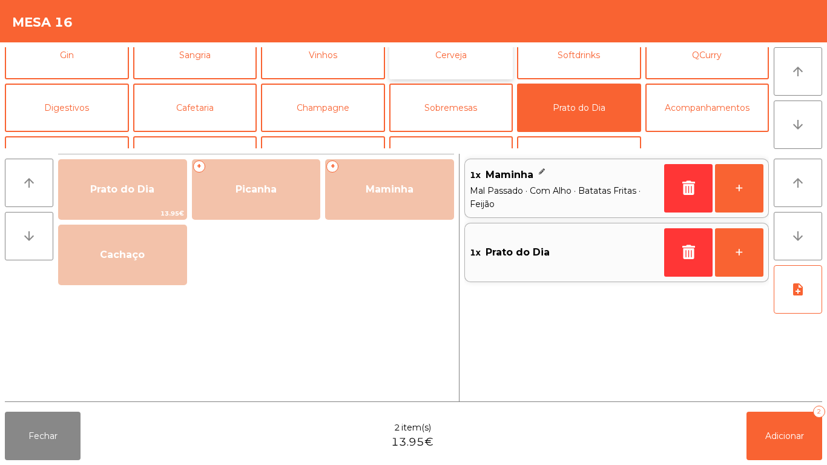
click at [467, 70] on button "Cerveja" at bounding box center [451, 55] width 124 height 48
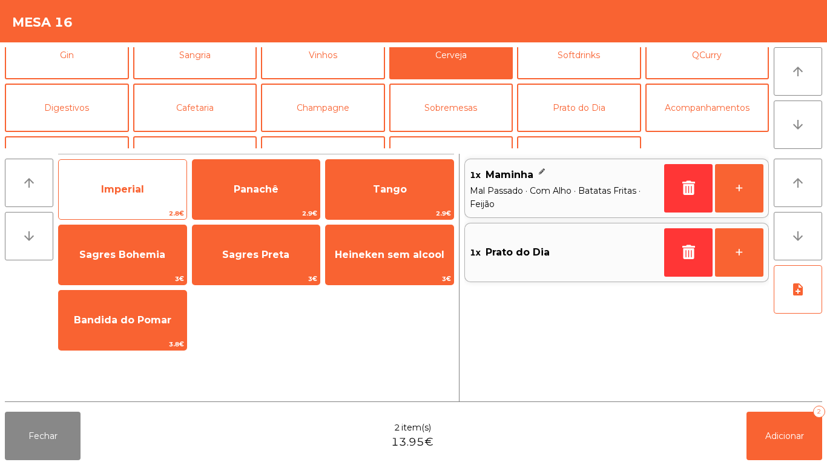
click at [126, 196] on span "Imperial" at bounding box center [123, 189] width 128 height 33
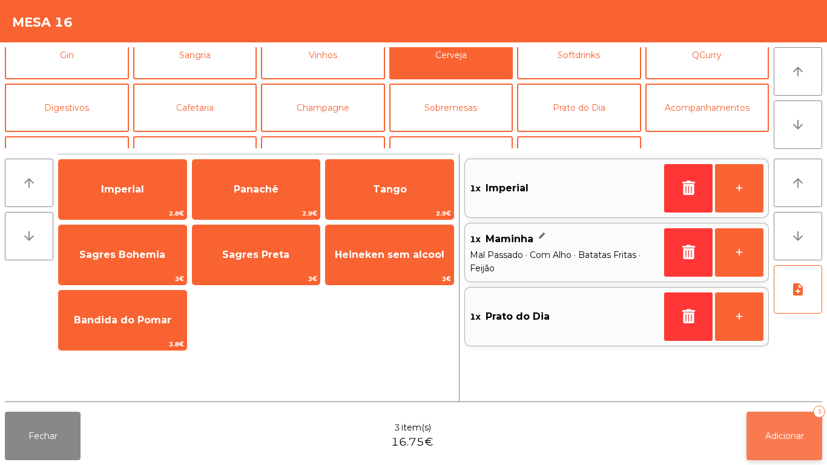
click at [777, 434] on span "Adicionar" at bounding box center [784, 435] width 39 height 11
